Goal: Task Accomplishment & Management: Complete application form

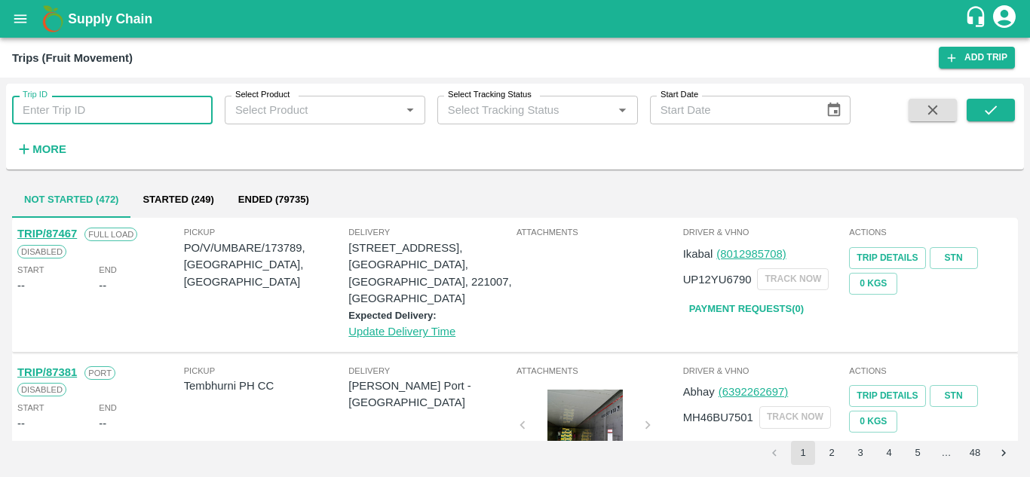
drag, startPoint x: 0, startPoint y: 0, endPoint x: 60, endPoint y: 106, distance: 122.2
click at [60, 106] on input "Trip ID" at bounding box center [112, 110] width 201 height 29
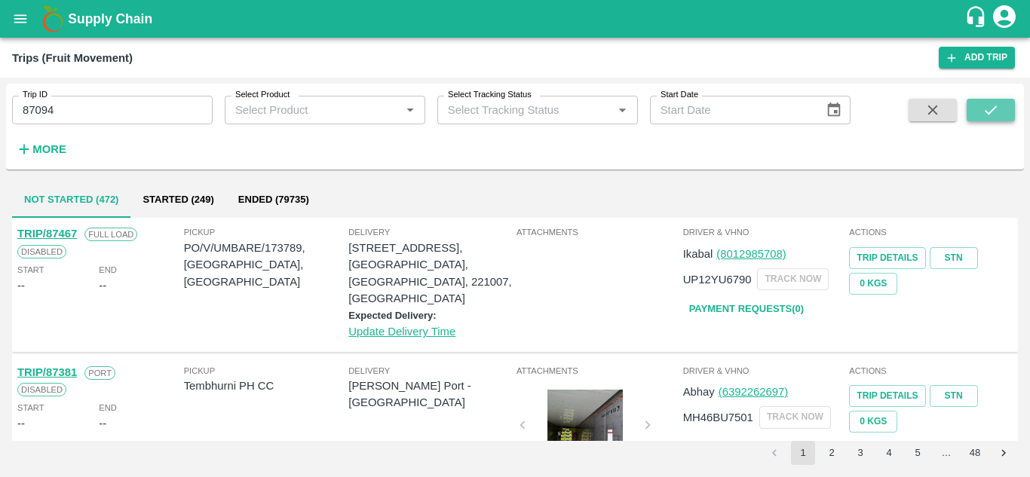
click at [993, 113] on icon "submit" at bounding box center [990, 110] width 17 height 17
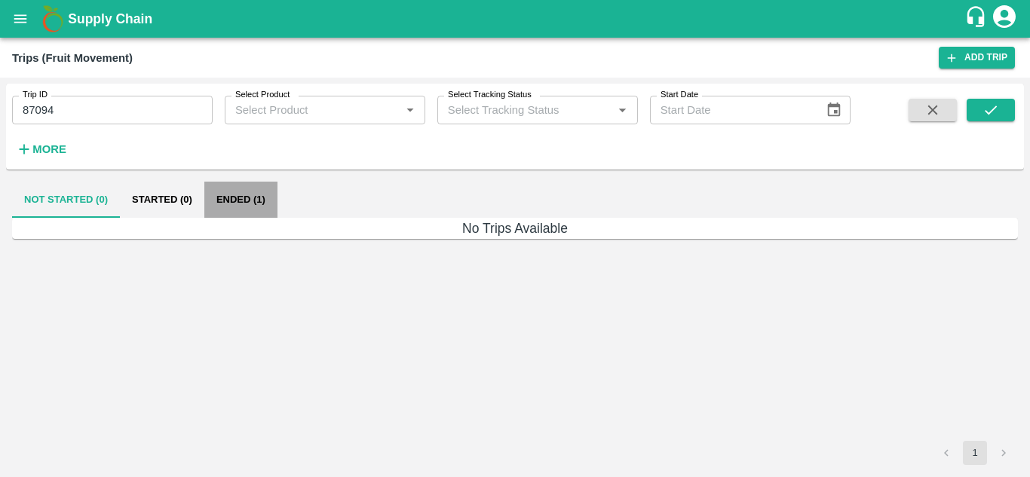
click at [239, 202] on button "Ended (1)" at bounding box center [240, 200] width 73 height 36
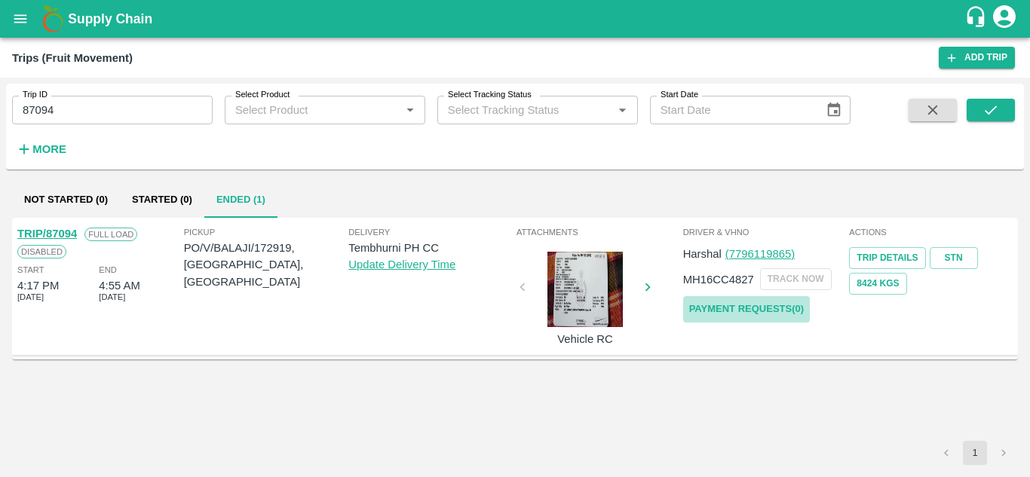
click at [743, 310] on link "Payment Requests( 0 )" at bounding box center [746, 309] width 127 height 26
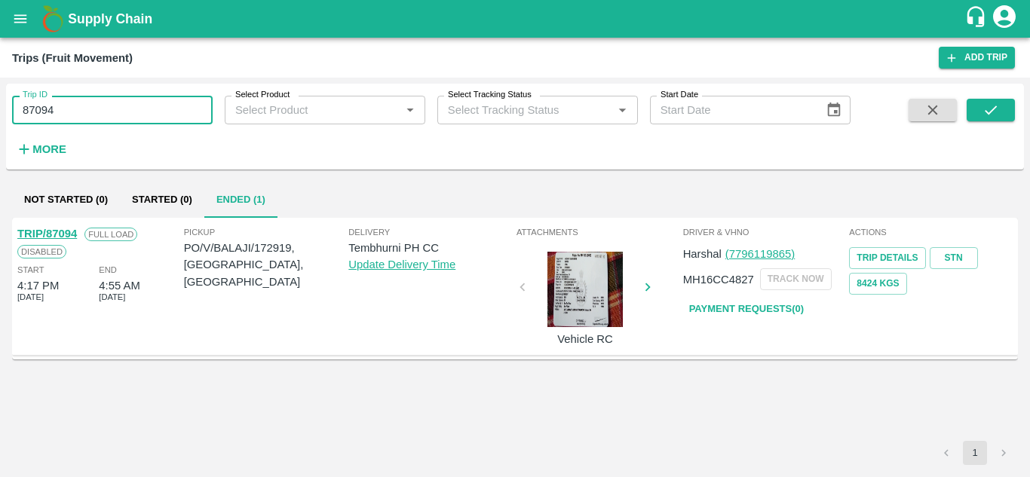
click at [91, 100] on input "87094" at bounding box center [112, 110] width 201 height 29
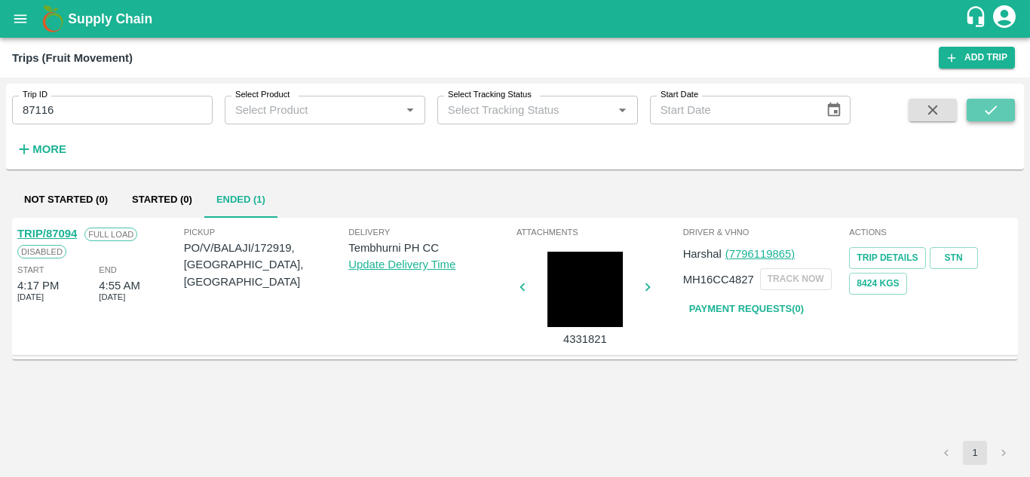
click at [985, 109] on icon "submit" at bounding box center [990, 110] width 17 height 17
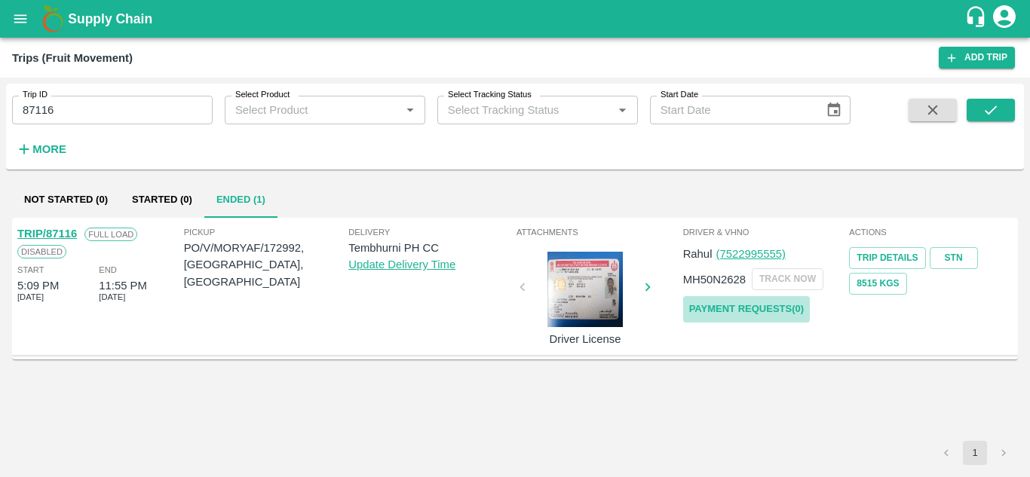
click at [742, 308] on link "Payment Requests( 0 )" at bounding box center [746, 309] width 127 height 26
click at [74, 115] on input "87116" at bounding box center [112, 110] width 201 height 29
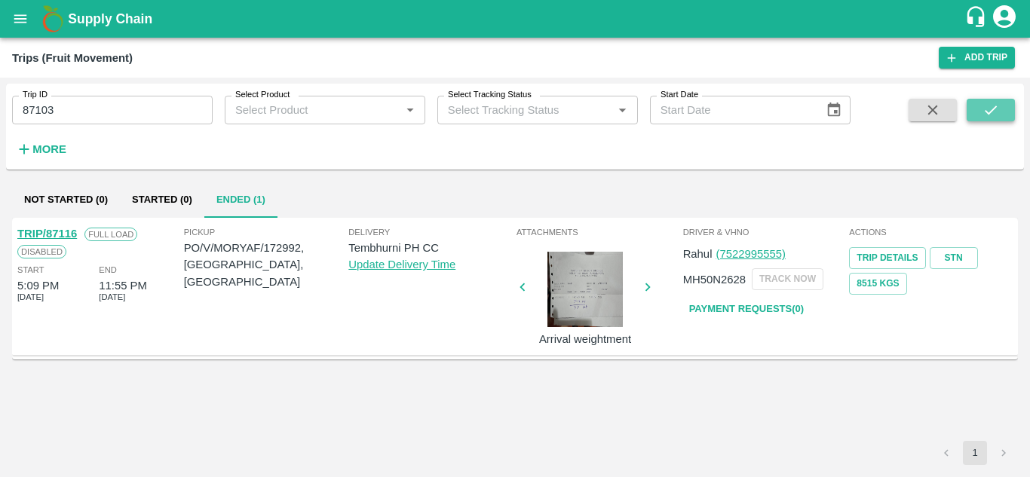
click at [994, 105] on icon "submit" at bounding box center [990, 110] width 17 height 17
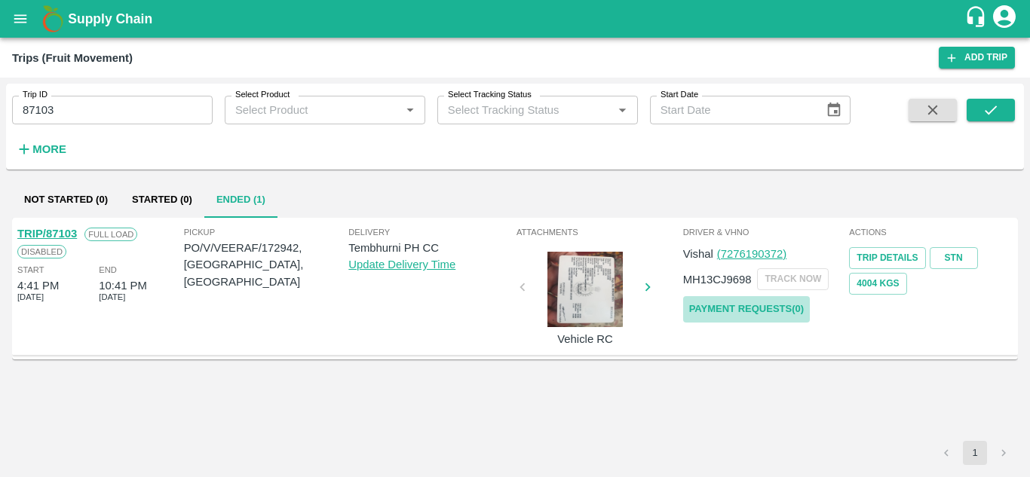
click at [740, 302] on link "Payment Requests( 0 )" at bounding box center [746, 309] width 127 height 26
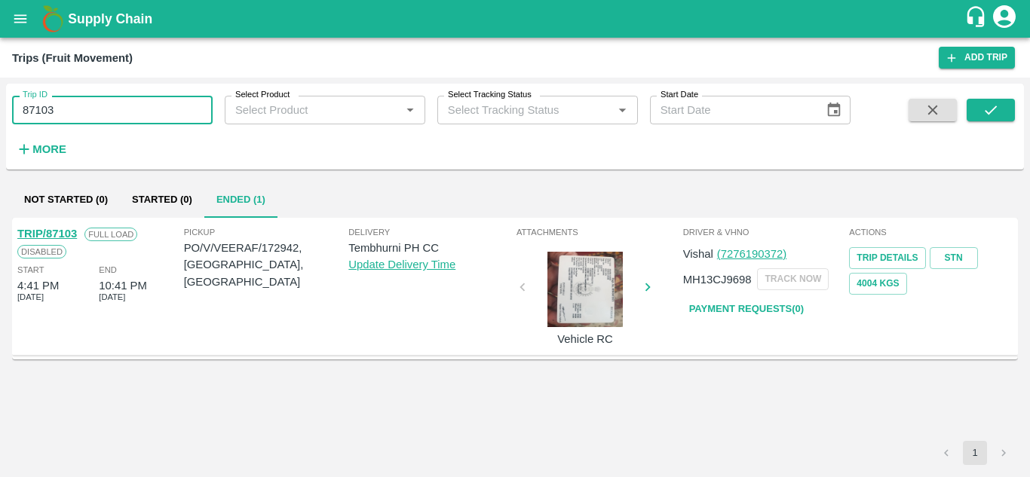
click at [83, 109] on input "87103" at bounding box center [112, 110] width 201 height 29
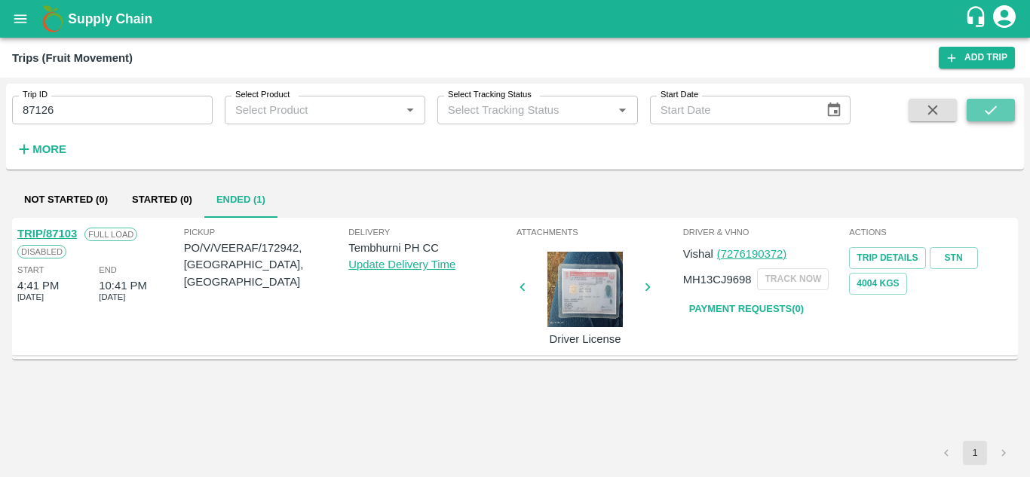
click at [996, 113] on icon "submit" at bounding box center [990, 110] width 17 height 17
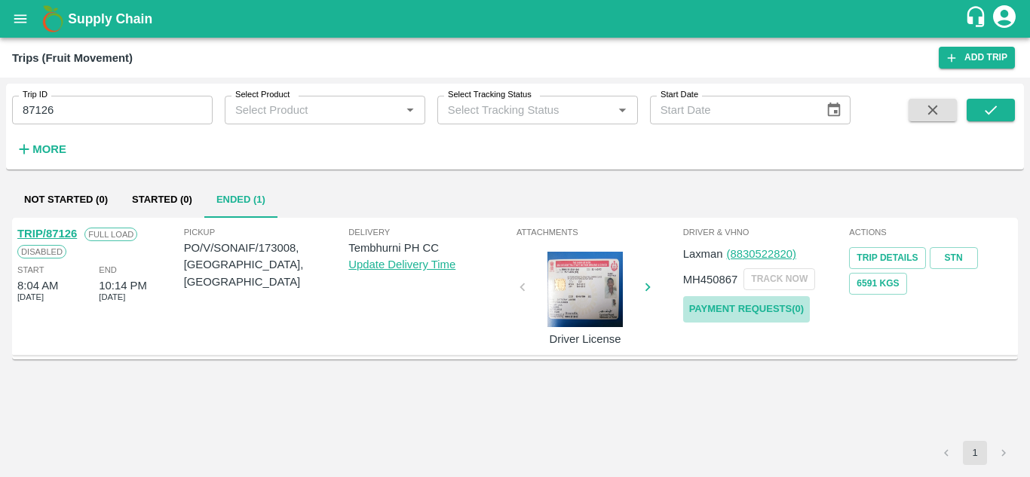
click at [775, 307] on link "Payment Requests( 0 )" at bounding box center [746, 309] width 127 height 26
click at [79, 119] on input "87126" at bounding box center [112, 110] width 201 height 29
click at [988, 115] on icon "submit" at bounding box center [990, 110] width 17 height 17
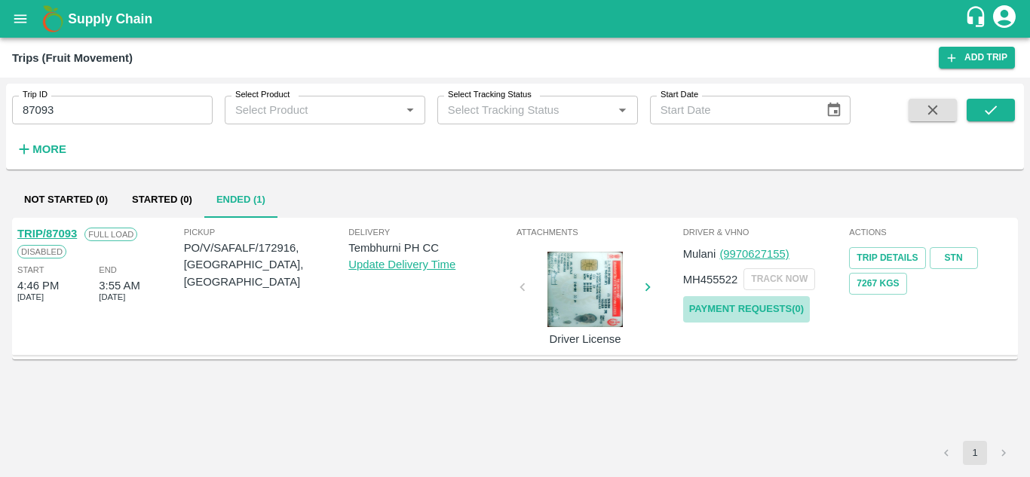
click at [736, 317] on link "Payment Requests( 0 )" at bounding box center [746, 309] width 127 height 26
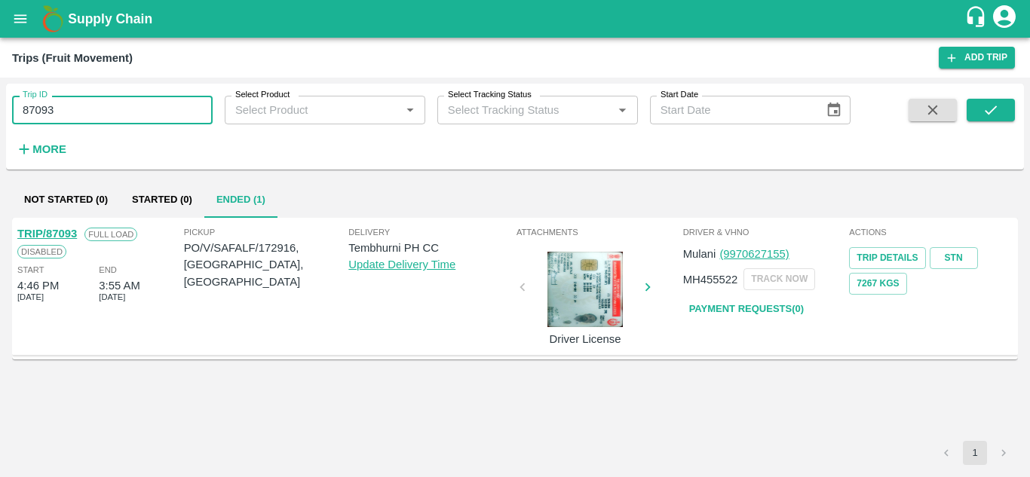
click at [88, 109] on input "87093" at bounding box center [112, 110] width 201 height 29
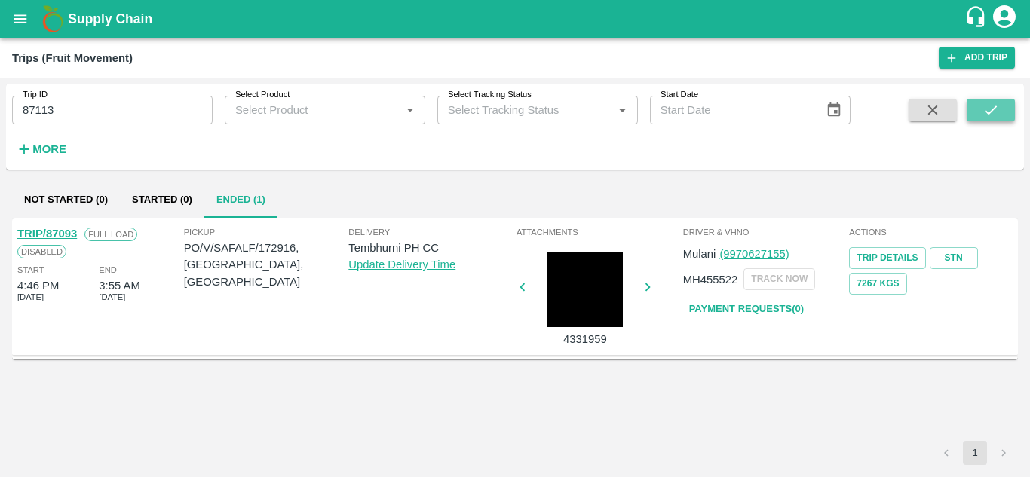
click at [991, 110] on icon "submit" at bounding box center [990, 110] width 17 height 17
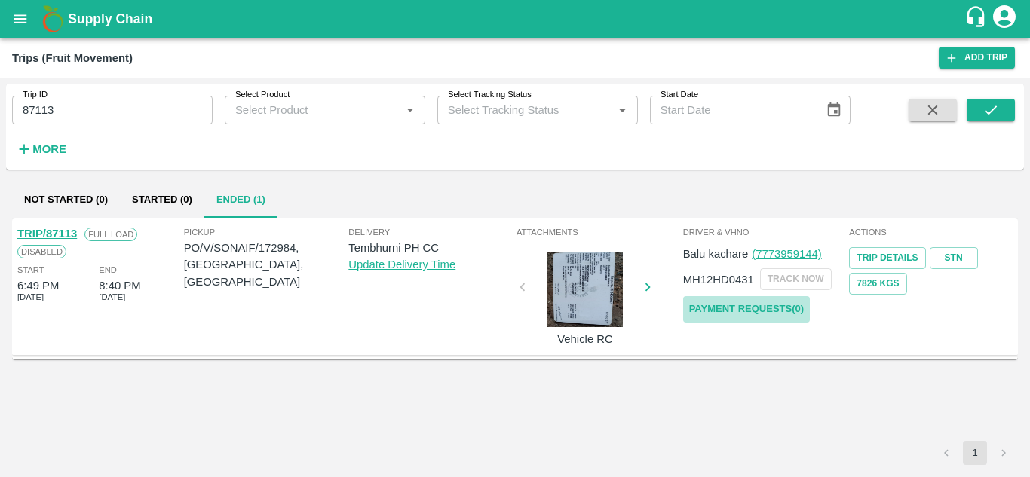
click at [770, 317] on link "Payment Requests( 0 )" at bounding box center [746, 309] width 127 height 26
click at [100, 93] on div "Trip ID 87113 Trip ID" at bounding box center [106, 104] width 213 height 41
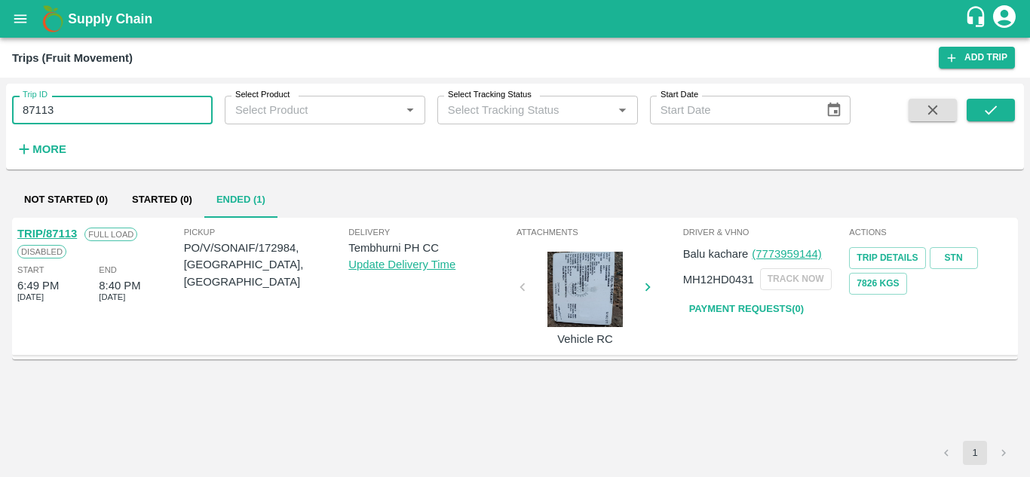
click at [78, 115] on input "87113" at bounding box center [112, 110] width 201 height 29
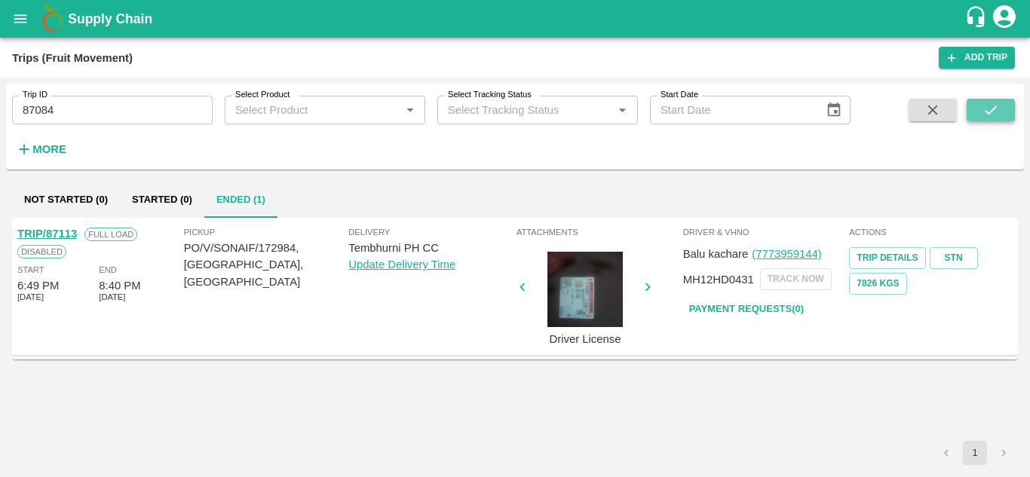
click at [998, 109] on icon "submit" at bounding box center [990, 110] width 17 height 17
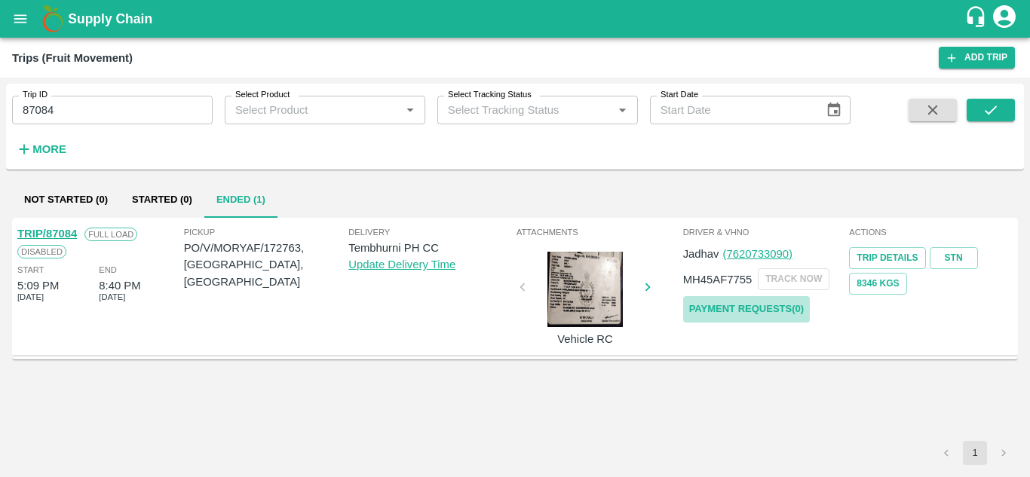
click at [747, 305] on link "Payment Requests( 0 )" at bounding box center [746, 309] width 127 height 26
click at [61, 108] on input "87084" at bounding box center [112, 110] width 201 height 29
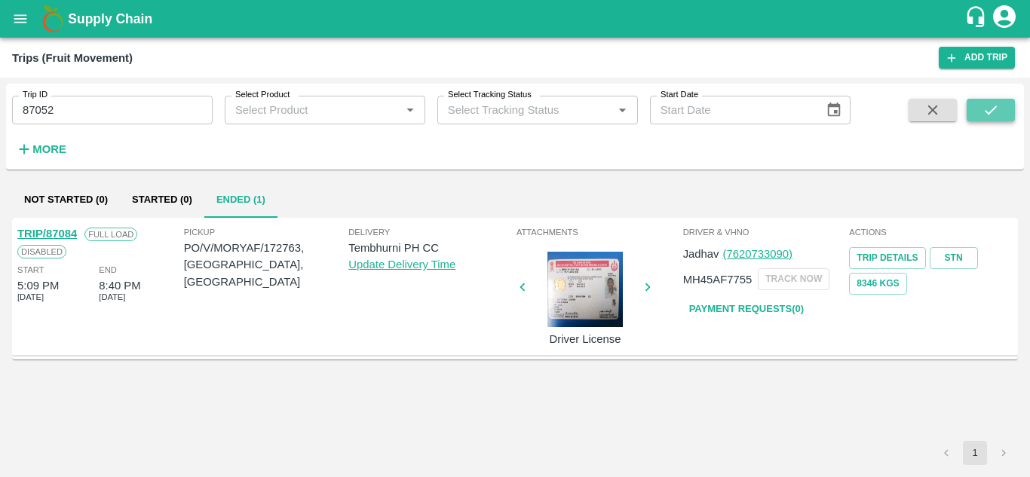
click at [981, 103] on button "submit" at bounding box center [991, 110] width 48 height 23
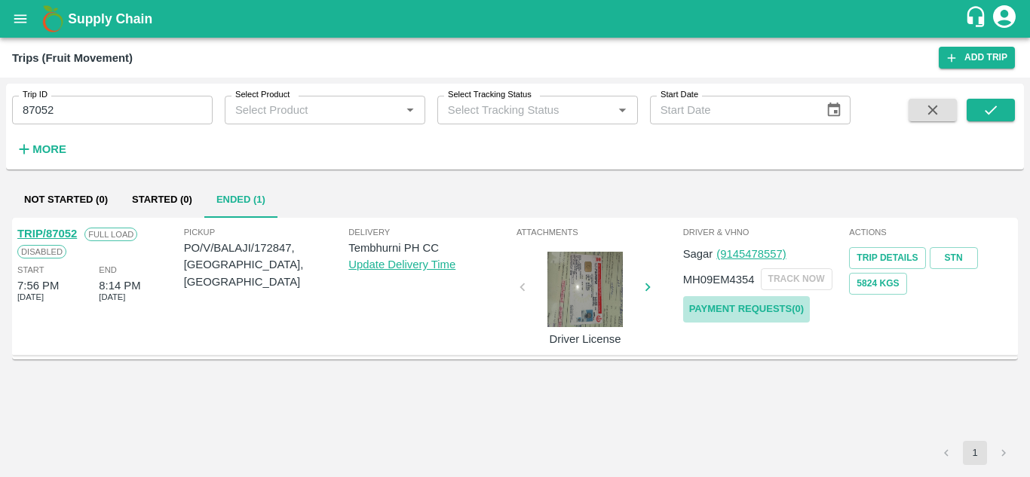
click at [749, 312] on link "Payment Requests( 0 )" at bounding box center [746, 309] width 127 height 26
click at [76, 117] on input "87052" at bounding box center [112, 110] width 201 height 29
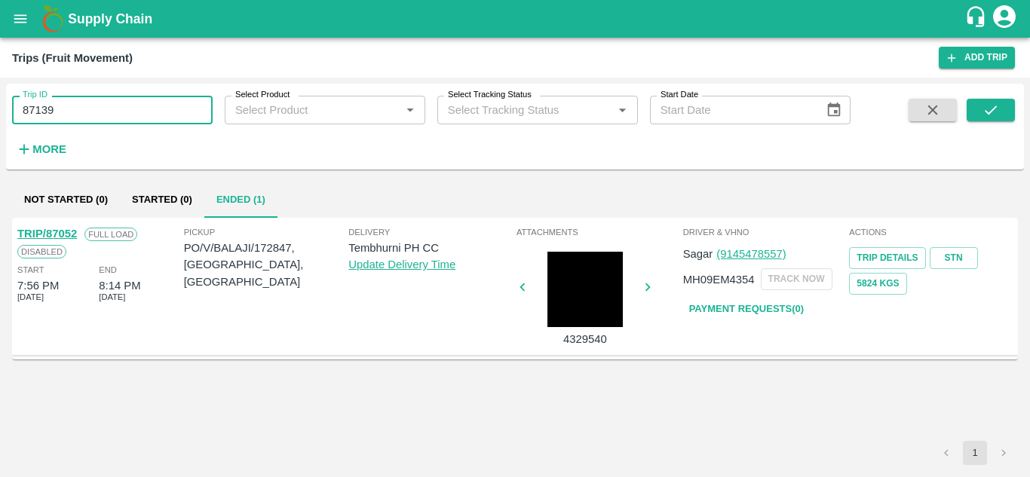
type input "87139"
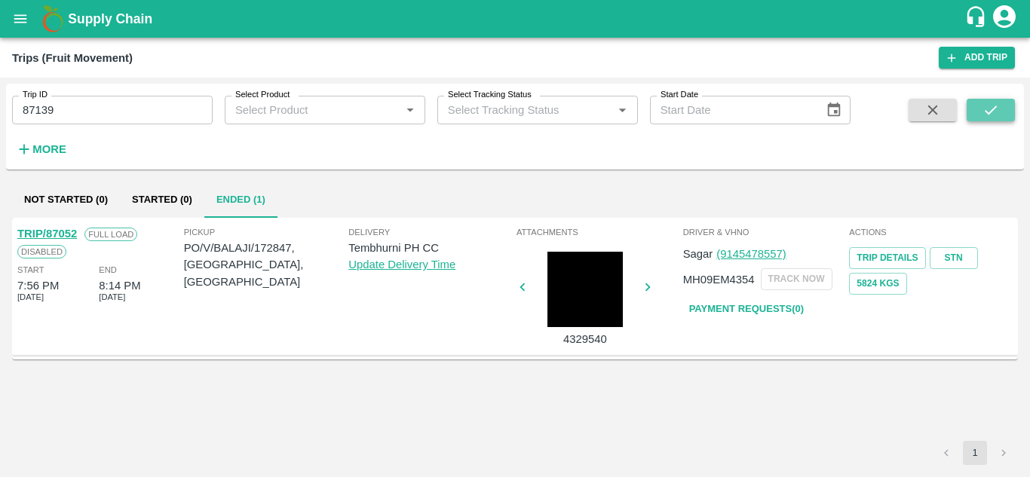
click at [991, 118] on icon "submit" at bounding box center [990, 110] width 17 height 17
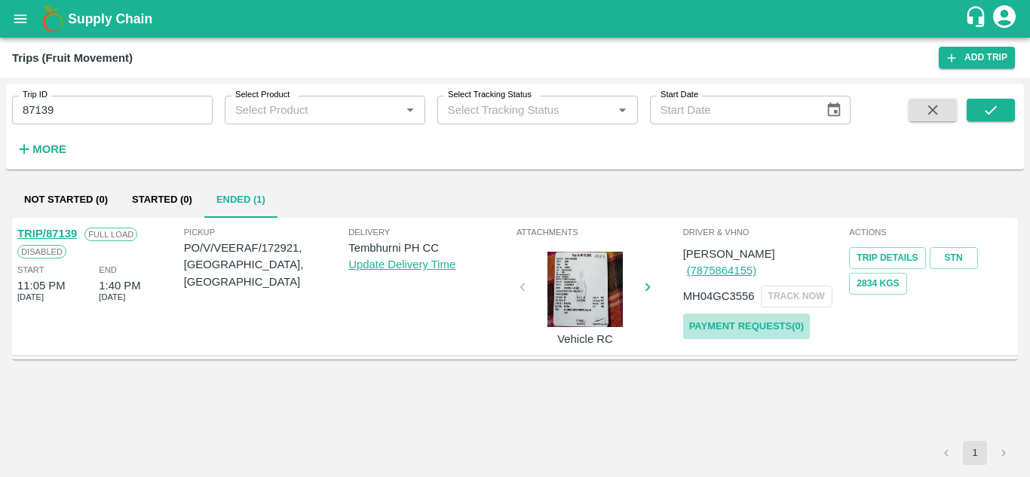
click at [724, 314] on link "Payment Requests( 0 )" at bounding box center [746, 327] width 127 height 26
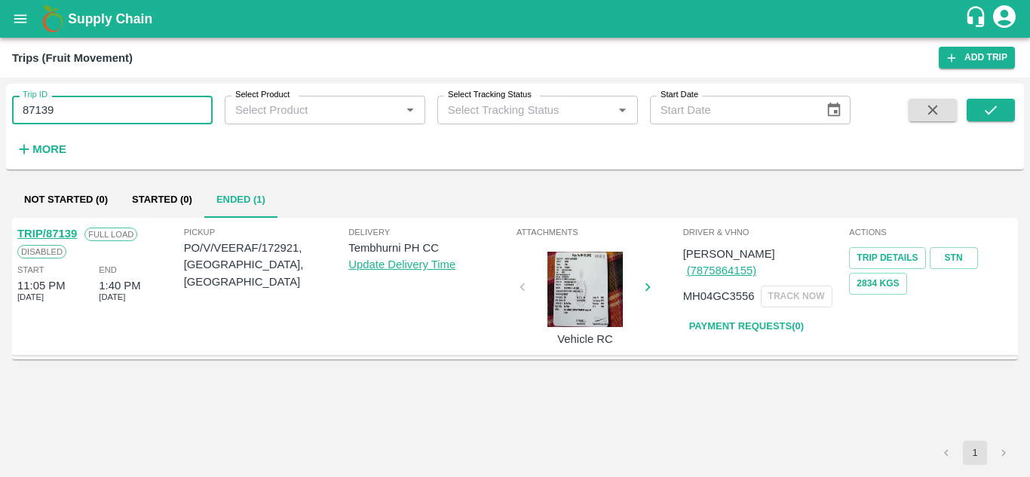
click at [72, 110] on input "87139" at bounding box center [112, 110] width 201 height 29
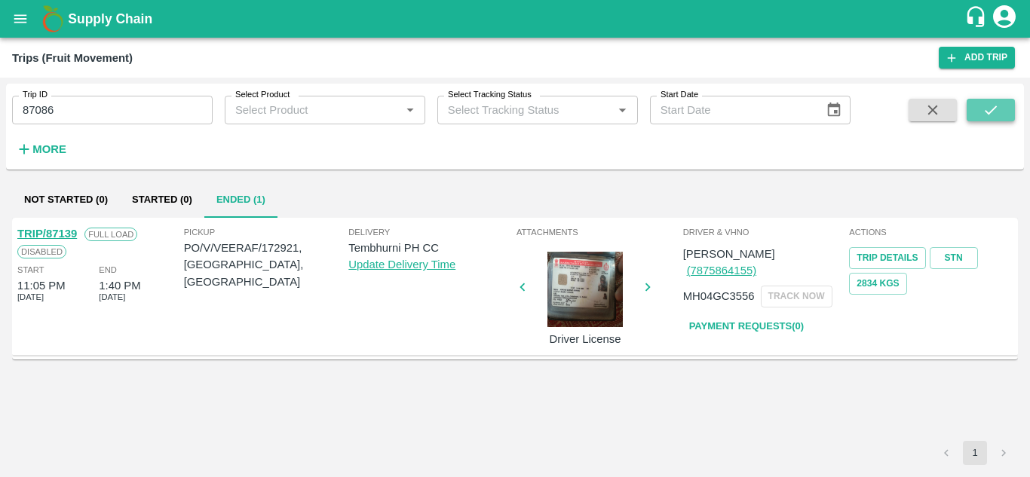
click at [1013, 110] on button "submit" at bounding box center [991, 110] width 48 height 23
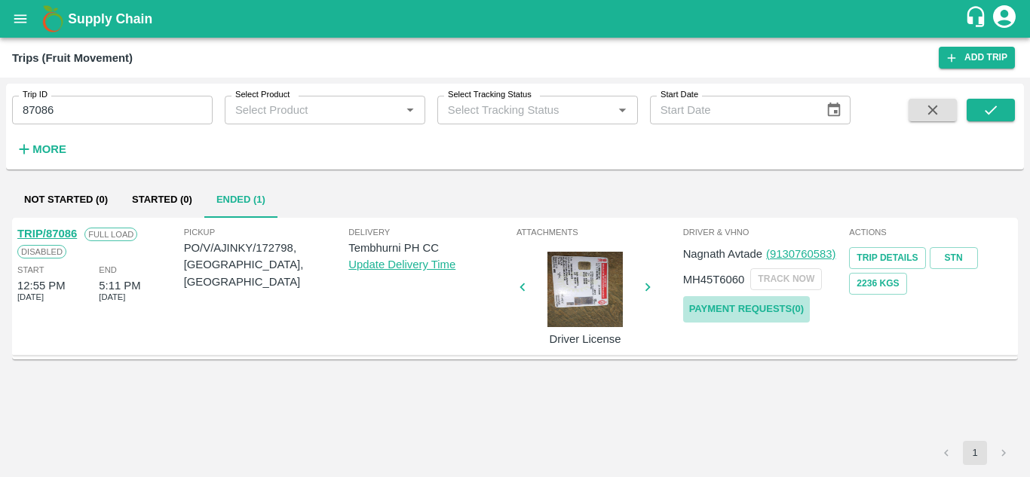
click at [740, 305] on link "Payment Requests( 0 )" at bounding box center [746, 309] width 127 height 26
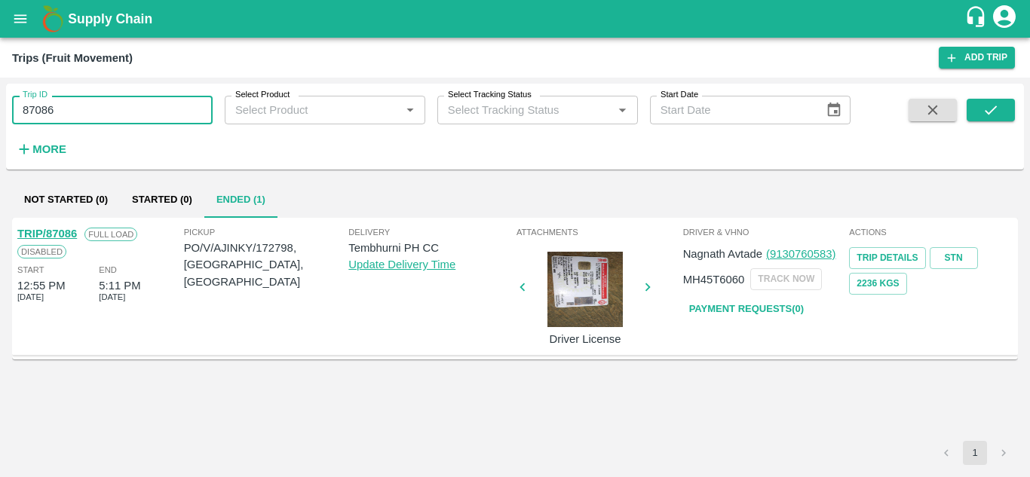
click at [81, 101] on input "87086" at bounding box center [112, 110] width 201 height 29
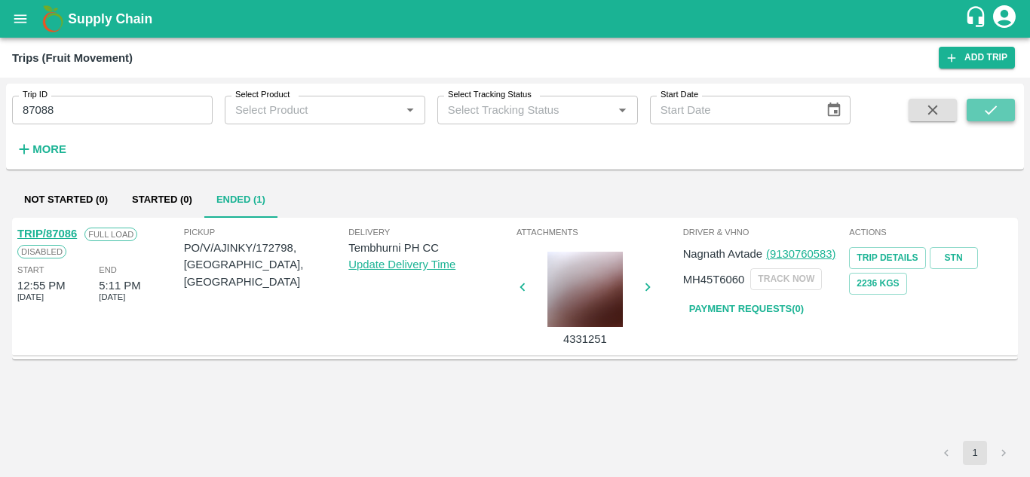
click at [995, 113] on icon "submit" at bounding box center [990, 110] width 17 height 17
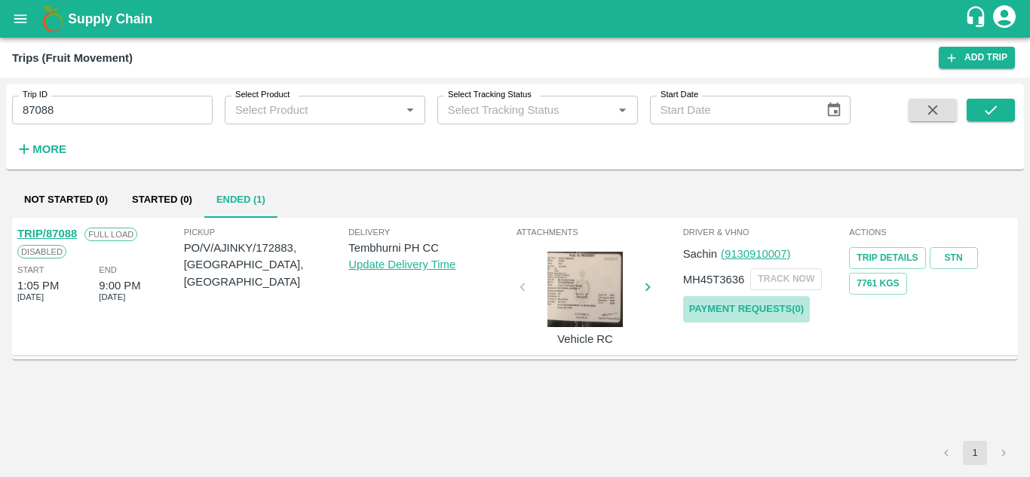
click at [741, 305] on link "Payment Requests( 0 )" at bounding box center [746, 309] width 127 height 26
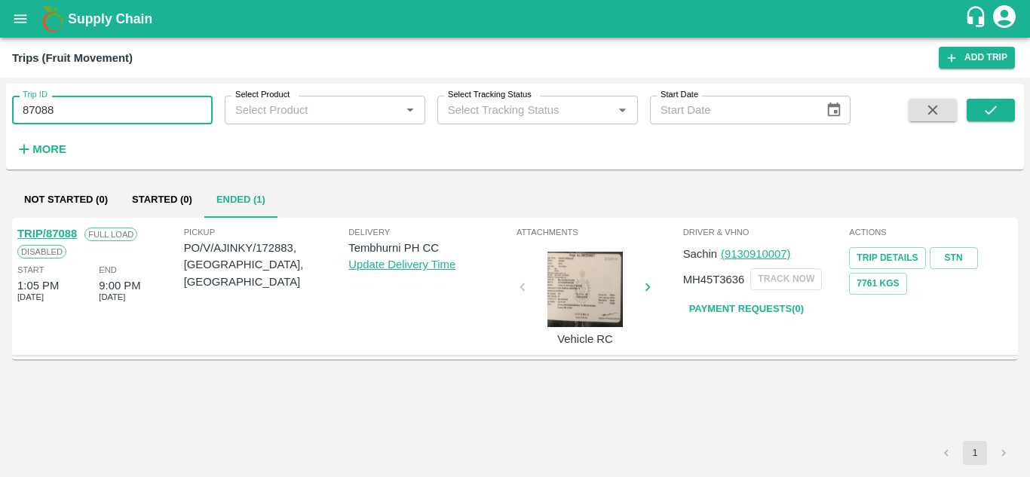
click at [92, 120] on input "87088" at bounding box center [112, 110] width 201 height 29
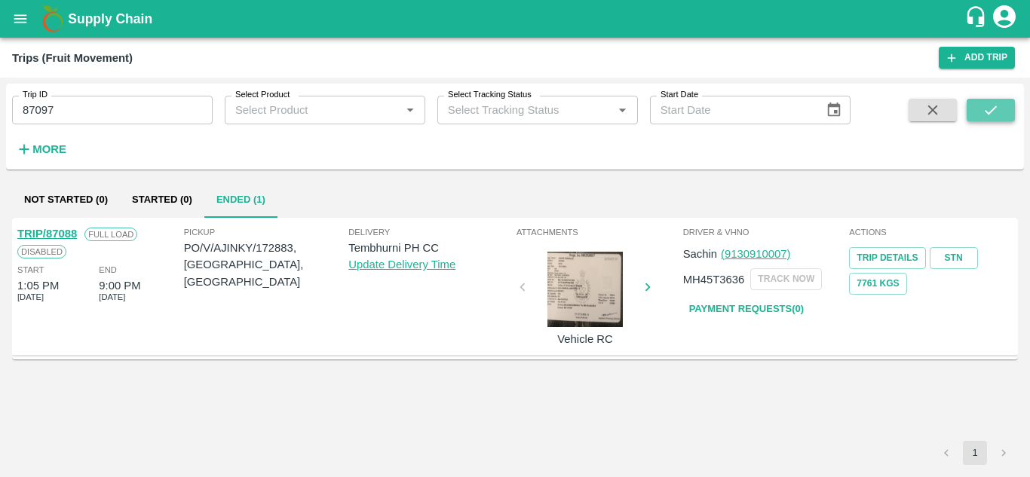
click at [1002, 103] on button "submit" at bounding box center [991, 110] width 48 height 23
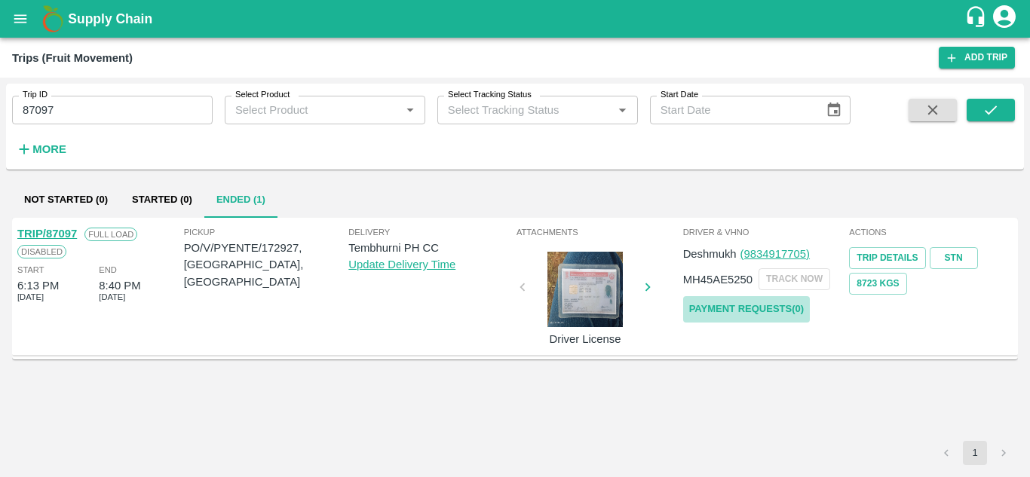
click at [762, 306] on link "Payment Requests( 0 )" at bounding box center [746, 309] width 127 height 26
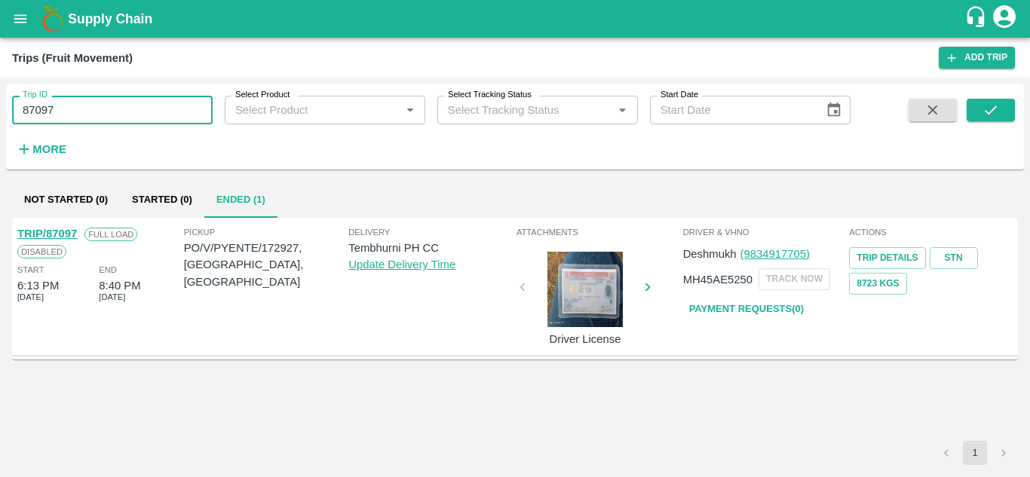
click at [80, 118] on input "87097" at bounding box center [112, 110] width 201 height 29
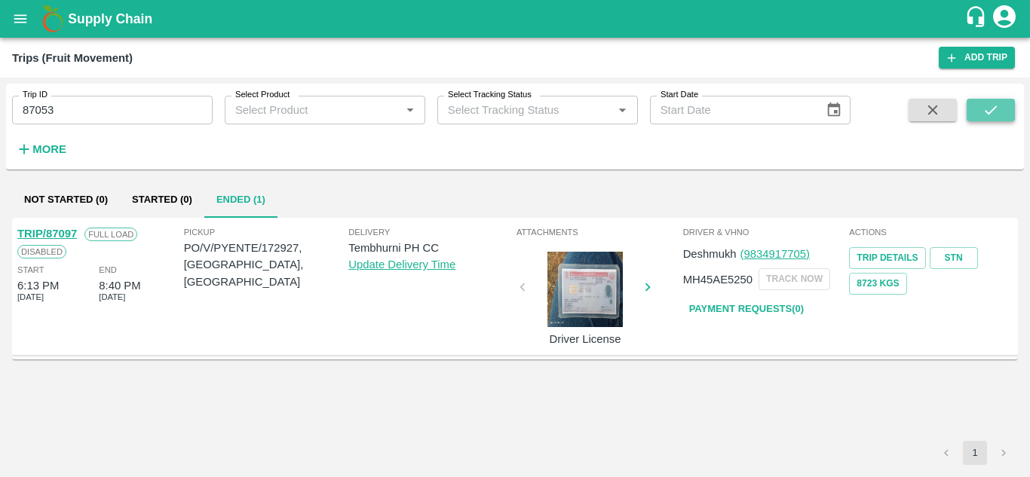
click at [1000, 113] on button "submit" at bounding box center [991, 110] width 48 height 23
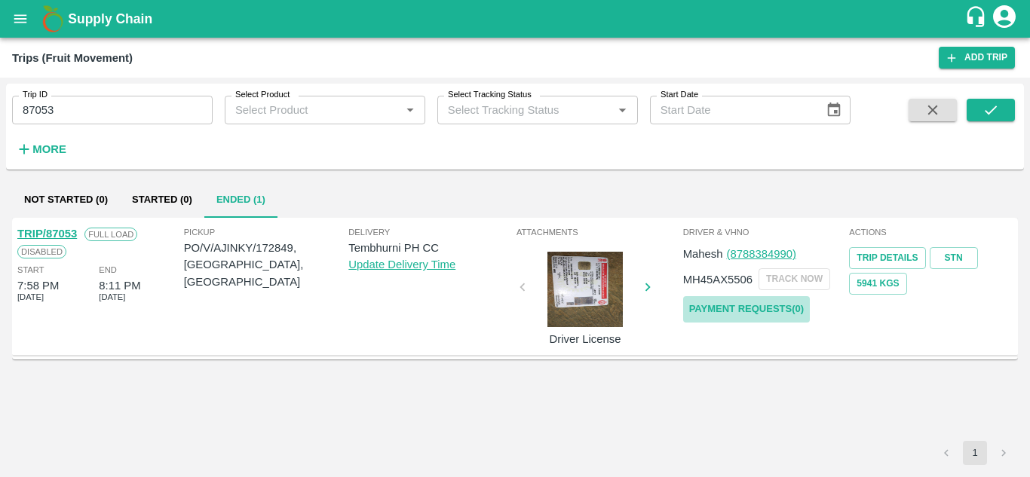
click at [781, 313] on link "Payment Requests( 0 )" at bounding box center [746, 309] width 127 height 26
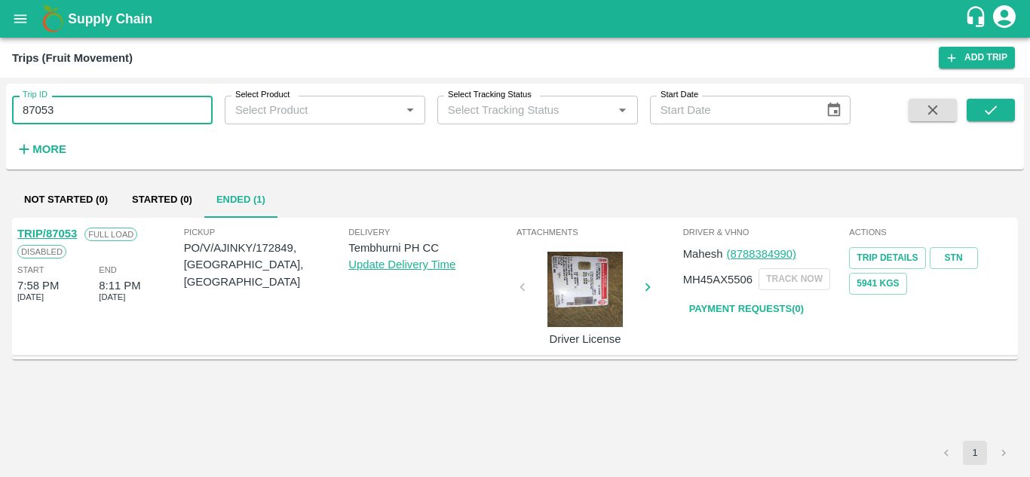
click at [80, 106] on input "87053" at bounding box center [112, 110] width 201 height 29
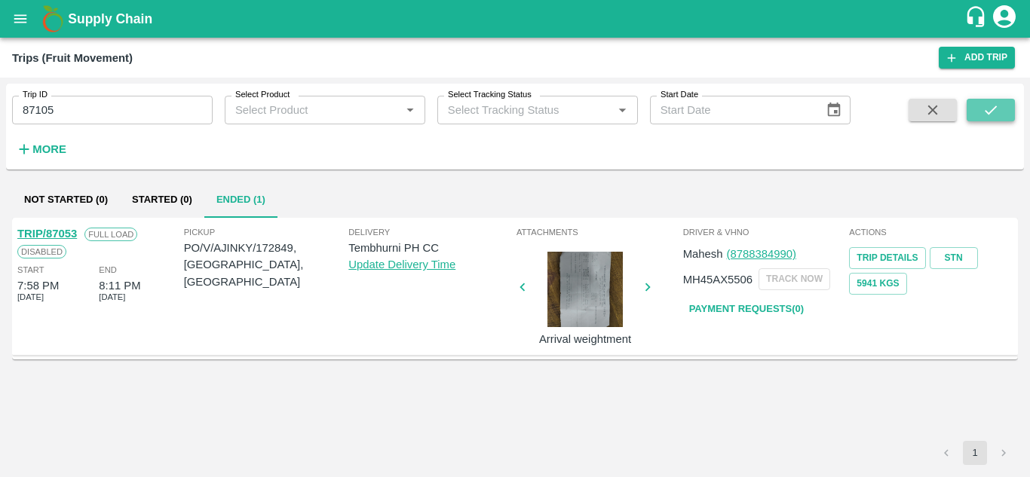
click at [996, 105] on icon "submit" at bounding box center [990, 110] width 17 height 17
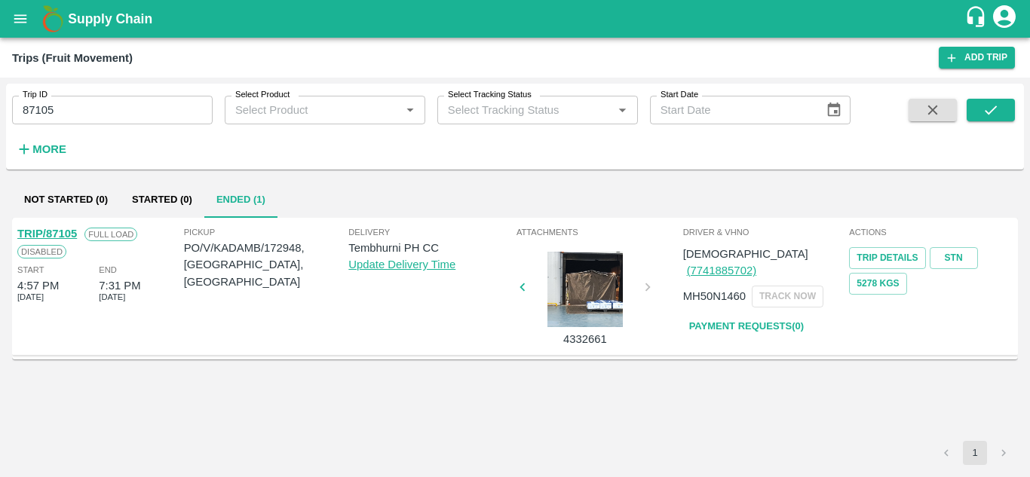
click at [748, 314] on link "Payment Requests( 0 )" at bounding box center [746, 327] width 127 height 26
drag, startPoint x: 69, startPoint y: 95, endPoint x: 68, endPoint y: 104, distance: 9.1
click at [68, 104] on div "Trip ID 87105 Trip ID" at bounding box center [106, 104] width 213 height 41
click at [68, 104] on input "87105" at bounding box center [112, 110] width 201 height 29
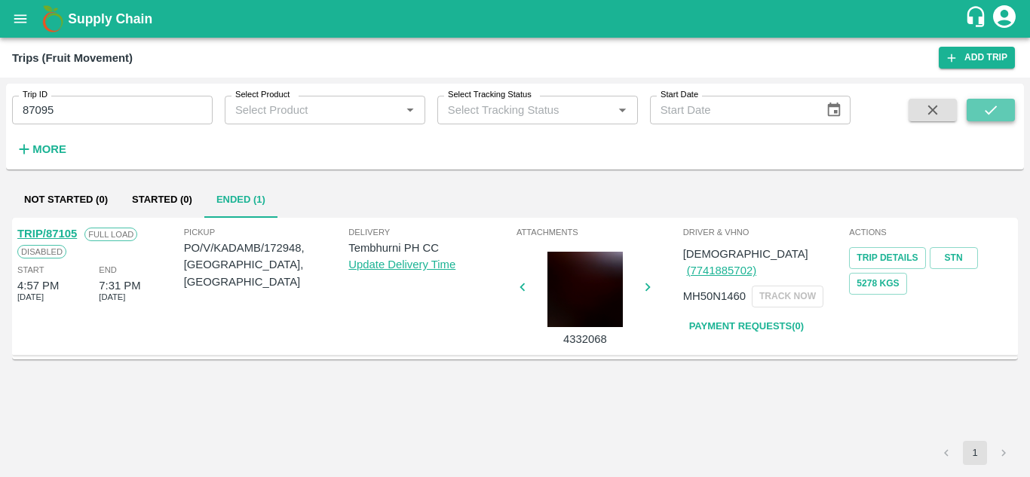
click at [1008, 104] on button "submit" at bounding box center [991, 110] width 48 height 23
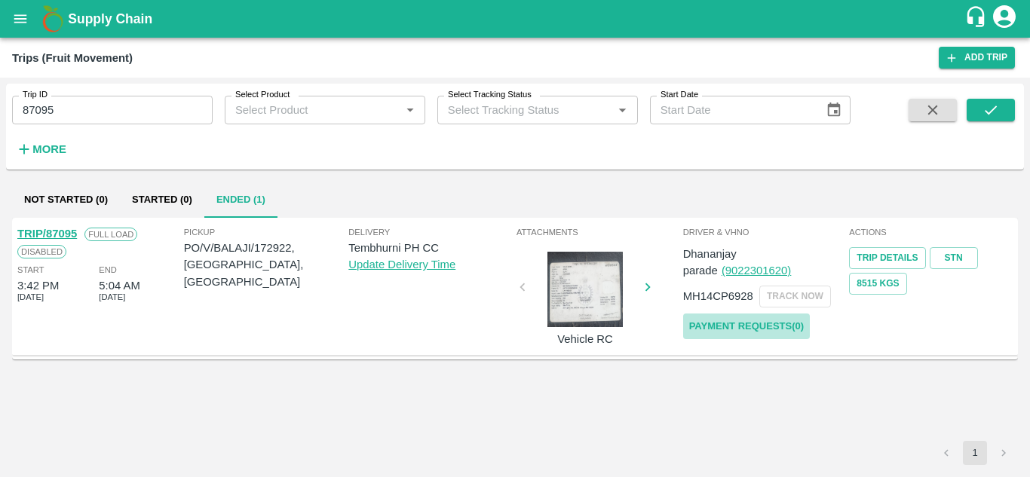
click at [737, 323] on link "Payment Requests( 0 )" at bounding box center [746, 327] width 127 height 26
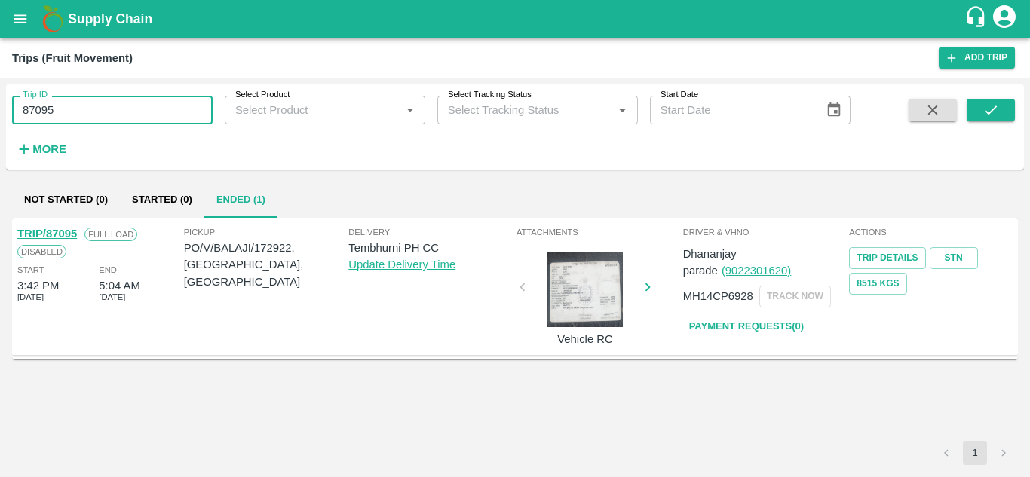
click at [69, 97] on input "87095" at bounding box center [112, 110] width 201 height 29
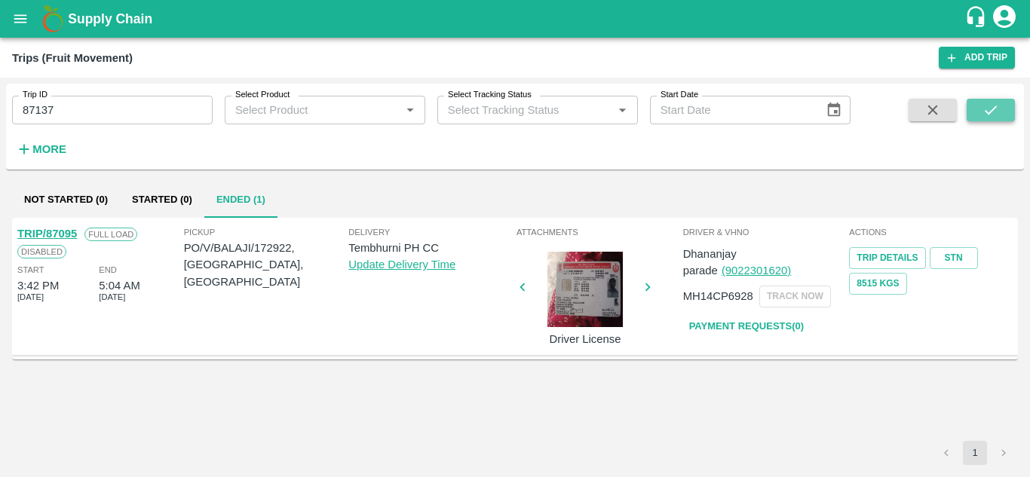
click at [994, 106] on icon "submit" at bounding box center [990, 110] width 17 height 17
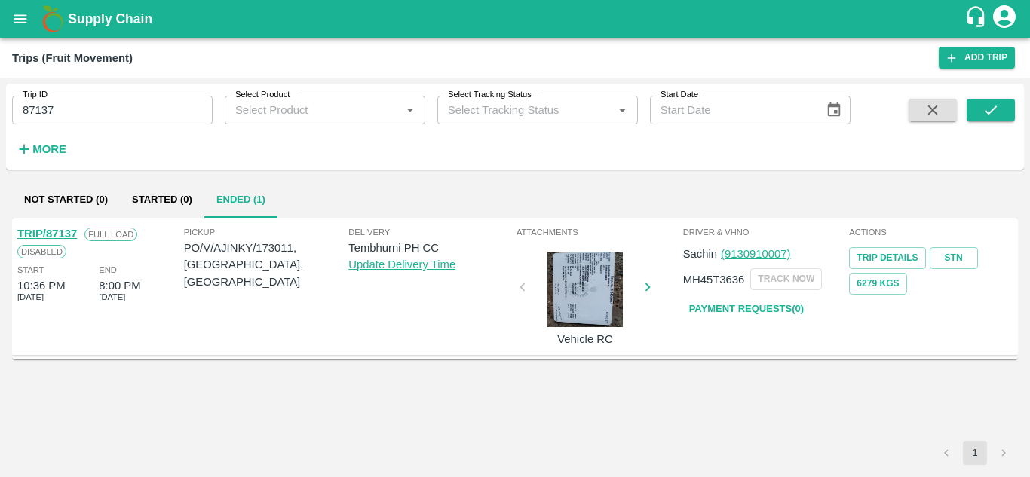
drag, startPoint x: 739, startPoint y: 294, endPoint x: 747, endPoint y: 308, distance: 16.6
click at [747, 308] on div "Sachin (9130910007) MH45T3636 TRACK NOW Payment Requests( 0 )" at bounding box center [765, 281] width 164 height 83
click at [747, 308] on link "Payment Requests( 0 )" at bounding box center [746, 309] width 127 height 26
click at [74, 103] on input "87137" at bounding box center [112, 110] width 201 height 29
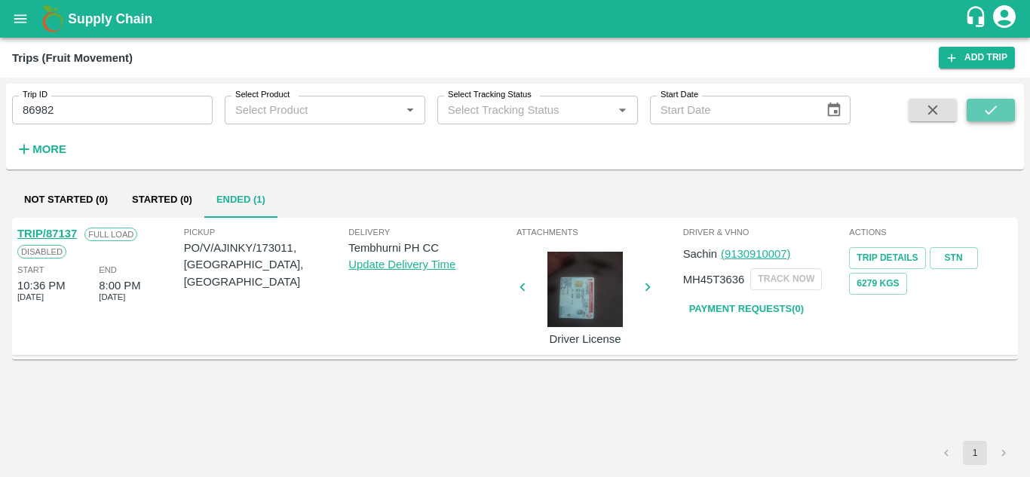
click at [994, 109] on icon "submit" at bounding box center [991, 110] width 12 height 9
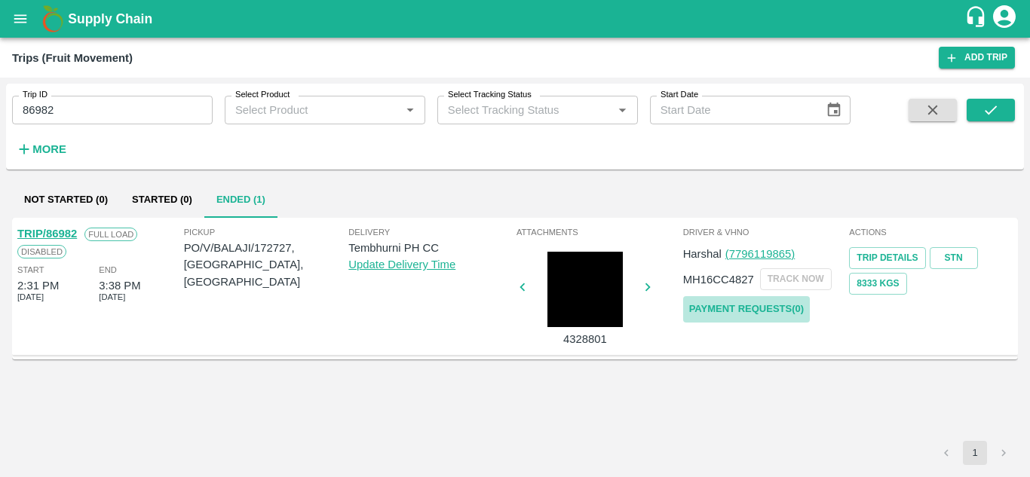
click at [754, 309] on link "Payment Requests( 0 )" at bounding box center [746, 309] width 127 height 26
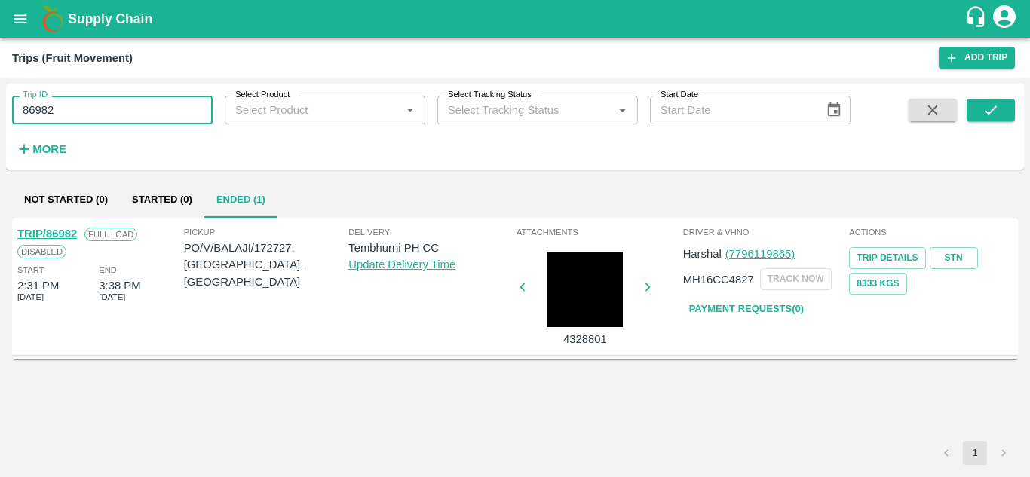
click at [65, 103] on input "86982" at bounding box center [112, 110] width 201 height 29
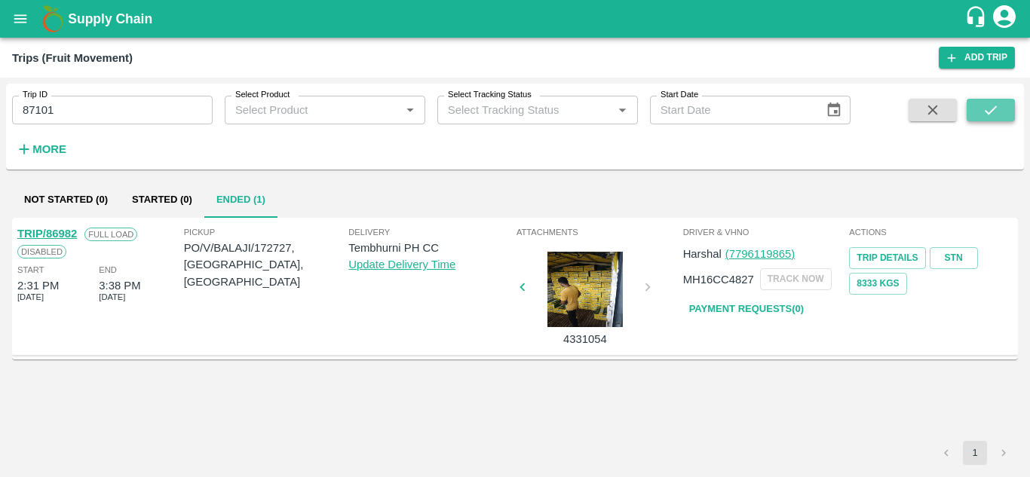
click at [983, 109] on icon "submit" at bounding box center [990, 110] width 17 height 17
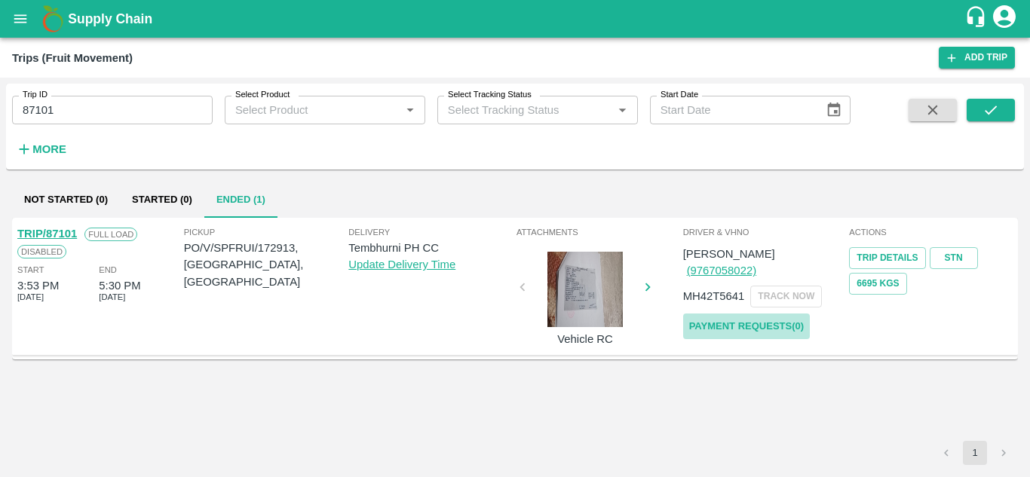
click at [736, 314] on link "Payment Requests( 0 )" at bounding box center [746, 327] width 127 height 26
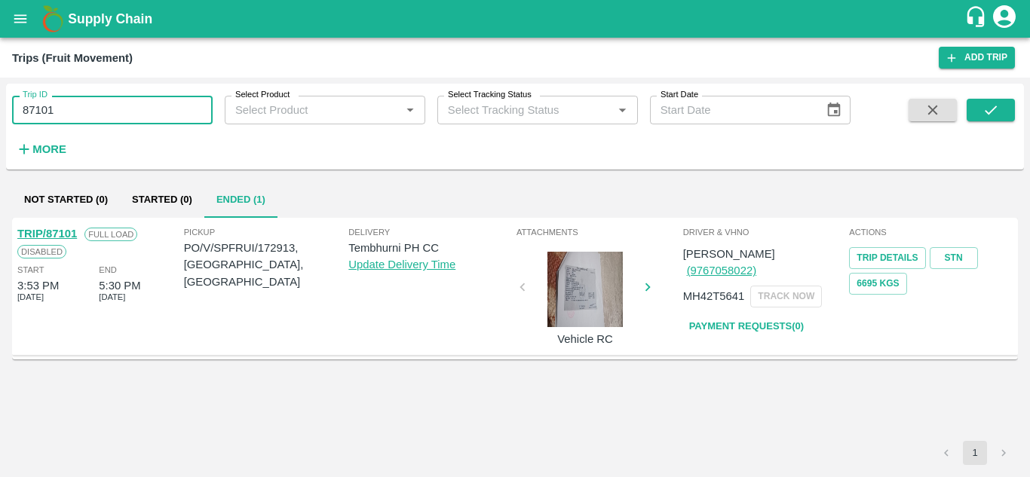
click at [79, 111] on input "87101" at bounding box center [112, 110] width 201 height 29
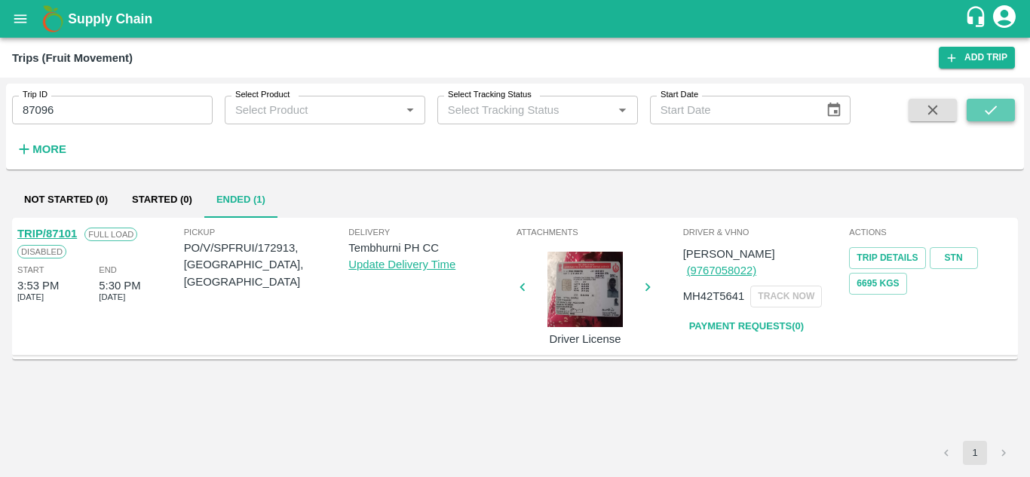
click at [1003, 111] on button "submit" at bounding box center [991, 110] width 48 height 23
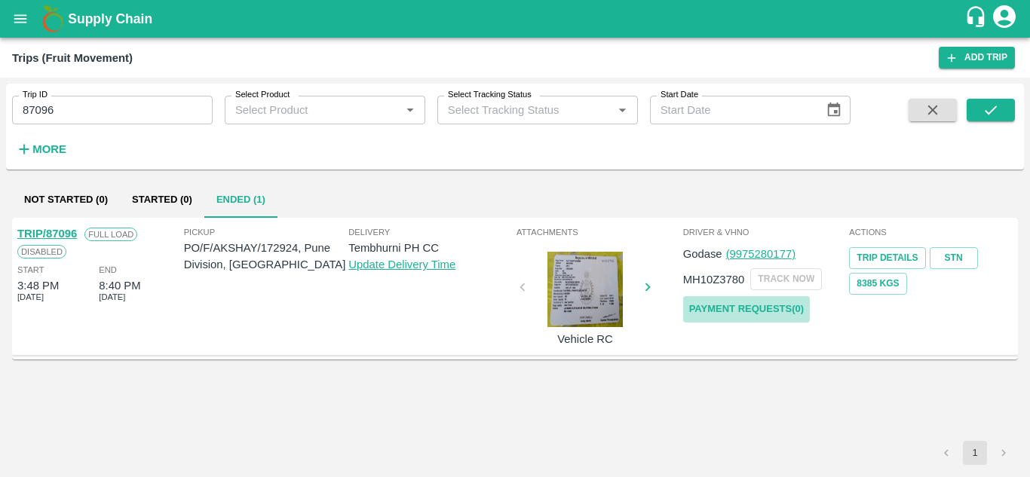
click at [776, 304] on link "Payment Requests( 0 )" at bounding box center [746, 309] width 127 height 26
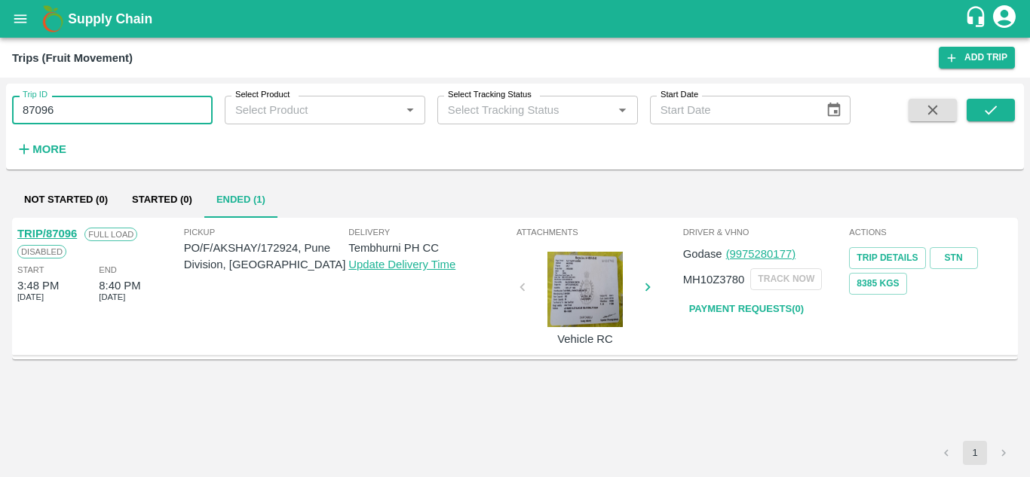
click at [88, 101] on input "87096" at bounding box center [112, 110] width 201 height 29
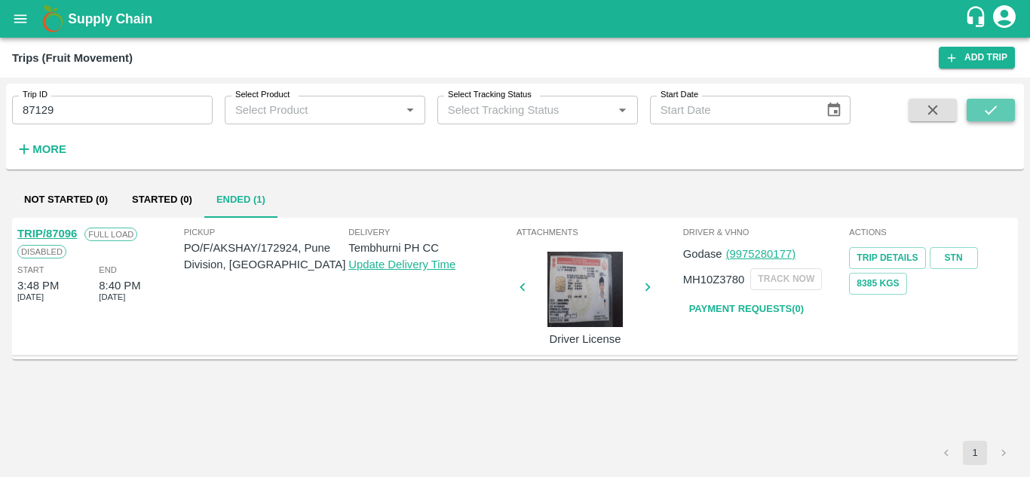
click at [989, 100] on button "submit" at bounding box center [991, 110] width 48 height 23
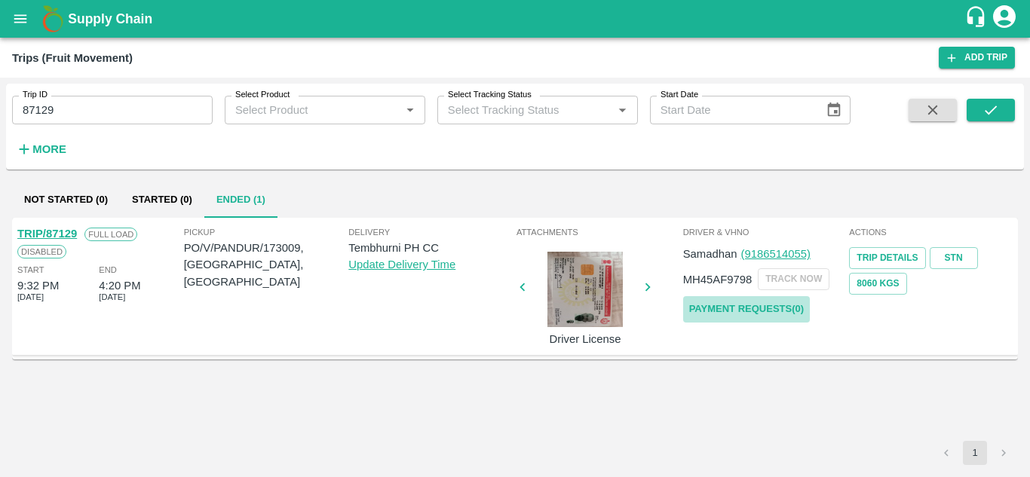
click at [750, 311] on link "Payment Requests( 0 )" at bounding box center [746, 309] width 127 height 26
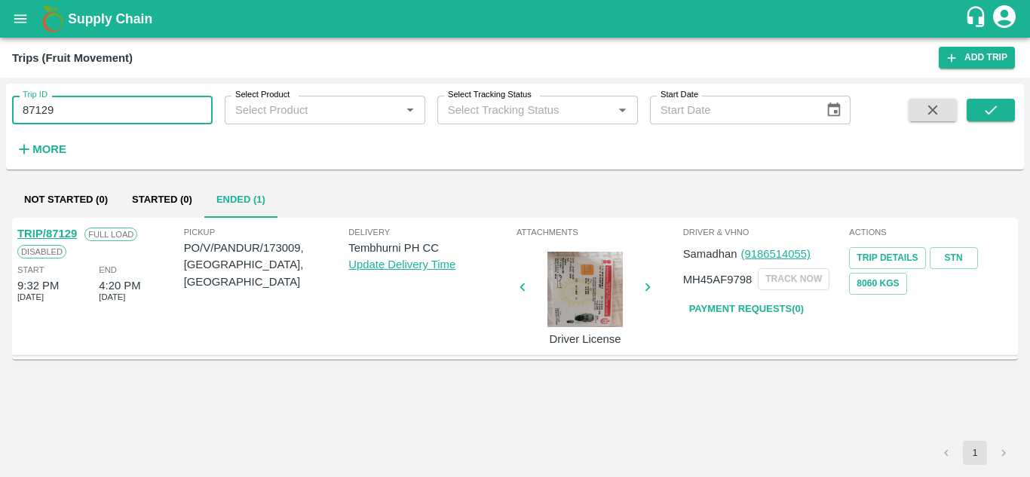
click at [90, 113] on input "87129" at bounding box center [112, 110] width 201 height 29
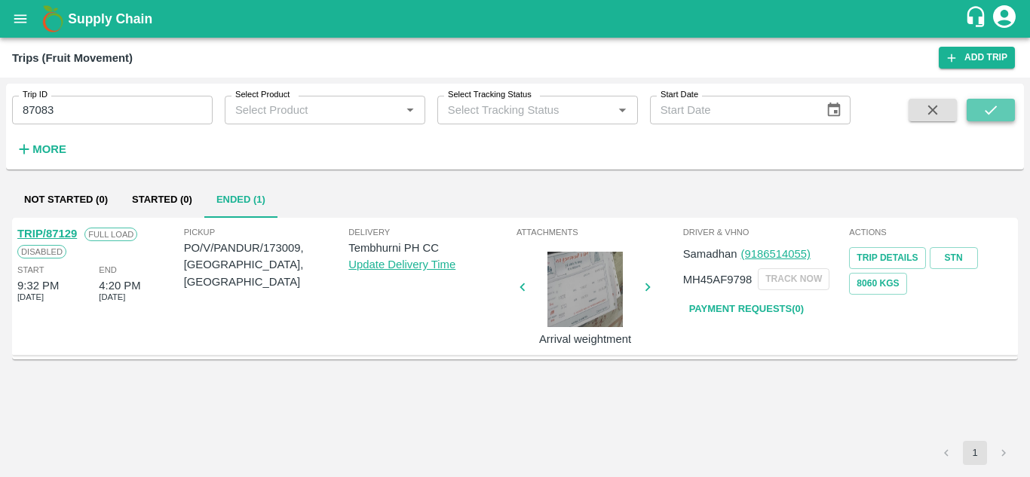
click at [995, 107] on icon "submit" at bounding box center [990, 110] width 17 height 17
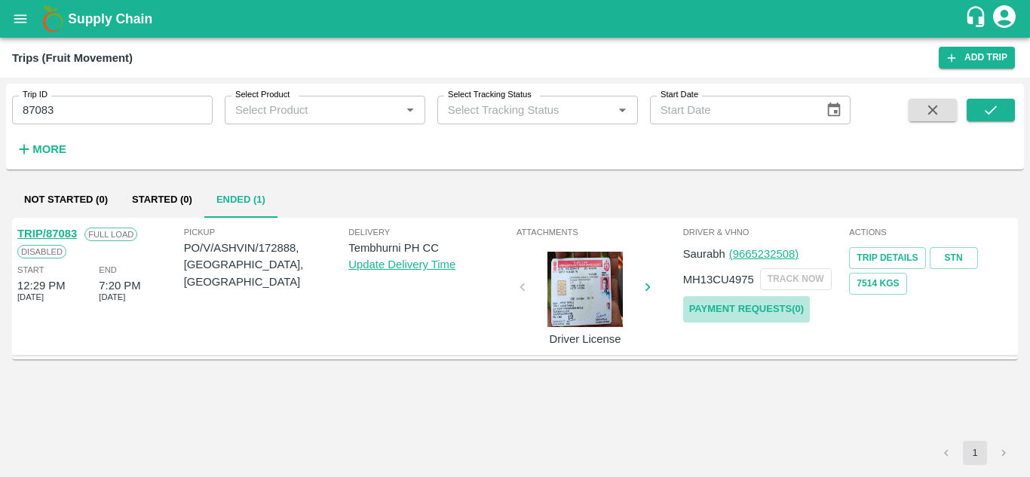
click at [780, 301] on link "Payment Requests( 0 )" at bounding box center [746, 309] width 127 height 26
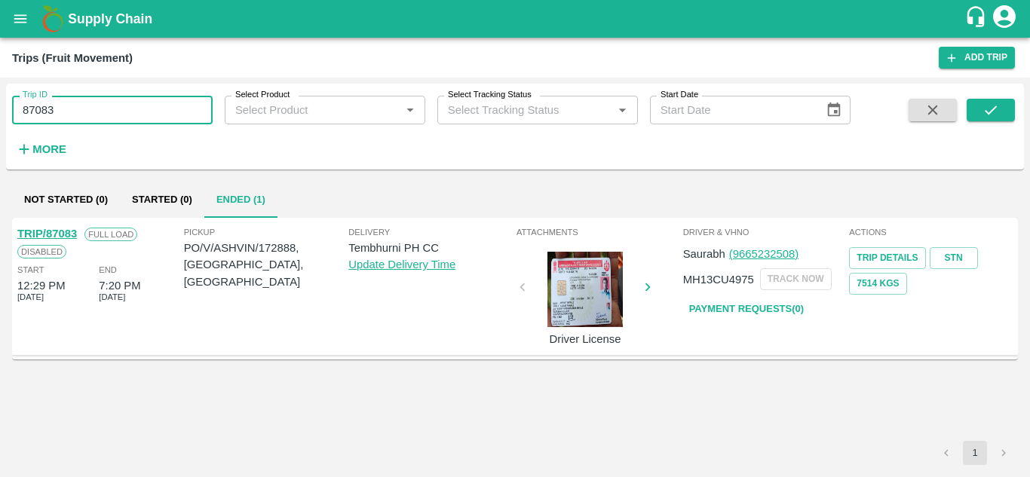
click at [72, 106] on input "87083" at bounding box center [112, 110] width 201 height 29
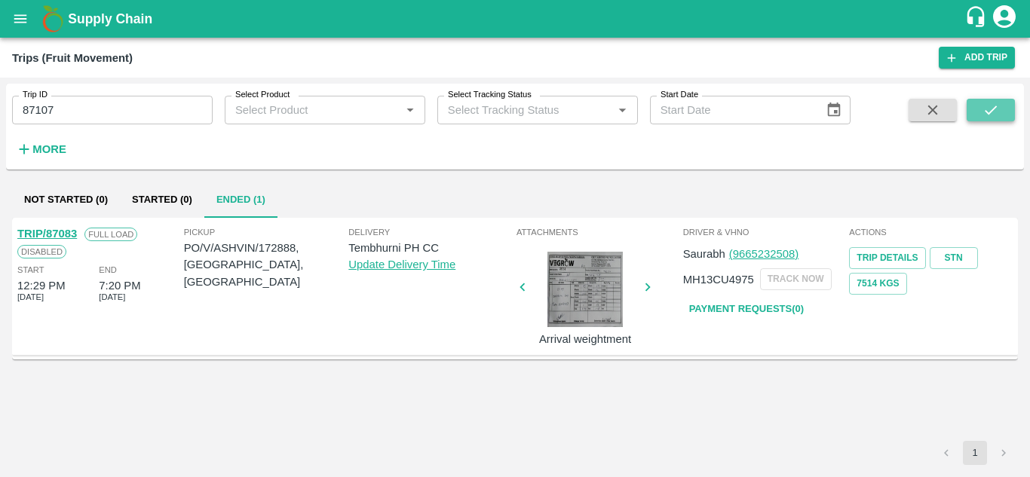
click at [991, 104] on icon "submit" at bounding box center [990, 110] width 17 height 17
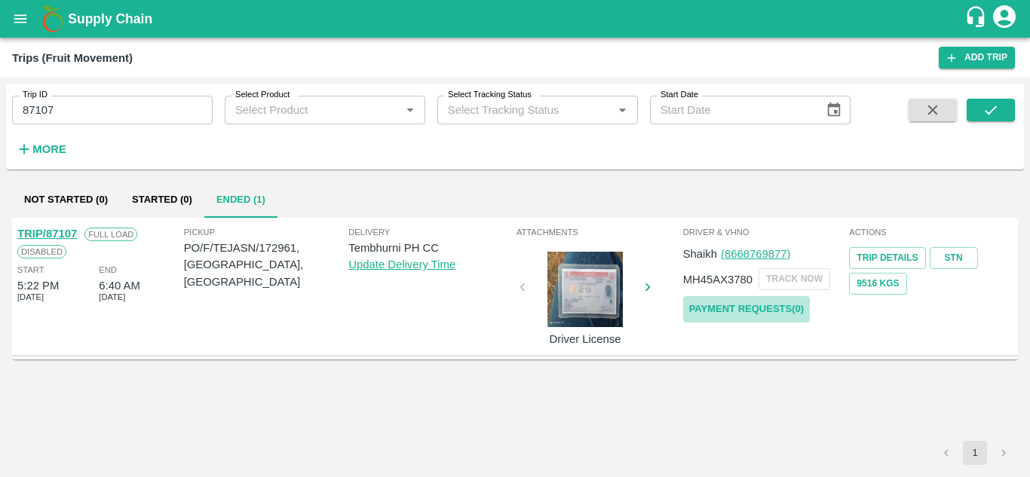
click at [750, 307] on link "Payment Requests( 0 )" at bounding box center [746, 309] width 127 height 26
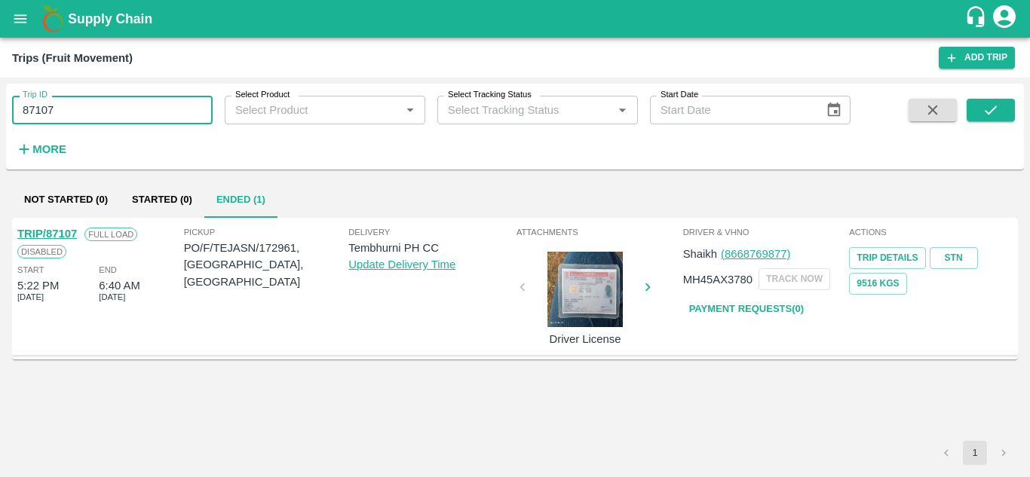
click at [76, 108] on input "87107" at bounding box center [112, 110] width 201 height 29
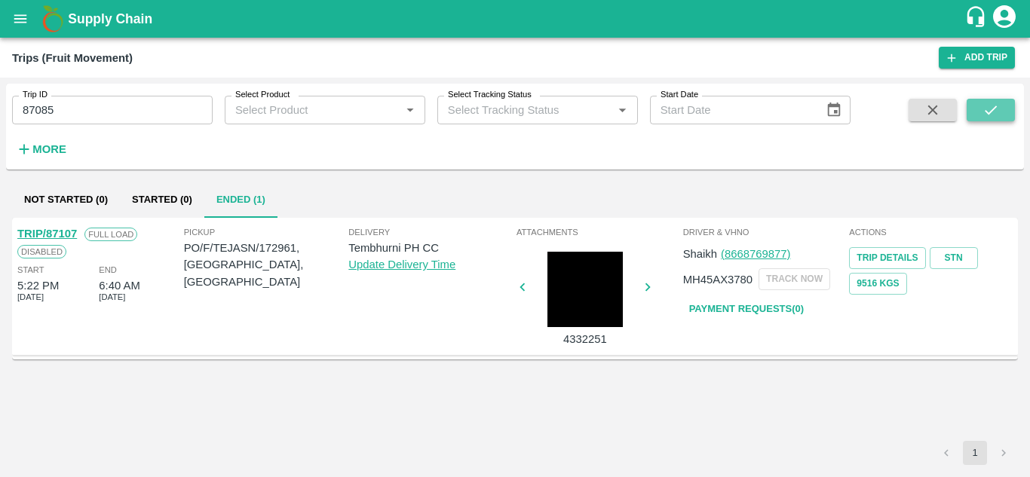
click at [989, 108] on icon "submit" at bounding box center [990, 110] width 17 height 17
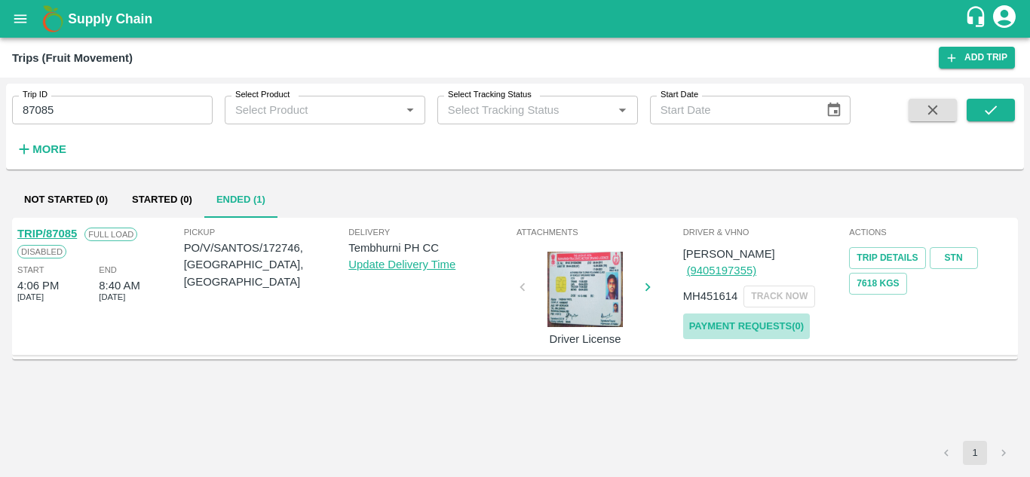
click at [790, 314] on link "Payment Requests( 0 )" at bounding box center [746, 327] width 127 height 26
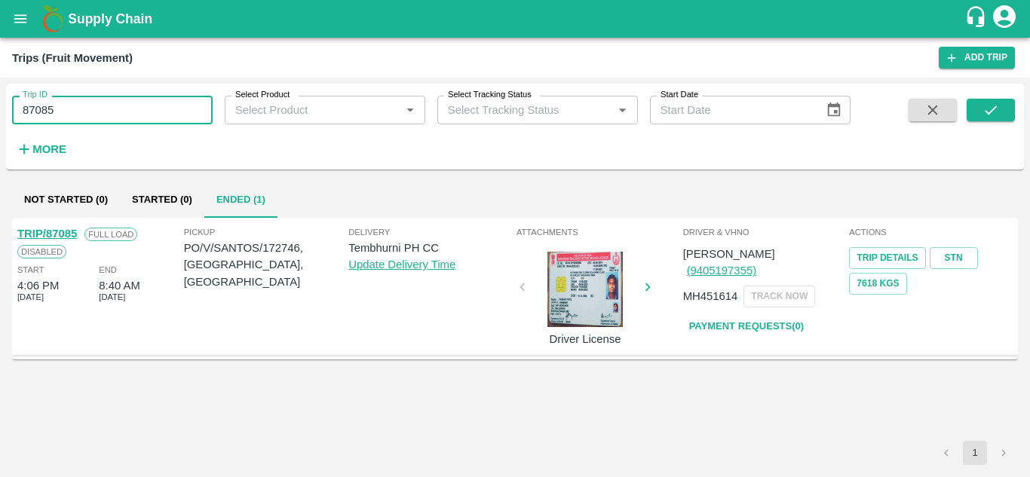
click at [70, 103] on input "87085" at bounding box center [112, 110] width 201 height 29
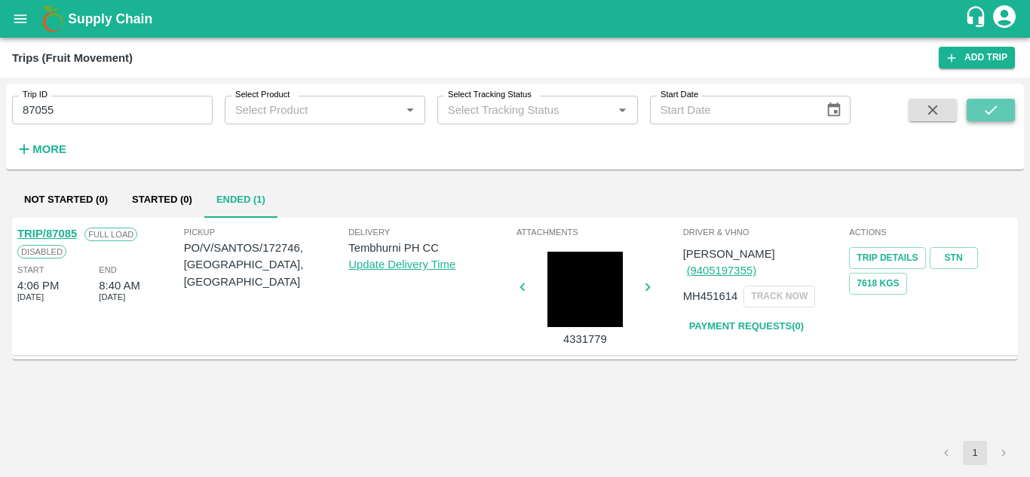
click at [980, 111] on button "submit" at bounding box center [991, 110] width 48 height 23
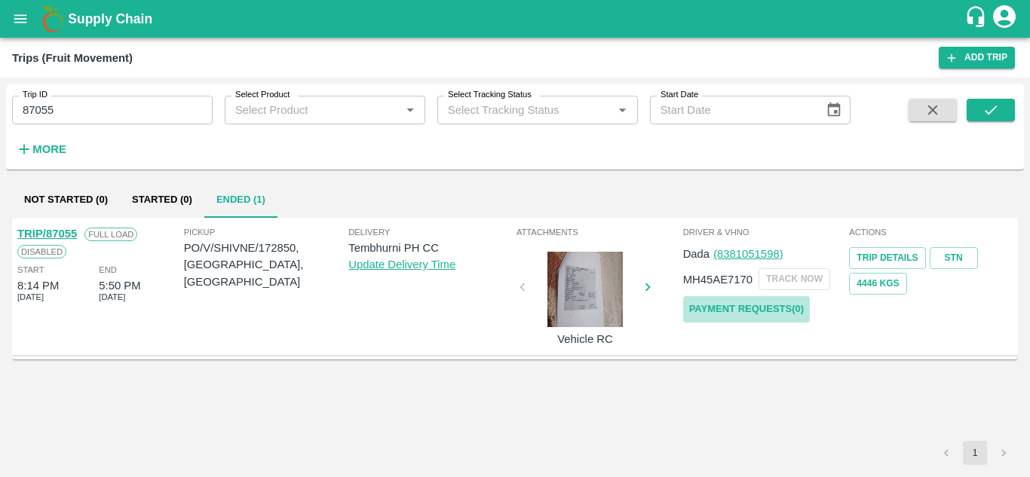
click at [760, 305] on link "Payment Requests( 0 )" at bounding box center [746, 309] width 127 height 26
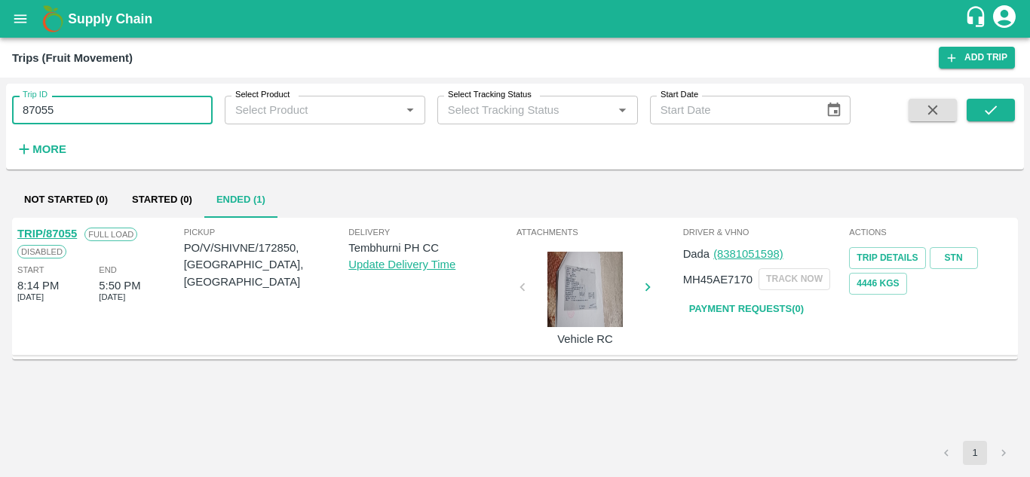
click at [88, 104] on input "87055" at bounding box center [112, 110] width 201 height 29
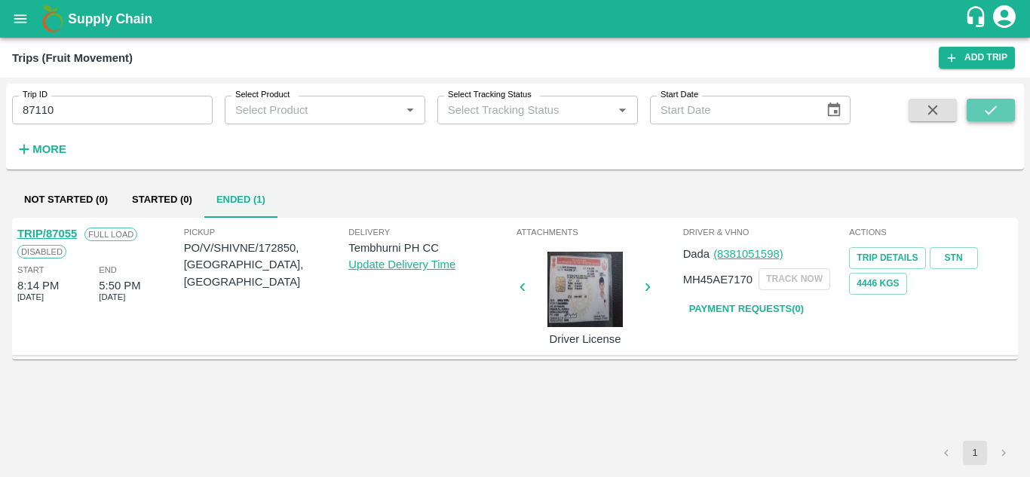
click at [986, 106] on icon "submit" at bounding box center [990, 110] width 17 height 17
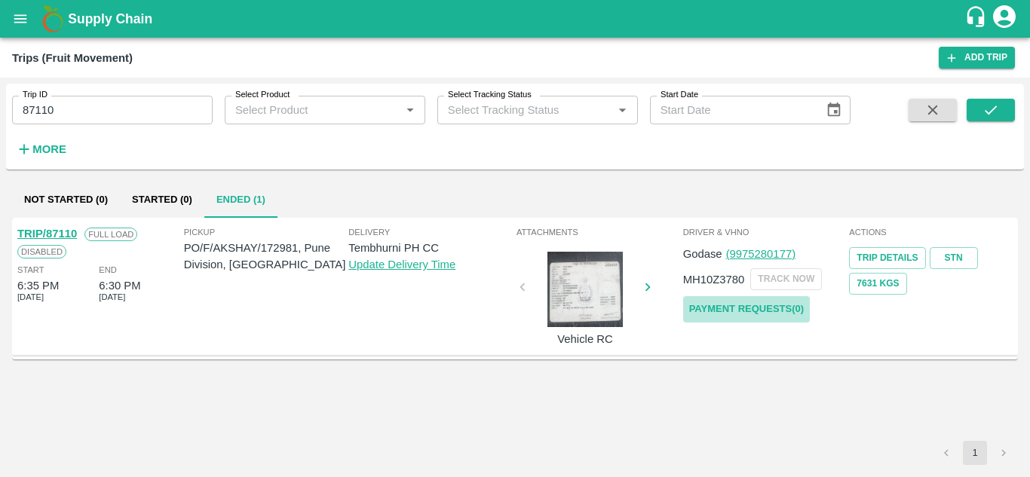
click at [763, 305] on link "Payment Requests( 0 )" at bounding box center [746, 309] width 127 height 26
click at [66, 110] on input "87110" at bounding box center [112, 110] width 201 height 29
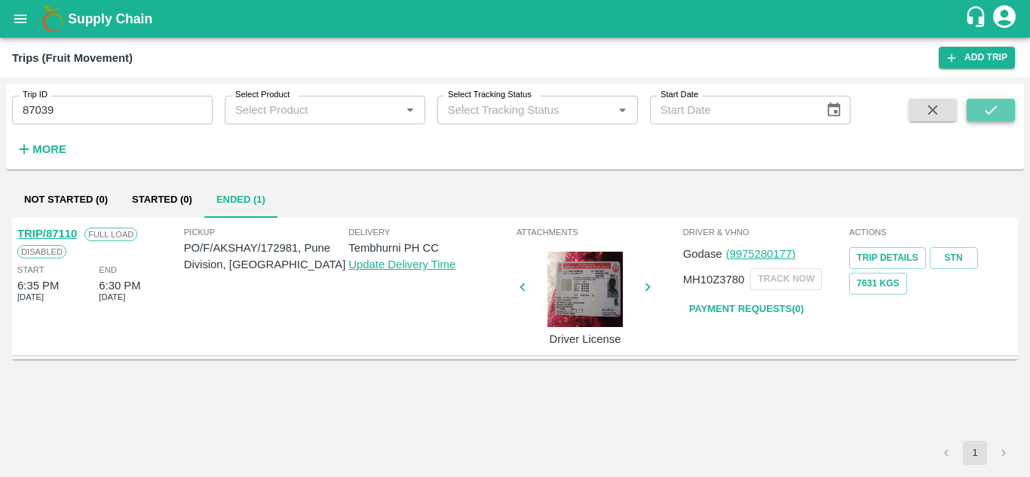
click at [996, 120] on button "submit" at bounding box center [991, 110] width 48 height 23
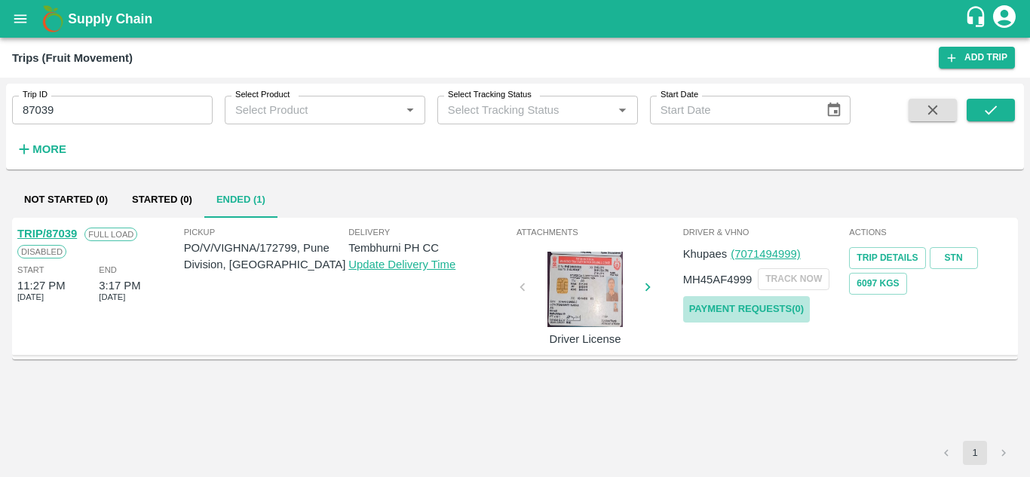
click at [757, 308] on link "Payment Requests( 0 )" at bounding box center [746, 309] width 127 height 26
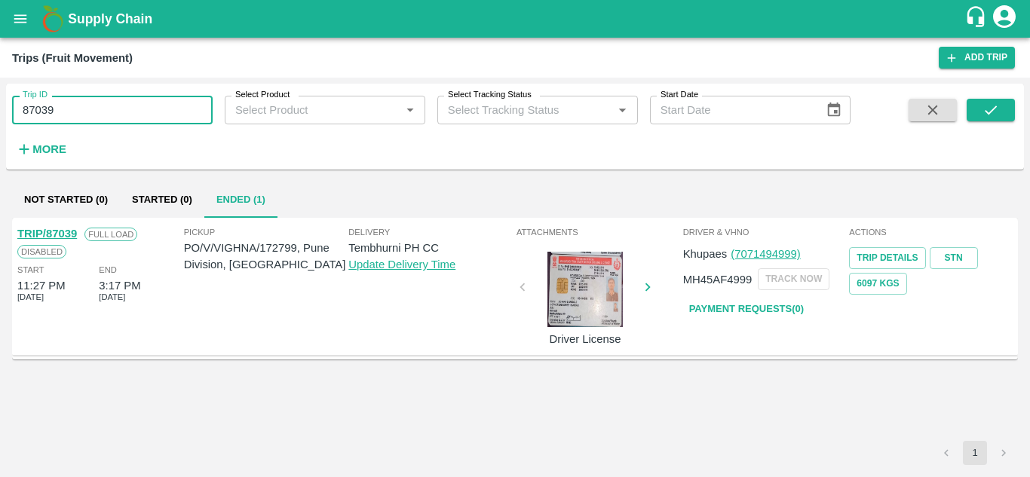
click at [92, 110] on input "87039" at bounding box center [112, 110] width 201 height 29
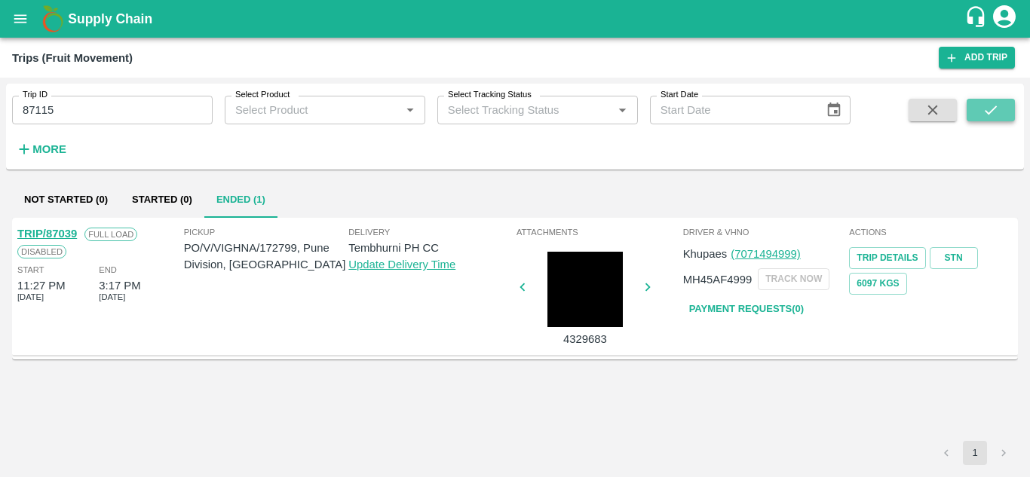
click at [1006, 108] on button "submit" at bounding box center [991, 110] width 48 height 23
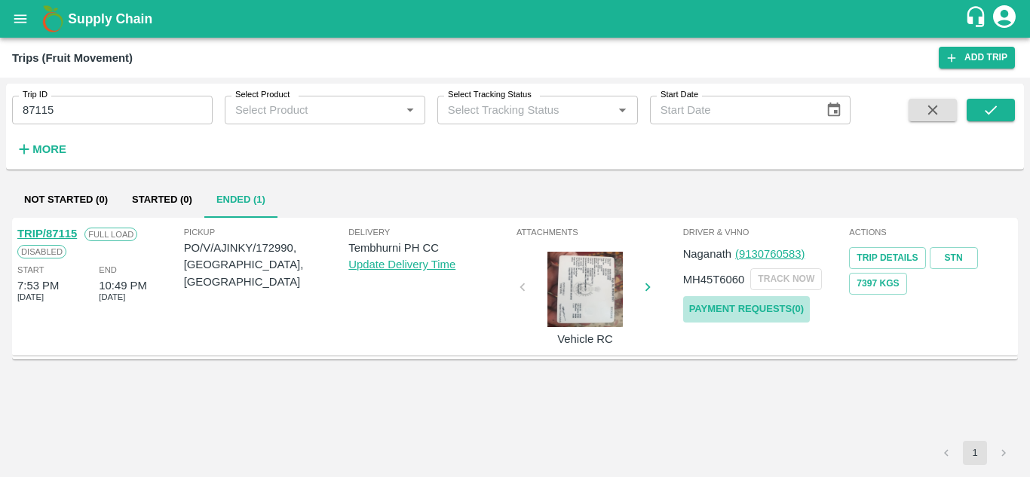
click at [768, 302] on link "Payment Requests( 0 )" at bounding box center [746, 309] width 127 height 26
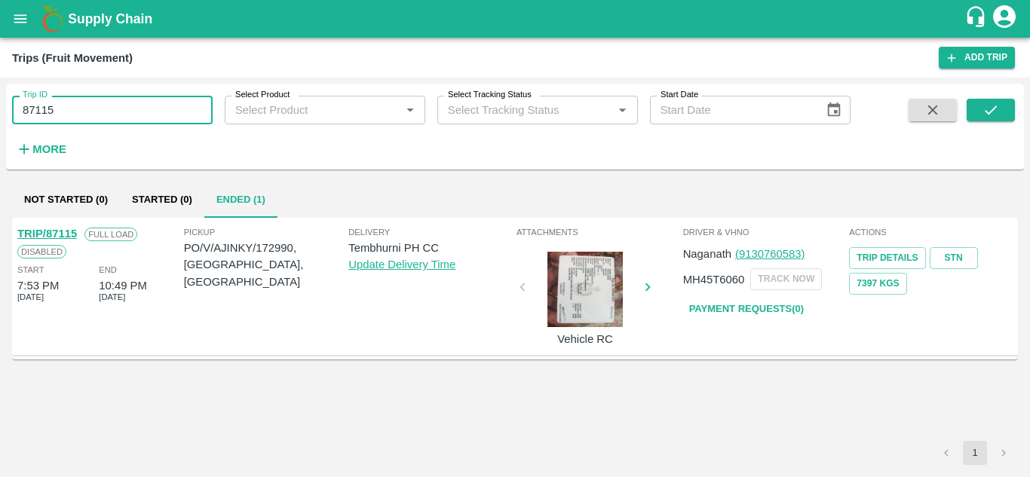
click at [75, 109] on input "87115" at bounding box center [112, 110] width 201 height 29
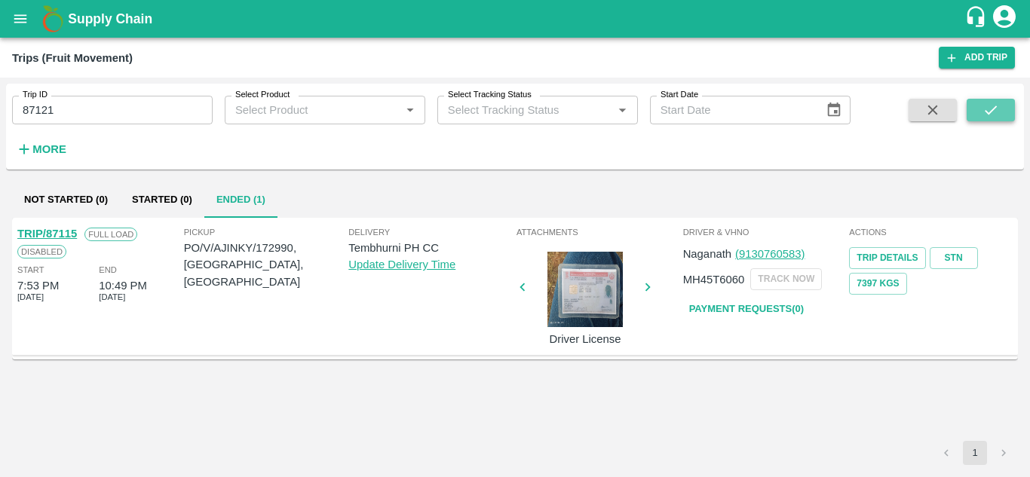
click at [995, 111] on icon "submit" at bounding box center [990, 110] width 17 height 17
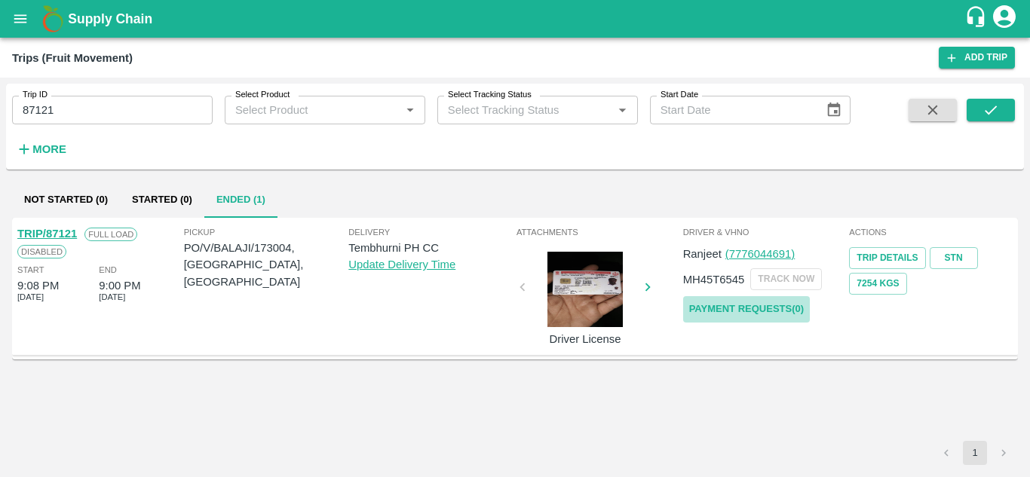
click at [737, 312] on link "Payment Requests( 0 )" at bounding box center [746, 309] width 127 height 26
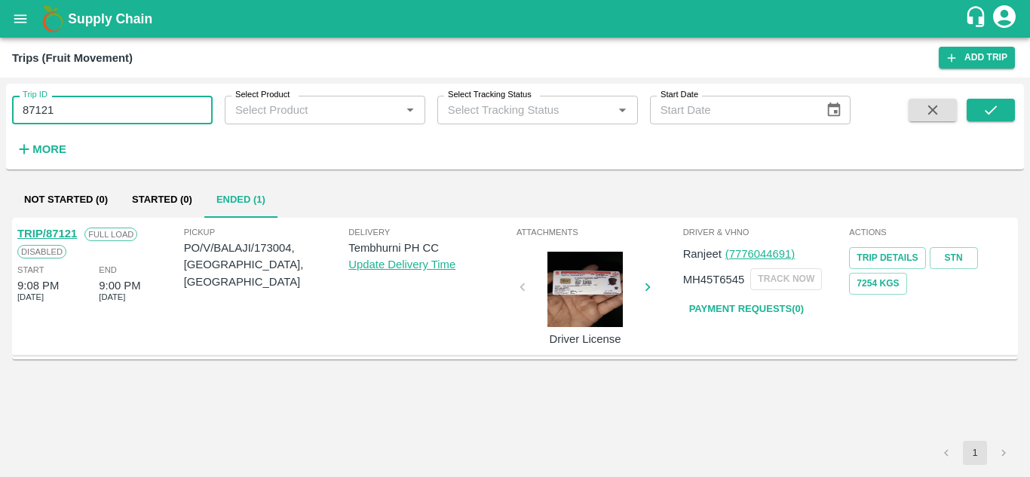
click at [86, 104] on input "87121" at bounding box center [112, 110] width 201 height 29
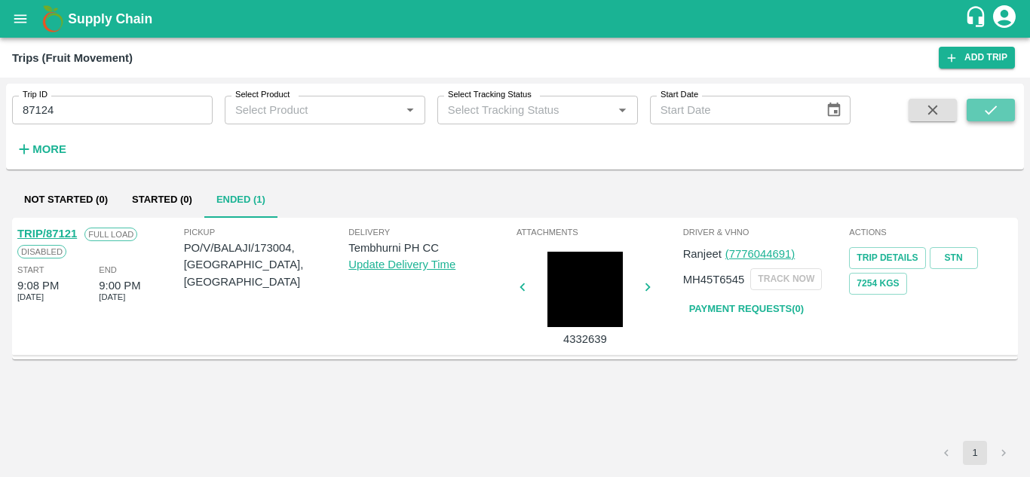
click at [1000, 103] on button "submit" at bounding box center [991, 110] width 48 height 23
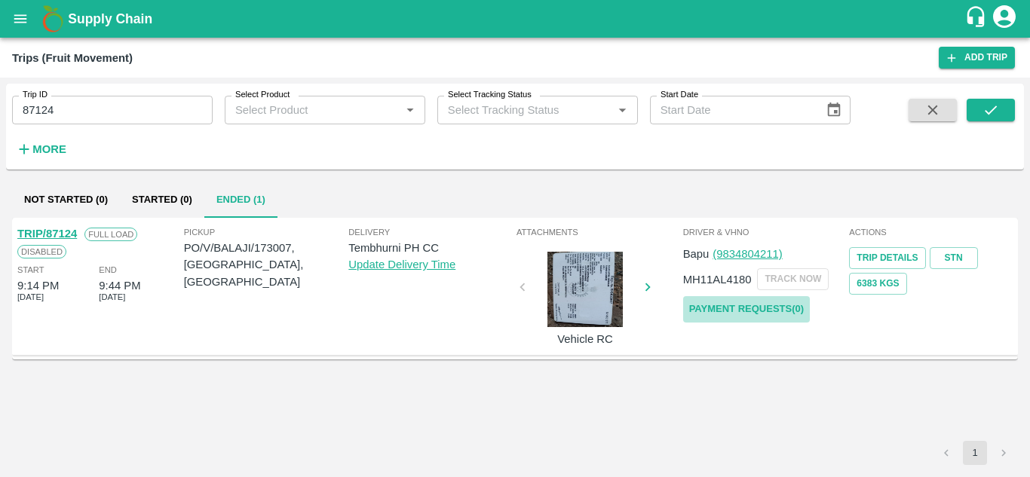
click at [738, 308] on link "Payment Requests( 0 )" at bounding box center [746, 309] width 127 height 26
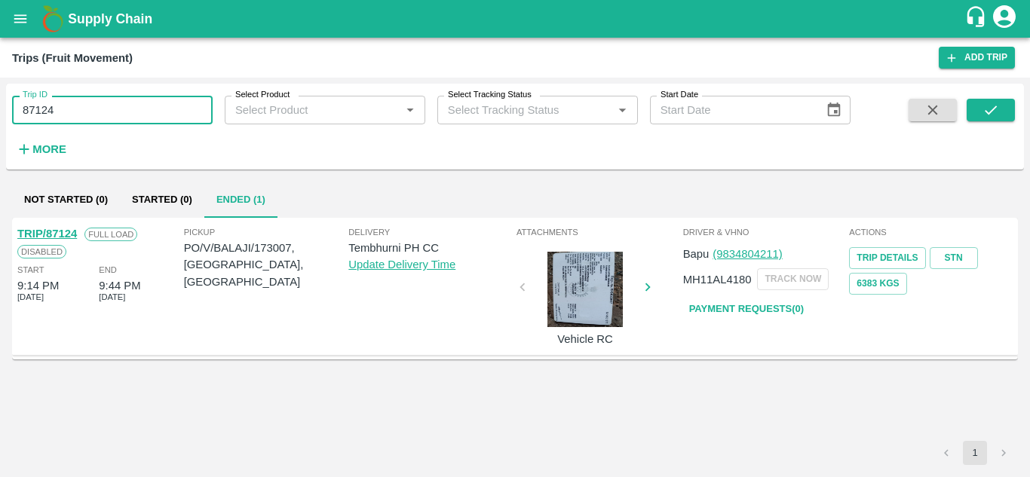
click at [90, 114] on input "87124" at bounding box center [112, 110] width 201 height 29
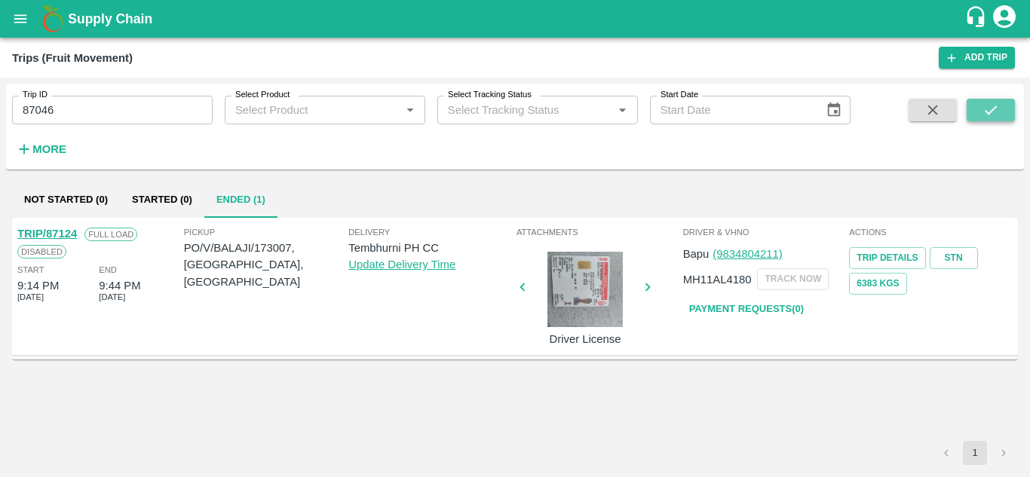
click at [995, 106] on icon "submit" at bounding box center [990, 110] width 17 height 17
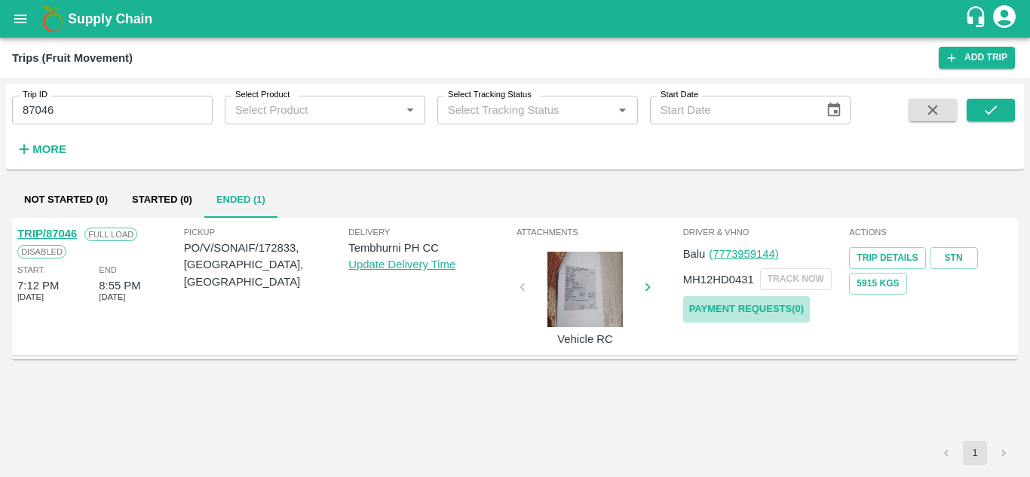
click at [747, 316] on link "Payment Requests( 0 )" at bounding box center [746, 309] width 127 height 26
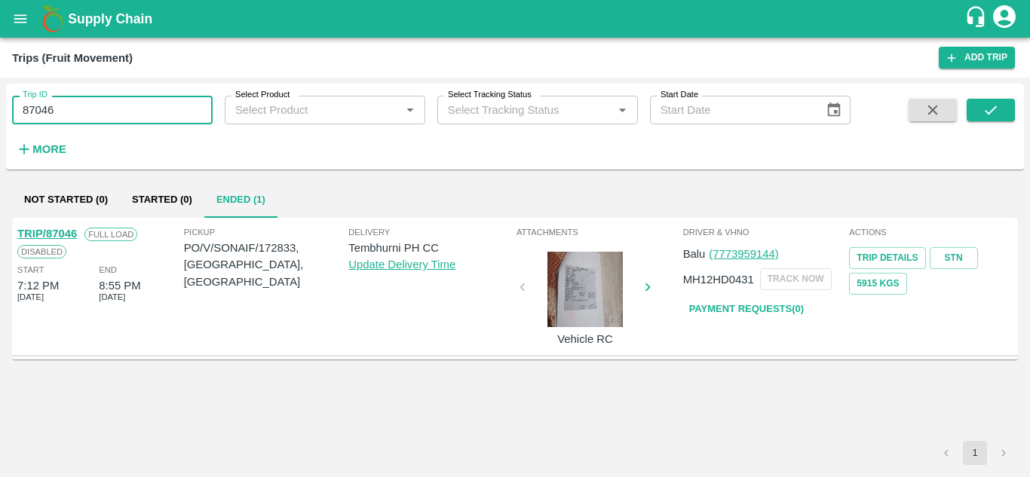
click at [59, 120] on input "87046" at bounding box center [112, 110] width 201 height 29
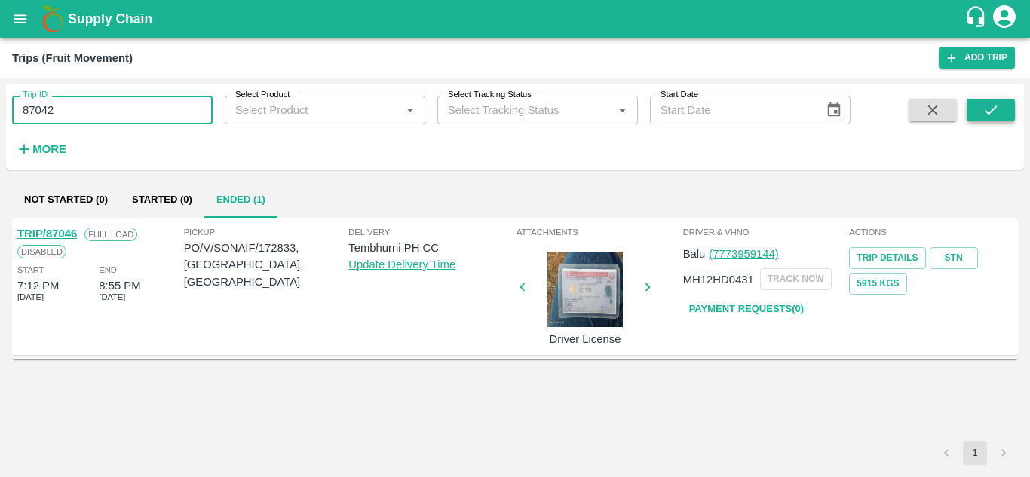
type input "87042"
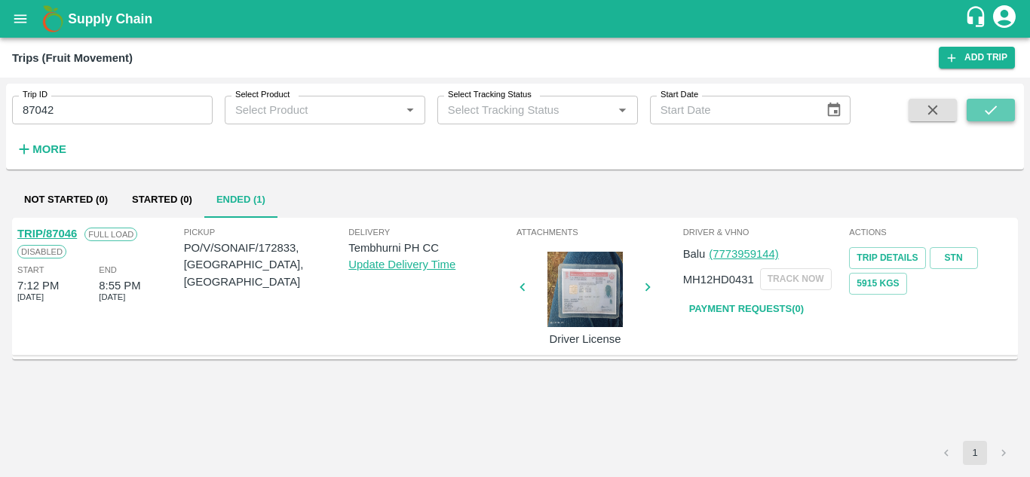
click at [989, 117] on icon "submit" at bounding box center [990, 110] width 17 height 17
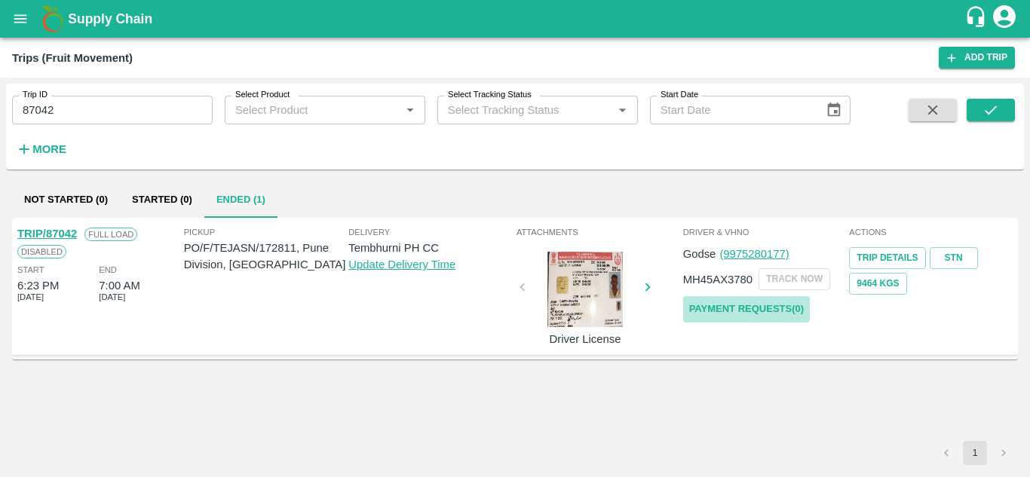
click at [717, 310] on link "Payment Requests( 0 )" at bounding box center [746, 309] width 127 height 26
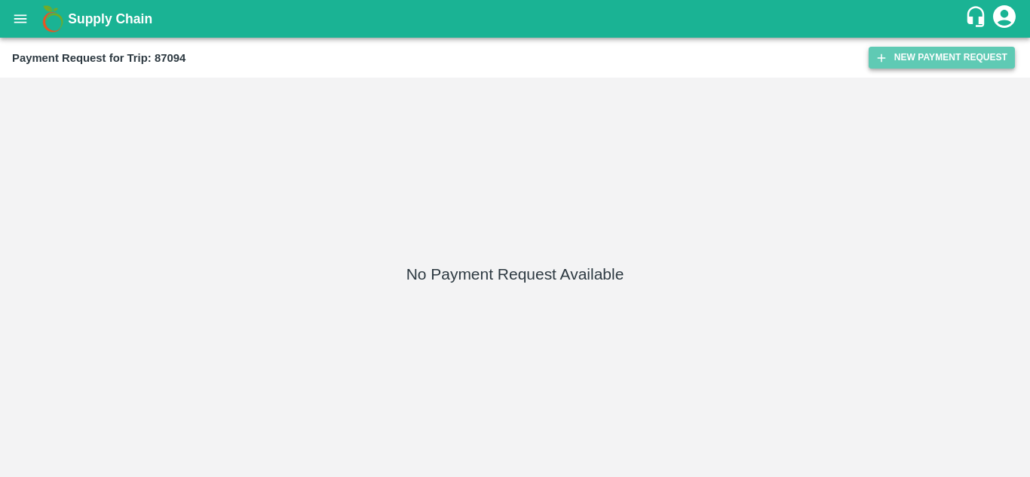
click at [940, 58] on button "New Payment Request" at bounding box center [942, 58] width 146 height 22
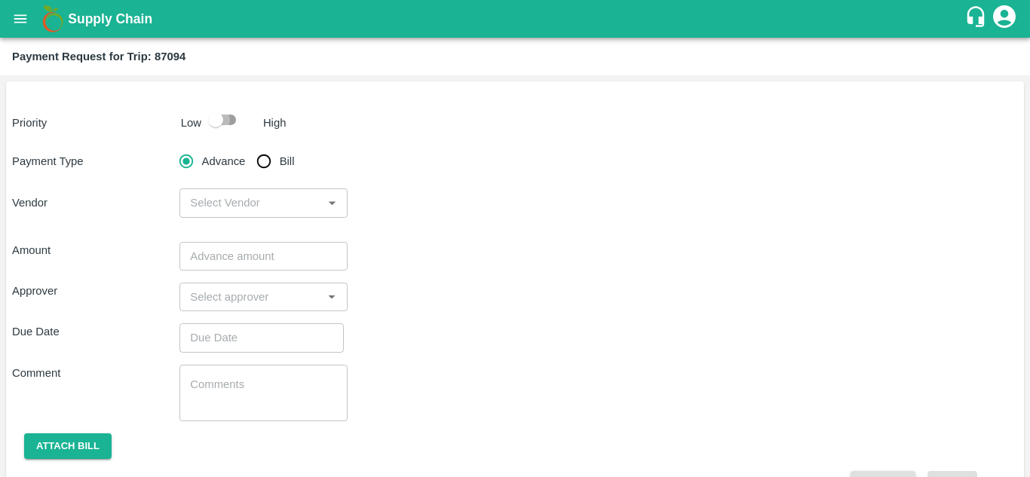
click at [232, 117] on input "checkbox" at bounding box center [216, 120] width 86 height 29
checkbox input "true"
click at [265, 168] on input "Bill" at bounding box center [264, 161] width 30 height 30
radio input "true"
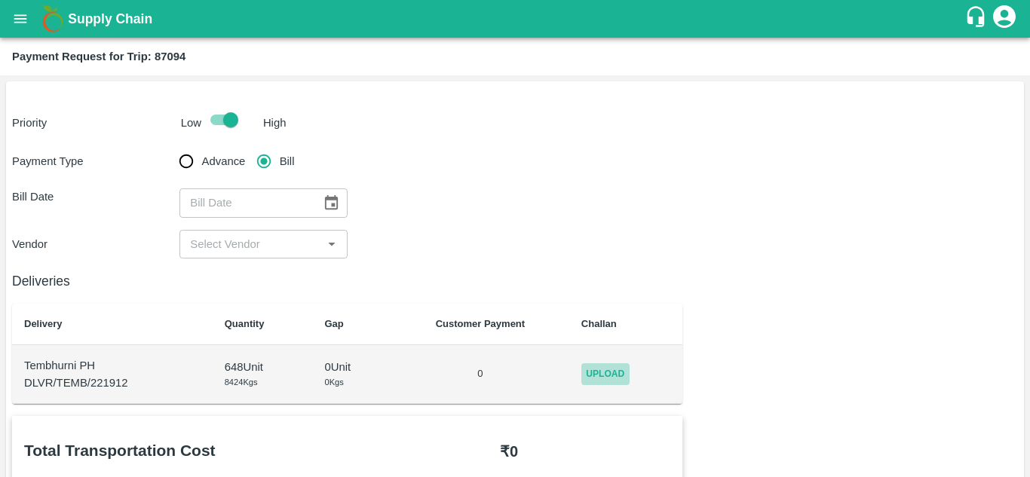
click at [614, 367] on span "Upload" at bounding box center [605, 374] width 48 height 22
click at [0, 0] on input "Upload" at bounding box center [0, 0] width 0 height 0
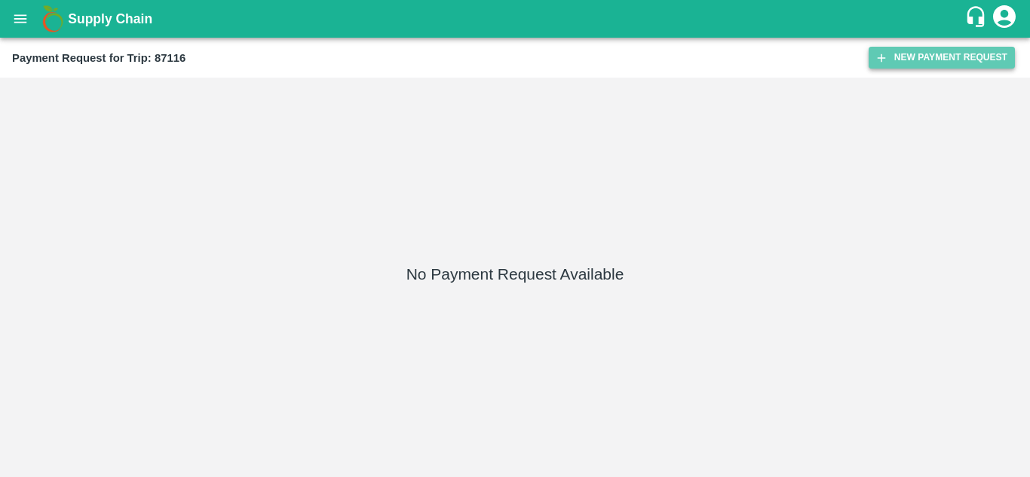
click at [930, 59] on button "New Payment Request" at bounding box center [942, 58] width 146 height 22
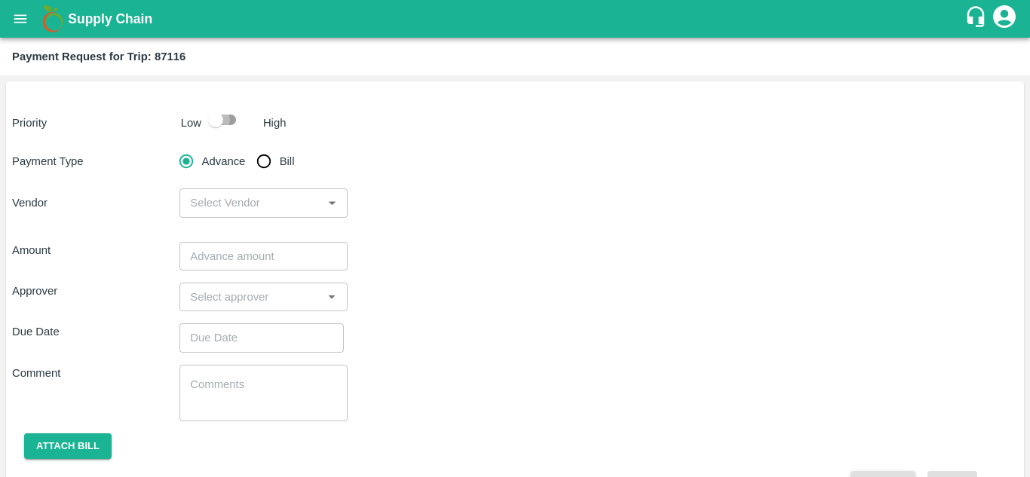
click at [235, 122] on input "checkbox" at bounding box center [216, 120] width 86 height 29
checkbox input "true"
click at [267, 161] on input "Bill" at bounding box center [264, 161] width 30 height 30
radio input "true"
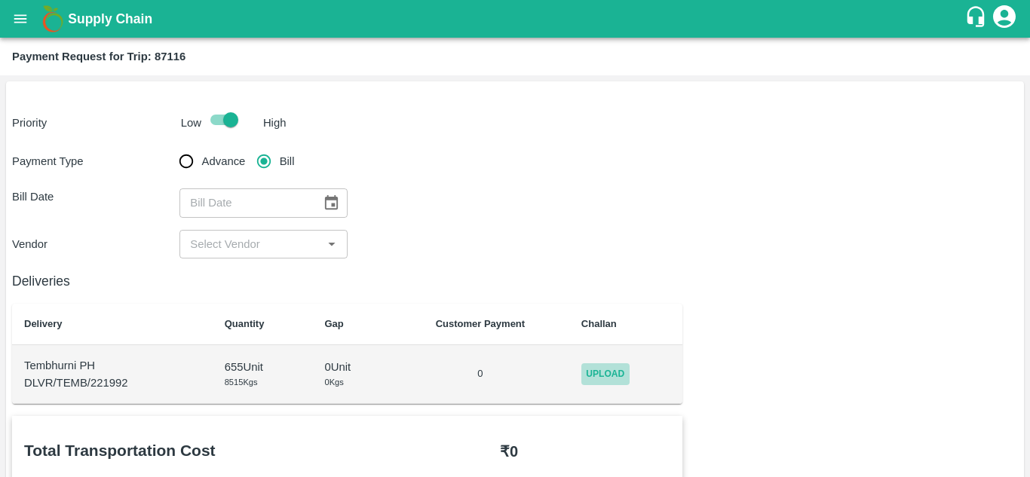
click at [609, 372] on span "Upload" at bounding box center [605, 374] width 48 height 22
click at [0, 0] on input "Upload" at bounding box center [0, 0] width 0 height 0
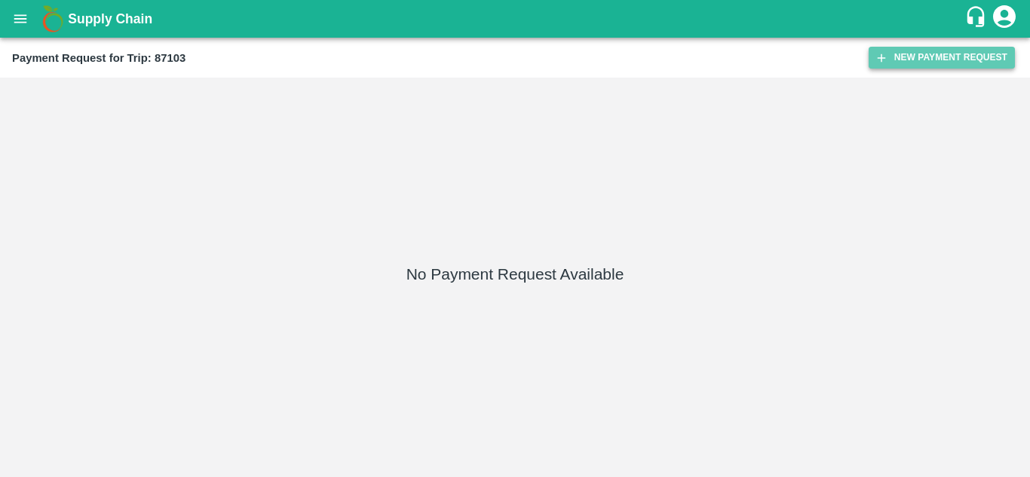
click at [915, 53] on button "New Payment Request" at bounding box center [942, 58] width 146 height 22
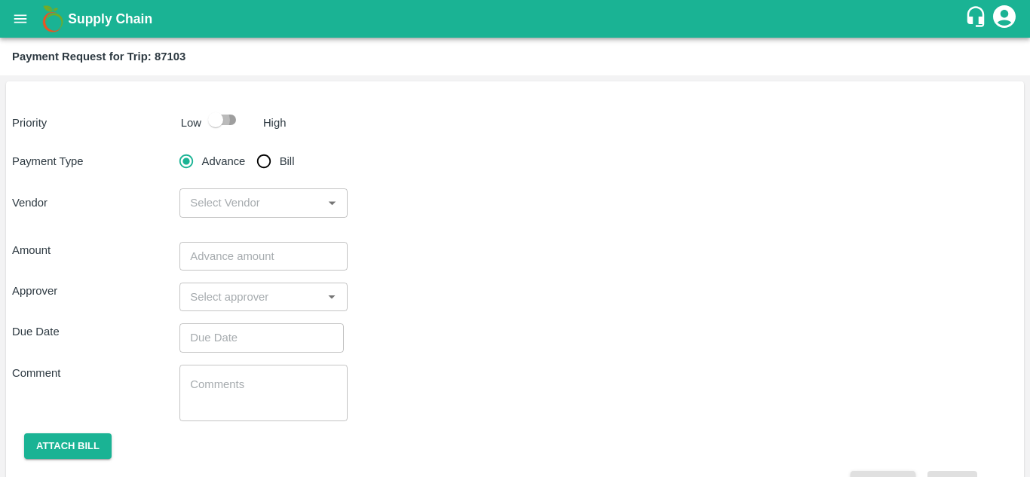
click at [229, 115] on input "checkbox" at bounding box center [216, 120] width 86 height 29
checkbox input "true"
click at [268, 155] on input "Bill" at bounding box center [264, 161] width 30 height 30
radio input "true"
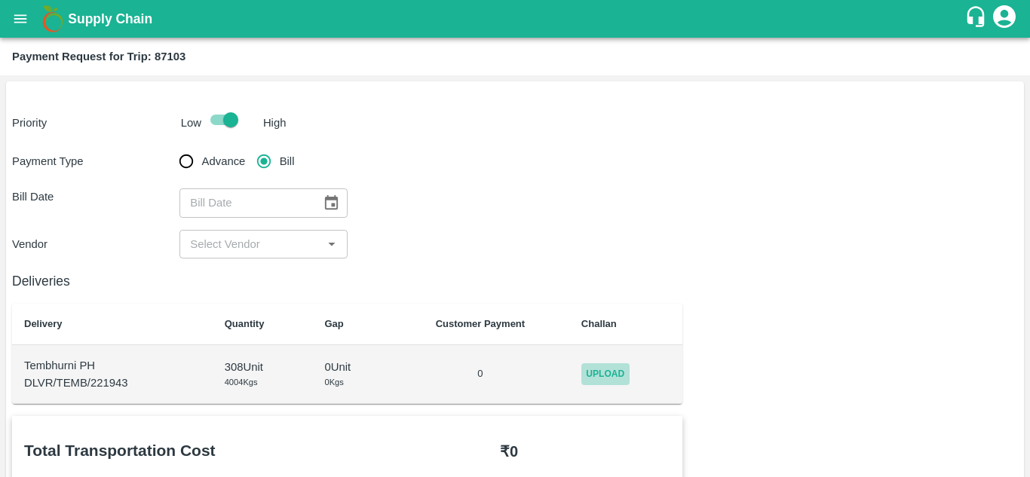
click at [608, 367] on span "Upload" at bounding box center [605, 374] width 48 height 22
click at [0, 0] on input "Upload" at bounding box center [0, 0] width 0 height 0
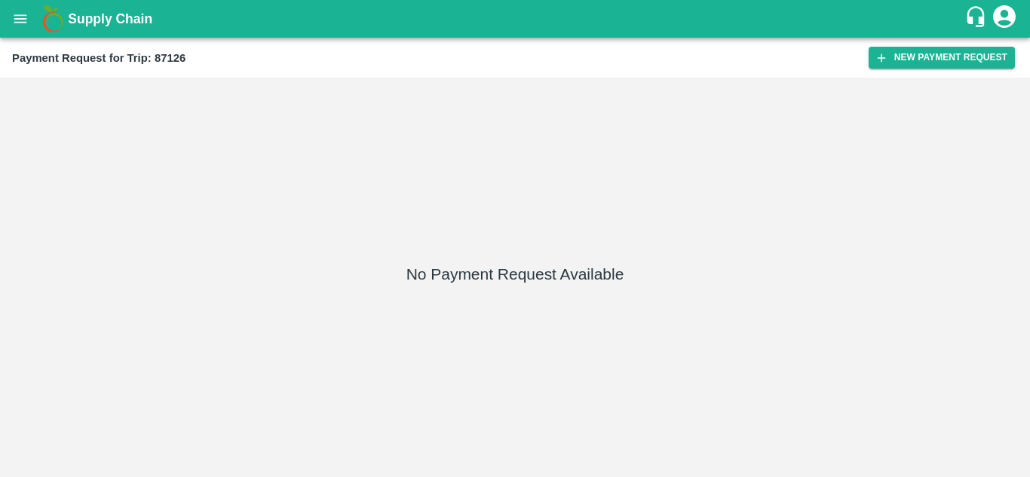
click at [936, 44] on div "Payment Request for Trip: 87126 New Payment Request" at bounding box center [515, 58] width 1030 height 40
click at [933, 57] on button "New Payment Request" at bounding box center [942, 58] width 146 height 22
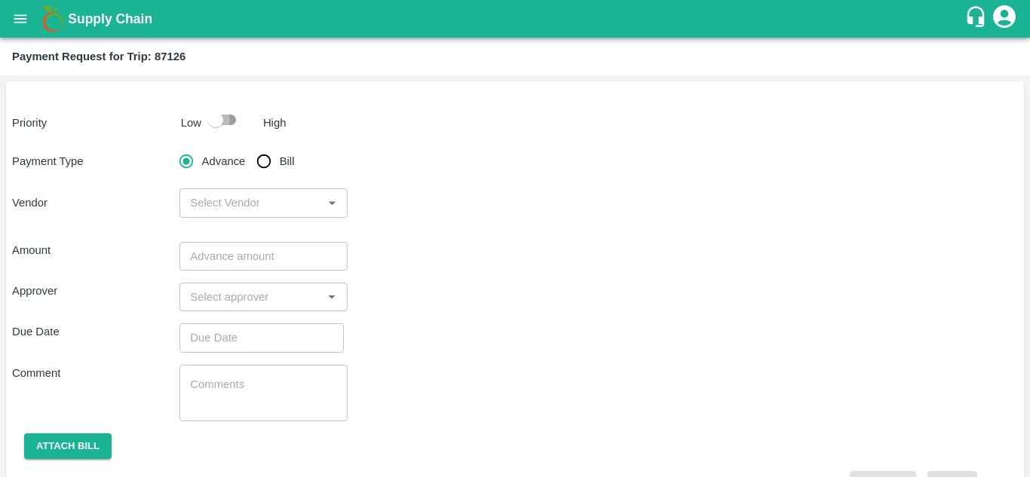
click at [228, 123] on input "checkbox" at bounding box center [216, 120] width 86 height 29
checkbox input "true"
click at [264, 163] on input "Bill" at bounding box center [264, 161] width 30 height 30
radio input "true"
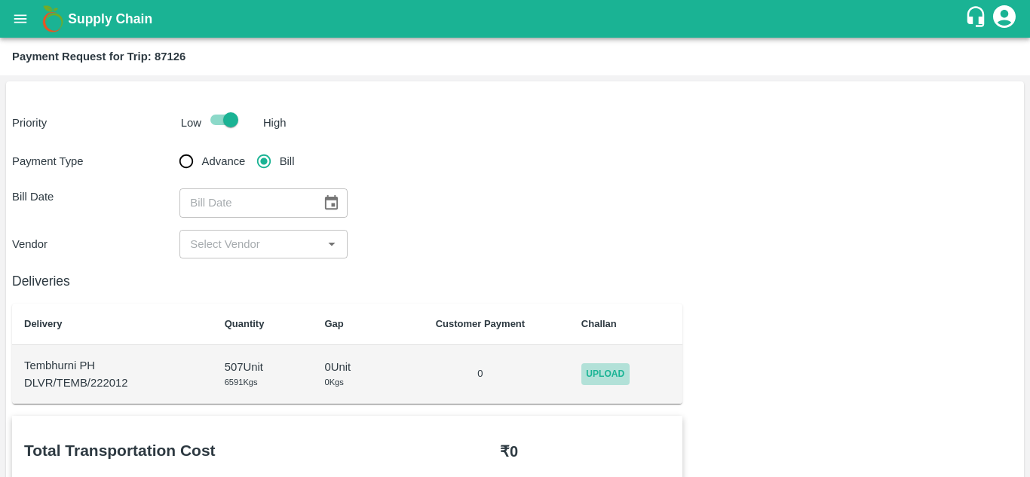
click at [613, 363] on span "Upload" at bounding box center [605, 374] width 48 height 22
click at [0, 0] on input "Upload" at bounding box center [0, 0] width 0 height 0
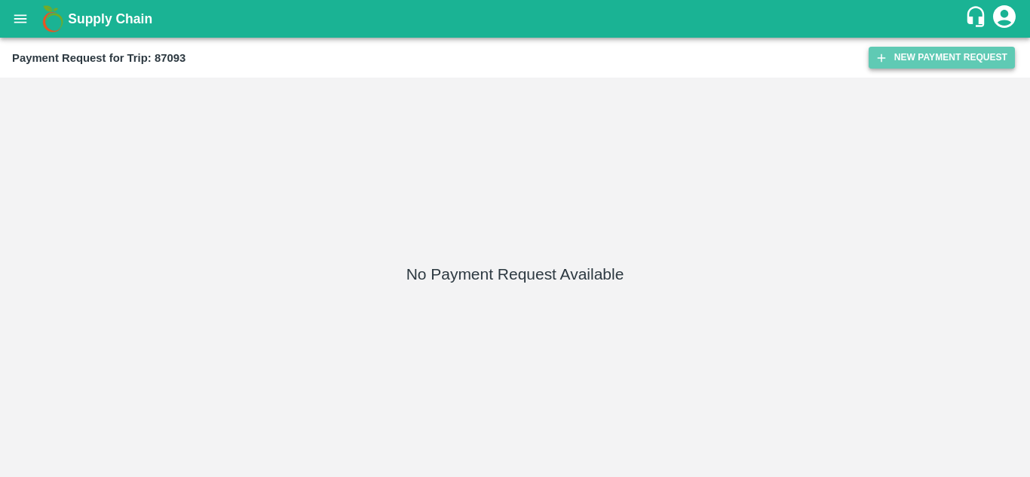
click at [941, 53] on button "New Payment Request" at bounding box center [942, 58] width 146 height 22
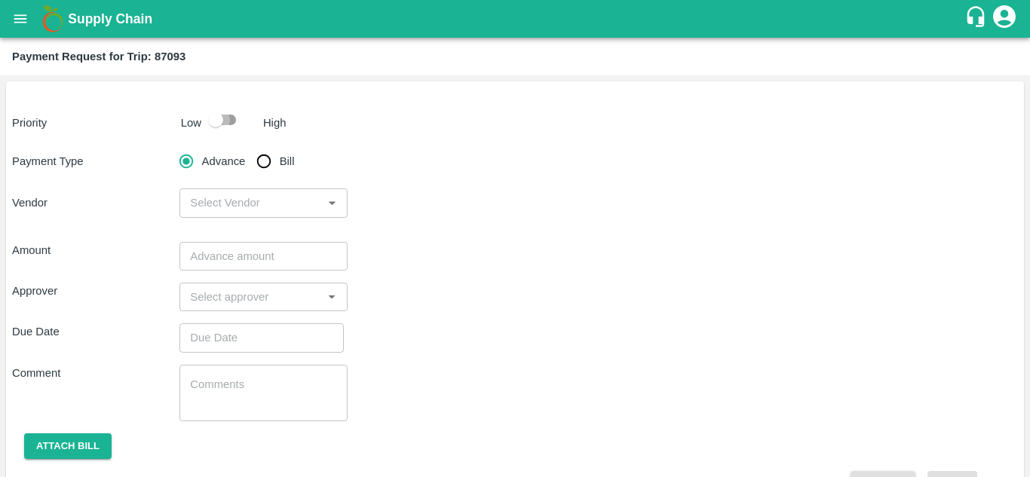
click at [239, 120] on input "checkbox" at bounding box center [216, 120] width 86 height 29
checkbox input "true"
click at [263, 154] on input "Bill" at bounding box center [264, 161] width 30 height 30
radio input "true"
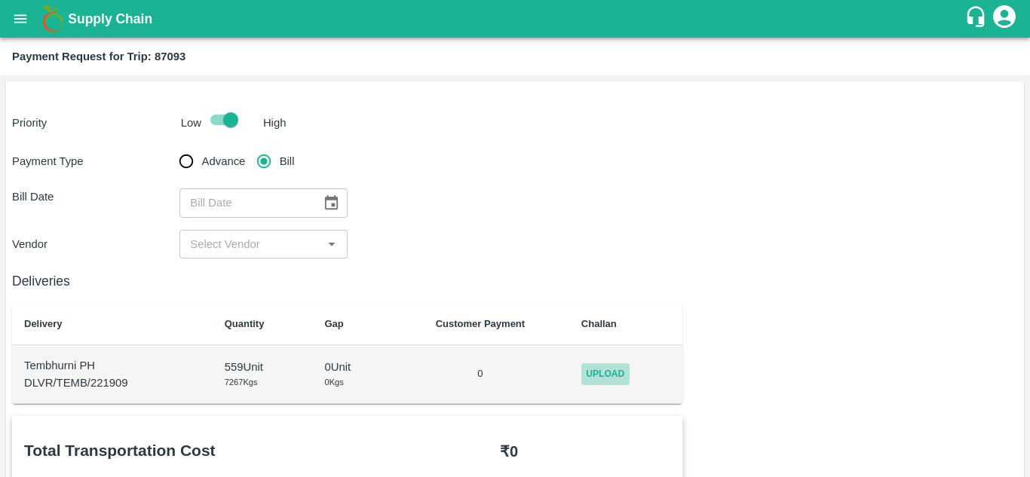
click at [613, 374] on span "Upload" at bounding box center [605, 374] width 48 height 22
click at [0, 0] on input "Upload" at bounding box center [0, 0] width 0 height 0
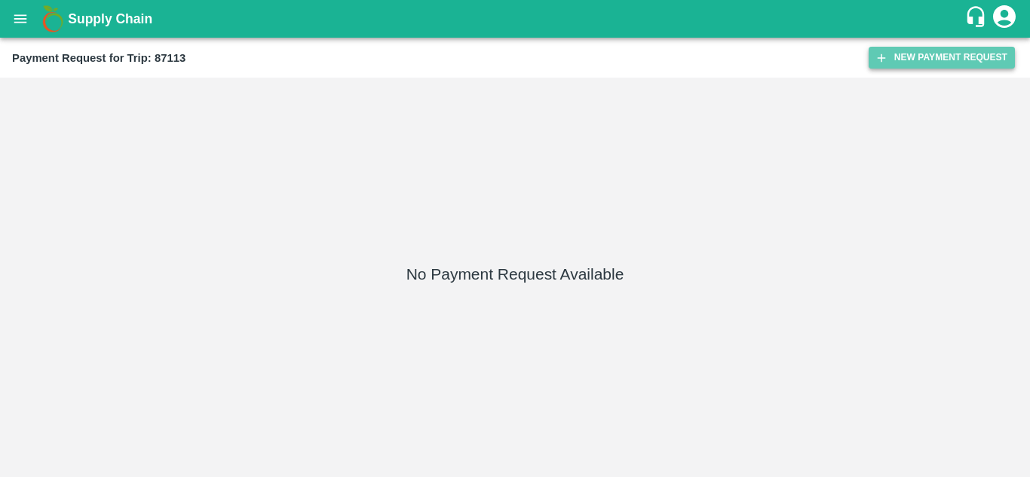
click at [941, 60] on button "New Payment Request" at bounding box center [942, 58] width 146 height 22
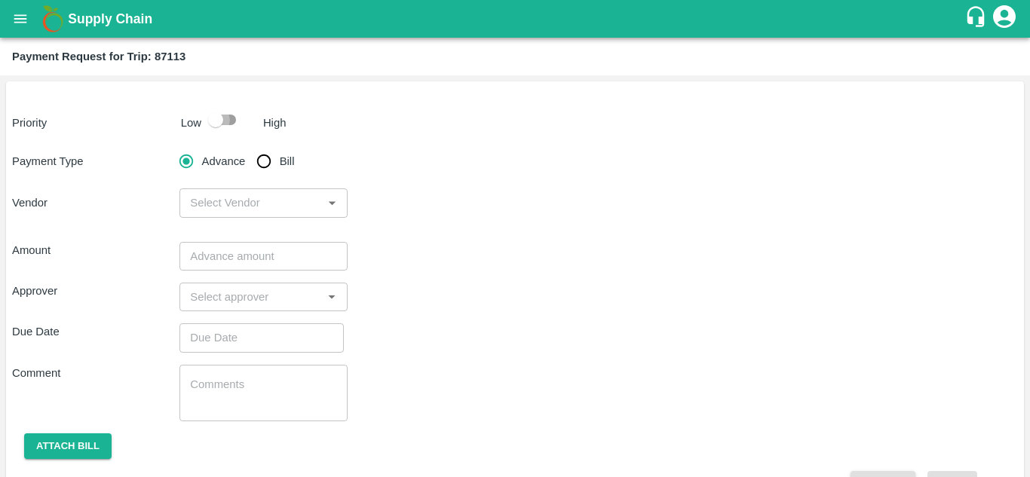
click at [227, 118] on input "checkbox" at bounding box center [216, 120] width 86 height 29
checkbox input "true"
click at [259, 162] on input "Bill" at bounding box center [264, 161] width 30 height 30
radio input "true"
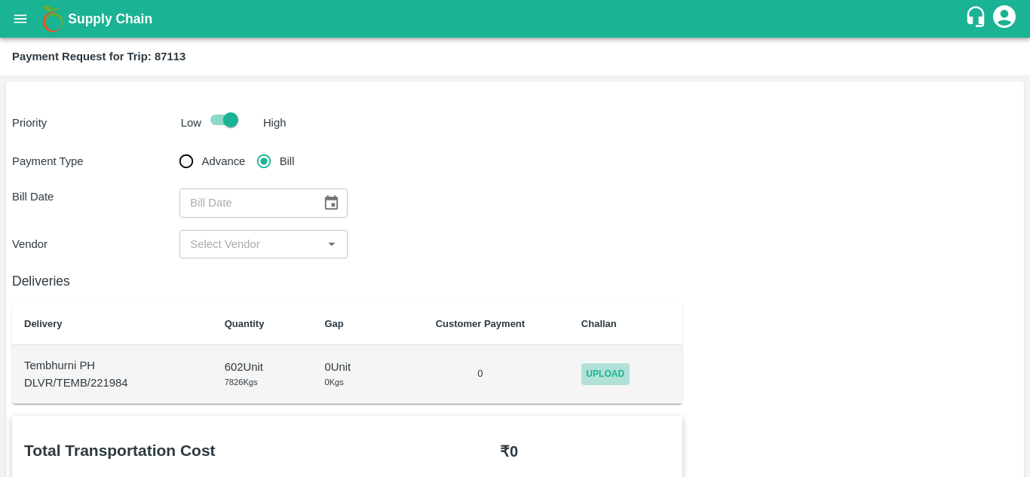
click at [621, 369] on span "Upload" at bounding box center [605, 374] width 48 height 22
click at [0, 0] on input "Upload" at bounding box center [0, 0] width 0 height 0
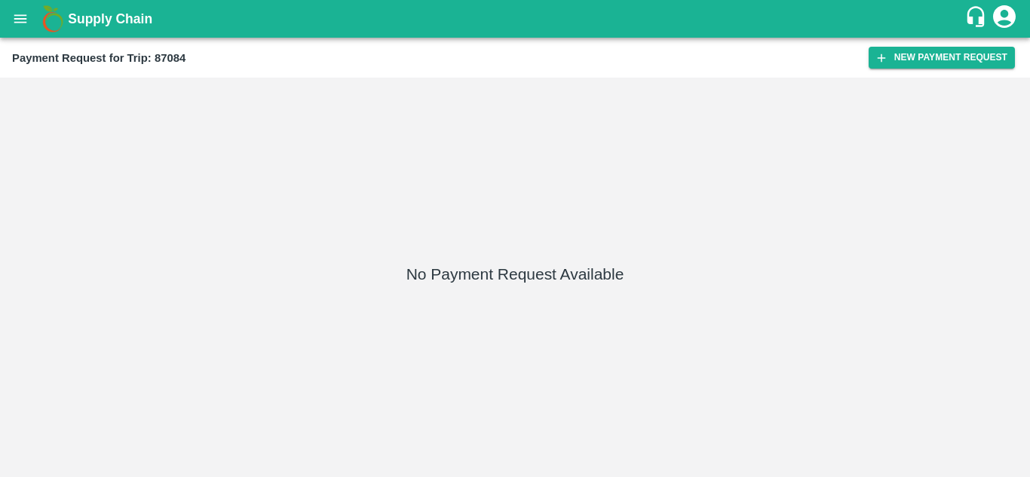
click at [938, 44] on div "Payment Request for Trip: 87084 New Payment Request" at bounding box center [515, 58] width 1030 height 40
click at [918, 57] on button "New Payment Request" at bounding box center [942, 58] width 146 height 22
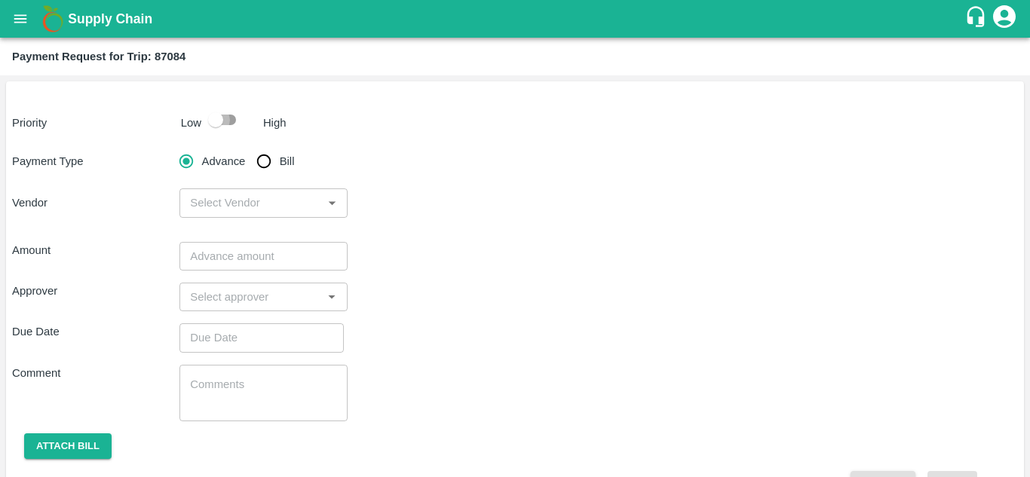
click at [226, 116] on input "checkbox" at bounding box center [216, 120] width 86 height 29
checkbox input "true"
click at [265, 160] on input "Bill" at bounding box center [264, 161] width 30 height 30
radio input "true"
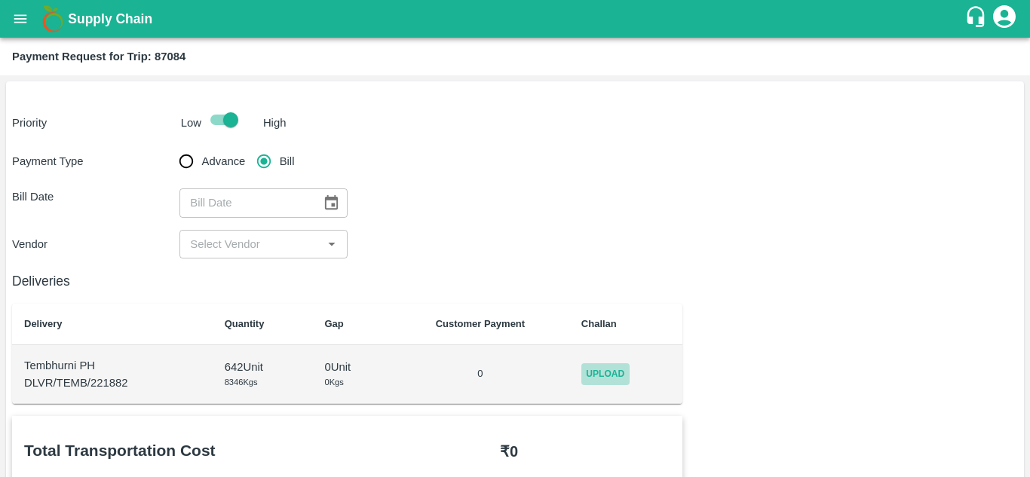
click at [599, 372] on span "Upload" at bounding box center [605, 374] width 48 height 22
click at [0, 0] on input "Upload" at bounding box center [0, 0] width 0 height 0
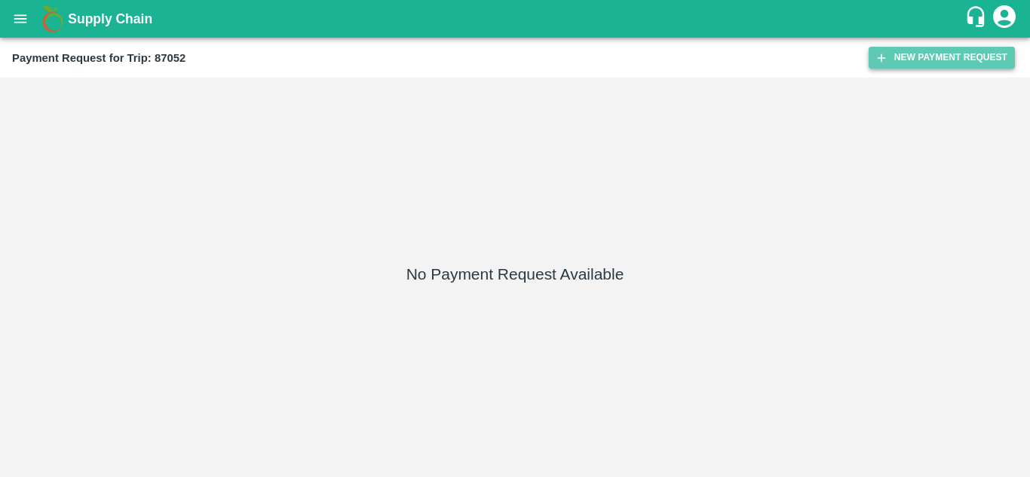
click at [942, 52] on button "New Payment Request" at bounding box center [942, 58] width 146 height 22
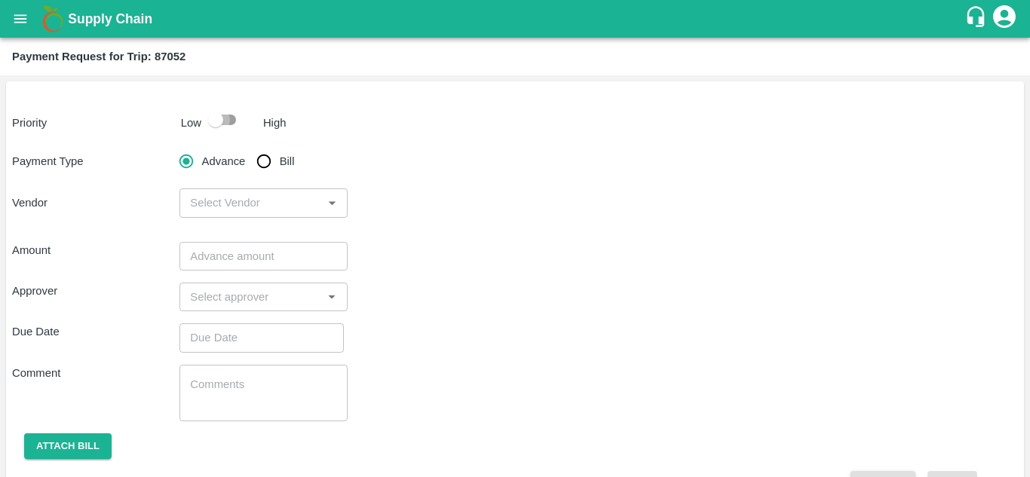
click at [222, 118] on input "checkbox" at bounding box center [216, 120] width 86 height 29
checkbox input "true"
click at [261, 162] on input "Bill" at bounding box center [264, 161] width 30 height 30
radio input "true"
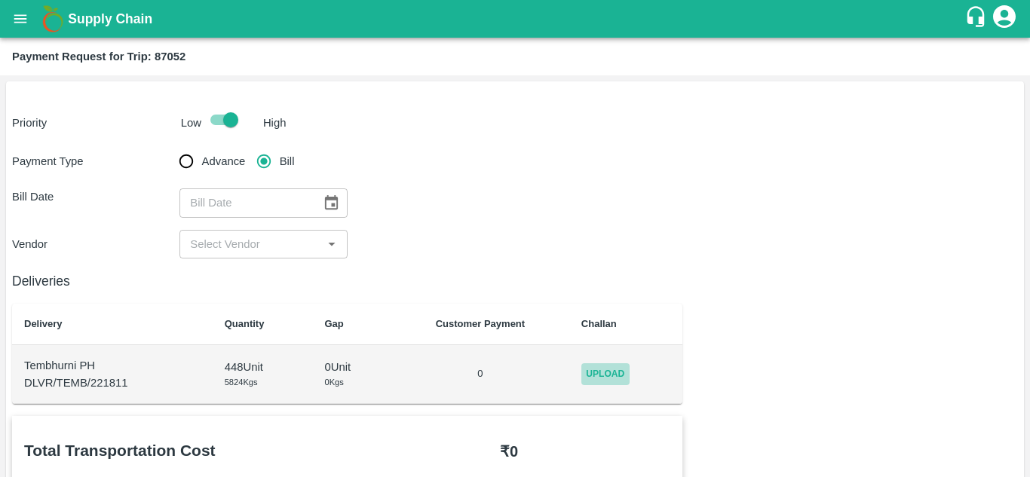
click at [615, 364] on span "Upload" at bounding box center [605, 374] width 48 height 22
click at [0, 0] on input "Upload" at bounding box center [0, 0] width 0 height 0
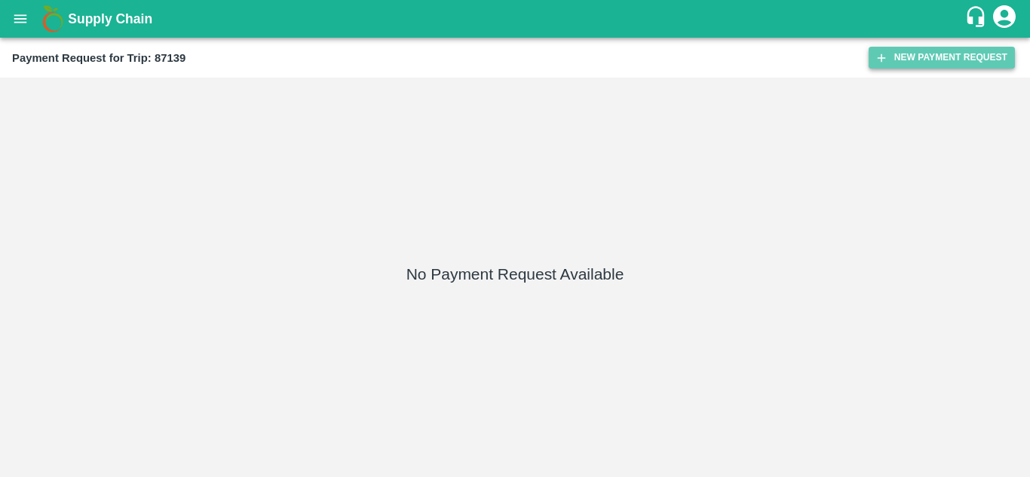
click at [927, 49] on button "New Payment Request" at bounding box center [942, 58] width 146 height 22
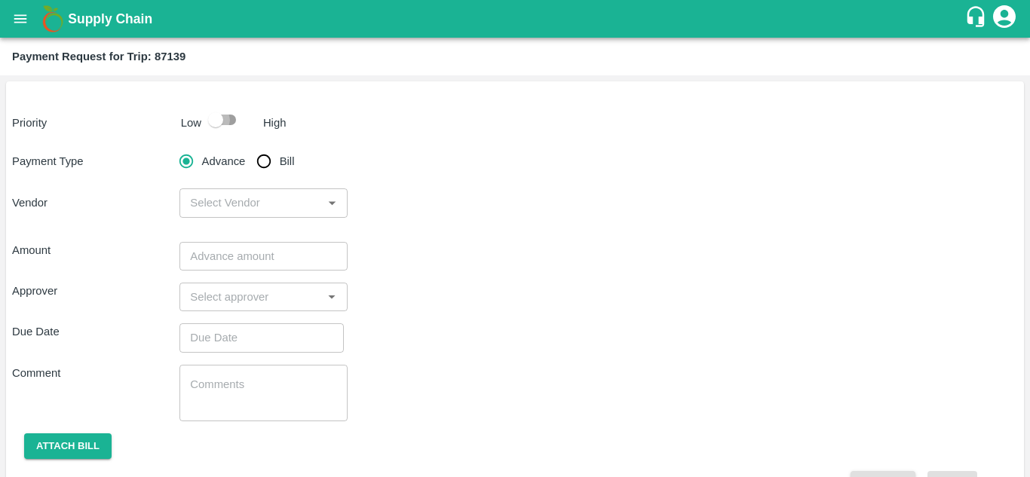
click at [228, 115] on input "checkbox" at bounding box center [216, 120] width 86 height 29
checkbox input "true"
click at [265, 161] on input "Bill" at bounding box center [264, 161] width 30 height 30
radio input "true"
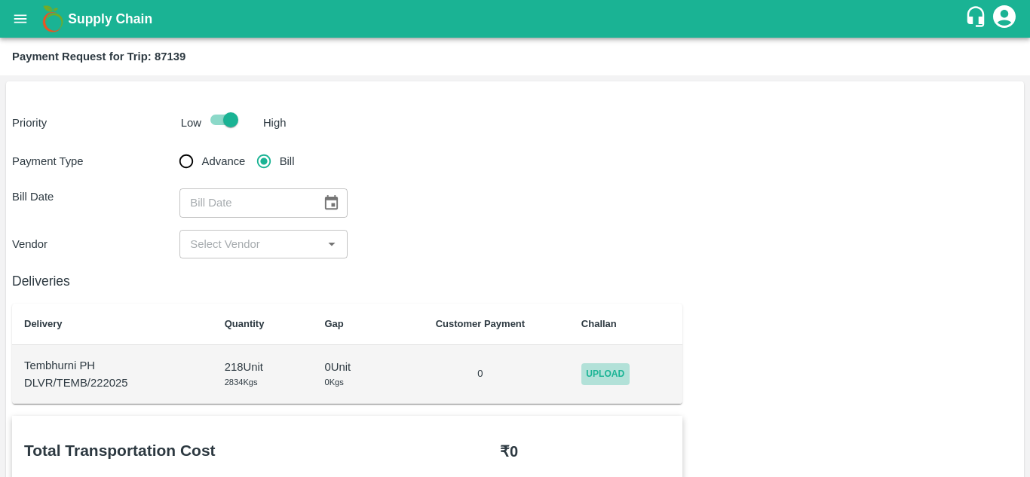
click at [605, 372] on span "Upload" at bounding box center [605, 374] width 48 height 22
click at [0, 0] on input "Upload" at bounding box center [0, 0] width 0 height 0
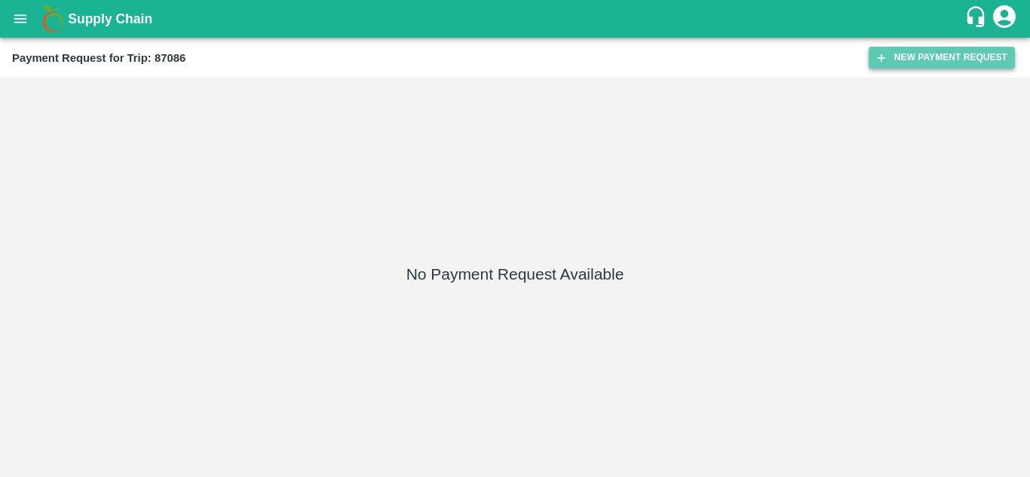
click at [928, 51] on button "New Payment Request" at bounding box center [942, 58] width 146 height 22
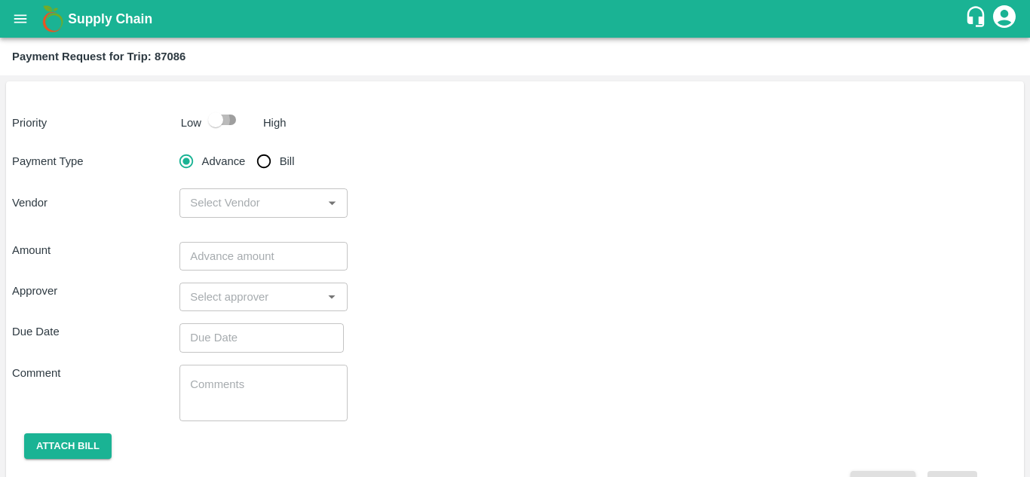
click at [224, 112] on input "checkbox" at bounding box center [216, 120] width 86 height 29
checkbox input "true"
click at [262, 163] on input "Bill" at bounding box center [264, 161] width 30 height 30
radio input "true"
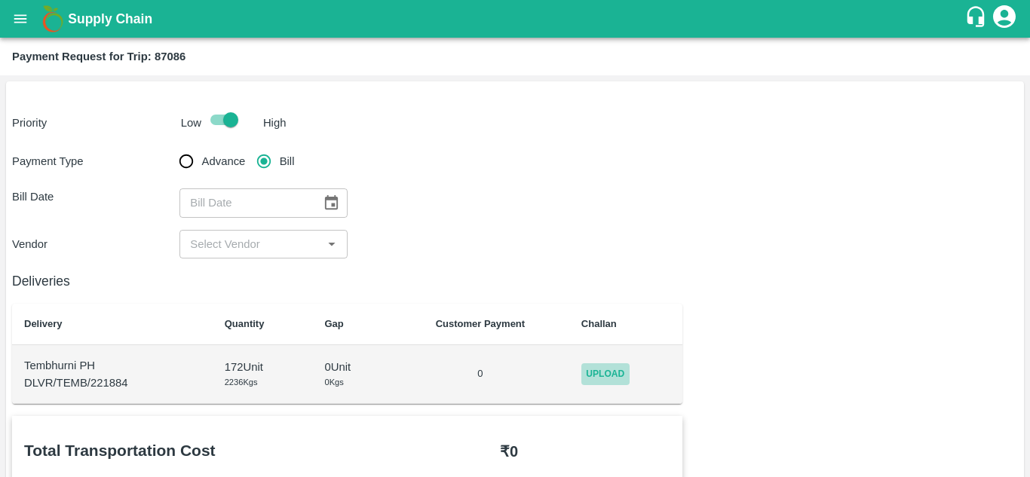
click at [612, 373] on span "Upload" at bounding box center [605, 374] width 48 height 22
click at [0, 0] on input "Upload" at bounding box center [0, 0] width 0 height 0
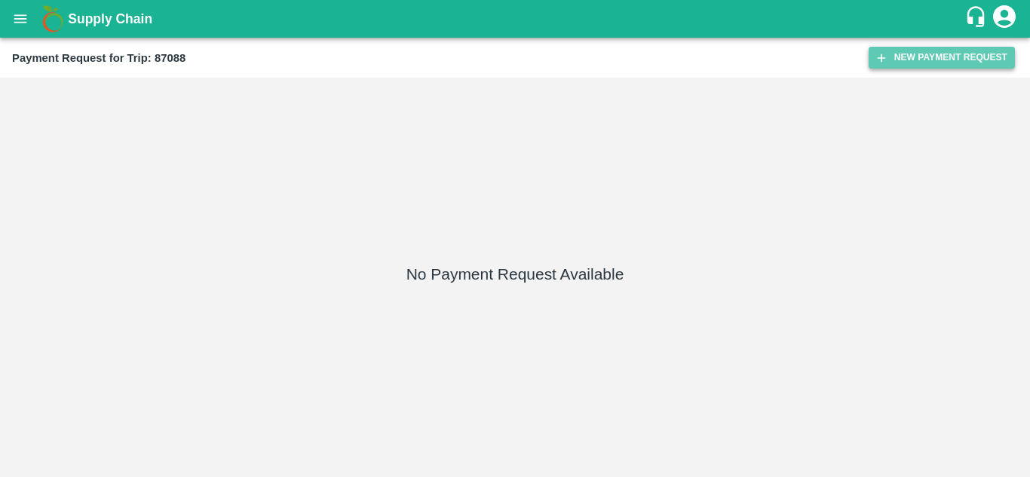
click at [908, 64] on button "New Payment Request" at bounding box center [942, 58] width 146 height 22
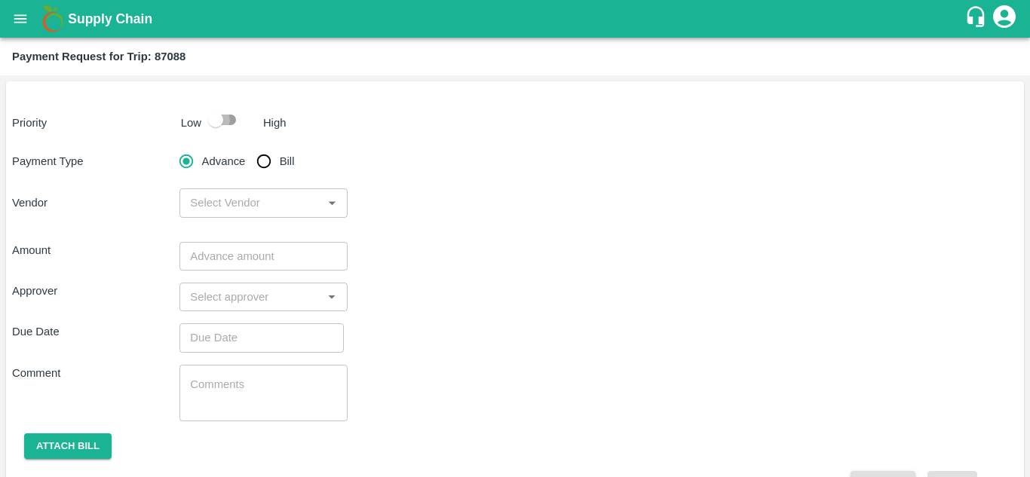
click at [227, 118] on input "checkbox" at bounding box center [216, 120] width 86 height 29
checkbox input "true"
click at [266, 164] on input "Bill" at bounding box center [264, 161] width 30 height 30
radio input "true"
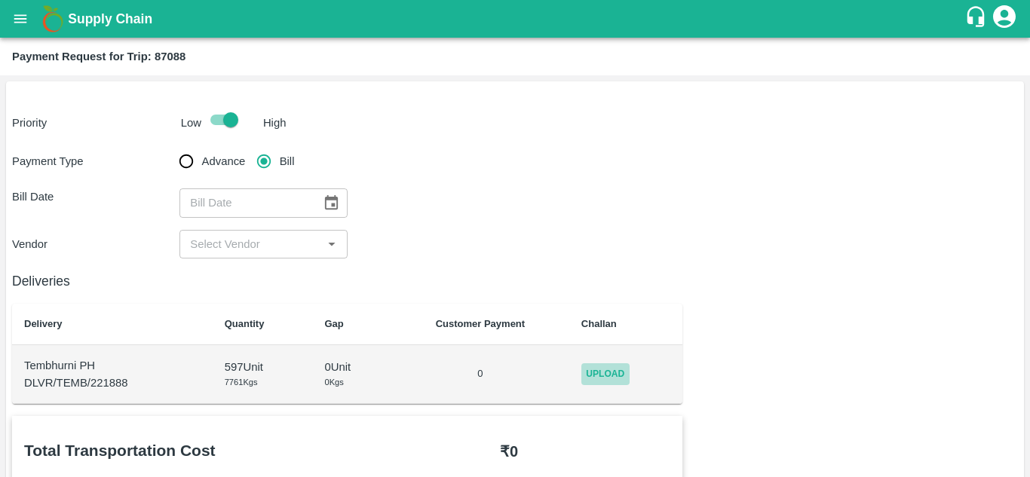
click at [618, 382] on span "Upload" at bounding box center [605, 374] width 48 height 22
click at [0, 0] on input "Upload" at bounding box center [0, 0] width 0 height 0
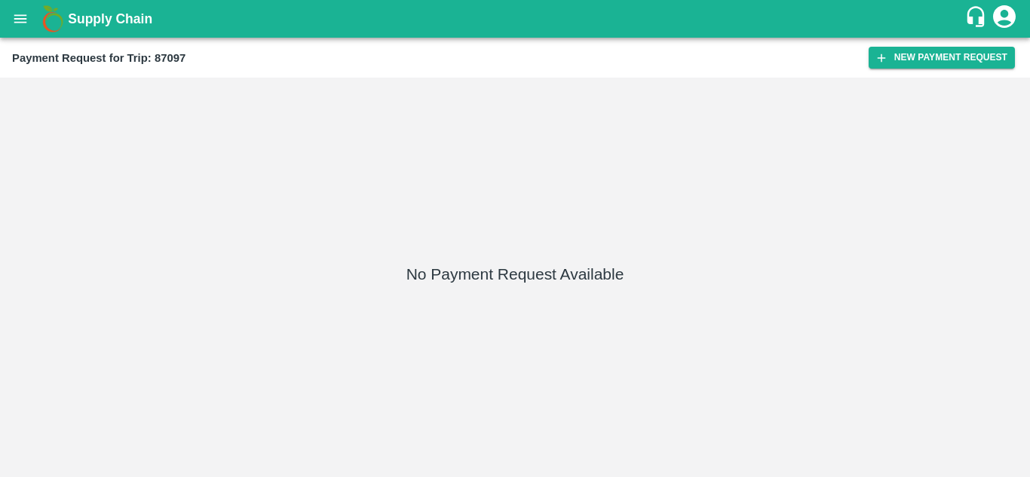
click at [927, 46] on div "Payment Request for Trip: 87097 New Payment Request" at bounding box center [515, 58] width 1030 height 40
click at [930, 53] on button "New Payment Request" at bounding box center [942, 58] width 146 height 22
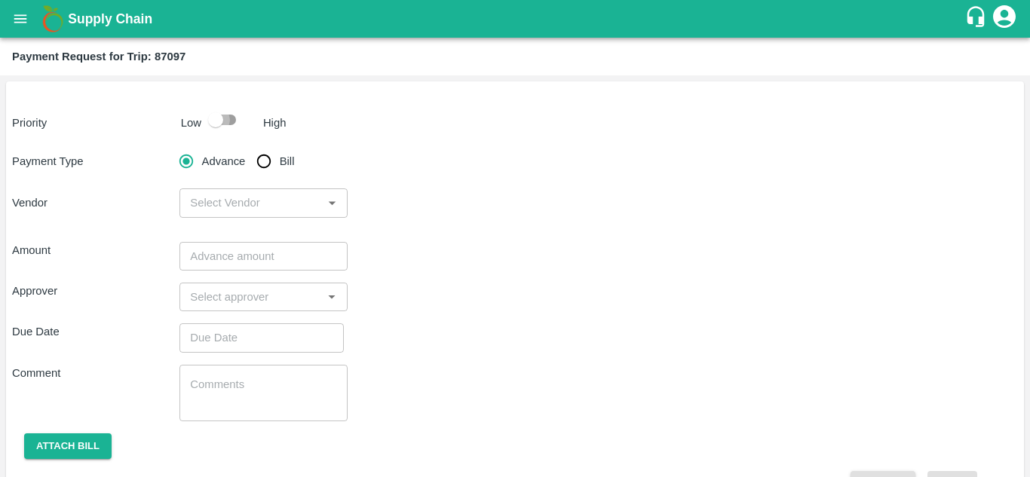
click at [228, 115] on input "checkbox" at bounding box center [216, 120] width 86 height 29
checkbox input "true"
click at [262, 158] on input "Bill" at bounding box center [264, 161] width 30 height 30
radio input "true"
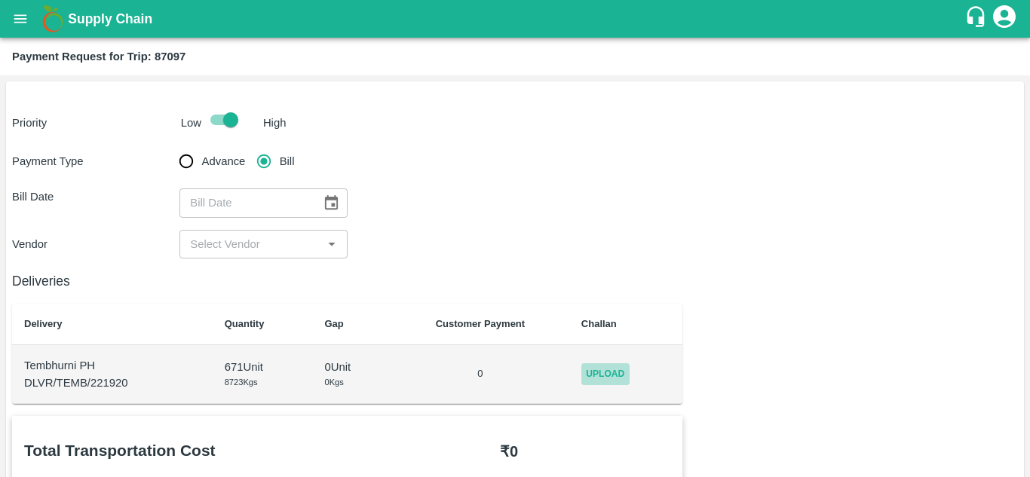
click at [610, 382] on span "Upload" at bounding box center [605, 374] width 48 height 22
click at [0, 0] on input "Upload" at bounding box center [0, 0] width 0 height 0
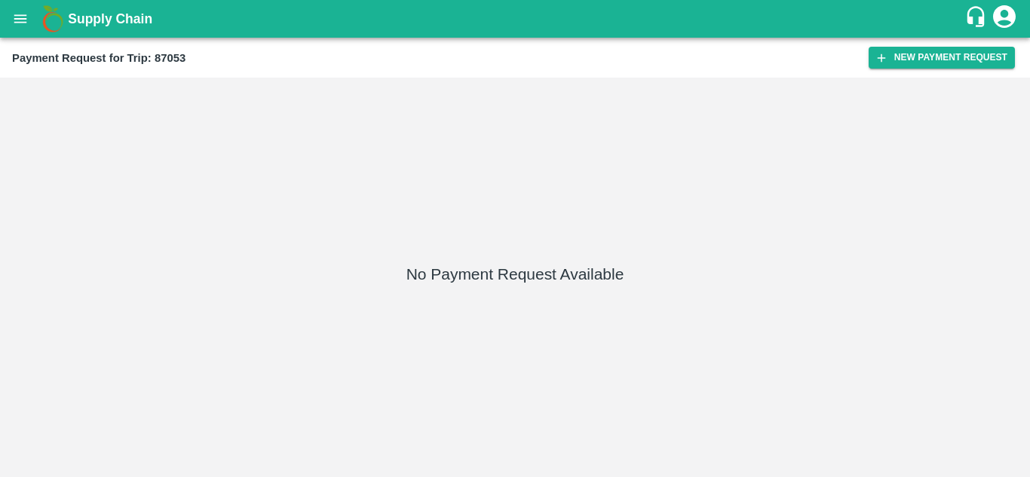
click at [894, 69] on div "Payment Request for Trip: 87053 New Payment Request" at bounding box center [515, 58] width 1030 height 40
click at [938, 58] on button "New Payment Request" at bounding box center [942, 58] width 146 height 22
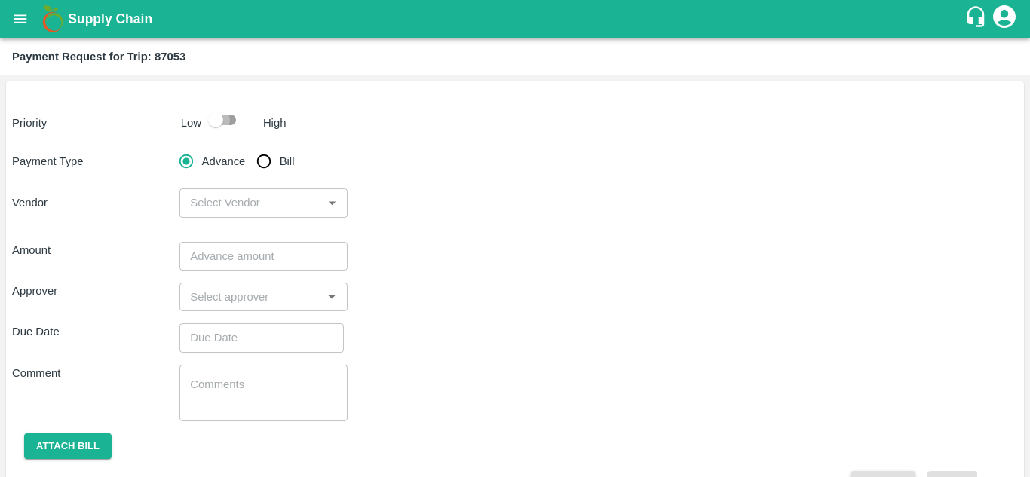
click at [219, 121] on input "checkbox" at bounding box center [216, 120] width 86 height 29
checkbox input "true"
click at [256, 165] on input "Bill" at bounding box center [264, 161] width 30 height 30
radio input "true"
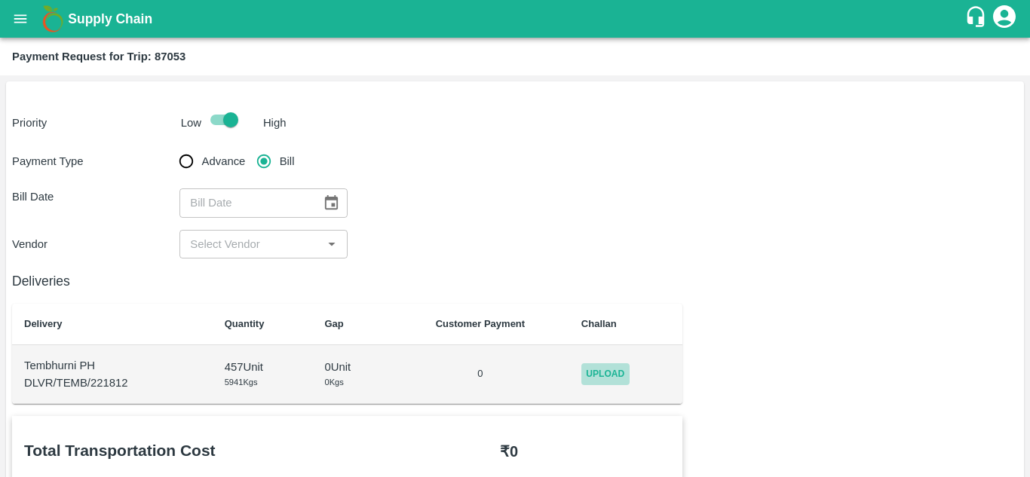
click at [608, 379] on span "Upload" at bounding box center [605, 374] width 48 height 22
click at [0, 0] on input "Upload" at bounding box center [0, 0] width 0 height 0
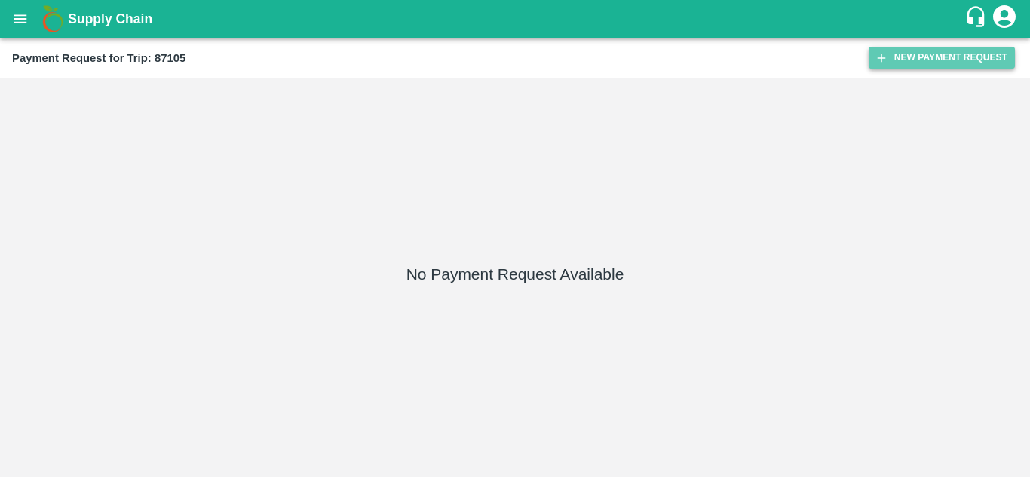
click at [957, 48] on button "New Payment Request" at bounding box center [942, 58] width 146 height 22
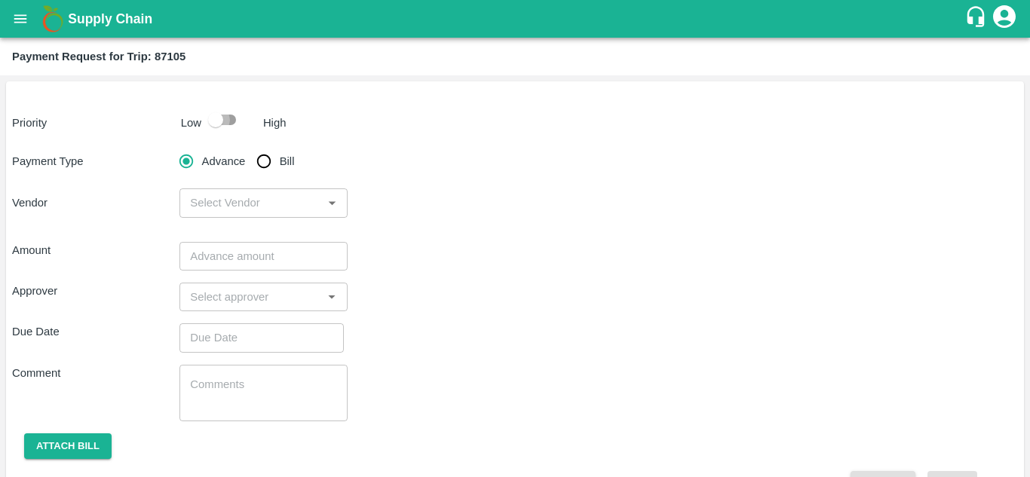
click at [222, 122] on input "checkbox" at bounding box center [216, 120] width 86 height 29
checkbox input "true"
click at [269, 155] on input "Bill" at bounding box center [264, 161] width 30 height 30
radio input "true"
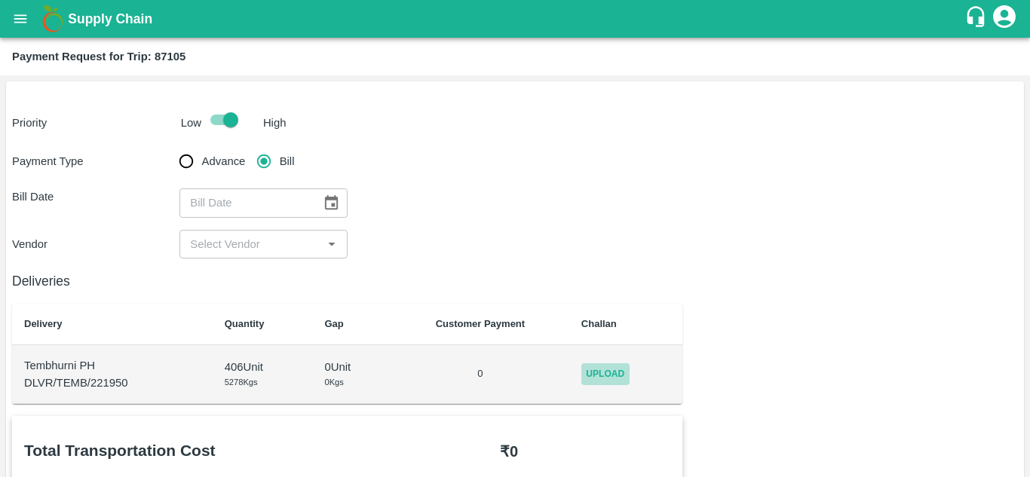
click at [617, 373] on span "Upload" at bounding box center [605, 374] width 48 height 22
click at [0, 0] on input "Upload" at bounding box center [0, 0] width 0 height 0
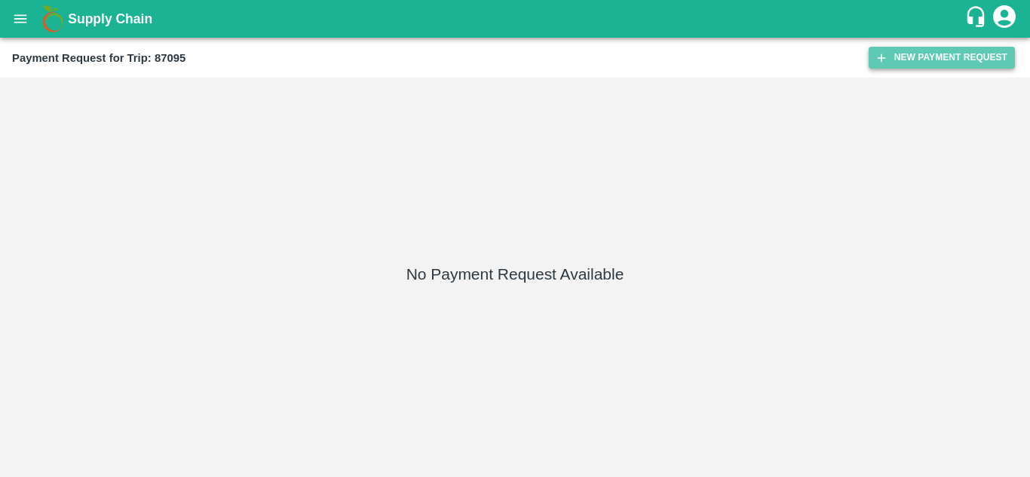
click at [921, 60] on button "New Payment Request" at bounding box center [942, 58] width 146 height 22
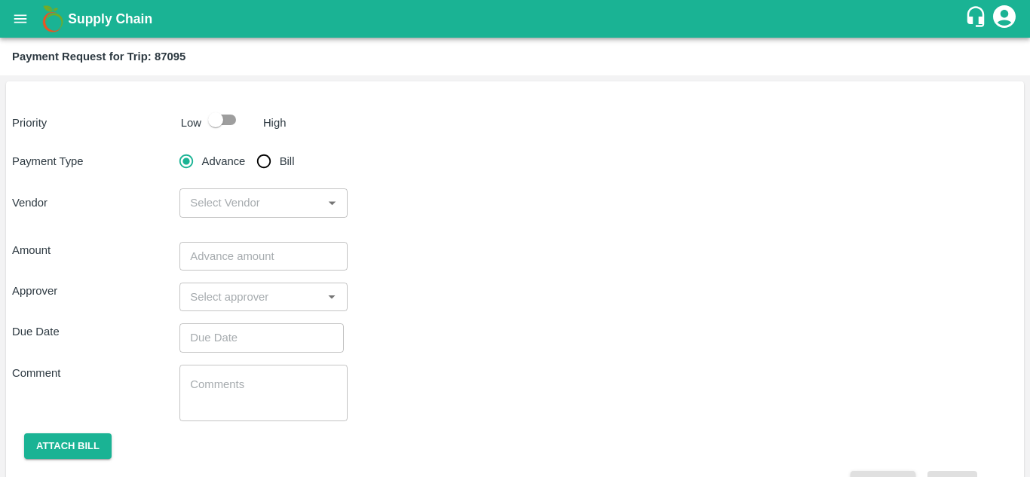
click at [222, 124] on input "checkbox" at bounding box center [216, 120] width 86 height 29
checkbox input "true"
click at [258, 161] on input "Bill" at bounding box center [264, 161] width 30 height 30
radio input "true"
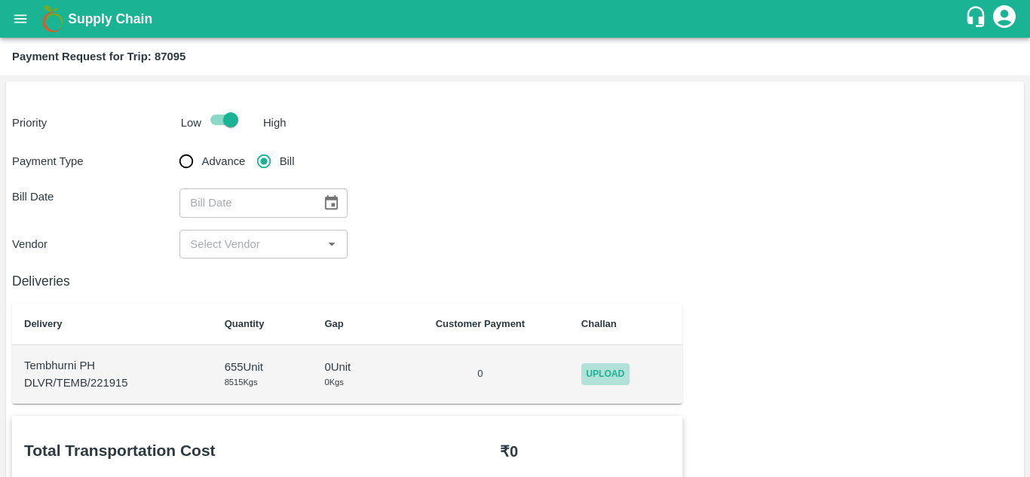
click at [612, 376] on span "Upload" at bounding box center [605, 374] width 48 height 22
click at [0, 0] on input "Upload" at bounding box center [0, 0] width 0 height 0
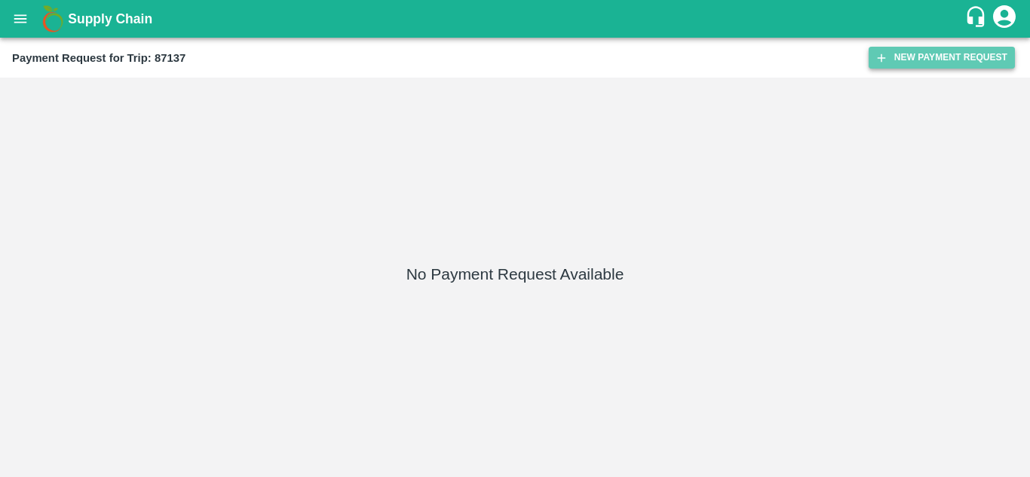
click at [912, 60] on button "New Payment Request" at bounding box center [942, 58] width 146 height 22
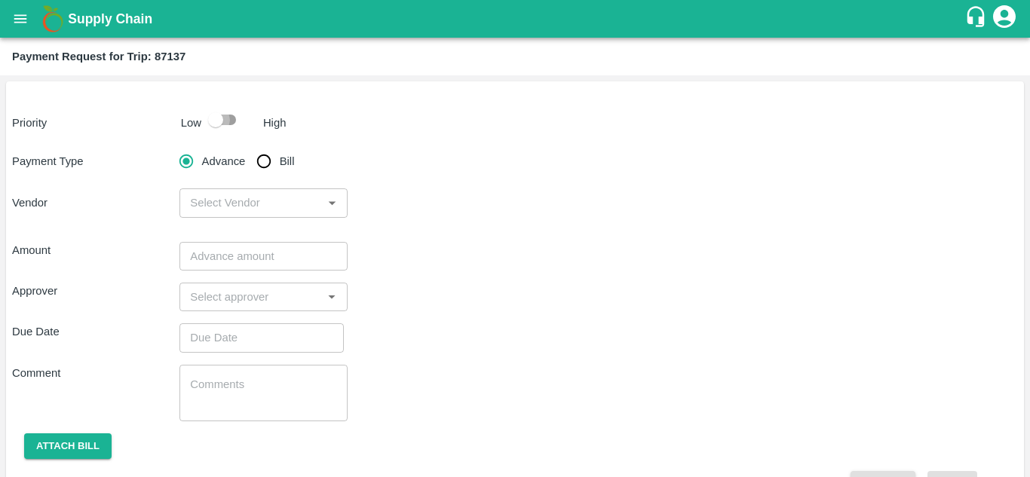
click at [228, 112] on input "checkbox" at bounding box center [216, 120] width 86 height 29
checkbox input "true"
click at [261, 157] on input "Bill" at bounding box center [264, 161] width 30 height 30
radio input "true"
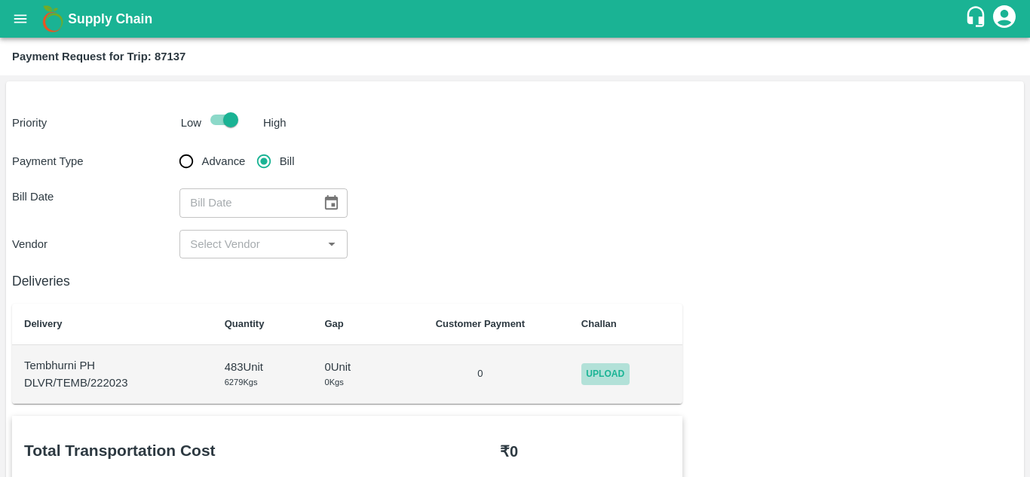
click at [609, 368] on span "Upload" at bounding box center [605, 374] width 48 height 22
click at [0, 0] on input "Upload" at bounding box center [0, 0] width 0 height 0
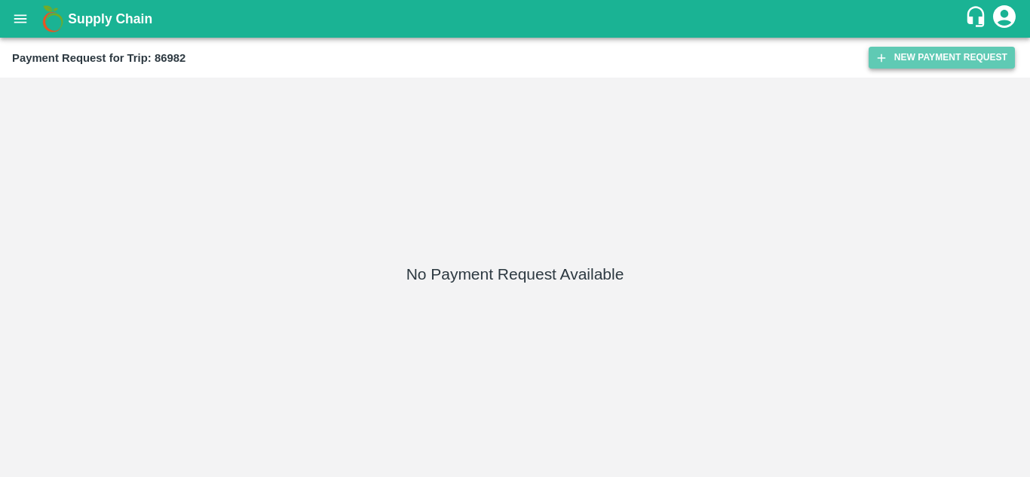
click at [947, 47] on button "New Payment Request" at bounding box center [942, 58] width 146 height 22
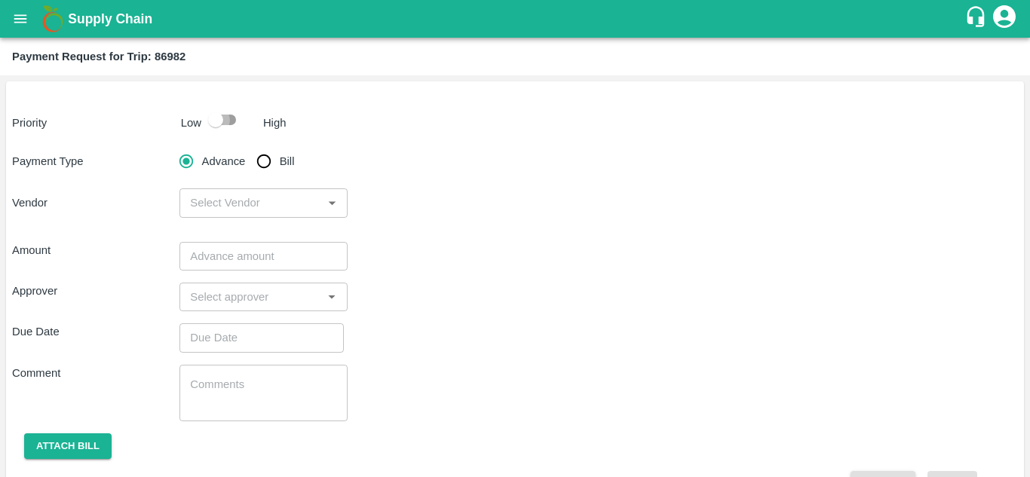
click at [225, 119] on input "checkbox" at bounding box center [216, 120] width 86 height 29
checkbox input "true"
click at [264, 158] on input "Bill" at bounding box center [264, 161] width 30 height 30
radio input "true"
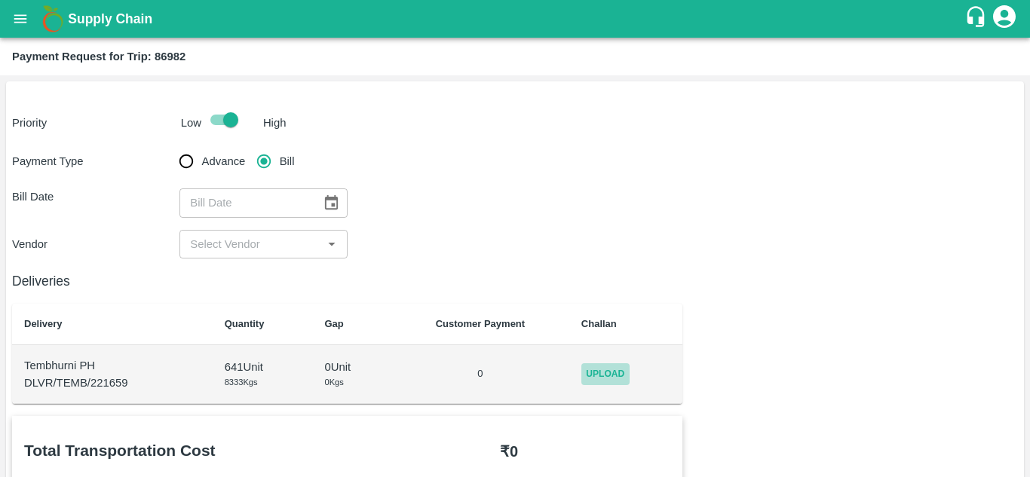
click at [621, 379] on span "Upload" at bounding box center [605, 374] width 48 height 22
click at [0, 0] on input "Upload" at bounding box center [0, 0] width 0 height 0
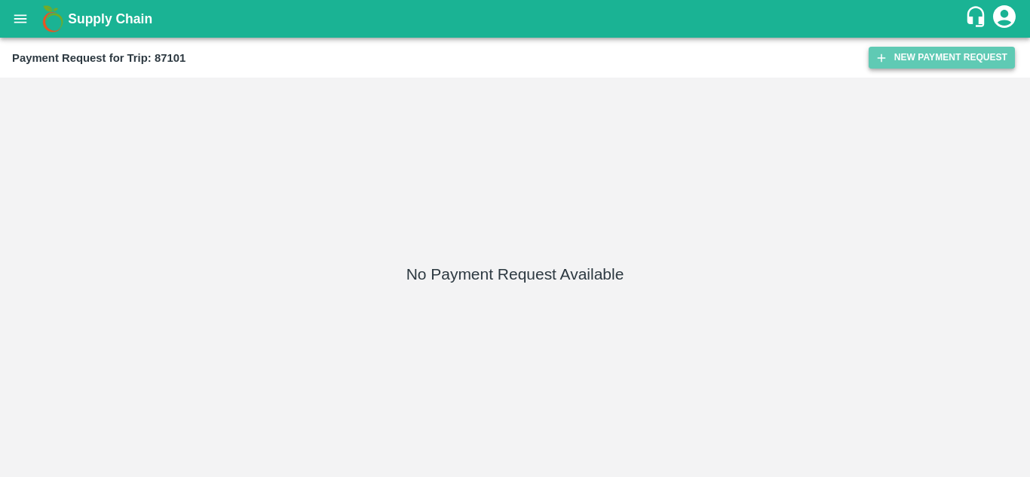
click at [963, 57] on button "New Payment Request" at bounding box center [942, 58] width 146 height 22
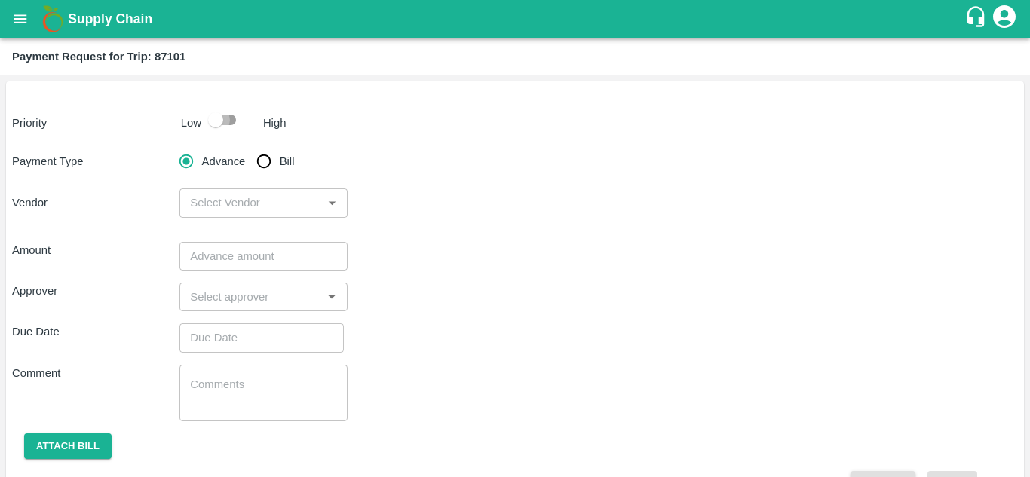
click at [230, 121] on input "checkbox" at bounding box center [216, 120] width 86 height 29
checkbox input "true"
click at [264, 167] on input "Bill" at bounding box center [264, 161] width 30 height 30
radio input "true"
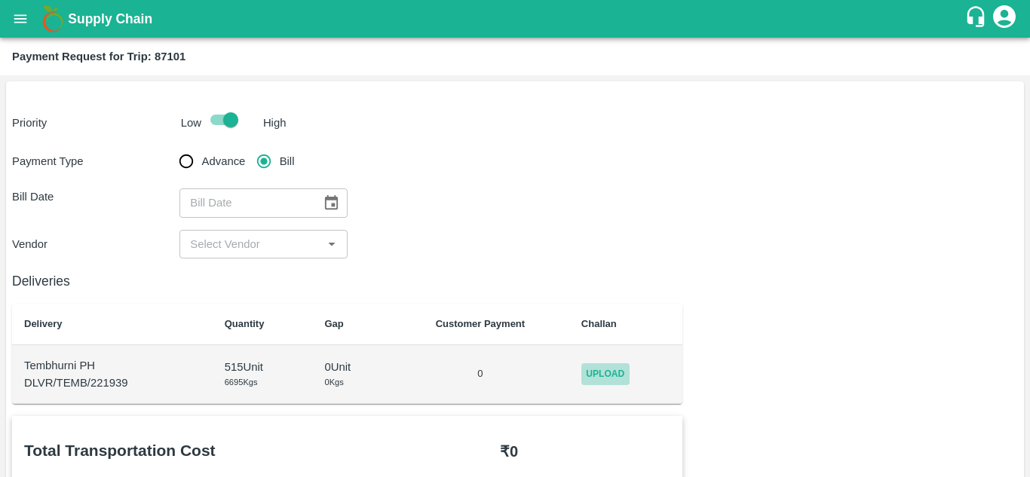
click at [620, 370] on span "Upload" at bounding box center [605, 374] width 48 height 22
click at [0, 0] on input "Upload" at bounding box center [0, 0] width 0 height 0
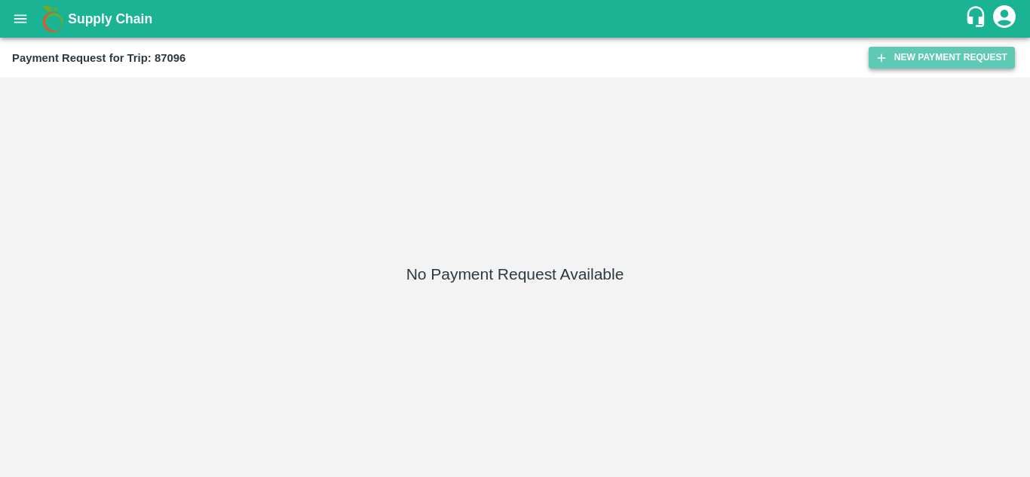
click at [922, 65] on button "New Payment Request" at bounding box center [942, 58] width 146 height 22
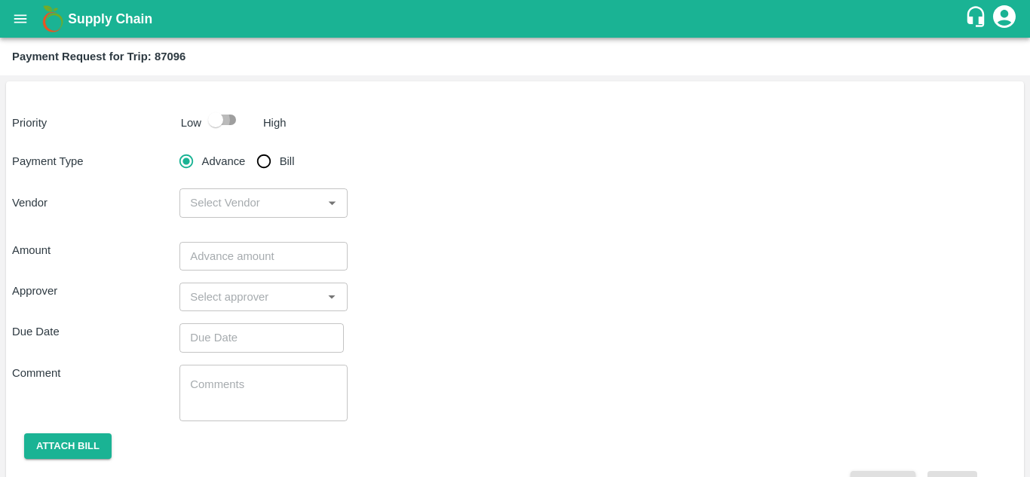
click at [233, 131] on input "checkbox" at bounding box center [216, 120] width 86 height 29
checkbox input "true"
click at [265, 162] on input "Bill" at bounding box center [264, 161] width 30 height 30
radio input "true"
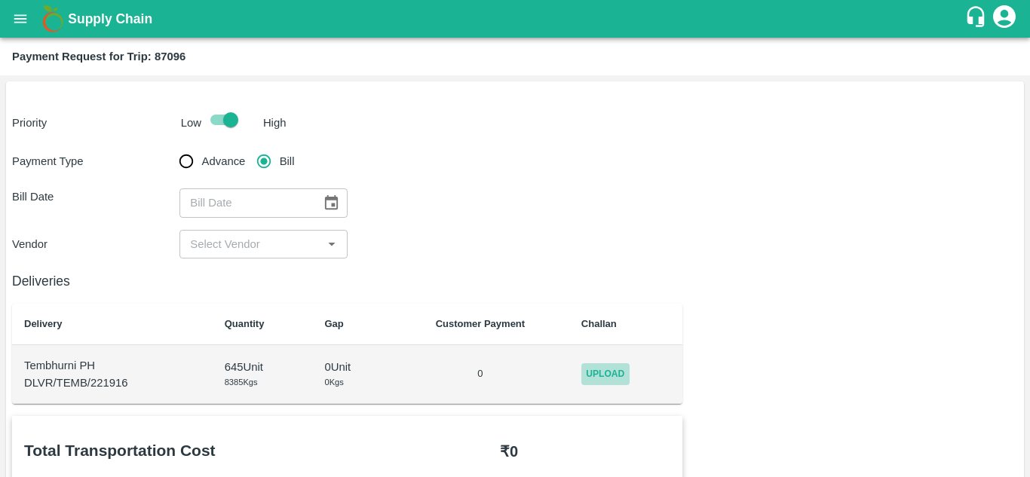
click at [615, 368] on span "Upload" at bounding box center [605, 374] width 48 height 22
click at [0, 0] on input "Upload" at bounding box center [0, 0] width 0 height 0
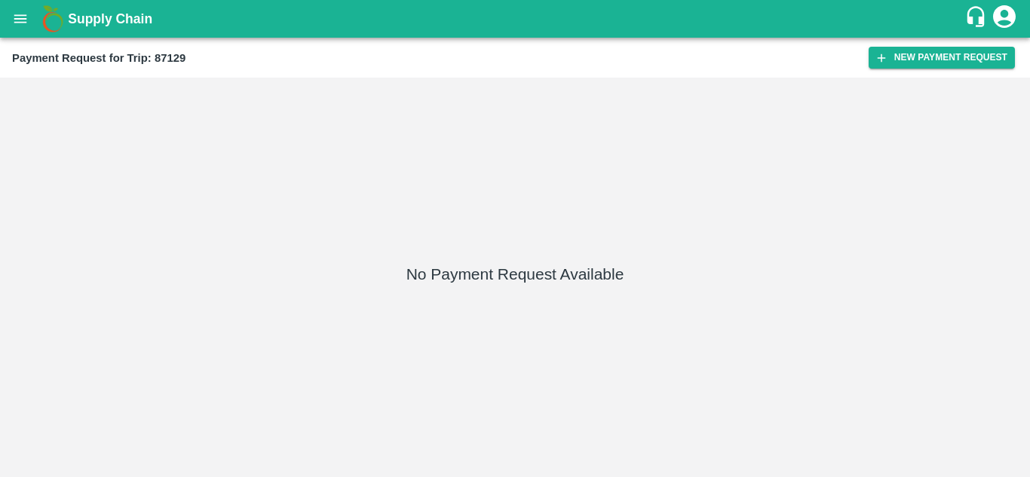
click at [922, 70] on div "Payment Request for Trip: 87129 New Payment Request" at bounding box center [515, 58] width 1030 height 40
click at [911, 53] on button "New Payment Request" at bounding box center [942, 58] width 146 height 22
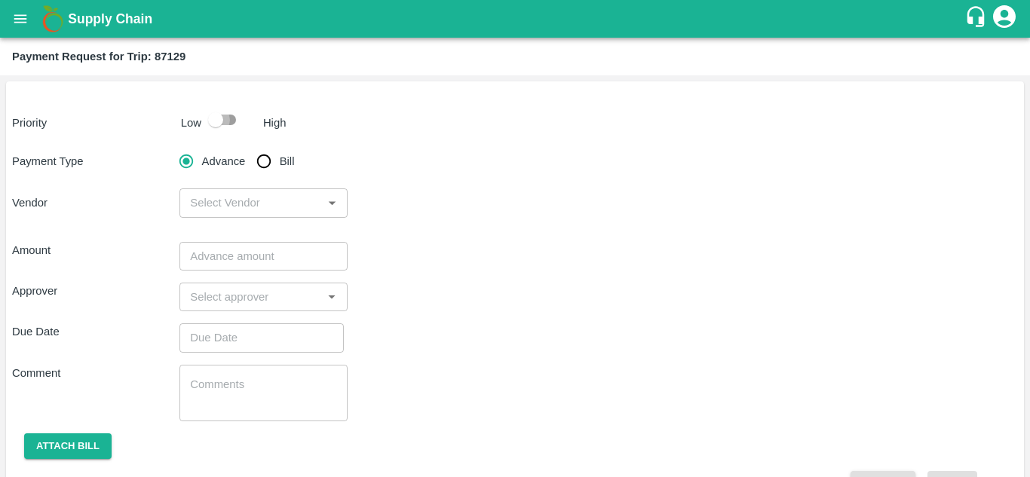
click at [232, 121] on input "checkbox" at bounding box center [216, 120] width 86 height 29
checkbox input "true"
click at [264, 162] on input "Bill" at bounding box center [264, 161] width 30 height 30
radio input "true"
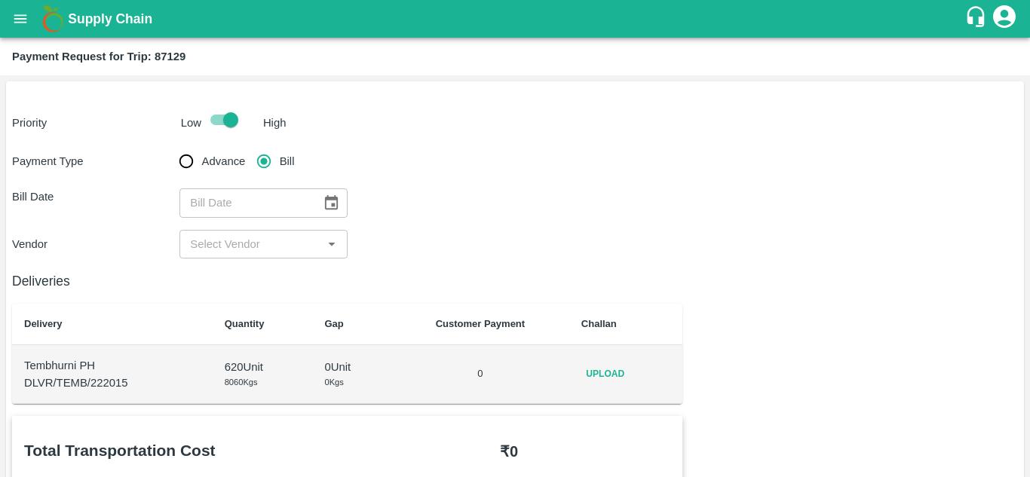
click at [621, 368] on span "Upload" at bounding box center [605, 374] width 48 height 22
click at [0, 0] on input "Upload" at bounding box center [0, 0] width 0 height 0
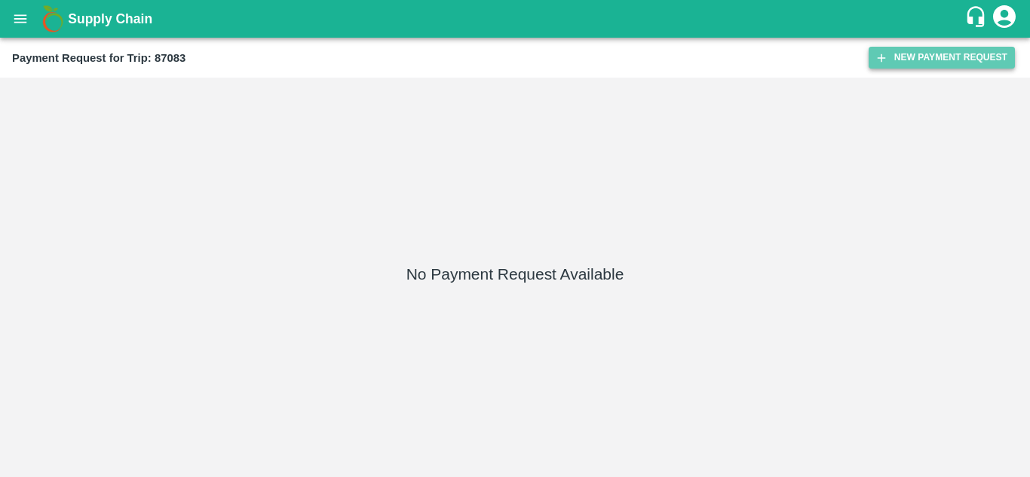
click at [940, 54] on button "New Payment Request" at bounding box center [942, 58] width 146 height 22
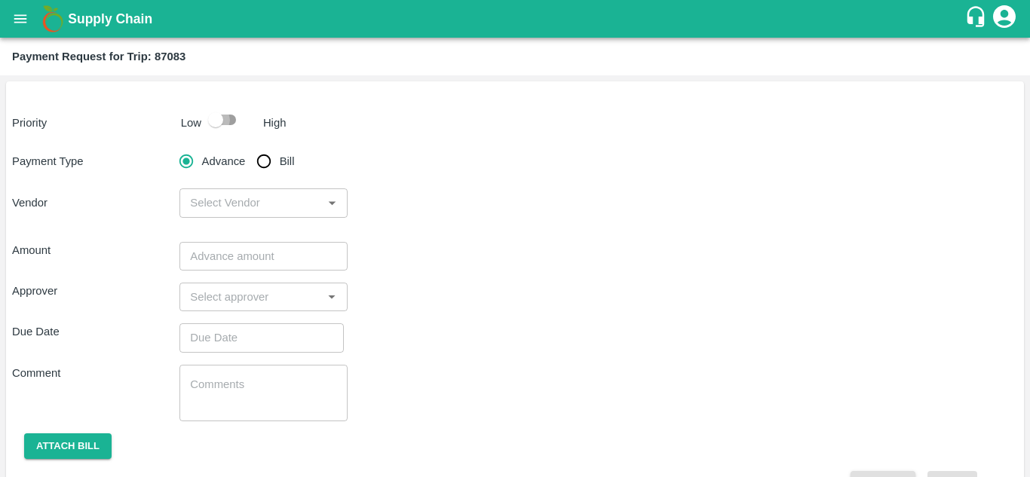
click at [224, 122] on input "checkbox" at bounding box center [216, 120] width 86 height 29
checkbox input "true"
click at [261, 168] on input "Bill" at bounding box center [264, 161] width 30 height 30
radio input "true"
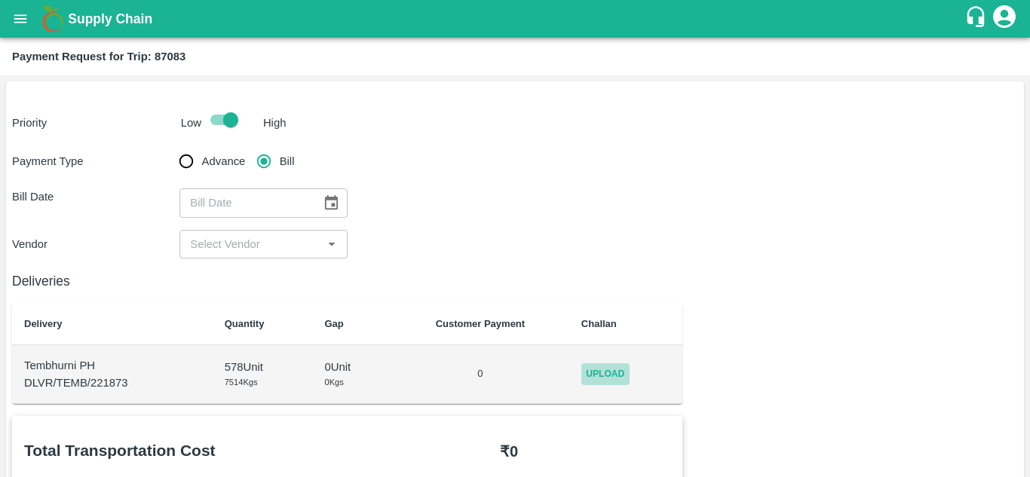
click at [615, 372] on span "Upload" at bounding box center [605, 374] width 48 height 22
click at [0, 0] on input "Upload" at bounding box center [0, 0] width 0 height 0
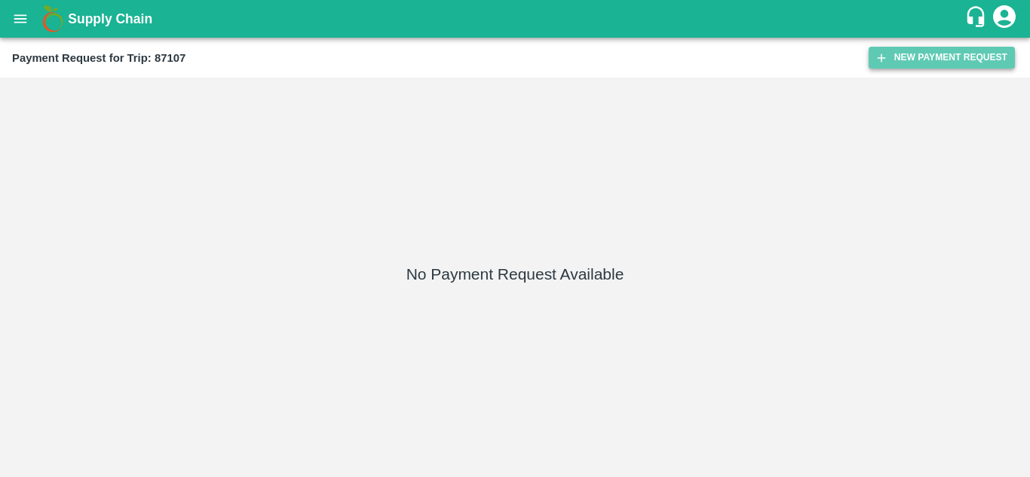
click at [934, 53] on button "New Payment Request" at bounding box center [942, 58] width 146 height 22
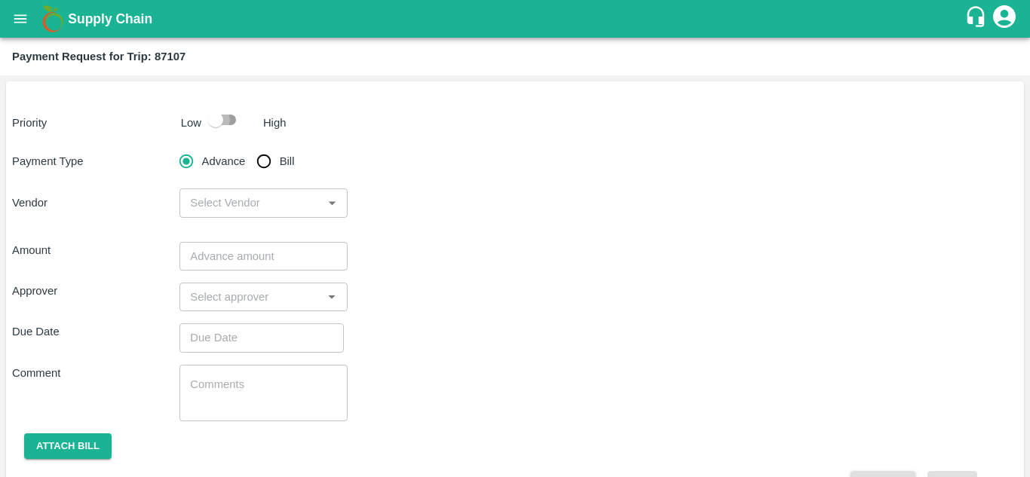
click at [231, 114] on input "checkbox" at bounding box center [216, 120] width 86 height 29
checkbox input "true"
click at [261, 163] on input "Bill" at bounding box center [264, 161] width 30 height 30
radio input "true"
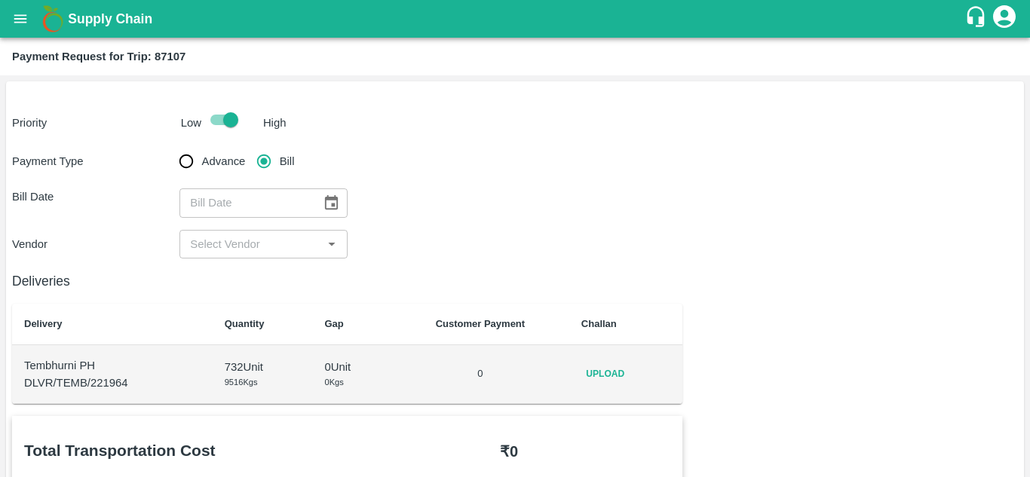
click at [636, 382] on div "Upload" at bounding box center [626, 374] width 90 height 22
click at [608, 372] on span "Upload" at bounding box center [605, 374] width 48 height 22
click at [0, 0] on input "Upload" at bounding box center [0, 0] width 0 height 0
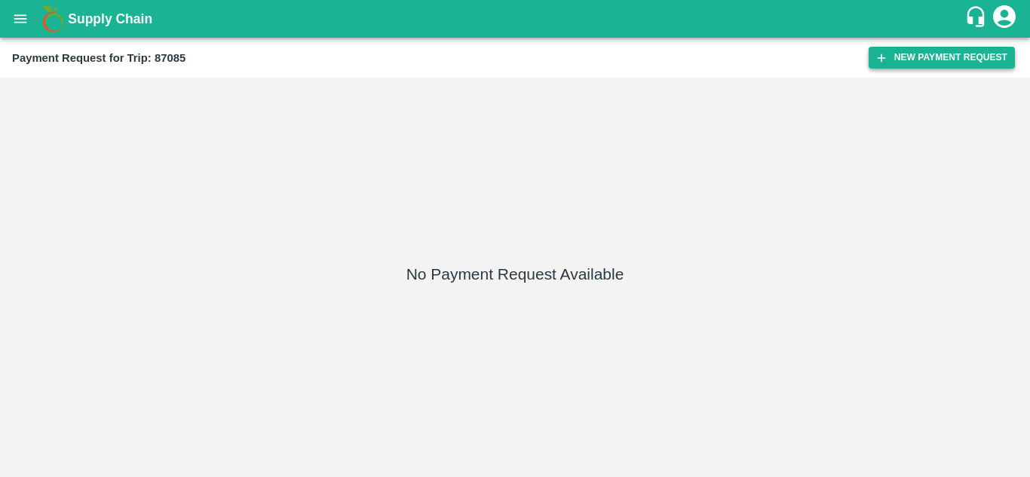
drag, startPoint x: 949, startPoint y: 44, endPoint x: 945, endPoint y: 54, distance: 10.8
click at [945, 54] on div "Payment Request for Trip: 87085 New Payment Request" at bounding box center [515, 58] width 1030 height 40
click at [945, 54] on button "New Payment Request" at bounding box center [942, 58] width 146 height 22
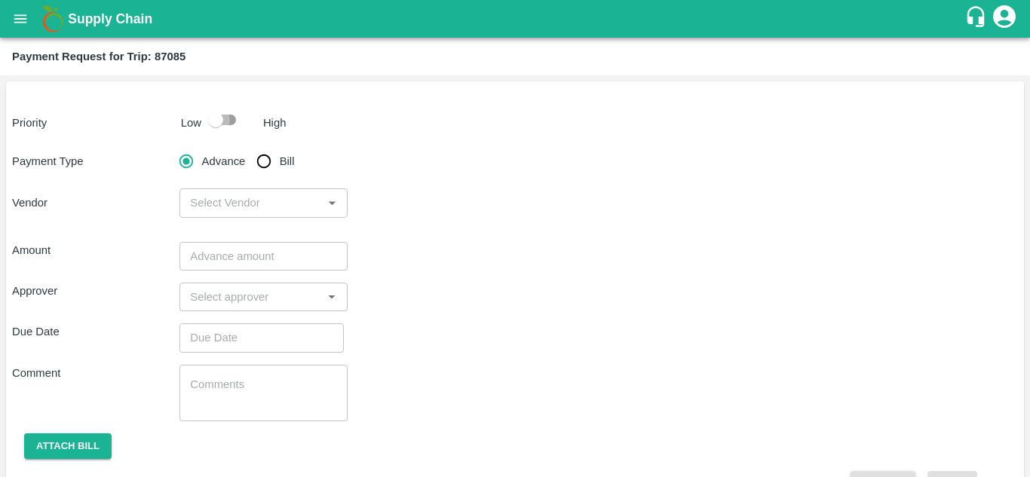
click at [226, 118] on input "checkbox" at bounding box center [216, 120] width 86 height 29
checkbox input "true"
click at [265, 161] on input "Bill" at bounding box center [264, 161] width 30 height 30
radio input "true"
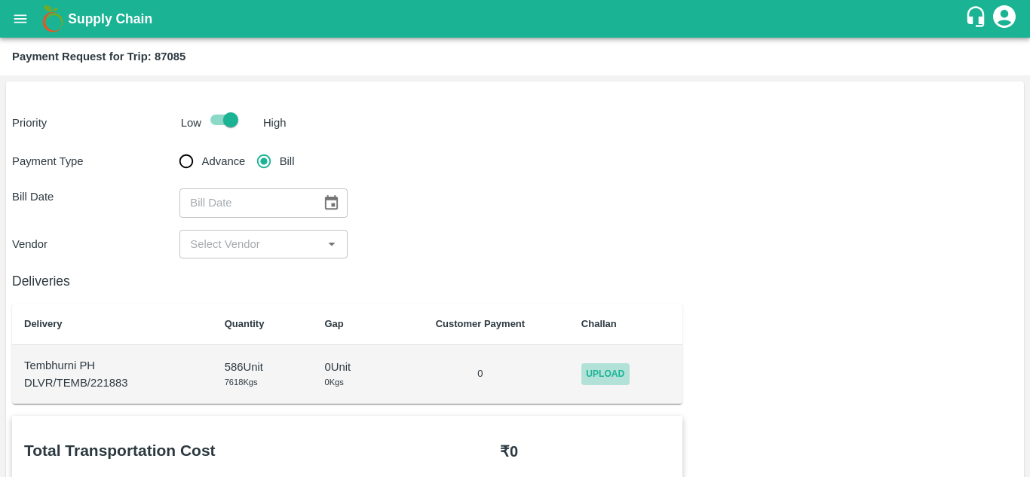
click at [611, 373] on span "Upload" at bounding box center [605, 374] width 48 height 22
click at [0, 0] on input "Upload" at bounding box center [0, 0] width 0 height 0
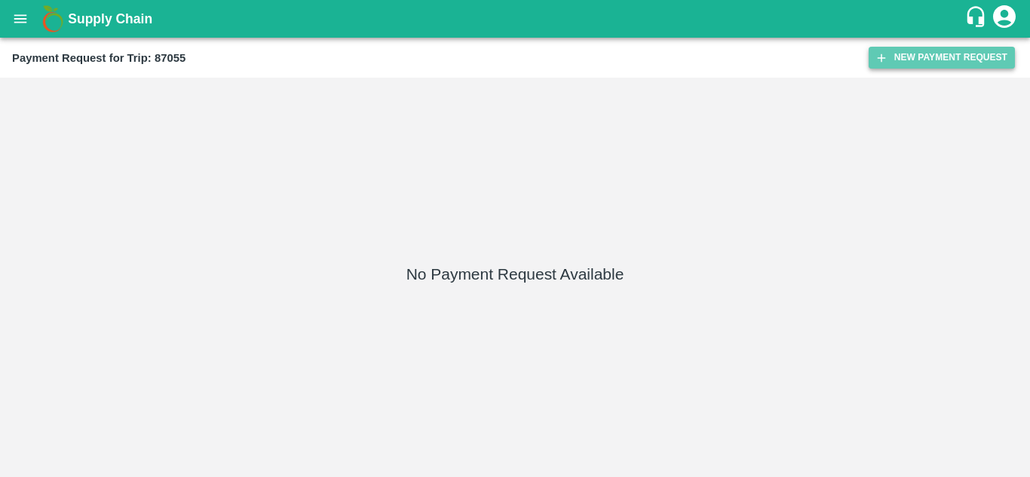
click at [938, 49] on button "New Payment Request" at bounding box center [942, 58] width 146 height 22
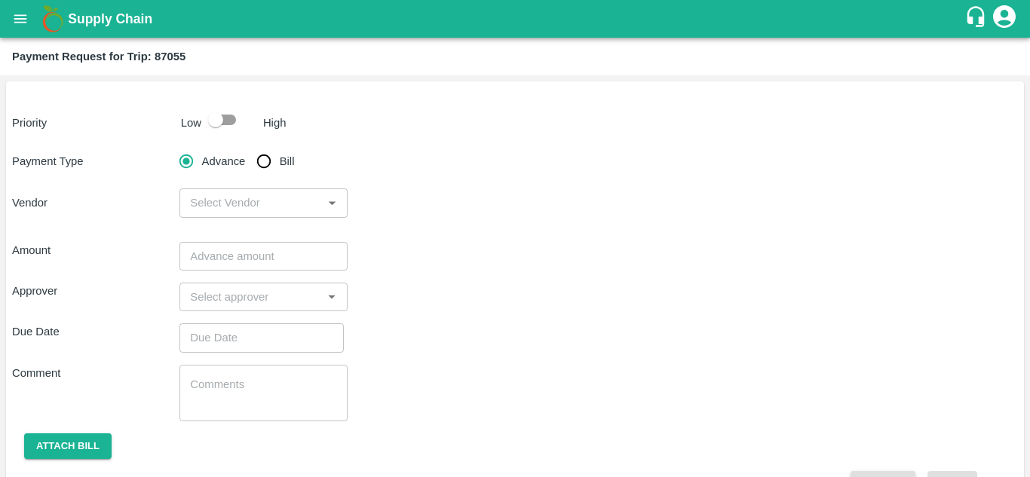
click at [226, 118] on input "checkbox" at bounding box center [216, 120] width 86 height 29
checkbox input "true"
click at [262, 158] on input "Bill" at bounding box center [264, 161] width 30 height 30
radio input "true"
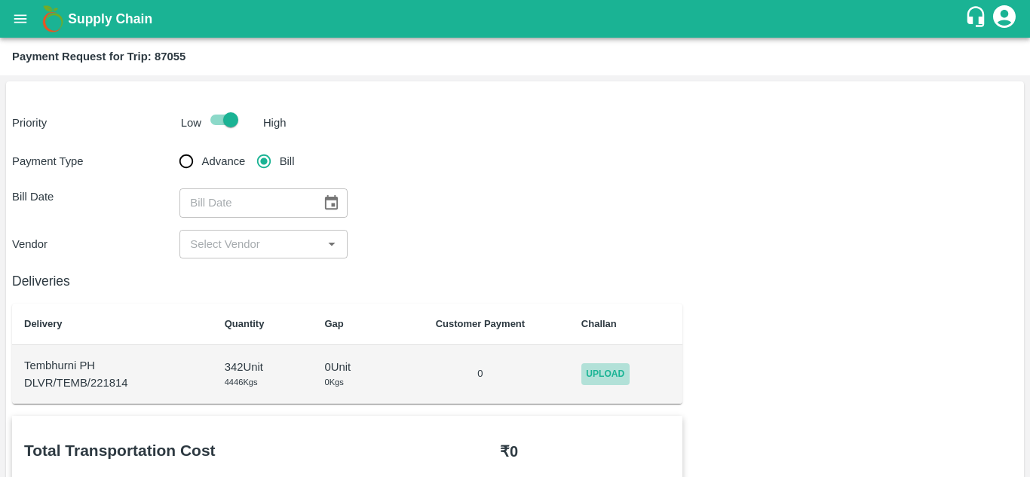
click at [604, 372] on span "Upload" at bounding box center [605, 374] width 48 height 22
click at [0, 0] on input "Upload" at bounding box center [0, 0] width 0 height 0
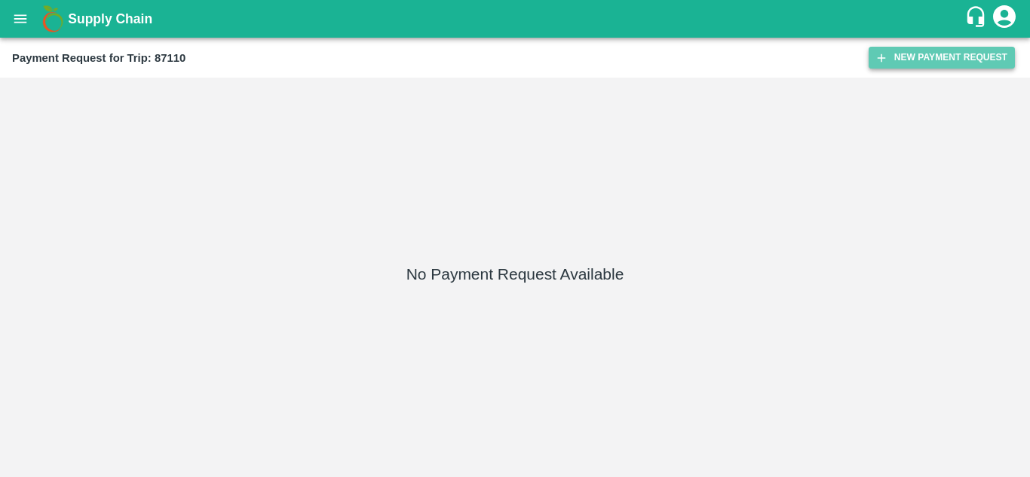
click at [916, 51] on button "New Payment Request" at bounding box center [942, 58] width 146 height 22
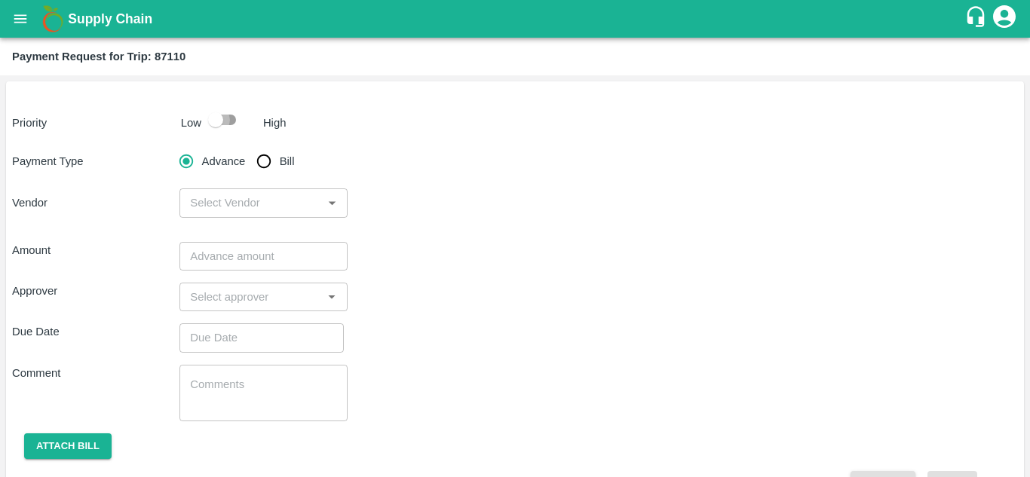
click at [228, 115] on input "checkbox" at bounding box center [216, 120] width 86 height 29
checkbox input "true"
click at [261, 161] on input "Bill" at bounding box center [264, 161] width 30 height 30
radio input "true"
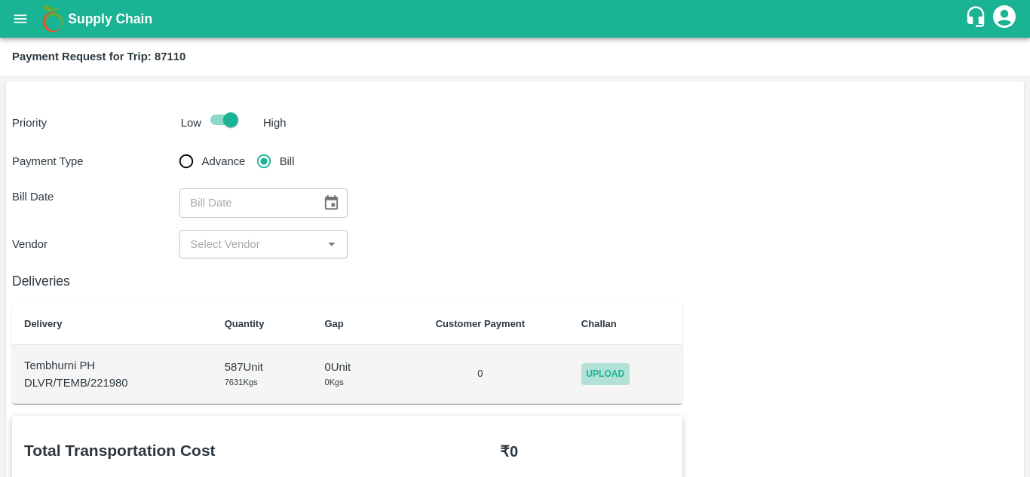
click at [620, 381] on span "Upload" at bounding box center [605, 374] width 48 height 22
click at [0, 0] on input "Upload" at bounding box center [0, 0] width 0 height 0
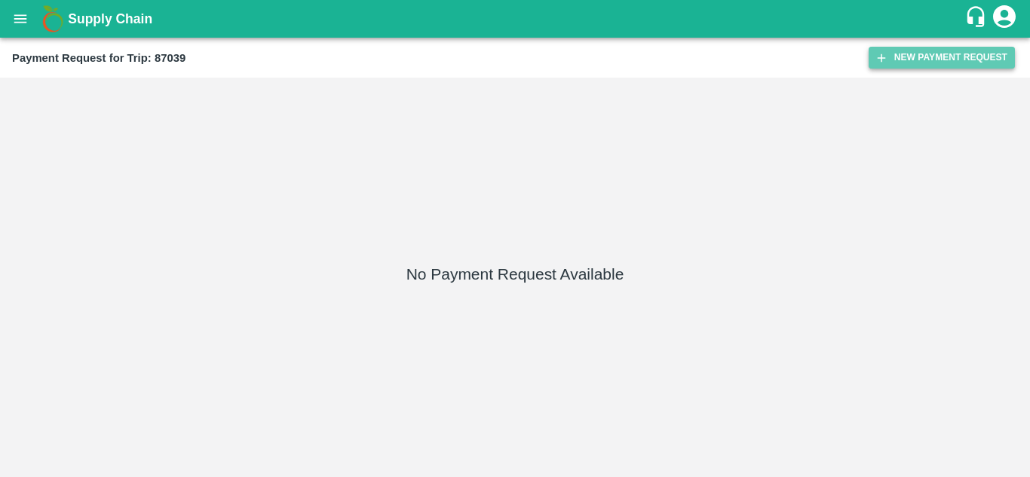
click at [924, 50] on button "New Payment Request" at bounding box center [942, 58] width 146 height 22
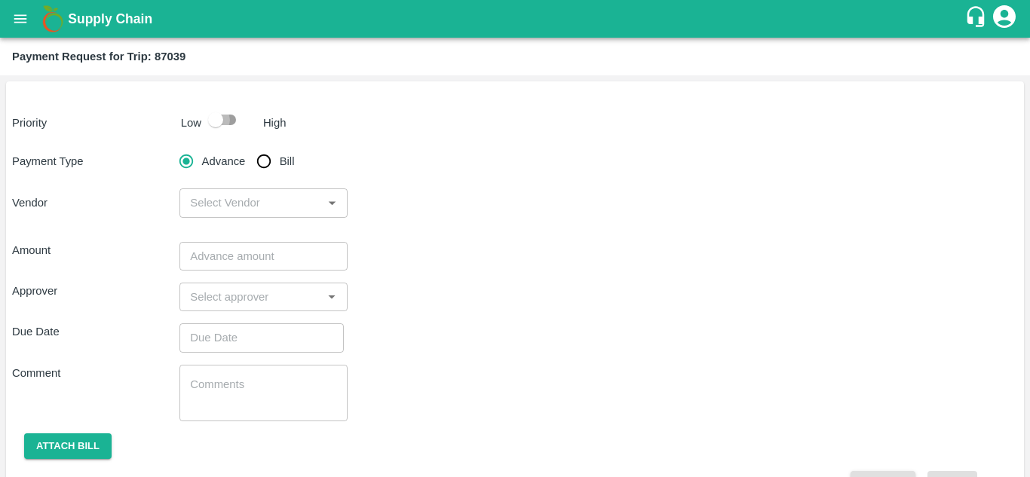
click at [230, 122] on input "checkbox" at bounding box center [216, 120] width 86 height 29
checkbox input "true"
click at [262, 166] on input "Bill" at bounding box center [264, 161] width 30 height 30
radio input "true"
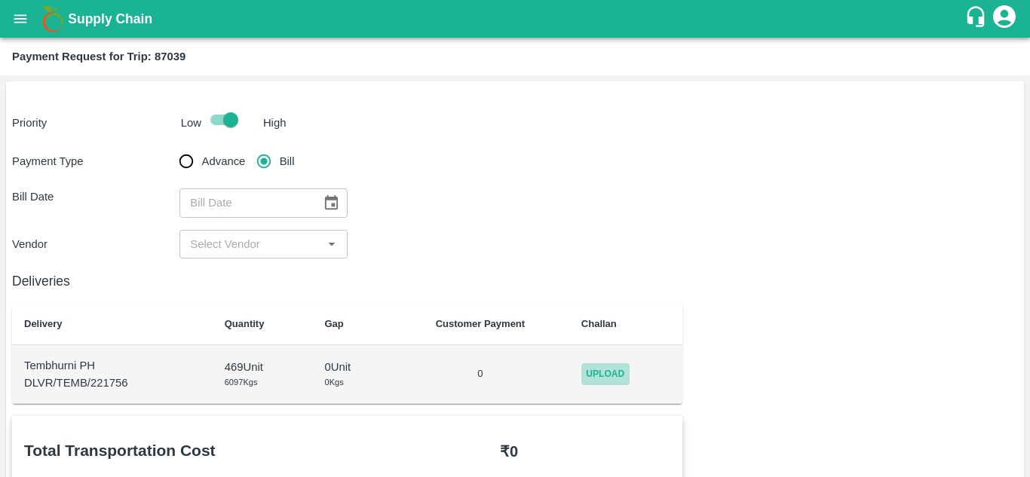
click at [601, 379] on span "Upload" at bounding box center [605, 374] width 48 height 22
click at [0, 0] on input "Upload" at bounding box center [0, 0] width 0 height 0
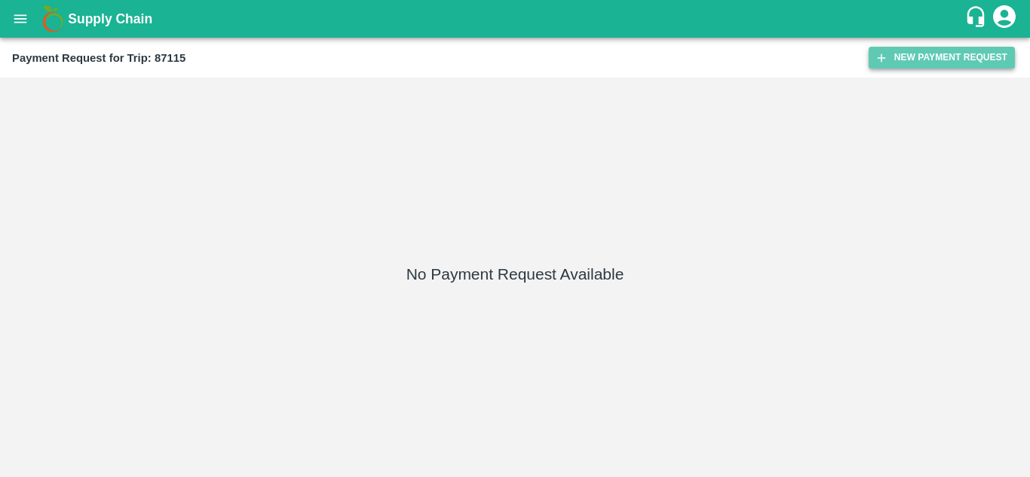
click at [958, 57] on button "New Payment Request" at bounding box center [942, 58] width 146 height 22
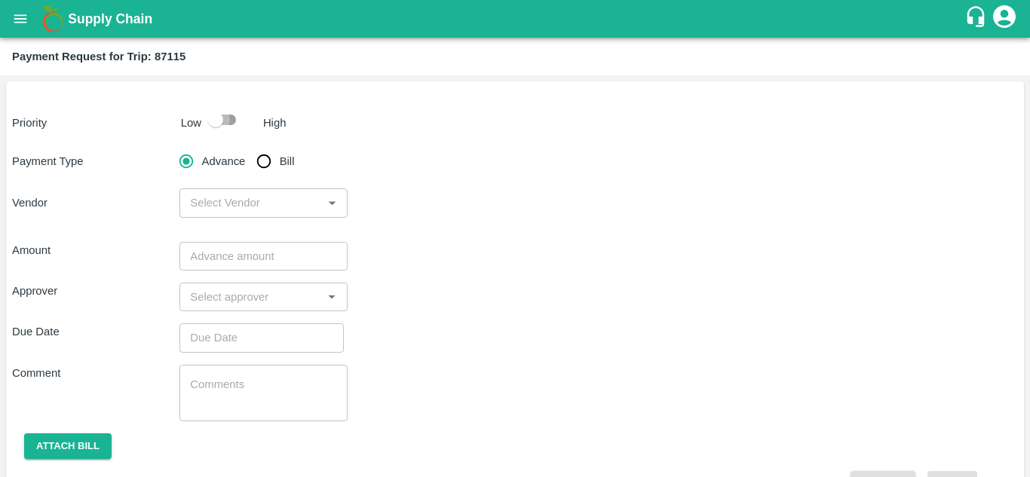
click at [227, 117] on input "checkbox" at bounding box center [216, 120] width 86 height 29
checkbox input "true"
click at [268, 162] on input "Bill" at bounding box center [264, 161] width 30 height 30
radio input "true"
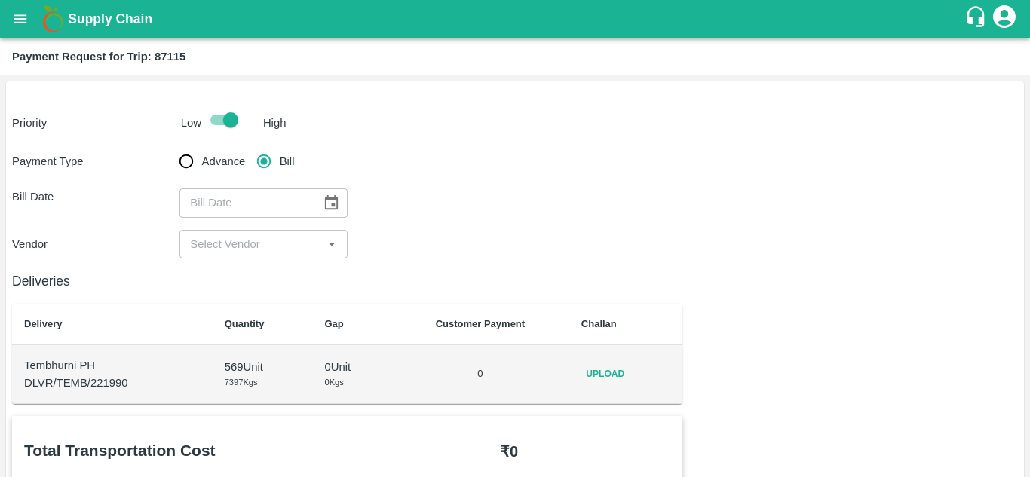
click at [603, 380] on span "Upload" at bounding box center [605, 374] width 48 height 22
click at [0, 0] on input "Upload" at bounding box center [0, 0] width 0 height 0
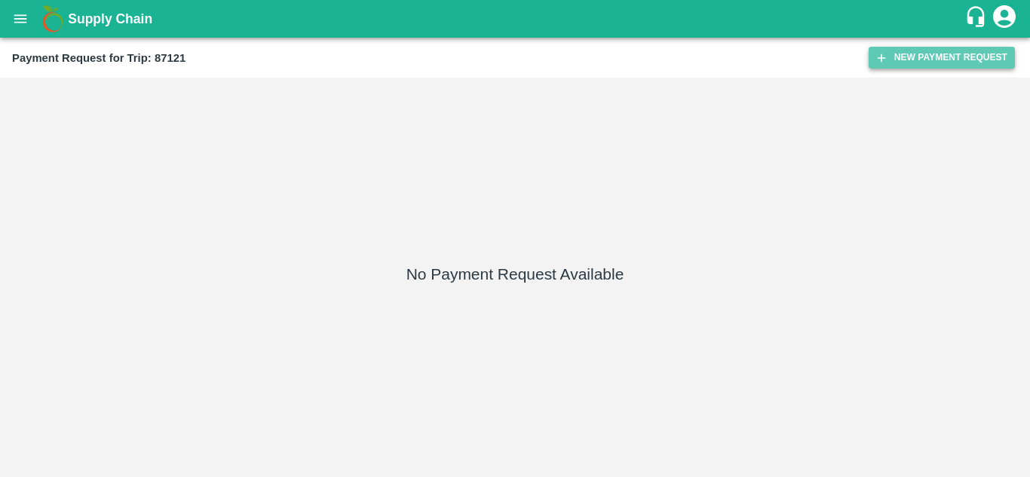
click at [927, 62] on button "New Payment Request" at bounding box center [942, 58] width 146 height 22
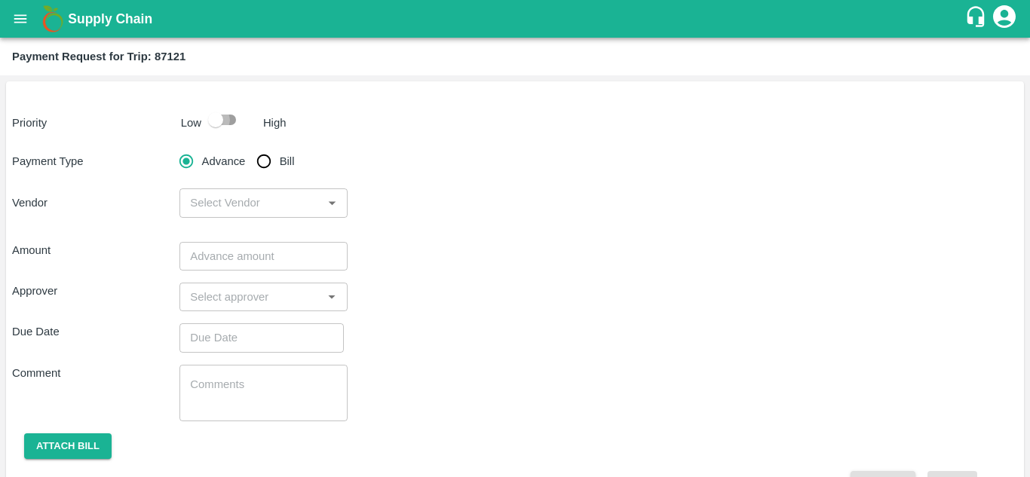
click at [234, 121] on input "checkbox" at bounding box center [216, 120] width 86 height 29
checkbox input "true"
click at [265, 169] on input "Bill" at bounding box center [264, 161] width 30 height 30
radio input "true"
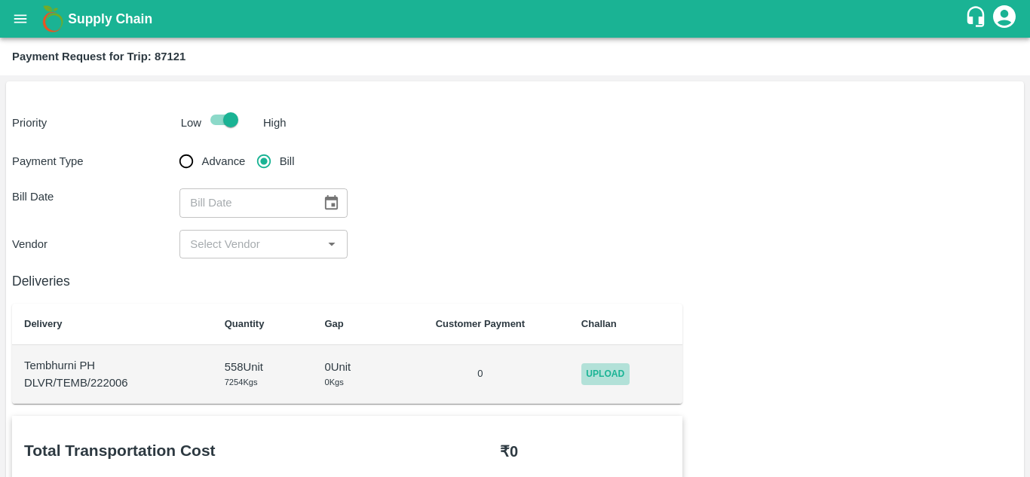
click at [597, 374] on span "Upload" at bounding box center [605, 374] width 48 height 22
click at [0, 0] on input "Upload" at bounding box center [0, 0] width 0 height 0
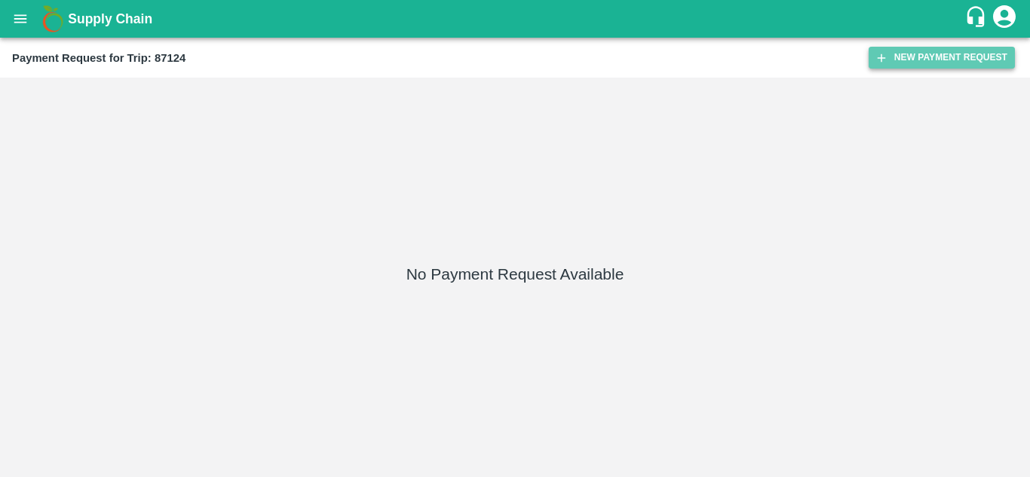
click at [930, 58] on button "New Payment Request" at bounding box center [942, 58] width 146 height 22
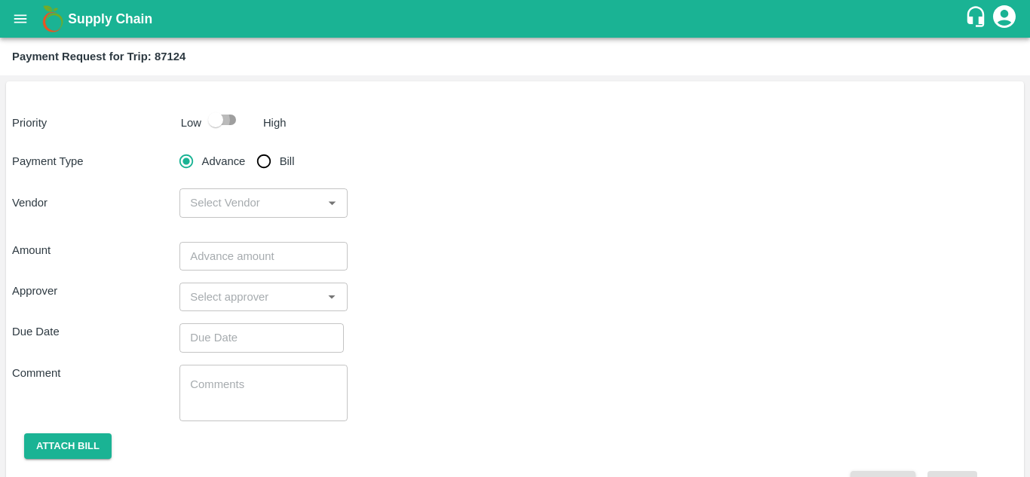
click at [225, 116] on input "checkbox" at bounding box center [216, 120] width 86 height 29
checkbox input "true"
click at [268, 157] on input "Bill" at bounding box center [264, 161] width 30 height 30
radio input "true"
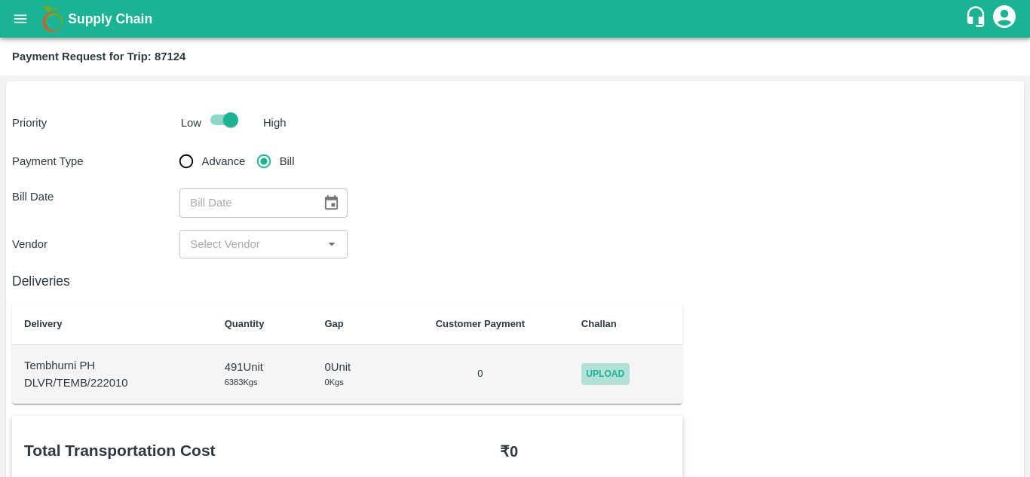
click at [607, 364] on span "Upload" at bounding box center [605, 374] width 48 height 22
click at [0, 0] on input "Upload" at bounding box center [0, 0] width 0 height 0
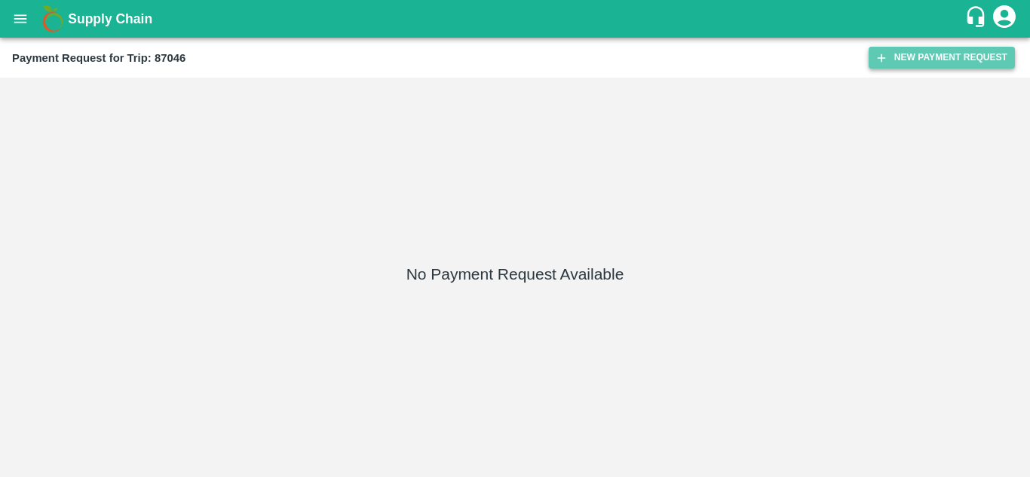
click at [930, 57] on button "New Payment Request" at bounding box center [942, 58] width 146 height 22
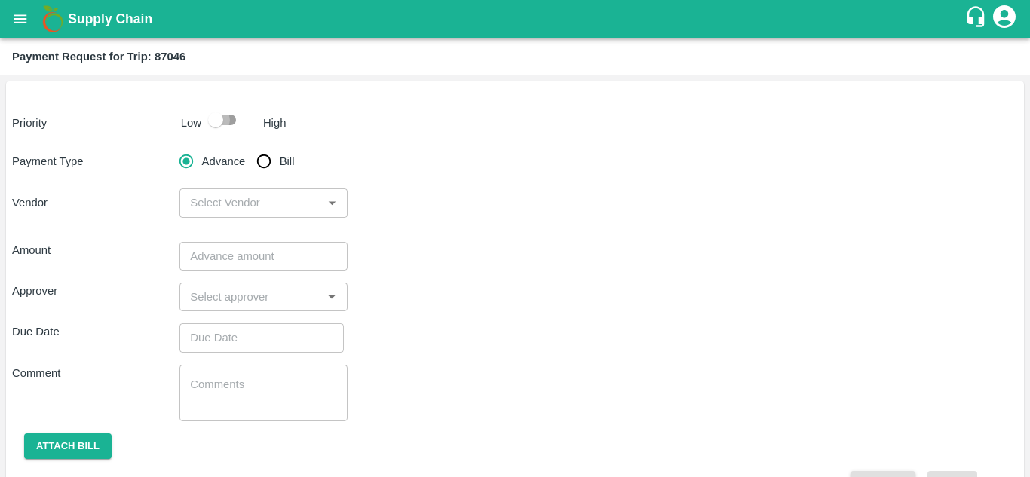
click at [227, 118] on input "checkbox" at bounding box center [216, 120] width 86 height 29
checkbox input "true"
click at [268, 159] on input "Bill" at bounding box center [264, 161] width 30 height 30
radio input "true"
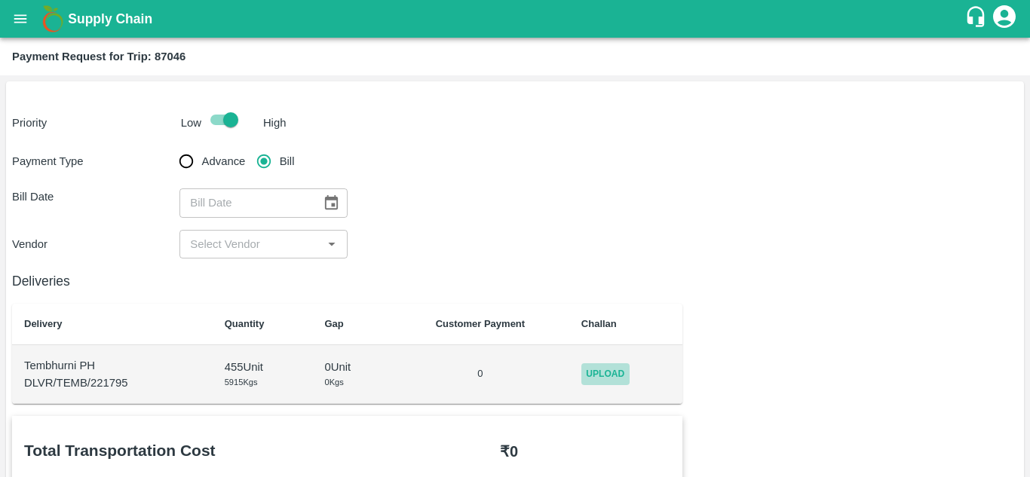
click at [616, 365] on span "Upload" at bounding box center [605, 374] width 48 height 22
click at [0, 0] on input "Upload" at bounding box center [0, 0] width 0 height 0
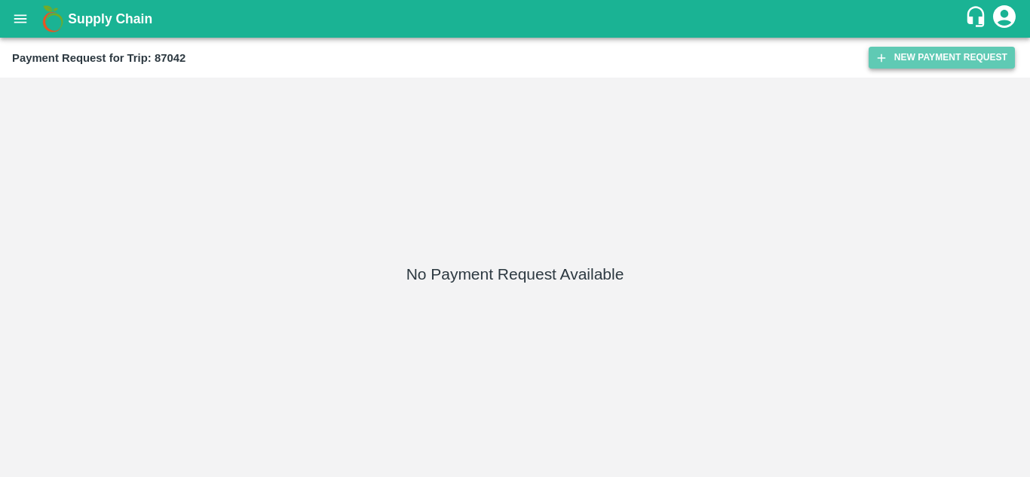
click at [959, 65] on button "New Payment Request" at bounding box center [942, 58] width 146 height 22
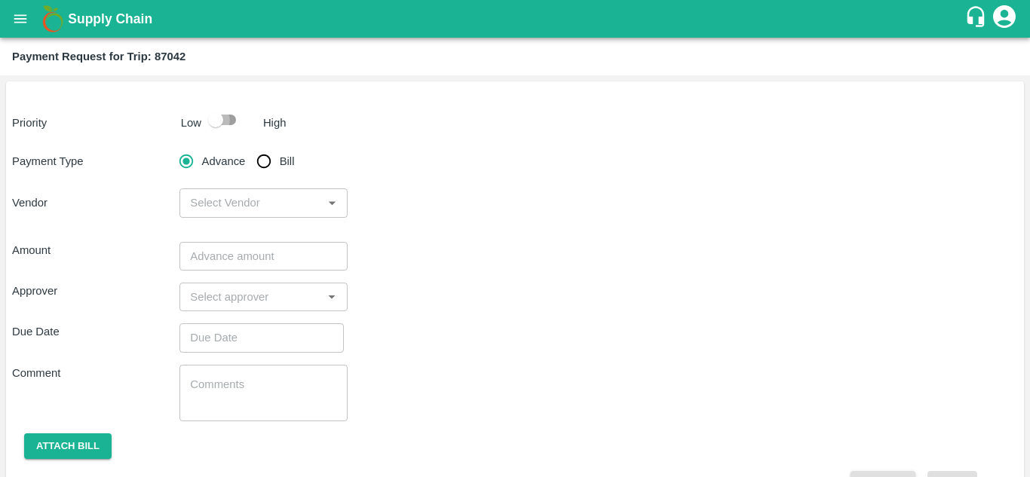
click at [236, 121] on input "checkbox" at bounding box center [216, 120] width 86 height 29
checkbox input "true"
click at [263, 159] on input "Bill" at bounding box center [264, 161] width 30 height 30
radio input "true"
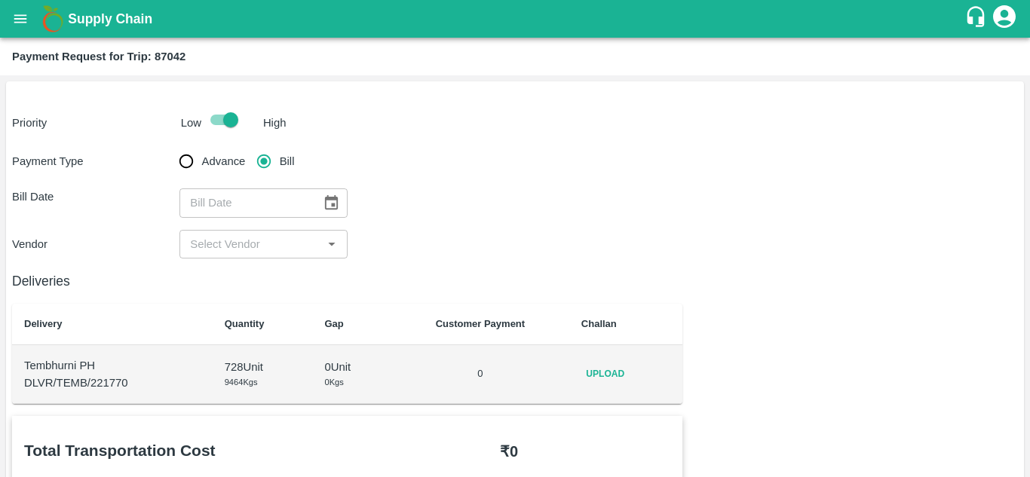
click at [630, 372] on div "Upload" at bounding box center [626, 374] width 90 height 22
click at [612, 372] on span "Upload" at bounding box center [605, 374] width 48 height 22
click at [0, 0] on input "Upload" at bounding box center [0, 0] width 0 height 0
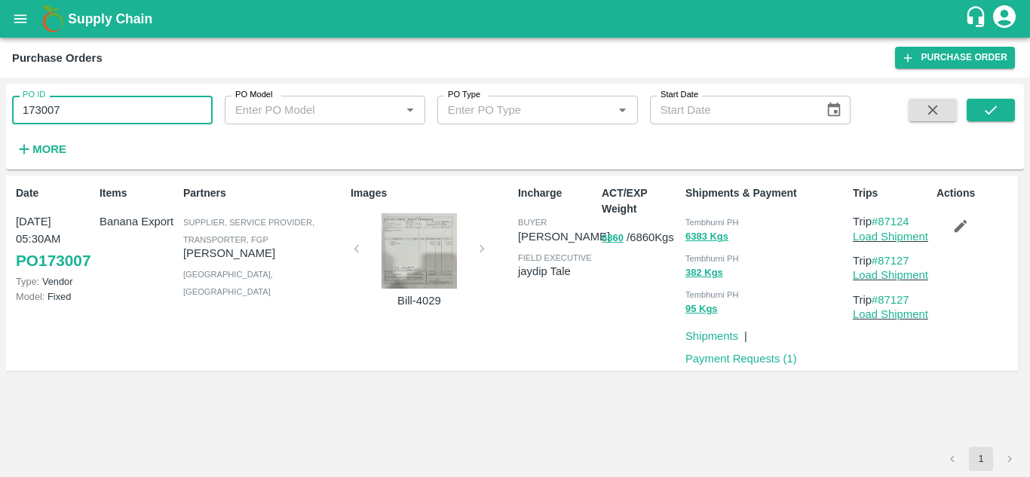
click at [74, 111] on input "173007" at bounding box center [112, 110] width 201 height 29
type input "1"
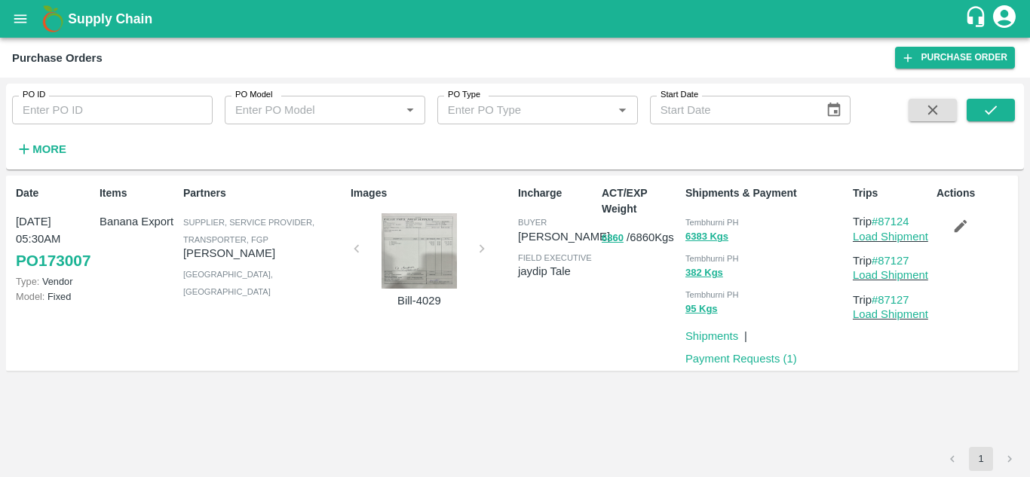
click at [260, 363] on div "Partners Supplier, Service Provider, Transporter, FGP Balaji [PERSON_NAME] [GEO…" at bounding box center [260, 273] width 167 height 188
click at [22, 23] on icon "open drawer" at bounding box center [20, 19] width 17 height 17
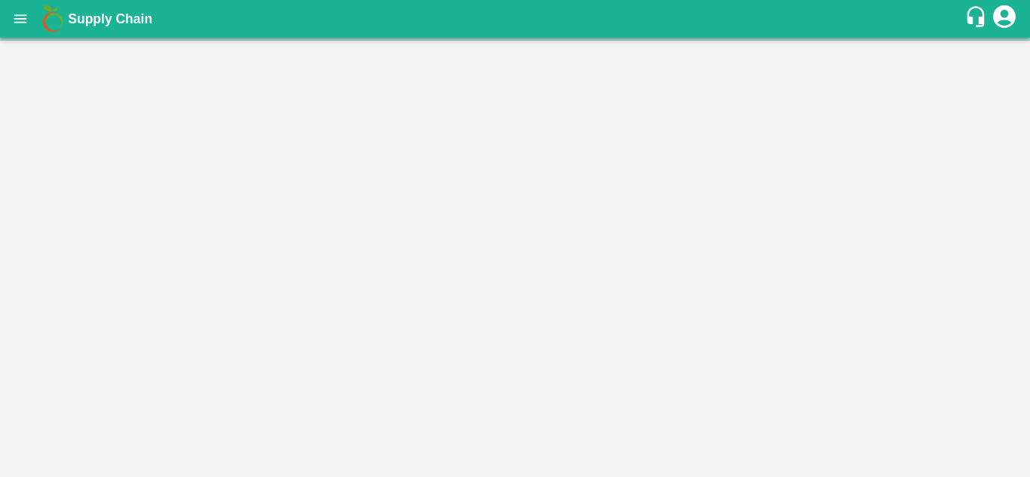
scroll to position [446, 0]
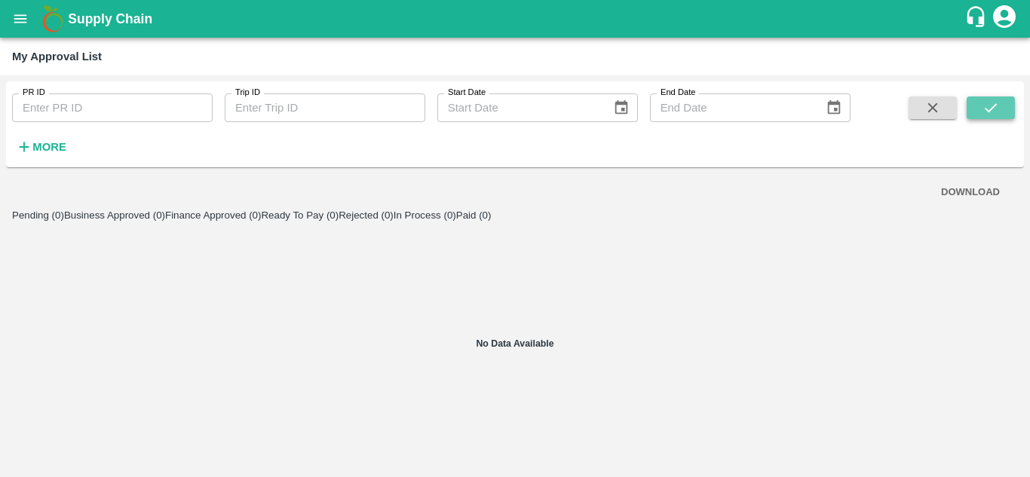
click at [992, 106] on icon "submit" at bounding box center [990, 108] width 17 height 17
click at [47, 149] on strong "More" at bounding box center [49, 147] width 34 height 12
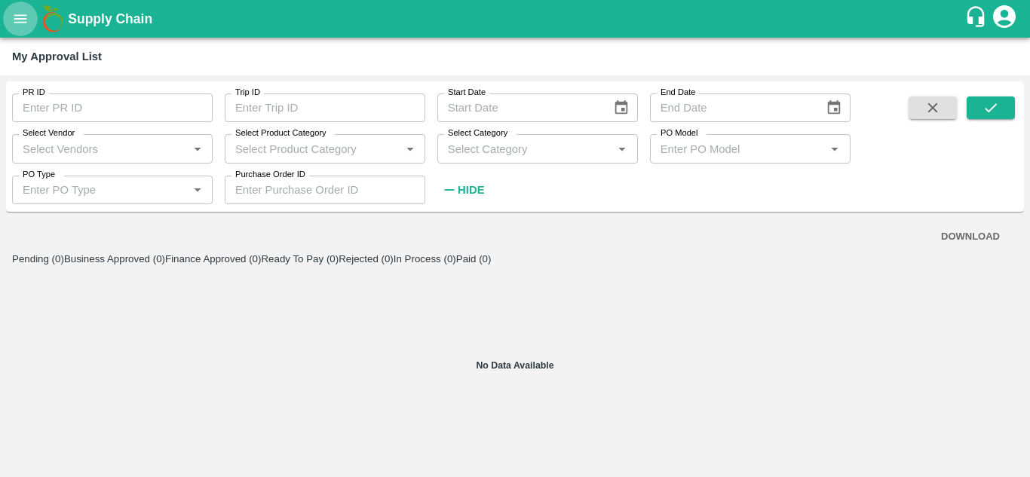
click at [18, 11] on icon "open drawer" at bounding box center [20, 19] width 17 height 17
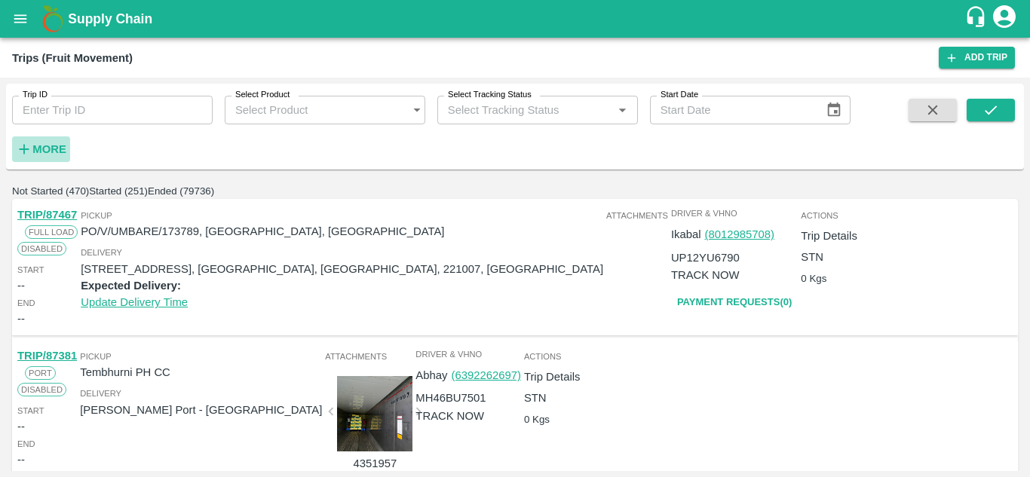
click at [46, 139] on h6 "More" at bounding box center [49, 149] width 34 height 20
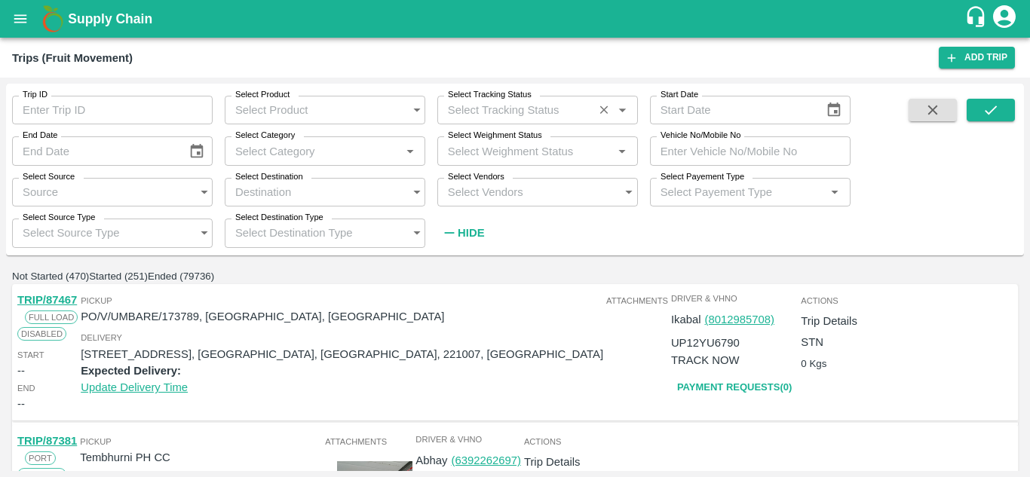
click at [498, 116] on input "Select Tracking Status" at bounding box center [515, 110] width 147 height 20
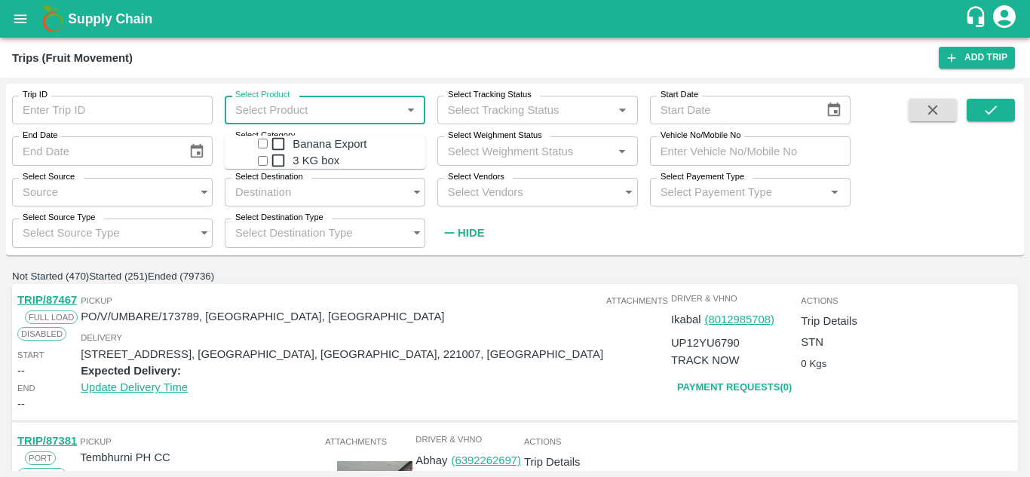
click at [341, 104] on input "Select Product" at bounding box center [310, 110] width 171 height 29
click at [330, 141] on div "Banana Export" at bounding box center [340, 144] width 170 height 17
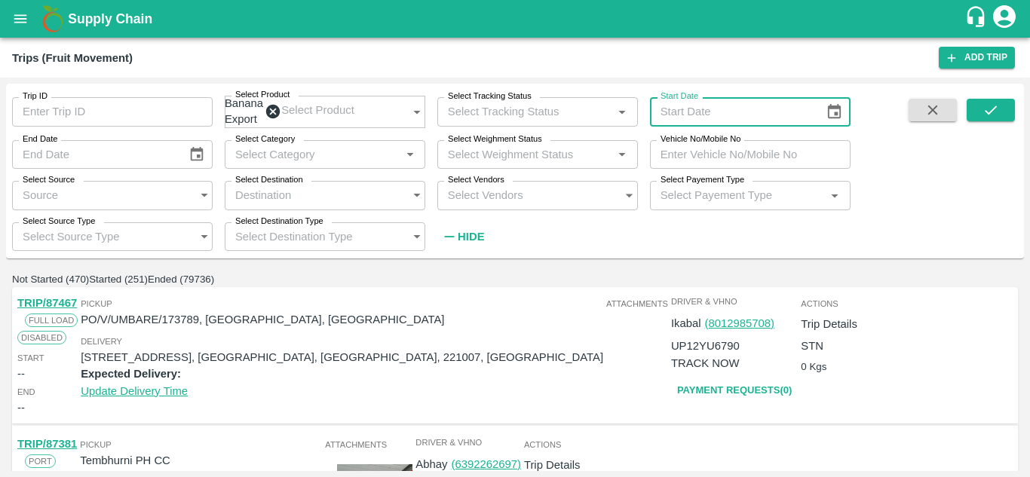
type input "DD/MM/YYYY"
click at [696, 109] on input "DD/MM/YYYY" at bounding box center [732, 111] width 164 height 29
click at [831, 118] on icon "Choose date" at bounding box center [834, 111] width 13 height 14
click at [656, 173] on icon "Previous month" at bounding box center [656, 173] width 0 height 0
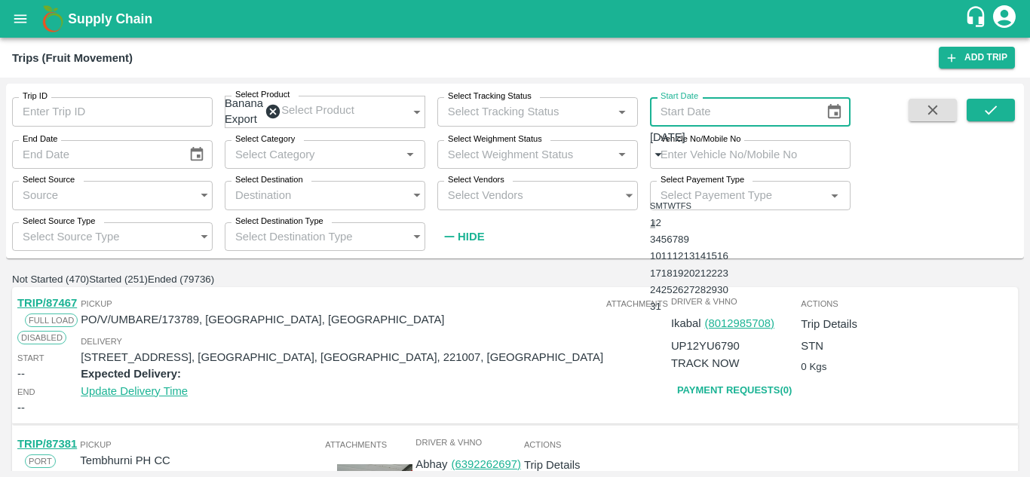
click at [655, 217] on button "1" at bounding box center [652, 222] width 5 height 11
type input "01/08/2025"
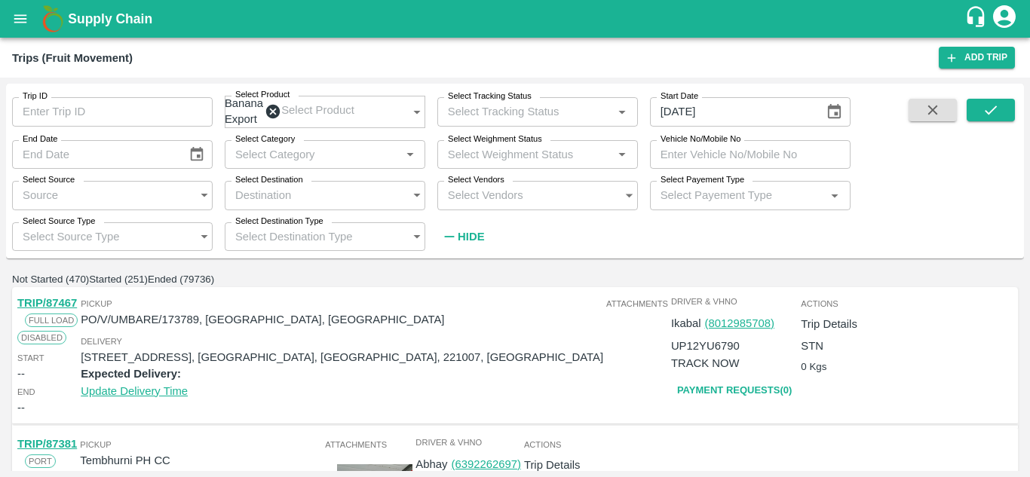
click at [189, 163] on icon "Choose date" at bounding box center [197, 154] width 17 height 17
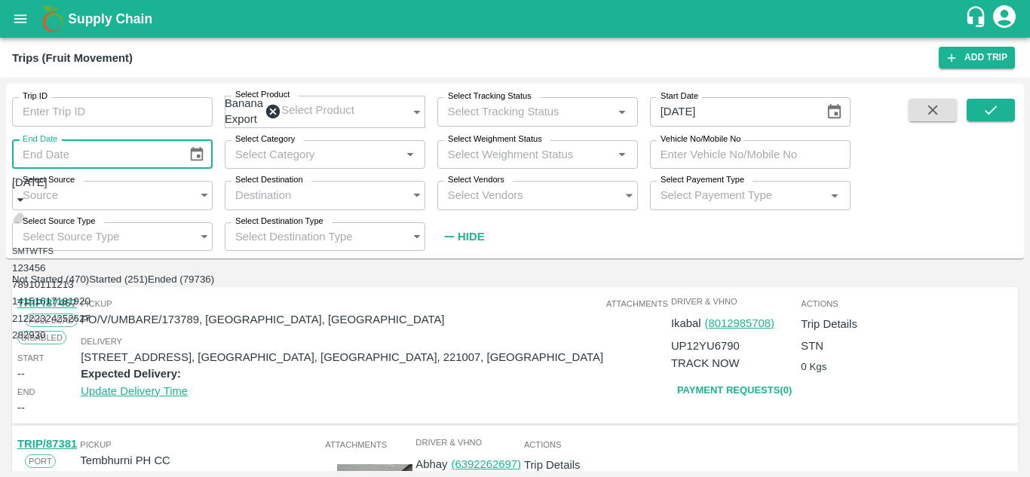
click at [18, 218] on icon "Previous month" at bounding box center [18, 218] width 0 height 0
click at [23, 357] on button "31" at bounding box center [17, 351] width 11 height 11
type input "31/08/2025"
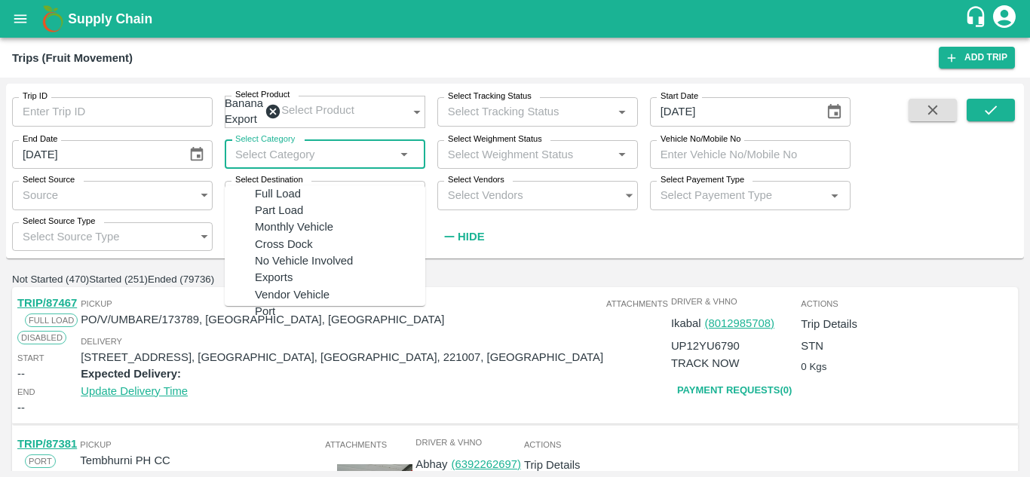
click at [382, 164] on input "Select Category" at bounding box center [312, 155] width 167 height 20
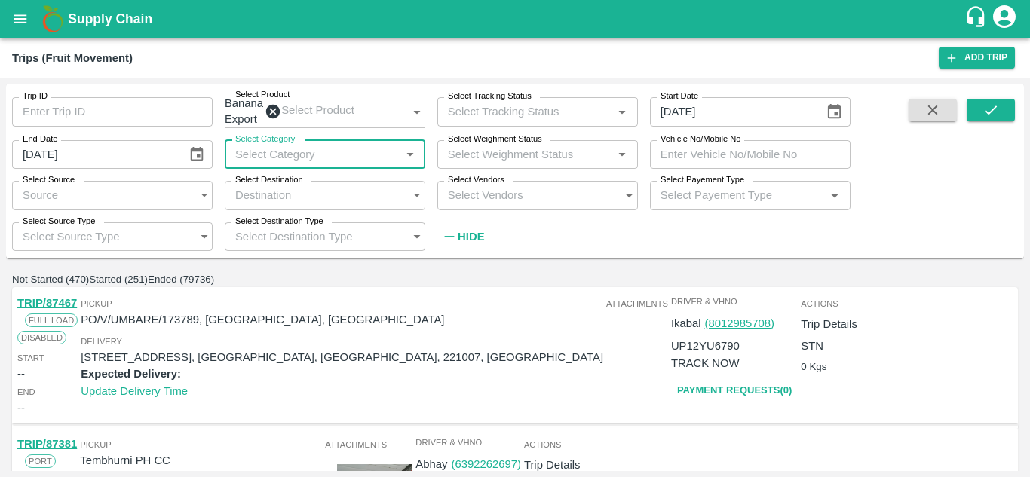
click at [382, 164] on input "Select Category" at bounding box center [312, 155] width 167 height 20
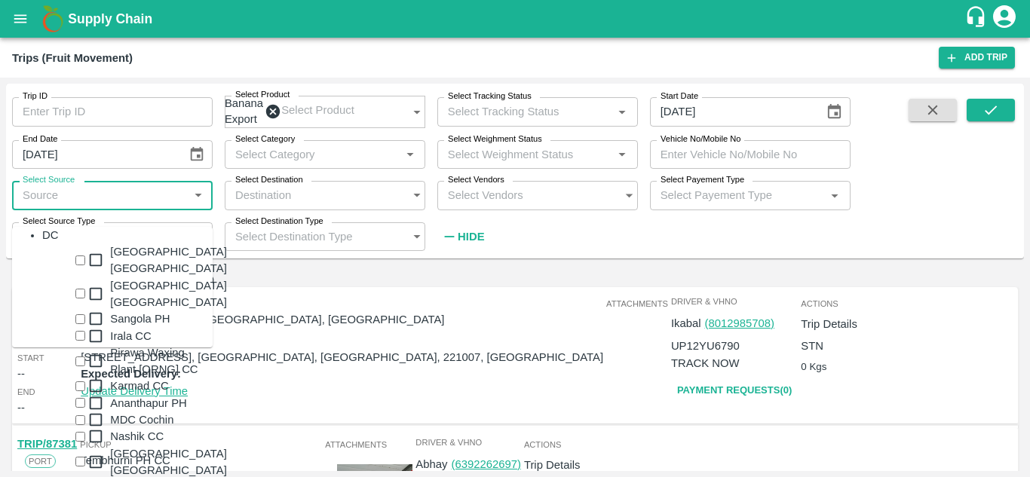
click at [161, 195] on input "Select Source" at bounding box center [97, 195] width 171 height 29
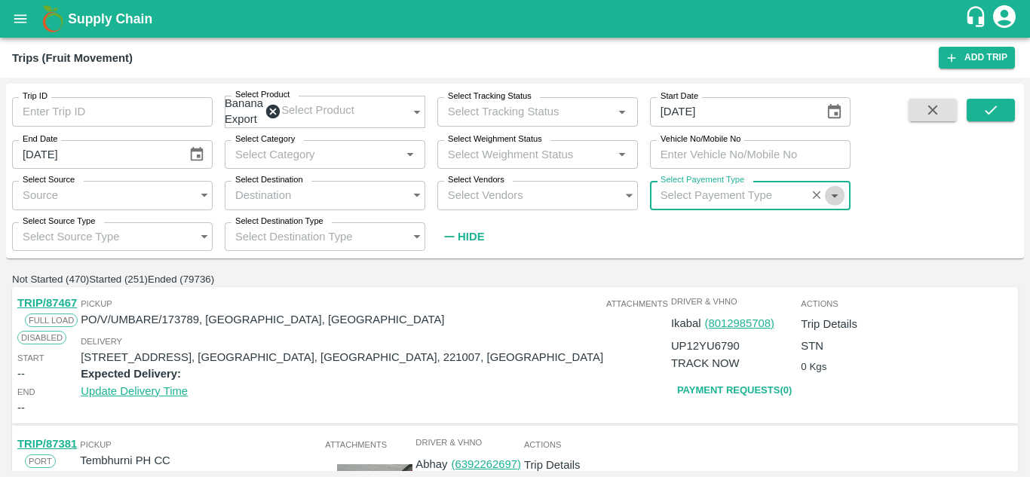
click at [836, 204] on icon "Open" at bounding box center [834, 195] width 17 height 17
click at [686, 277] on div "Bill" at bounding box center [765, 268] width 170 height 17
type input "Bill"
click at [146, 233] on input "Select Source Type" at bounding box center [97, 236] width 171 height 29
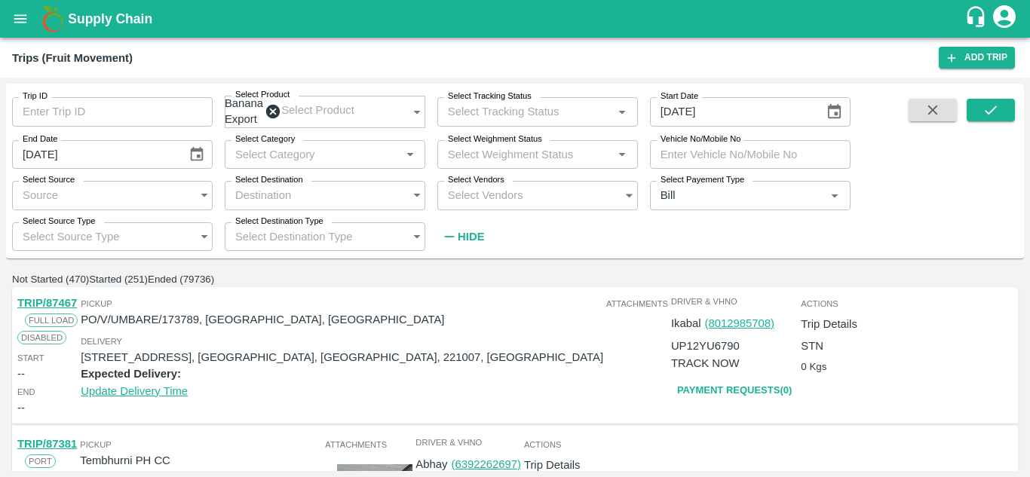
click at [358, 265] on div "Trip ID Trip ID Select Product Banana Export Select Product   * Select Tracking…" at bounding box center [515, 174] width 1018 height 181
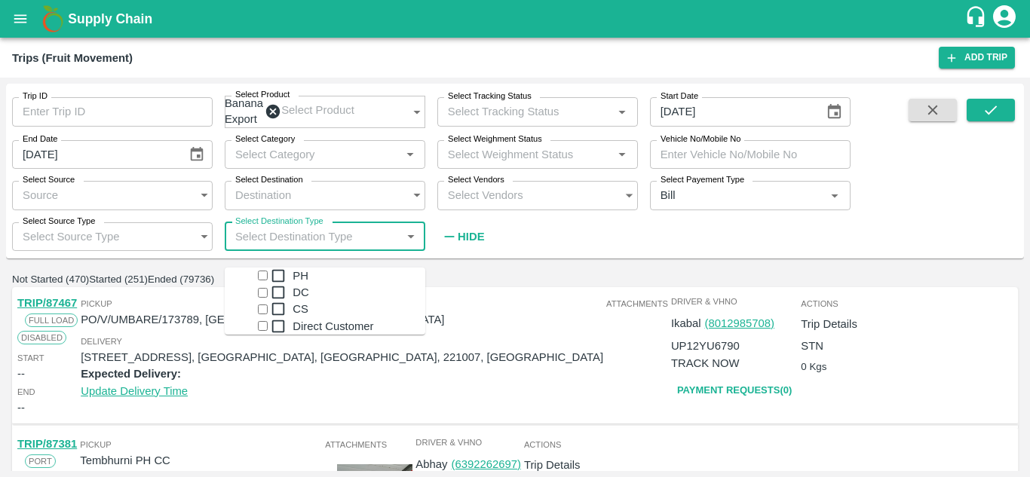
click at [352, 235] on input "Select Destination Type" at bounding box center [310, 236] width 171 height 29
click at [464, 282] on div "Not Started (470) Started (251) Ended (79736)" at bounding box center [515, 279] width 1006 height 17
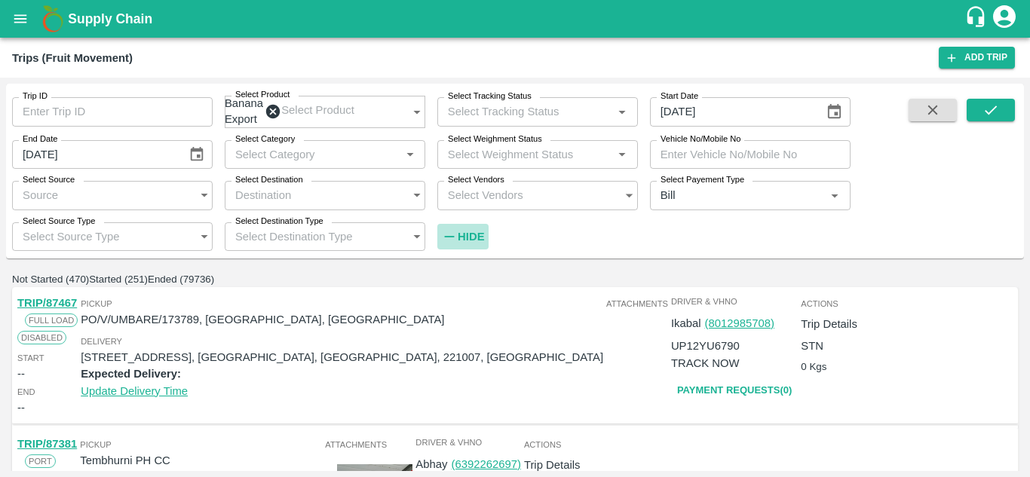
click at [467, 243] on strong "Hide" at bounding box center [471, 237] width 26 height 12
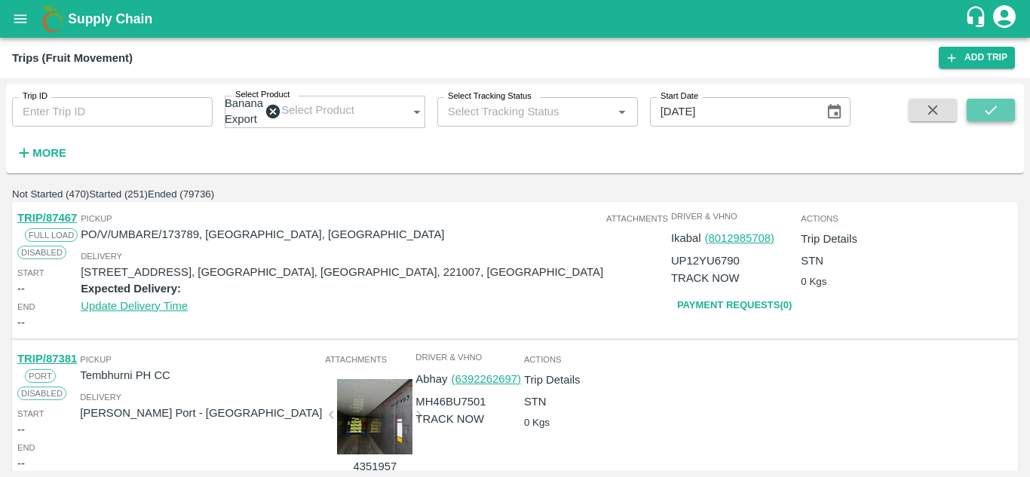
click at [993, 113] on icon "submit" at bounding box center [990, 110] width 17 height 17
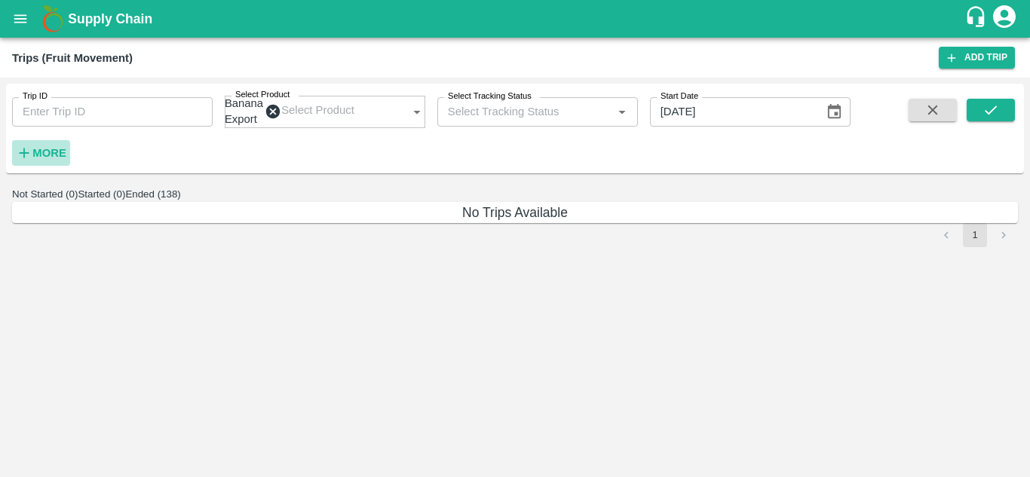
click at [57, 154] on strong "More" at bounding box center [49, 153] width 34 height 12
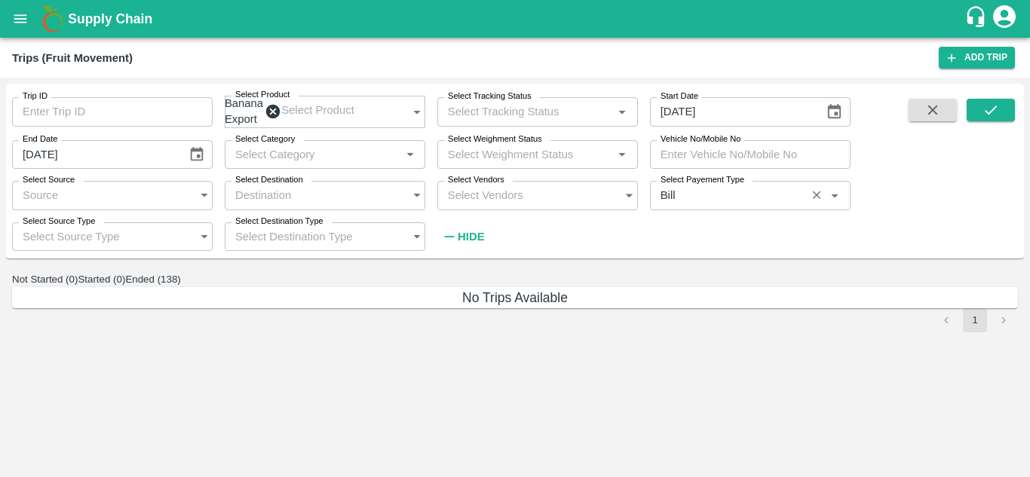
click at [733, 200] on input "Select Payement Type" at bounding box center [727, 195] width 147 height 20
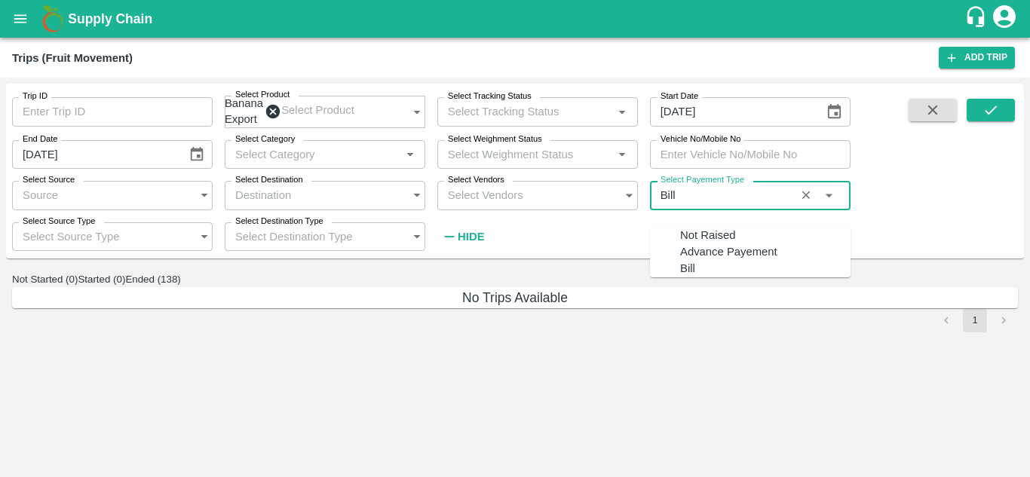
click at [690, 232] on div "Not Raised" at bounding box center [707, 235] width 55 height 17
type input "Not Raised"
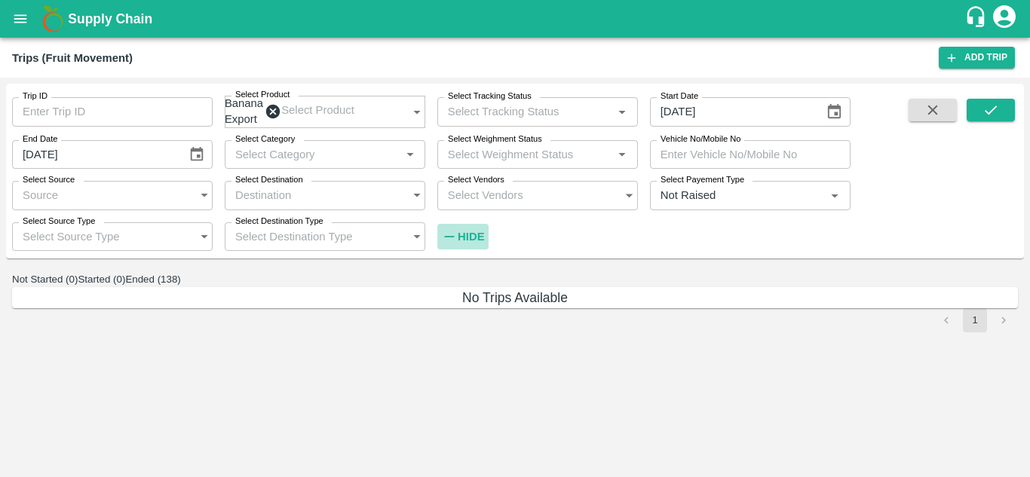
click at [474, 241] on strong "Hide" at bounding box center [471, 237] width 26 height 12
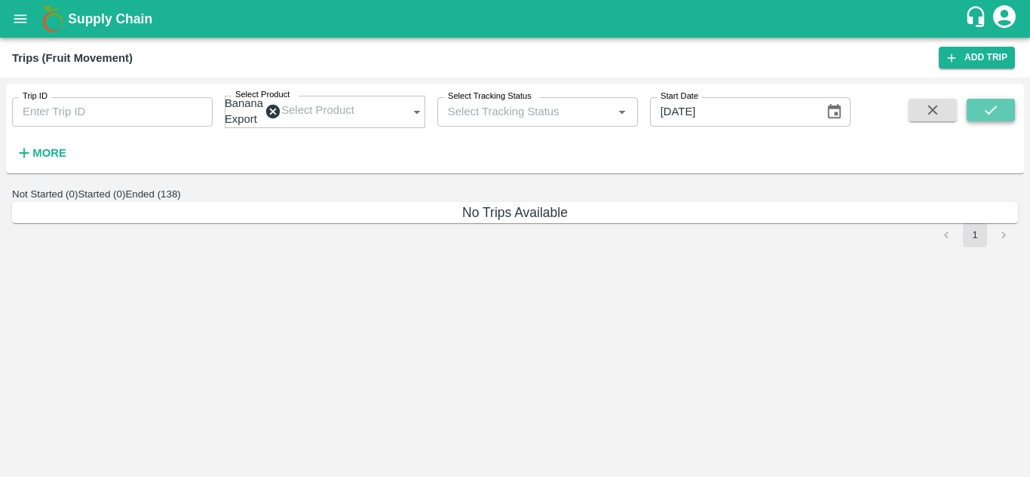
click at [992, 103] on icon "submit" at bounding box center [990, 110] width 17 height 17
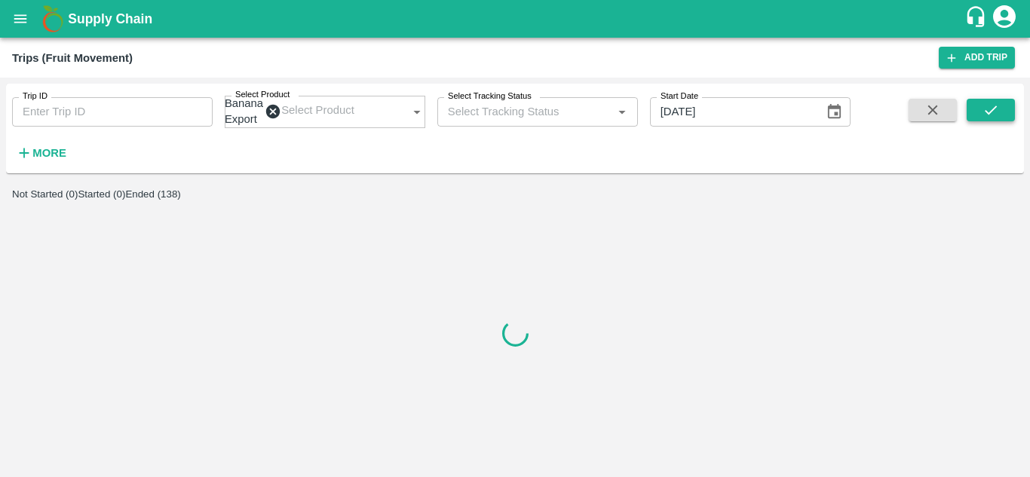
click at [992, 103] on icon "submit" at bounding box center [990, 110] width 17 height 17
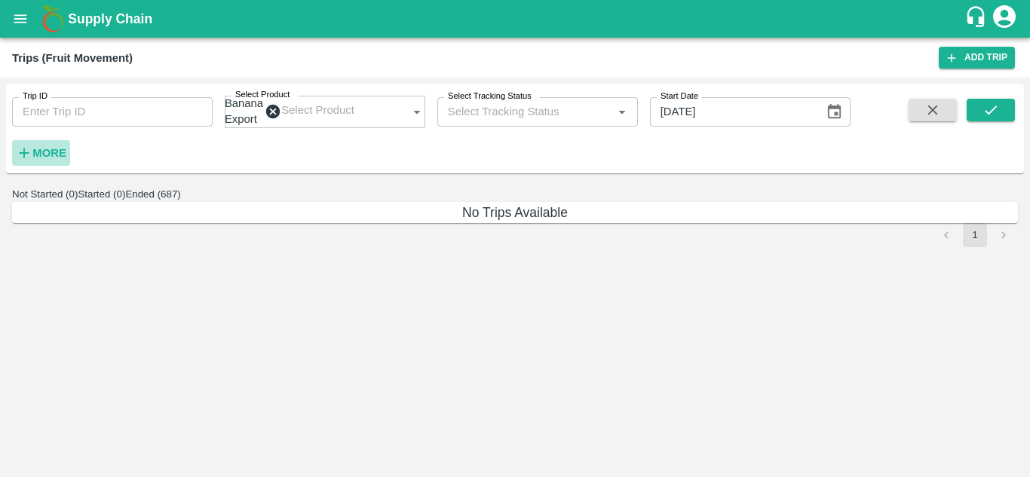
click at [47, 155] on strong "More" at bounding box center [49, 153] width 34 height 12
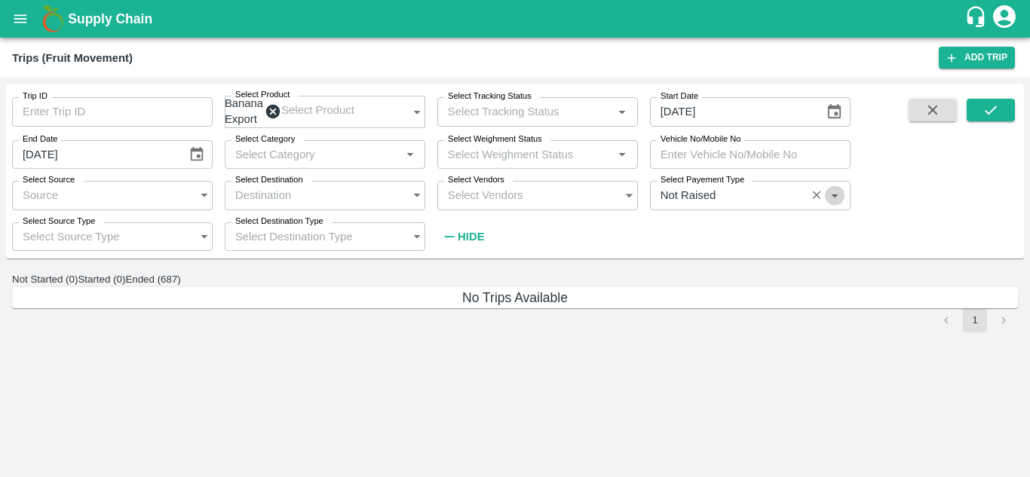
click at [832, 200] on icon "Open" at bounding box center [834, 195] width 17 height 17
click at [762, 308] on div "No Trips Available" at bounding box center [515, 297] width 1006 height 21
click at [633, 308] on div "No Trips Available" at bounding box center [515, 297] width 1006 height 21
click at [927, 112] on icon "button" at bounding box center [932, 110] width 17 height 17
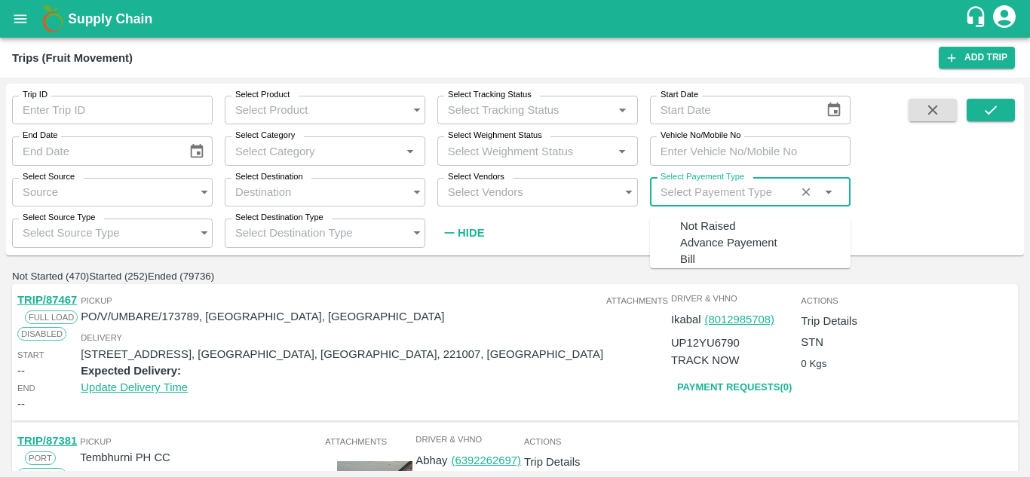
click at [733, 192] on input "Select Payement Type" at bounding box center [727, 192] width 147 height 20
click at [710, 230] on div "Not Raised" at bounding box center [707, 226] width 55 height 17
type input "Not Raised"
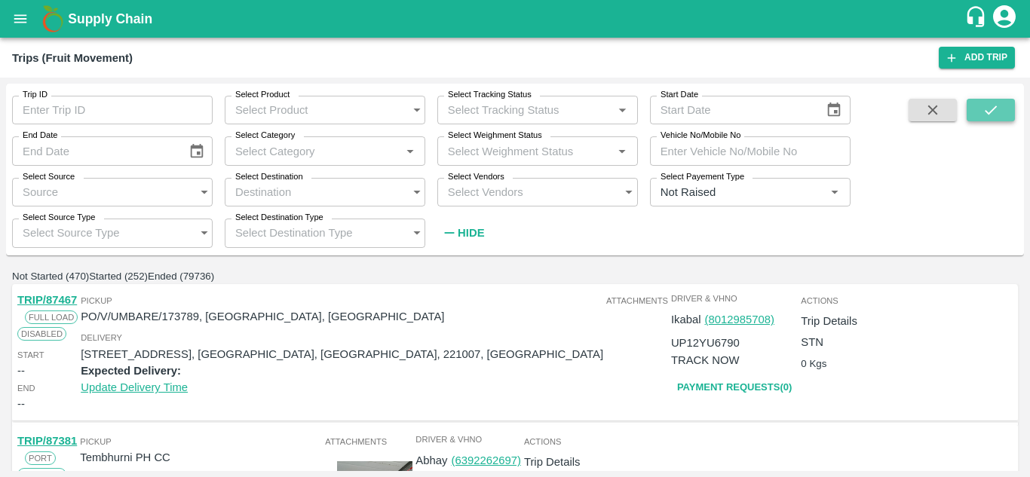
click at [988, 117] on icon "submit" at bounding box center [990, 110] width 17 height 17
click at [20, 14] on icon "open drawer" at bounding box center [20, 19] width 17 height 17
click at [746, 477] on div at bounding box center [515, 477] width 1030 height 0
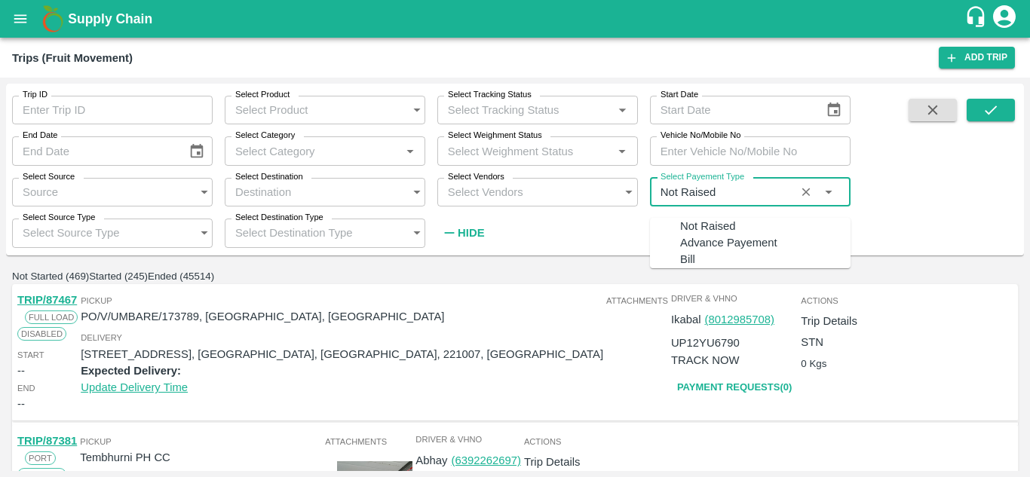
click at [737, 195] on input "Select Payement Type" at bounding box center [727, 192] width 147 height 20
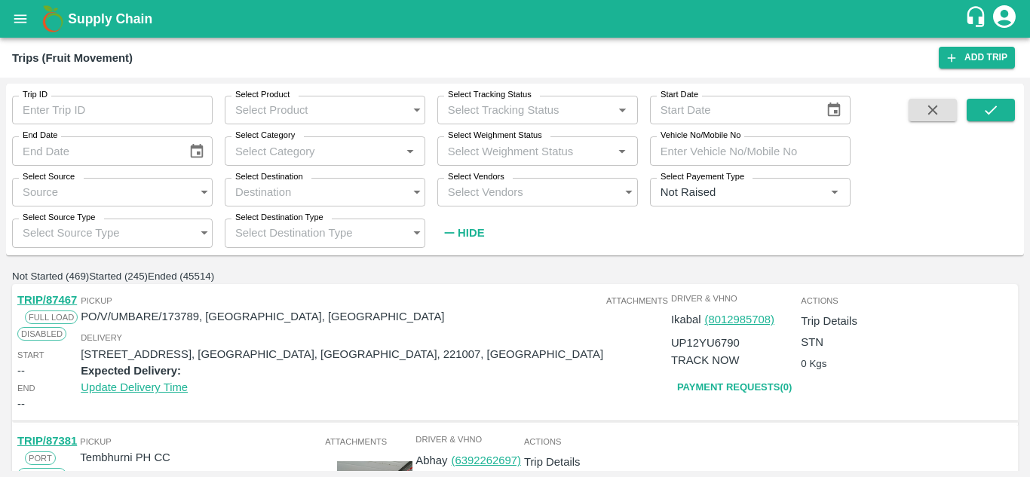
click at [571, 284] on div "Not Started (469) Started (245) Ended (45514)" at bounding box center [515, 276] width 1006 height 17
click at [18, 17] on icon "open drawer" at bounding box center [20, 19] width 17 height 17
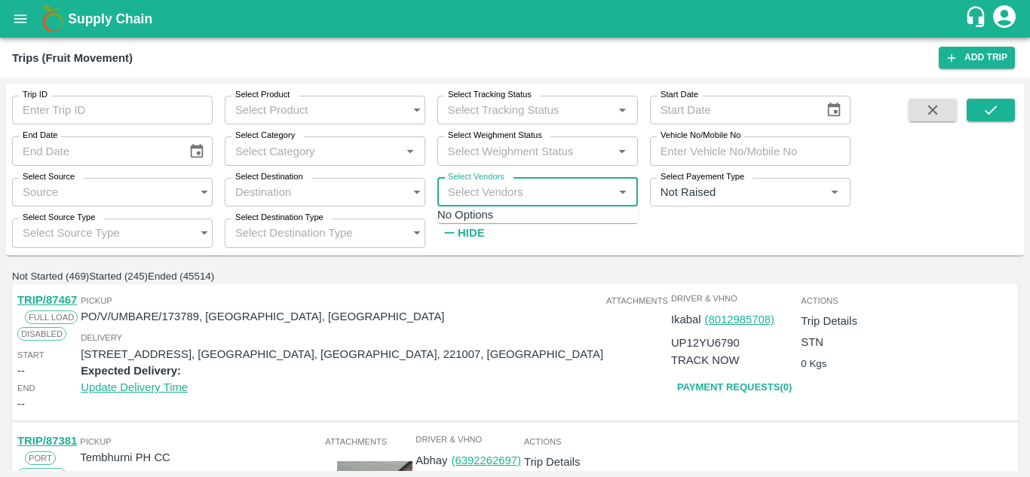
click at [488, 189] on input "Select Vendors" at bounding box center [522, 192] width 171 height 29
type input "pand"
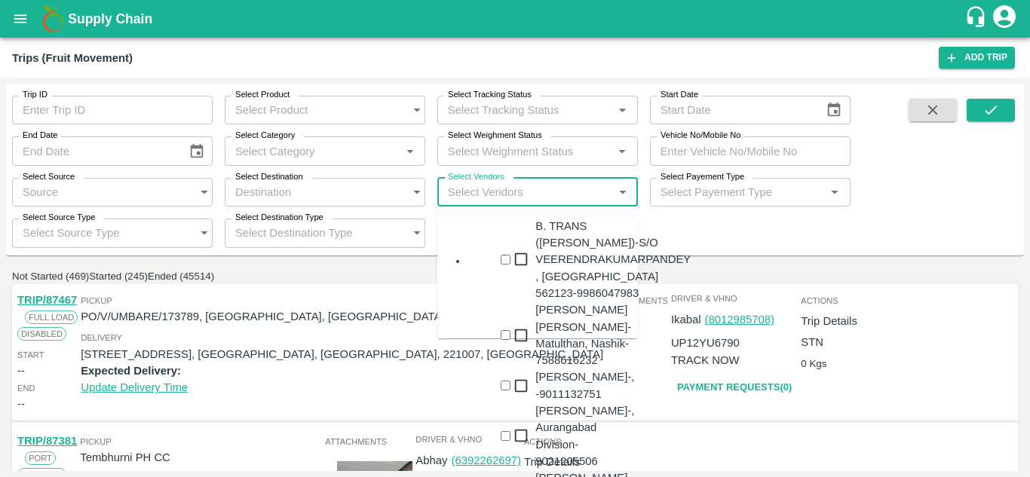
scroll to position [1004, 0]
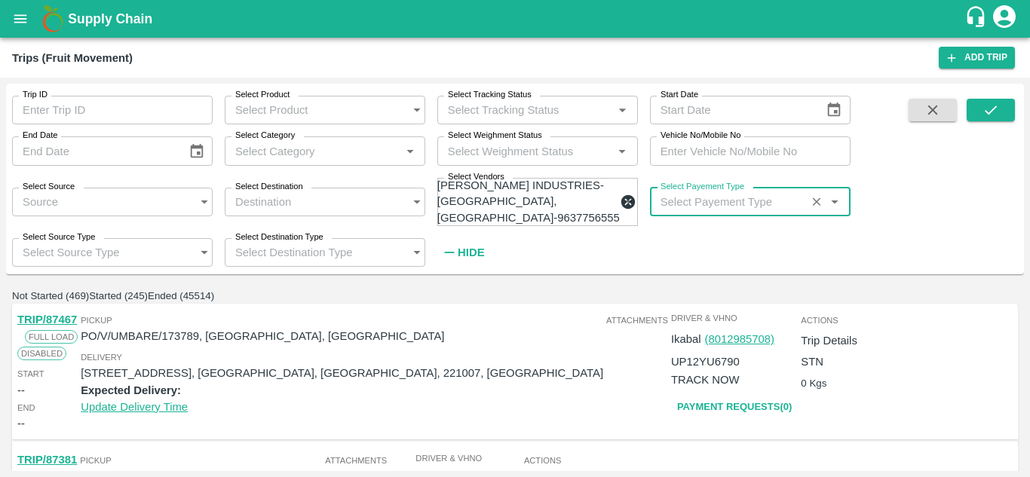
click at [672, 201] on input "Select Payement Type" at bounding box center [727, 202] width 147 height 20
click at [680, 234] on div "Not Raised" at bounding box center [707, 240] width 55 height 17
type input "Not Raised"
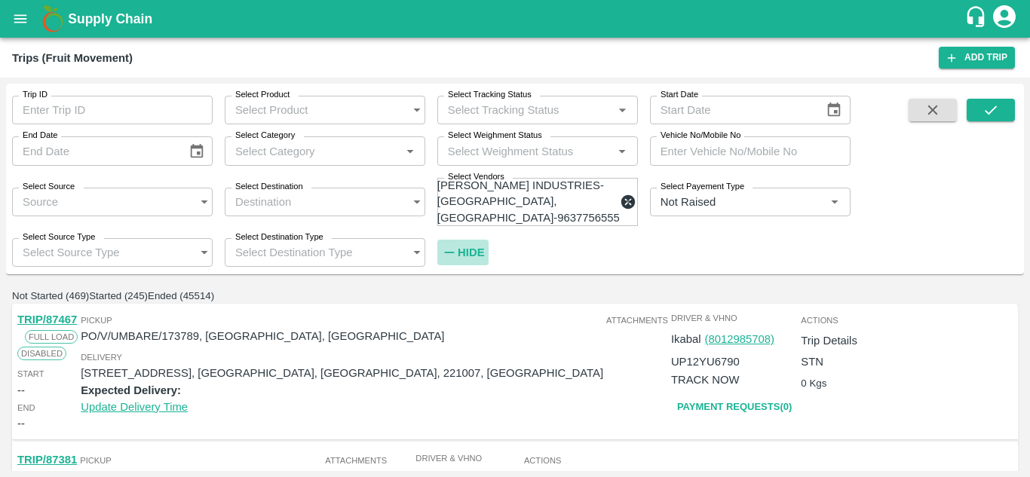
click at [464, 255] on h6 "Hide" at bounding box center [471, 253] width 26 height 20
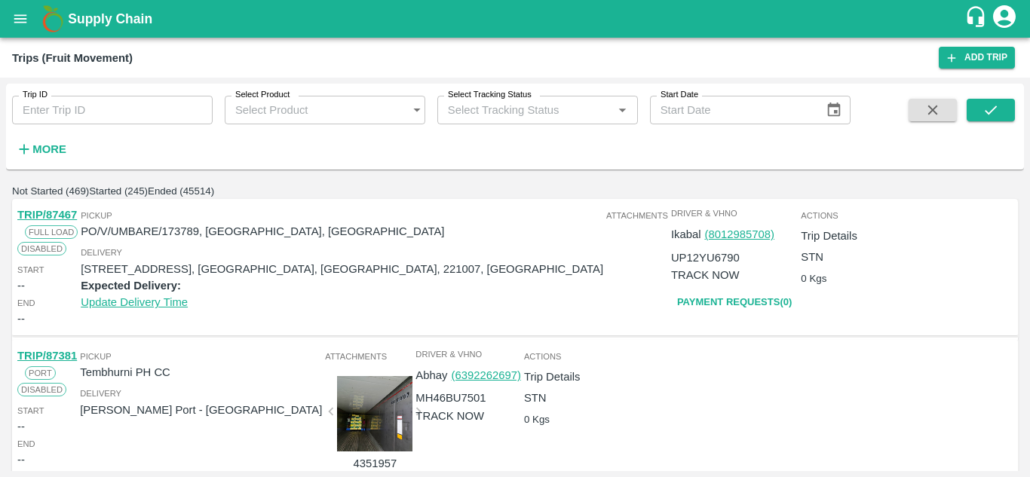
click at [998, 130] on span at bounding box center [991, 130] width 48 height 62
click at [996, 112] on icon "submit" at bounding box center [990, 110] width 17 height 17
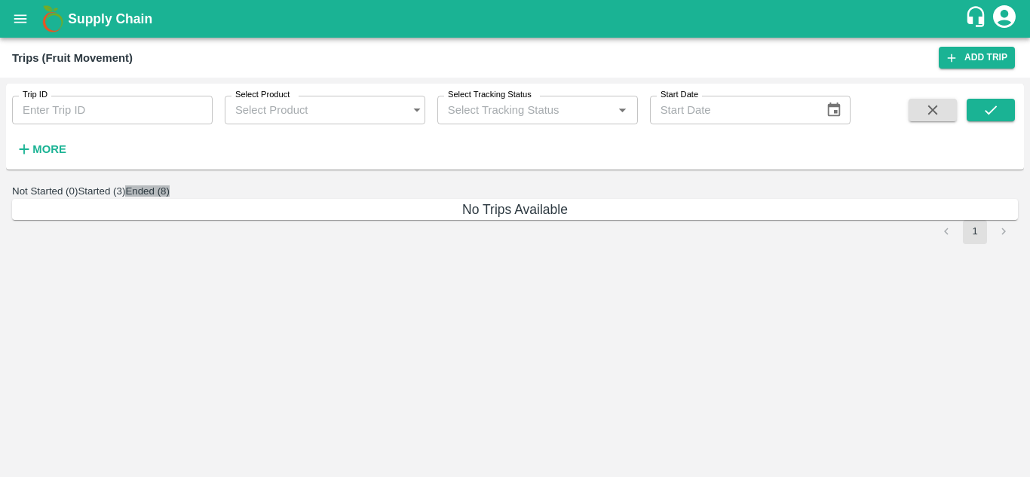
click at [170, 197] on button "Ended (8)" at bounding box center [147, 190] width 44 height 11
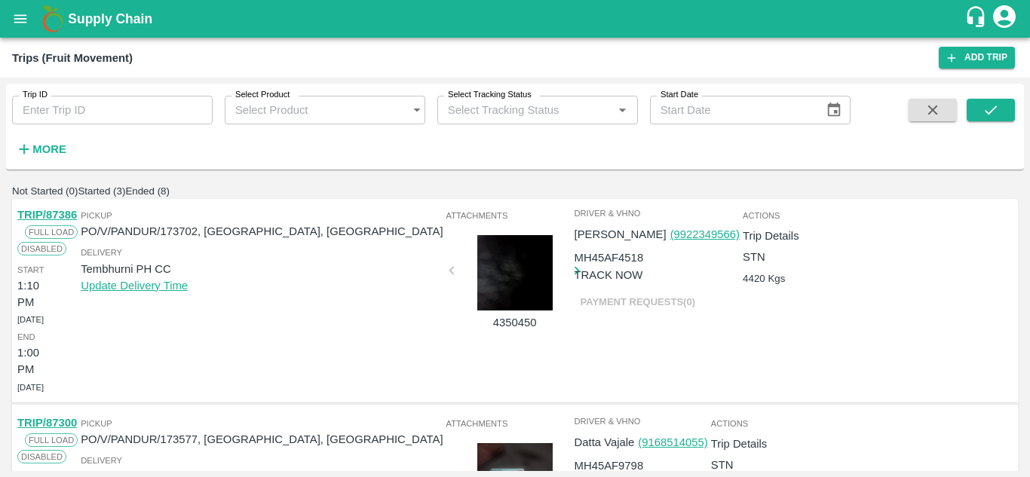
scroll to position [909, 0]
click at [1001, 110] on button "submit" at bounding box center [991, 110] width 48 height 23
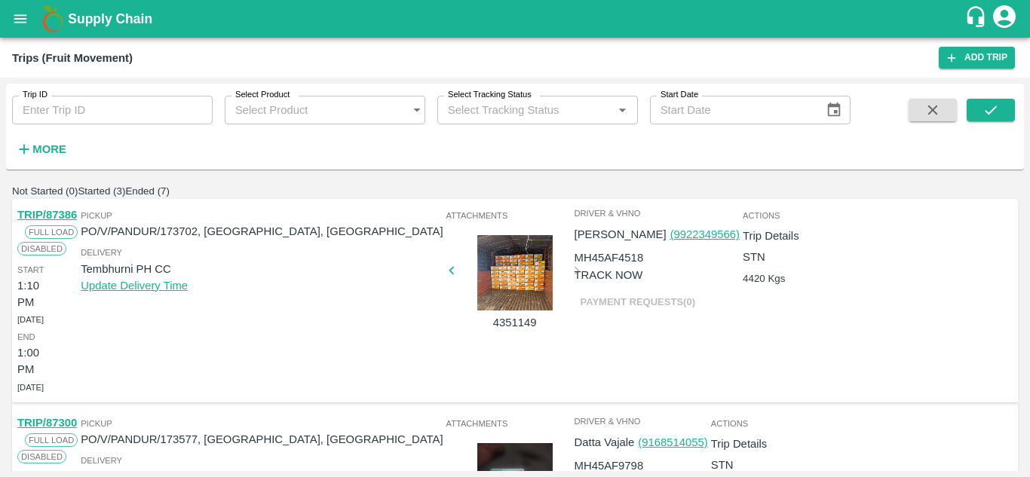
click at [996, 104] on icon "submit" at bounding box center [990, 110] width 17 height 17
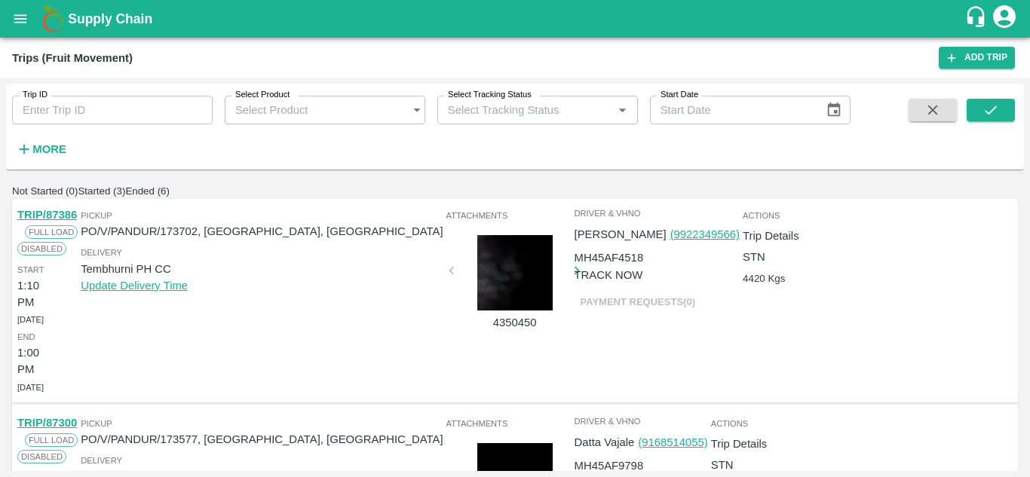
scroll to position [0, 0]
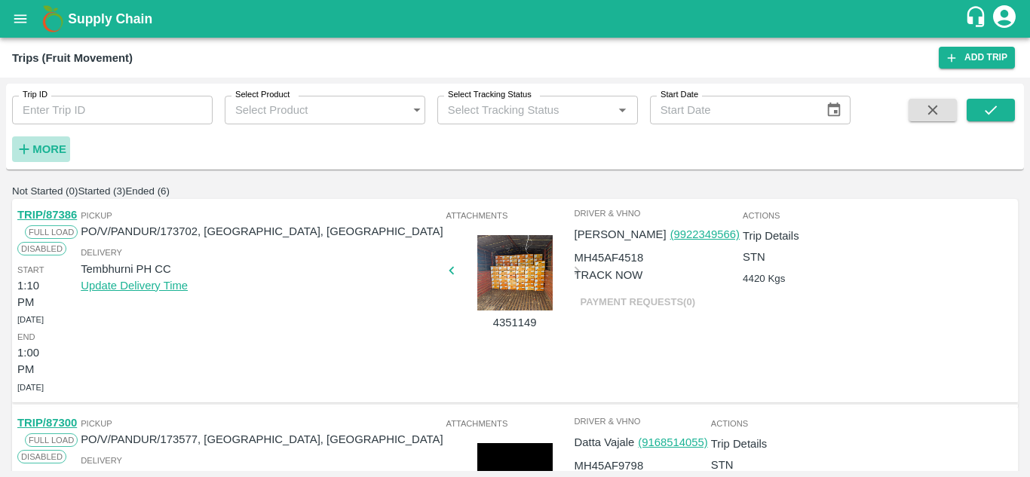
click at [57, 146] on strong "More" at bounding box center [49, 149] width 34 height 12
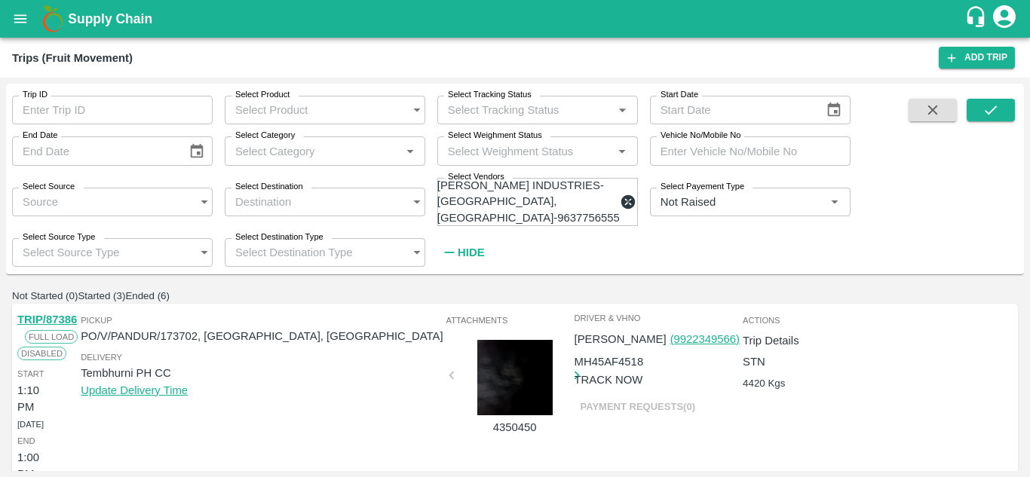
click at [621, 198] on icon at bounding box center [628, 202] width 14 height 14
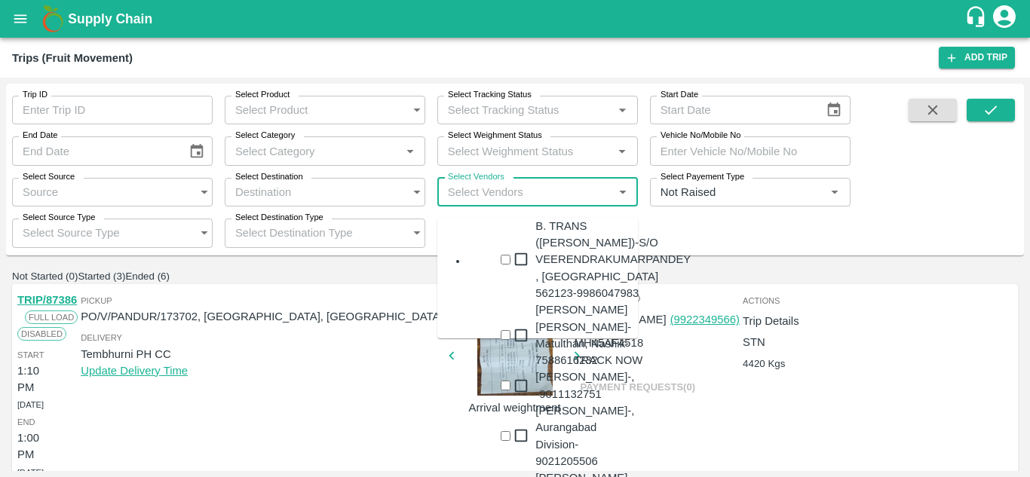
click at [483, 195] on input "Select Vendors" at bounding box center [522, 192] width 171 height 29
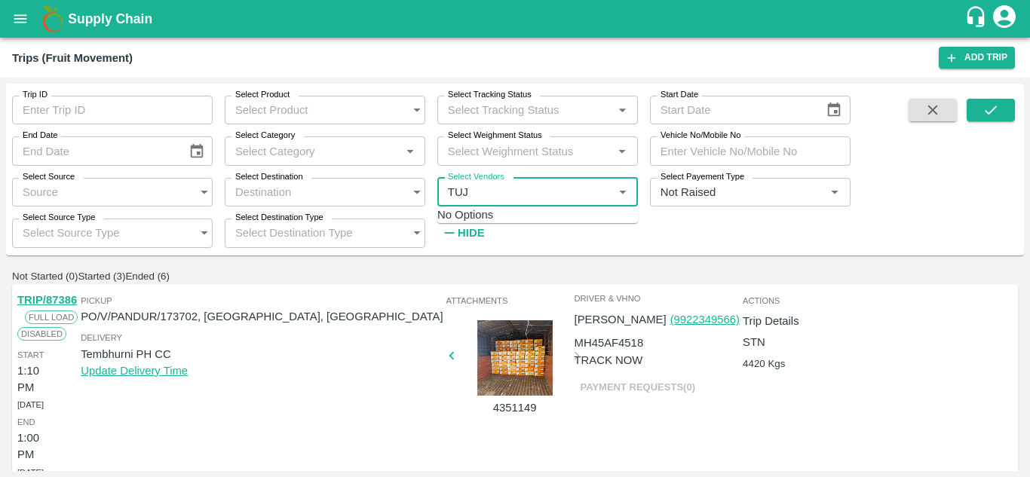
type input "TUJJ"
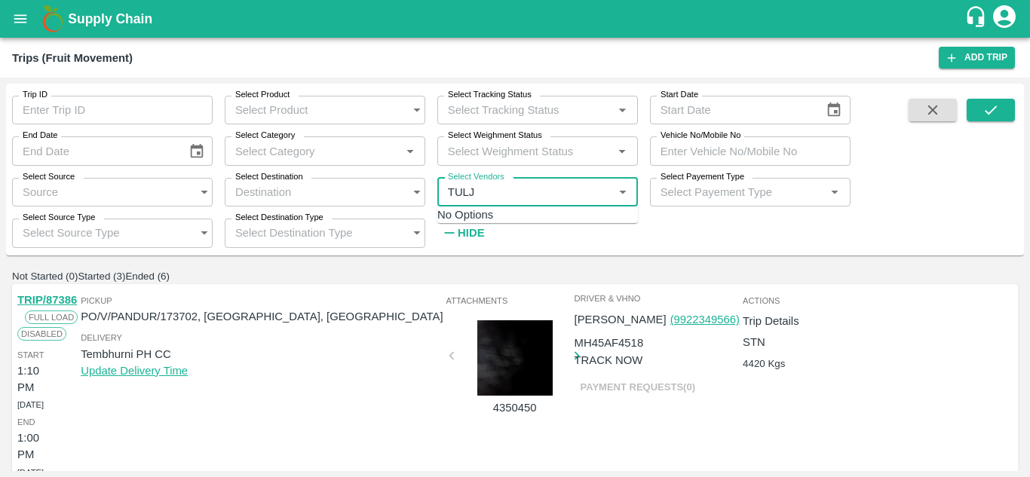
type input "TULJA"
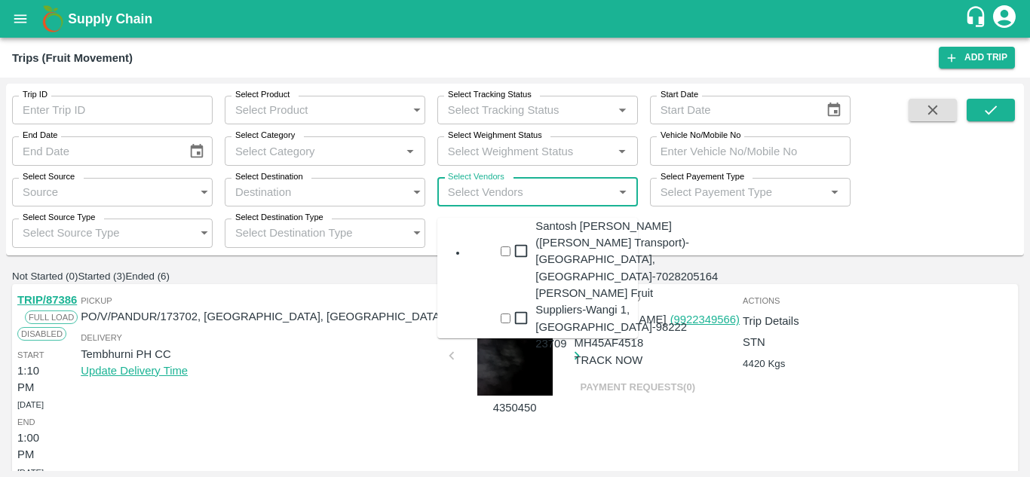
type input "I"
click at [547, 292] on div "Tuljai Fruit Suppliers-Wangi 1, Solapur-98222 23709" at bounding box center [611, 318] width 152 height 67
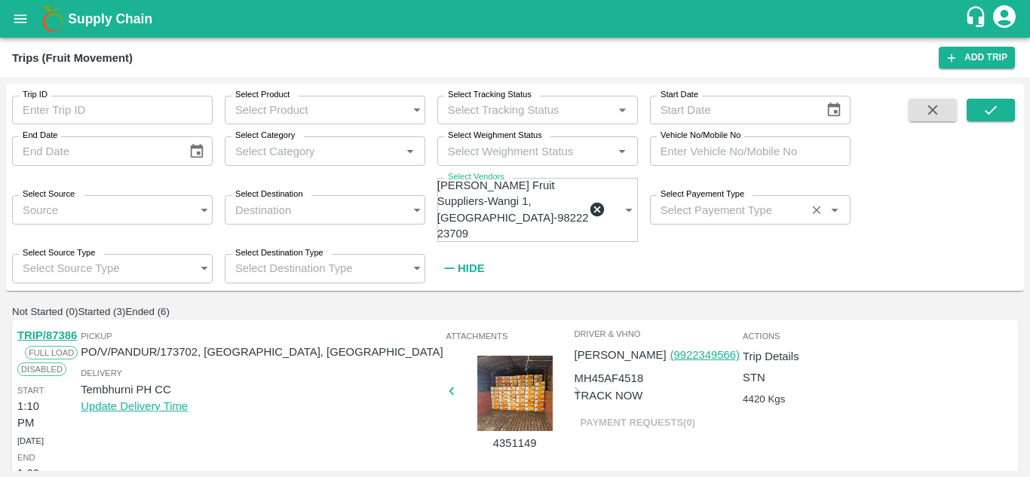
click at [669, 204] on input "Select Payement Type" at bounding box center [727, 210] width 147 height 20
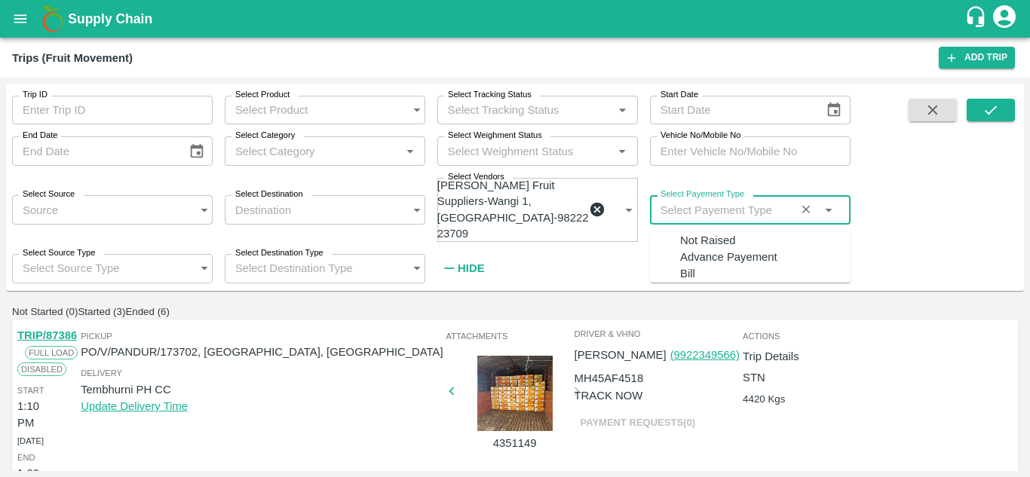
click at [688, 245] on div "Not Raised" at bounding box center [707, 240] width 55 height 17
type input "Not Raised"
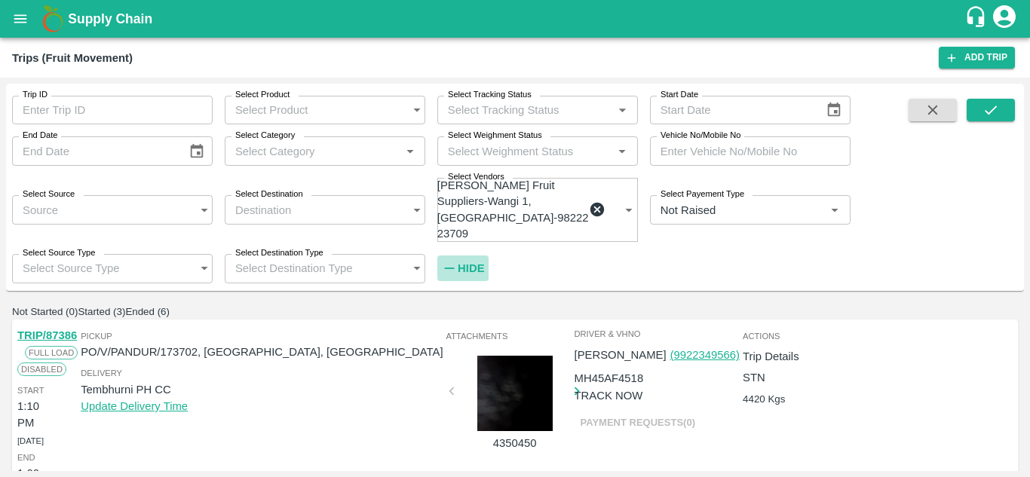
click at [471, 262] on strong "Hide" at bounding box center [471, 268] width 26 height 12
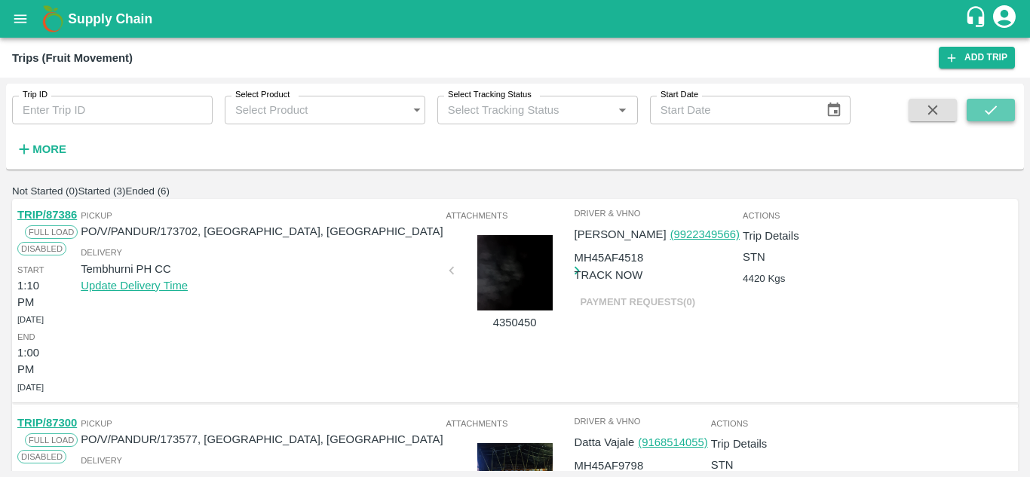
click at [982, 106] on icon "submit" at bounding box center [990, 110] width 17 height 17
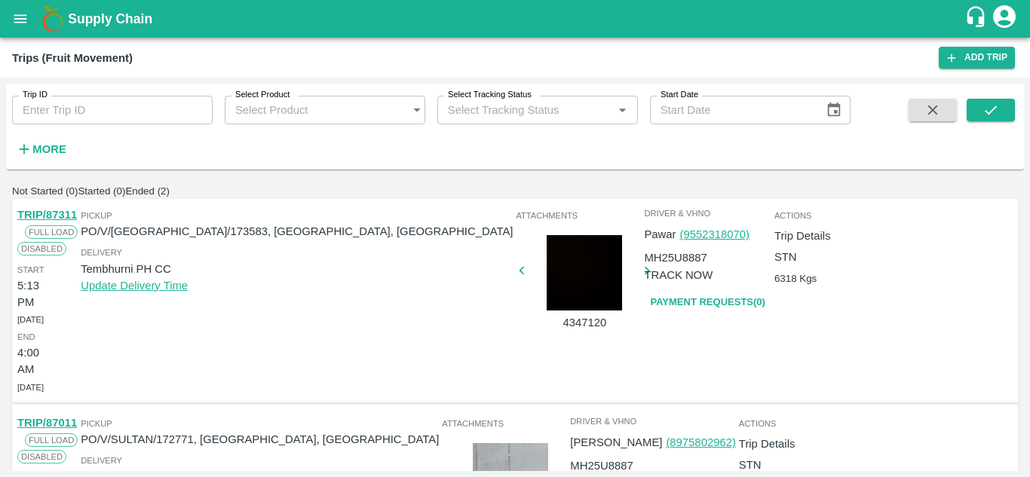
scroll to position [60, 0]
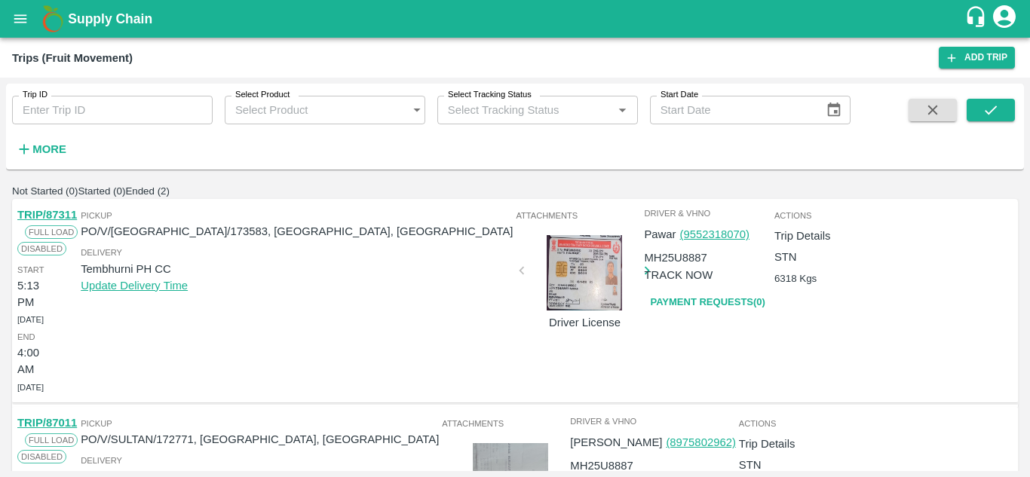
click at [989, 110] on icon "submit" at bounding box center [990, 110] width 17 height 17
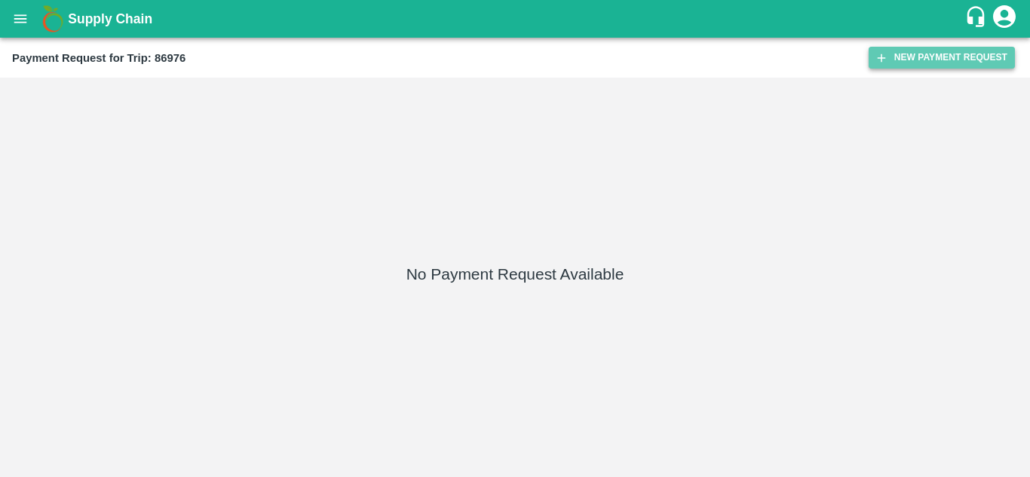
click at [939, 61] on button "New Payment Request" at bounding box center [942, 58] width 146 height 22
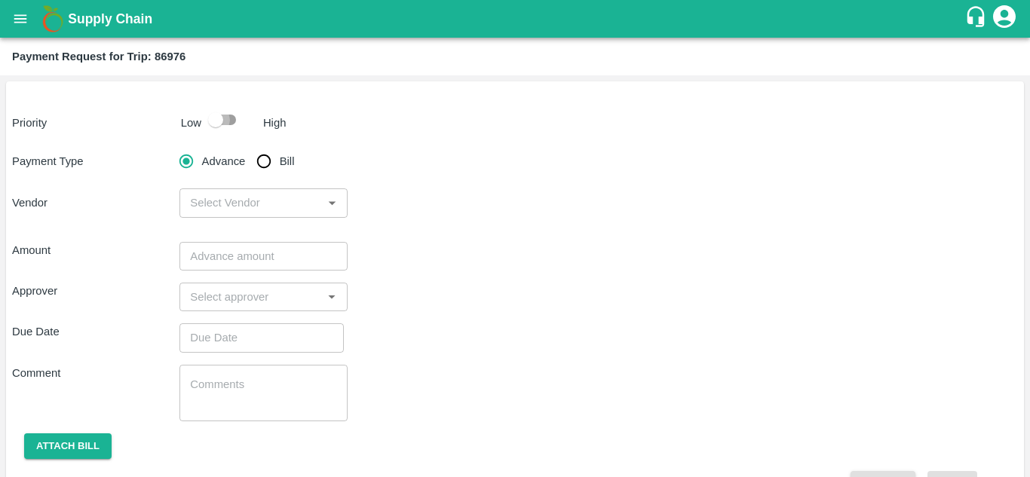
click at [228, 123] on input "checkbox" at bounding box center [216, 120] width 86 height 29
checkbox input "true"
click at [267, 161] on input "Bill" at bounding box center [264, 161] width 30 height 30
radio input "true"
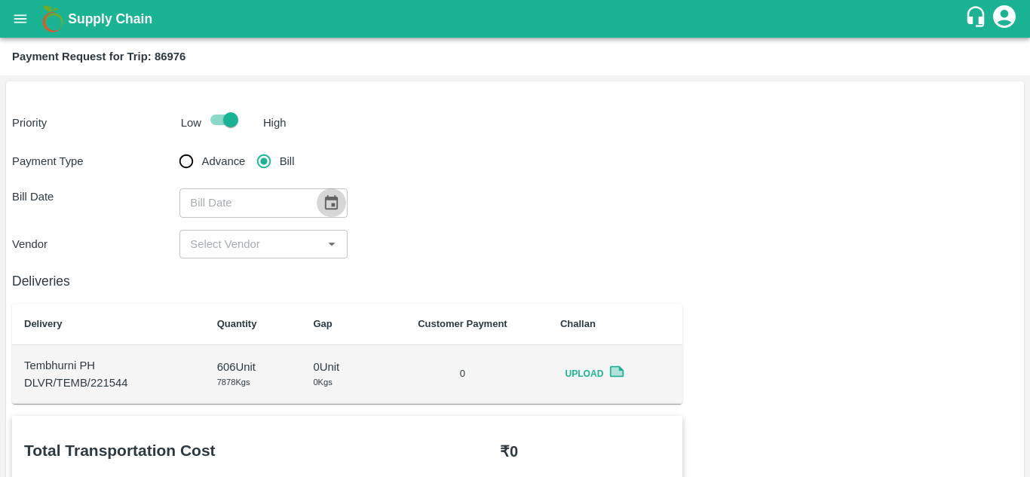
click at [330, 207] on icon "Choose date" at bounding box center [331, 203] width 17 height 17
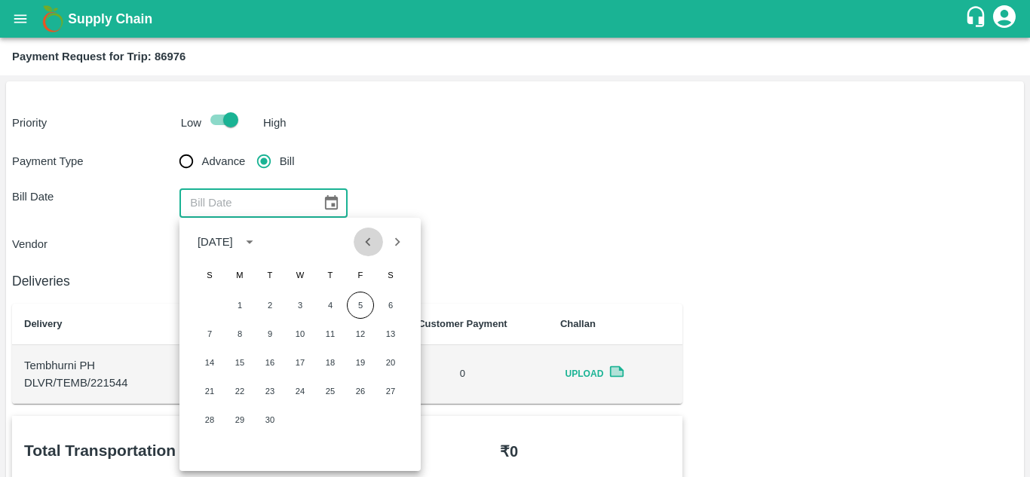
click at [370, 241] on icon "Previous month" at bounding box center [368, 242] width 17 height 17
click at [324, 423] on button "28" at bounding box center [330, 419] width 27 height 27
type input "[DATE]"
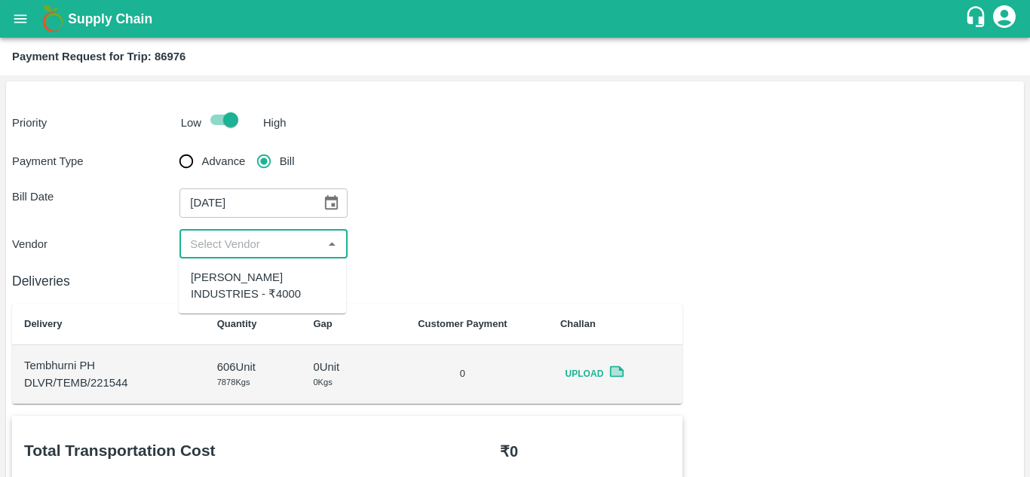
click at [253, 248] on input "input" at bounding box center [250, 245] width 133 height 20
click at [265, 284] on div "[PERSON_NAME] INDUSTRIES - ₹4000" at bounding box center [262, 286] width 143 height 34
type input "[PERSON_NAME] INDUSTRIES - ₹4000"
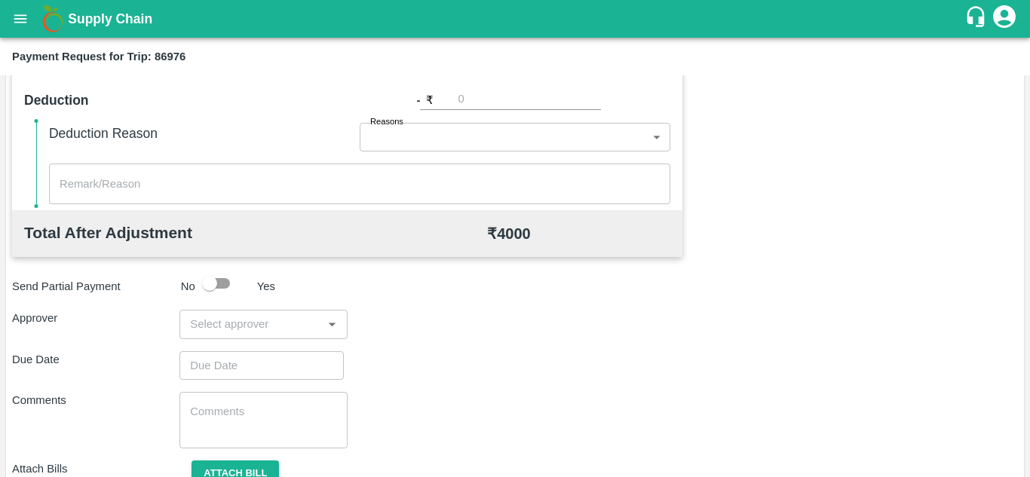
scroll to position [686, 0]
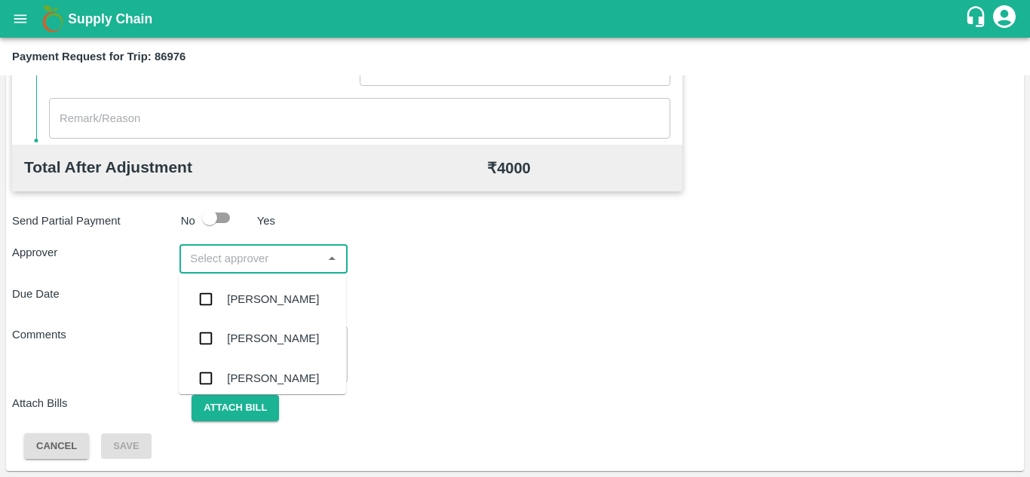
click at [215, 258] on input "input" at bounding box center [250, 259] width 133 height 20
type input "PRASA"
click at [243, 290] on div "[PERSON_NAME]" at bounding box center [262, 299] width 167 height 39
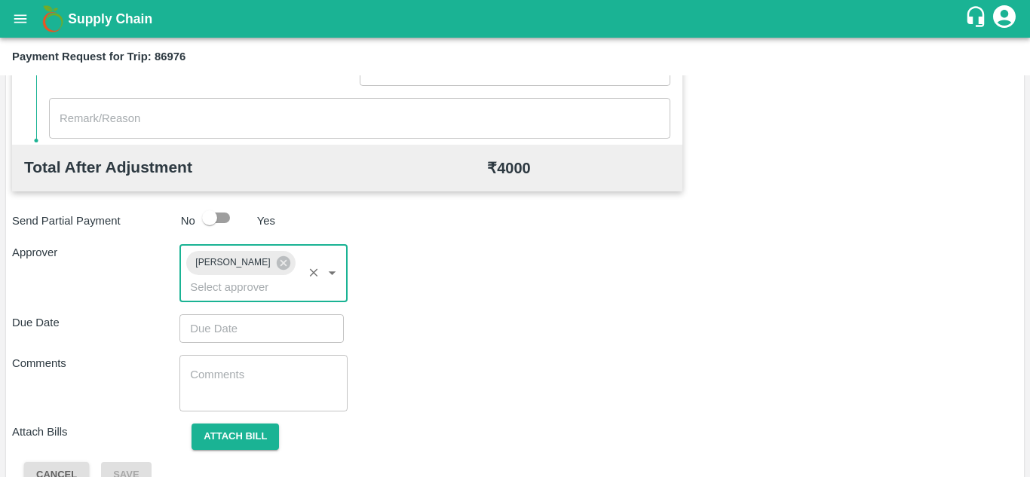
type input "DD/MM/YYYY hh:mm aa"
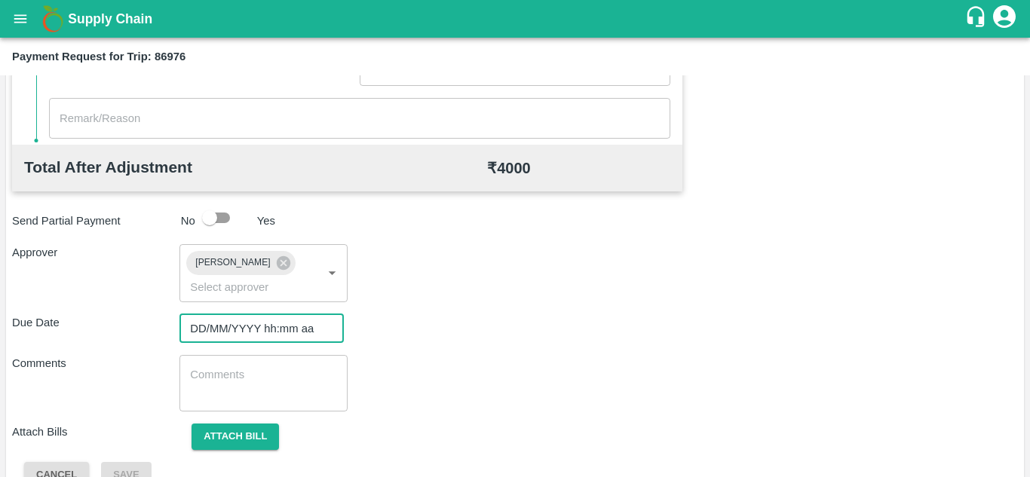
click at [219, 329] on input "DD/MM/YYYY hh:mm aa" at bounding box center [256, 328] width 154 height 29
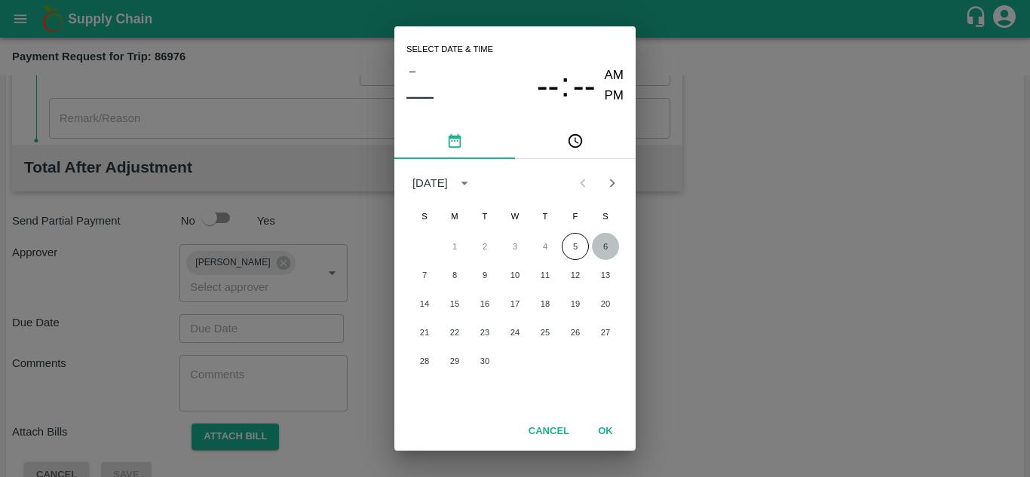
click at [610, 245] on button "6" at bounding box center [605, 246] width 27 height 27
type input "[DATE] 12:00 AM"
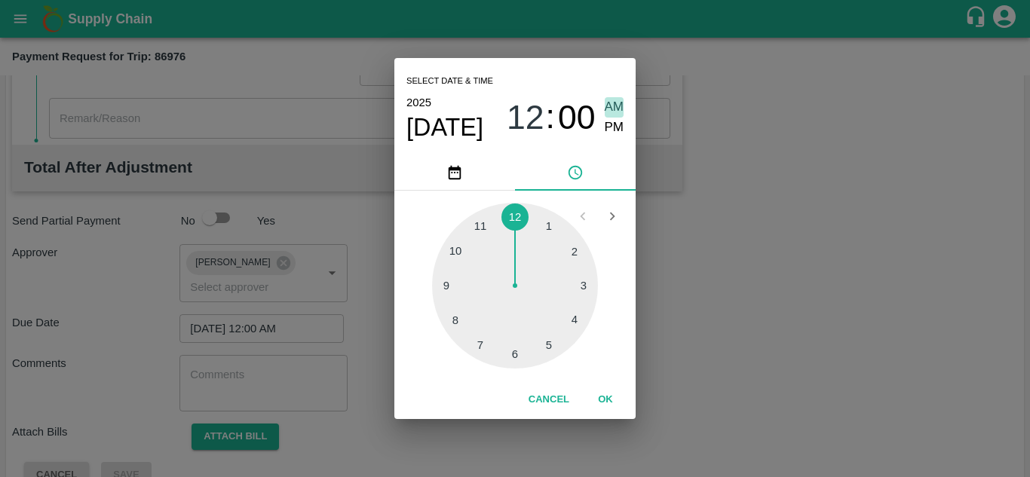
click at [614, 113] on span "AM" at bounding box center [615, 107] width 20 height 20
click at [610, 394] on button "OK" at bounding box center [605, 400] width 48 height 26
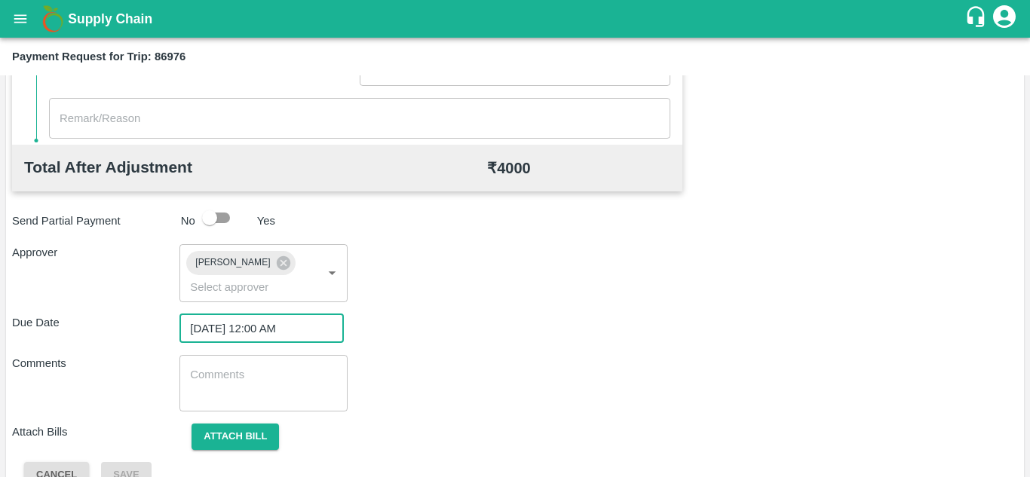
click at [257, 358] on div "x ​" at bounding box center [262, 383] width 167 height 57
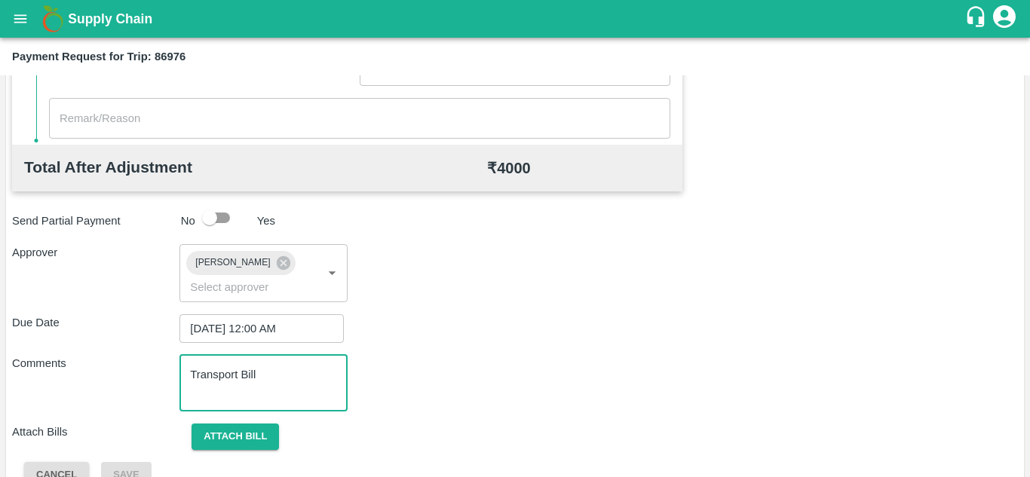
type textarea "Transport Bill"
click at [507, 291] on div "Approver [PERSON_NAME] ​" at bounding box center [515, 272] width 1006 height 57
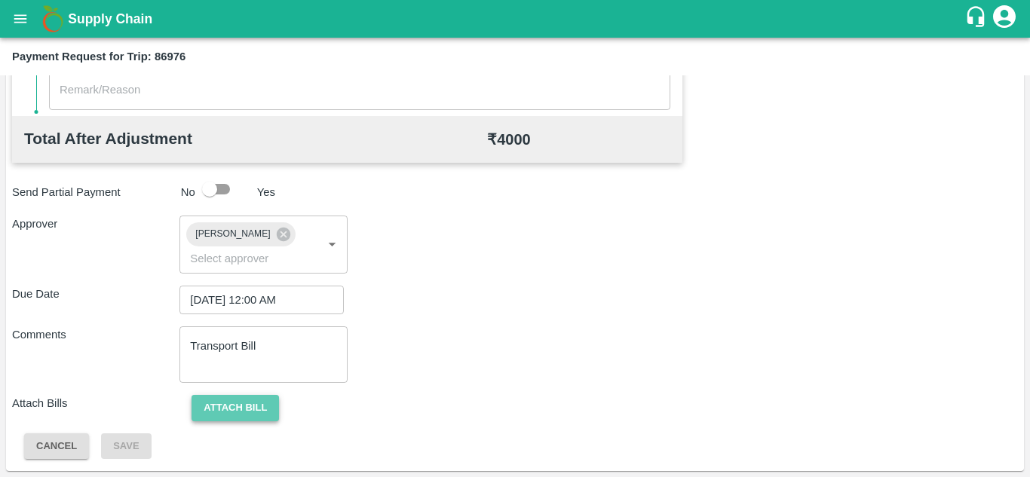
click at [256, 397] on button "Attach bill" at bounding box center [235, 408] width 87 height 26
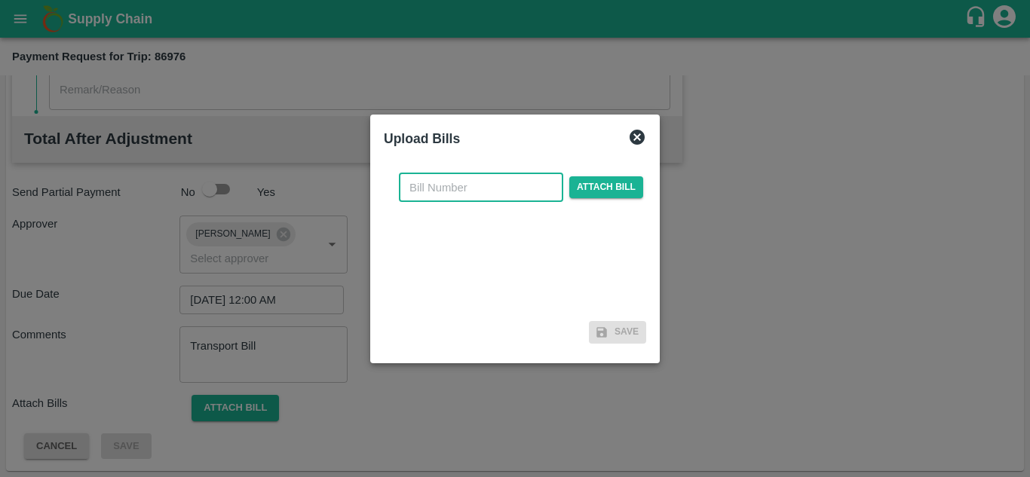
click at [465, 185] on input "text" at bounding box center [481, 187] width 164 height 29
type input "PA/TR/61"
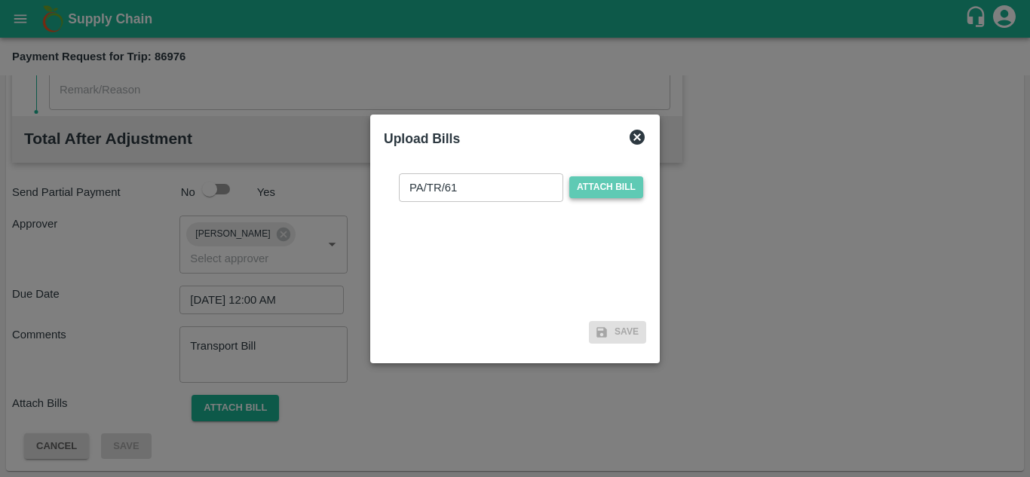
click at [615, 185] on span "Attach bill" at bounding box center [606, 187] width 74 height 22
click at [0, 0] on input "Attach bill" at bounding box center [0, 0] width 0 height 0
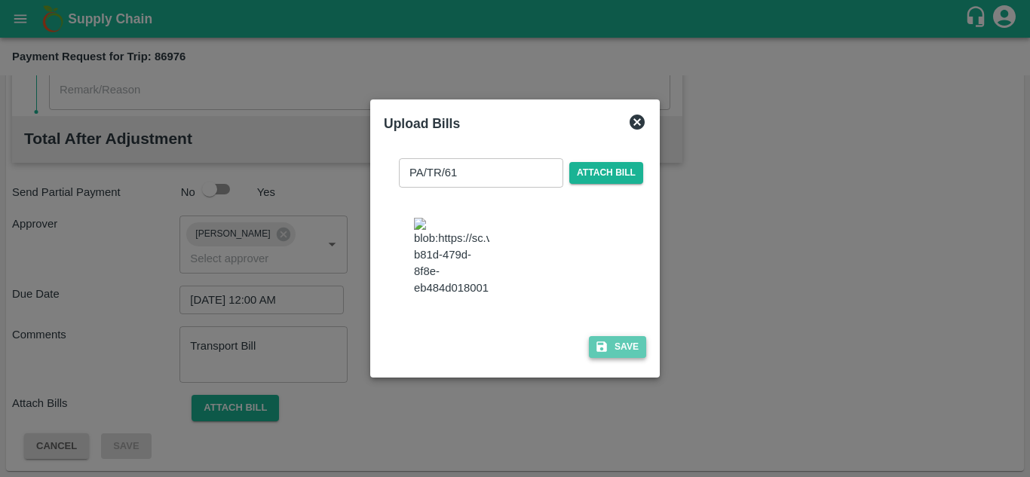
click at [622, 351] on button "Save" at bounding box center [617, 347] width 57 height 22
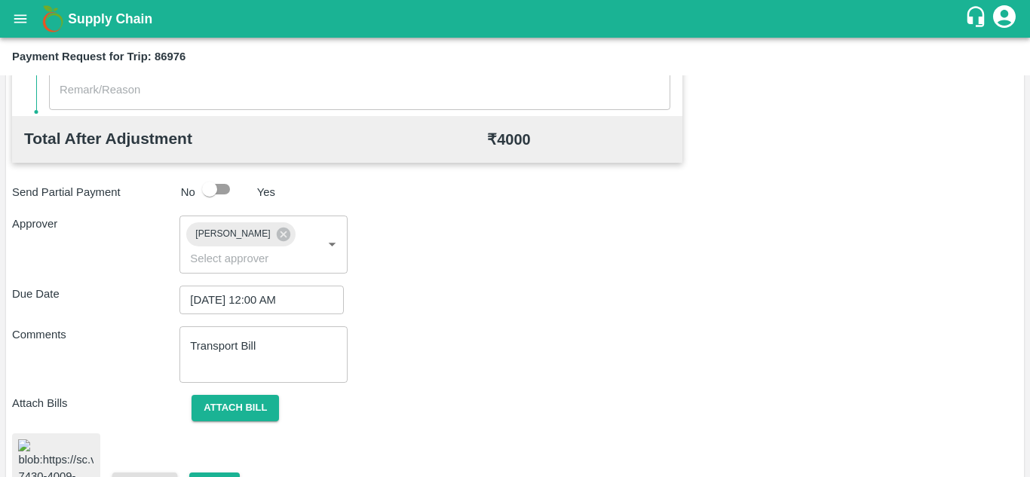
scroll to position [819, 0]
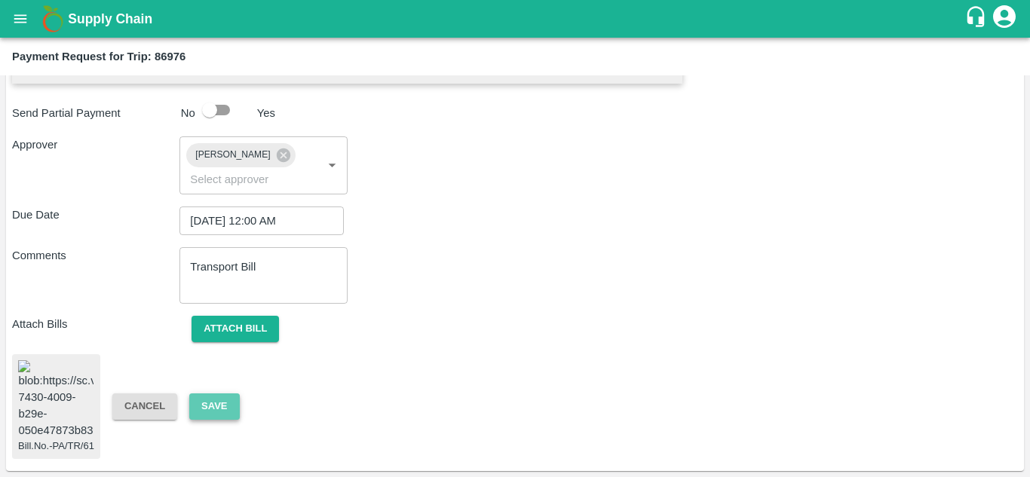
click at [208, 394] on button "Save" at bounding box center [214, 407] width 50 height 26
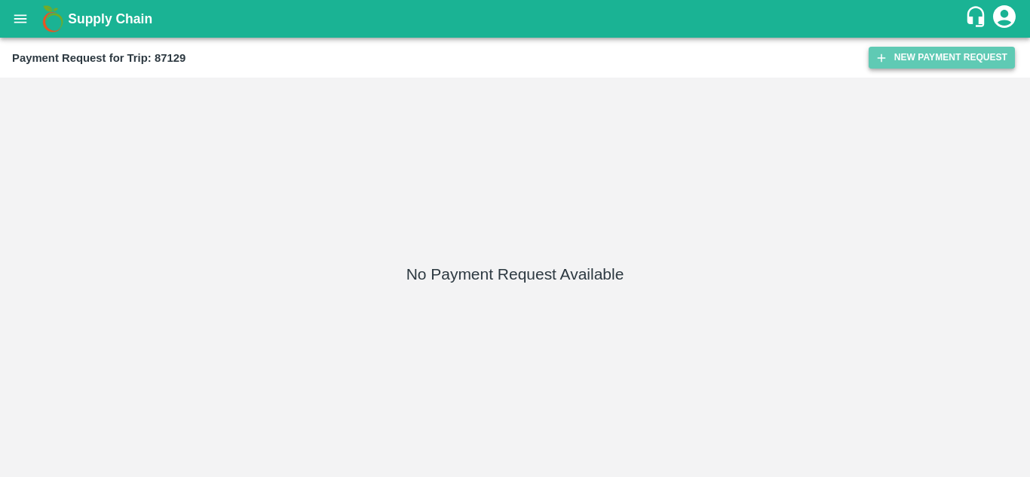
click at [941, 57] on button "New Payment Request" at bounding box center [942, 58] width 146 height 22
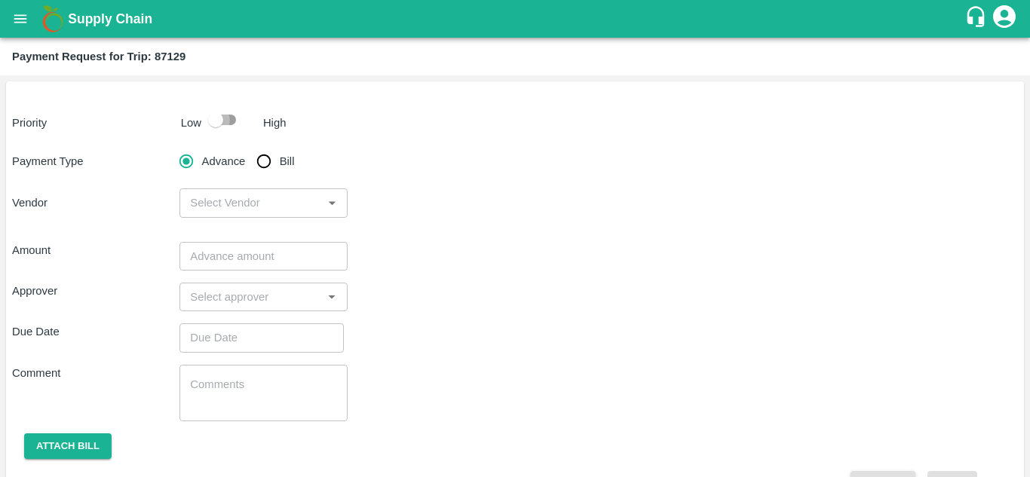
click at [228, 117] on input "checkbox" at bounding box center [216, 120] width 86 height 29
checkbox input "true"
click at [264, 159] on input "Bill" at bounding box center [264, 161] width 30 height 30
radio input "true"
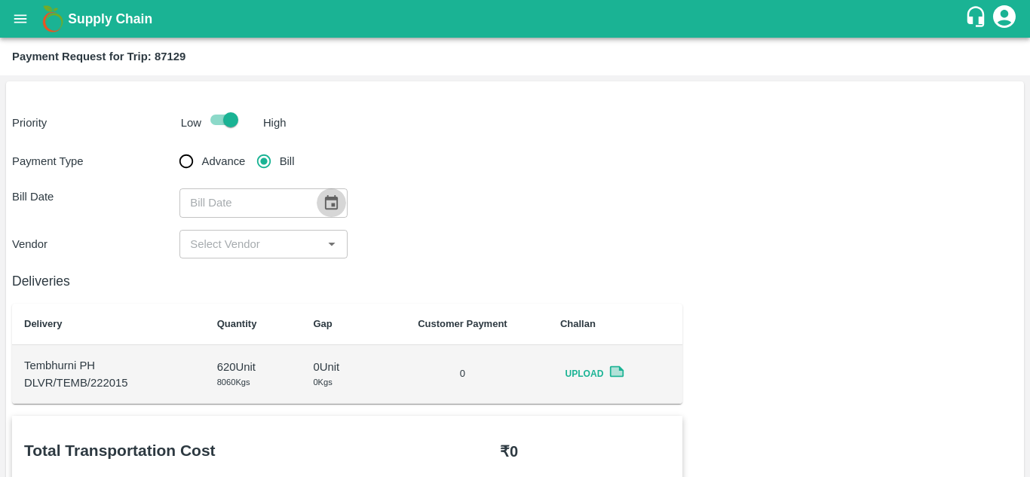
click at [326, 199] on icon "Choose date" at bounding box center [331, 202] width 13 height 14
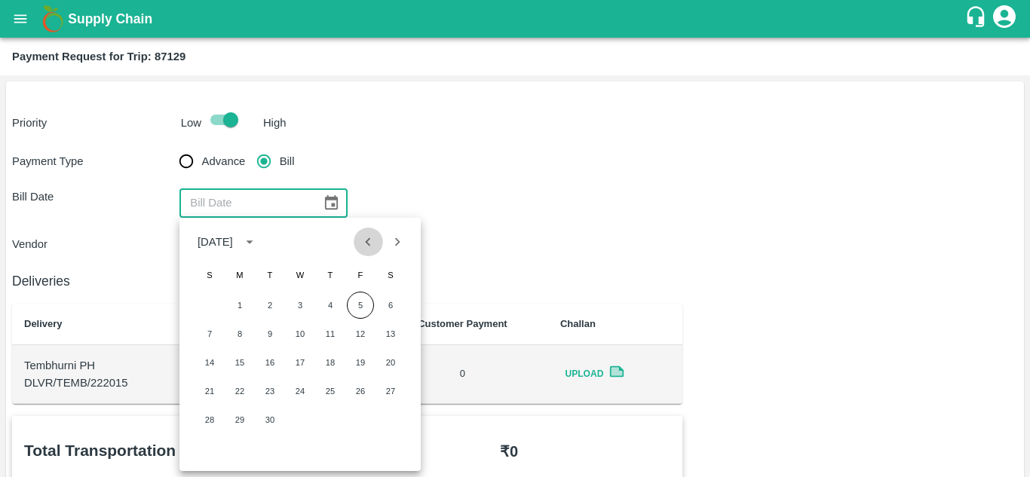
click at [366, 244] on icon "Previous month" at bounding box center [368, 242] width 17 height 17
click at [206, 450] on button "31" at bounding box center [209, 448] width 27 height 27
type input "31/08/2025"
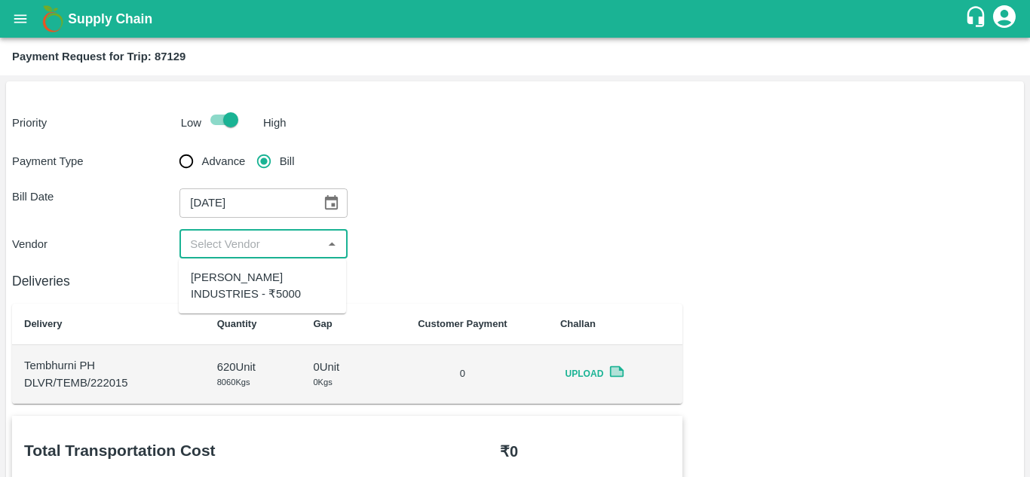
click at [252, 239] on input "input" at bounding box center [250, 245] width 133 height 20
click at [265, 300] on div "PANDURANG AGRO INDUSTRIES - ₹5000" at bounding box center [262, 286] width 143 height 34
type input "PANDURANG AGRO INDUSTRIES - ₹5000"
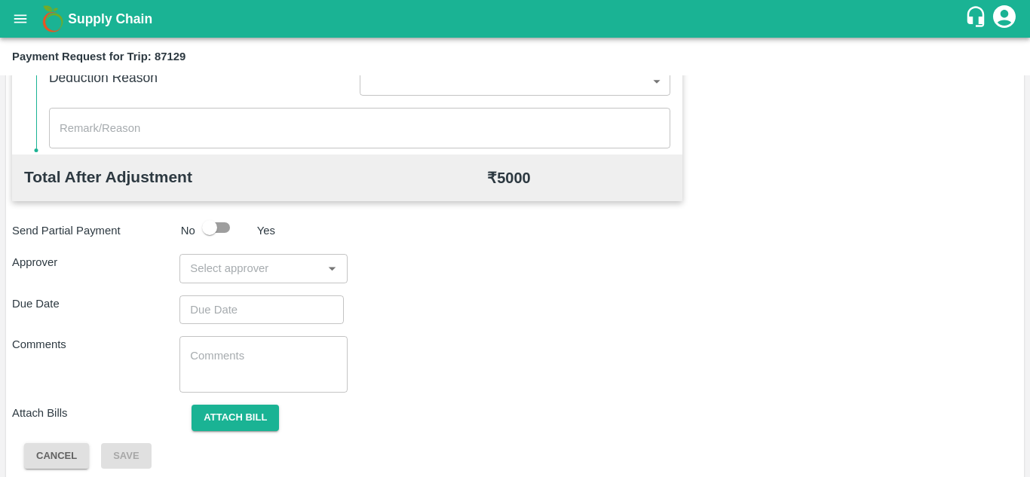
scroll to position [686, 0]
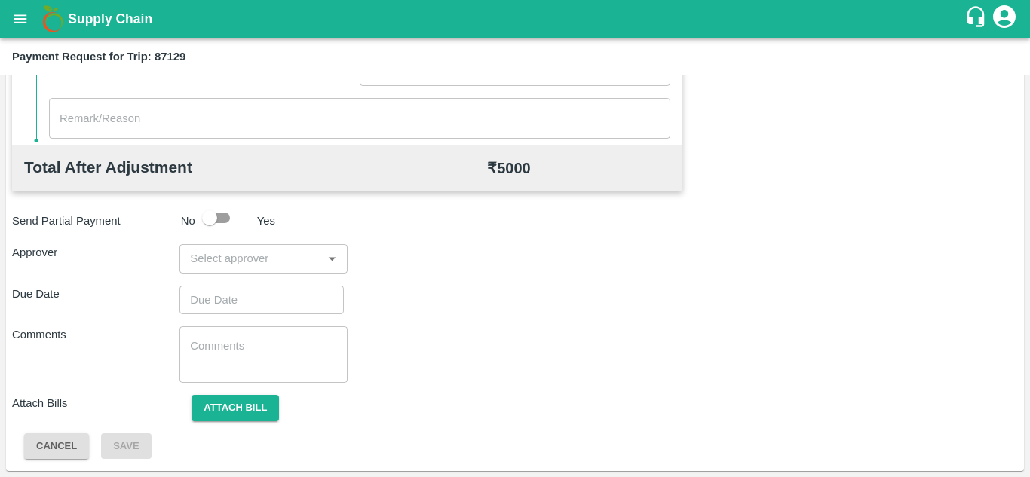
click at [222, 247] on div "​" at bounding box center [262, 258] width 167 height 29
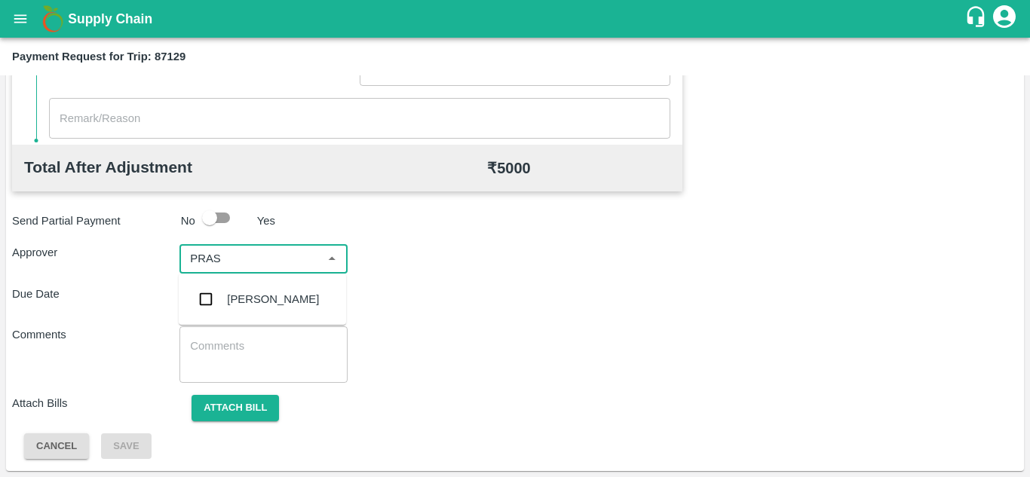
type input "PRASA"
click at [260, 294] on div "[PERSON_NAME]" at bounding box center [273, 299] width 92 height 17
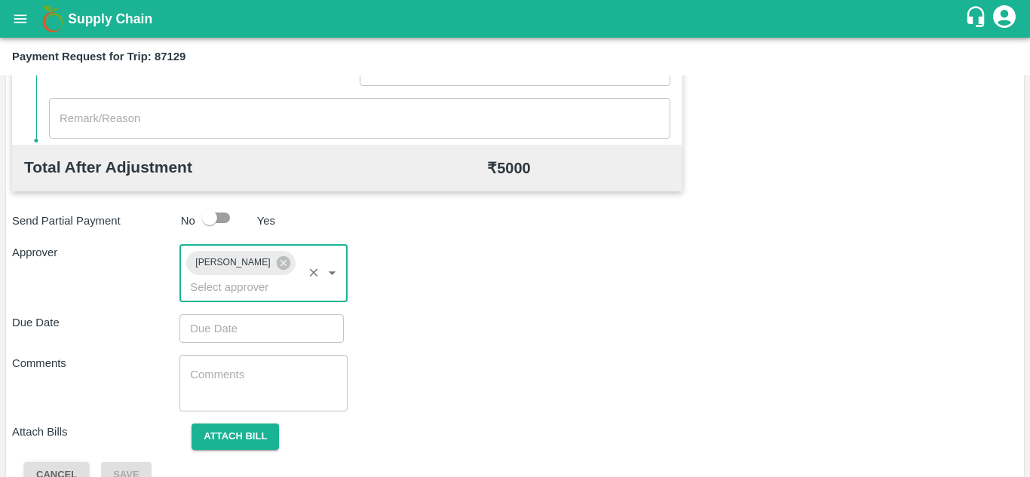
type input "DD/MM/YYYY hh:mm aa"
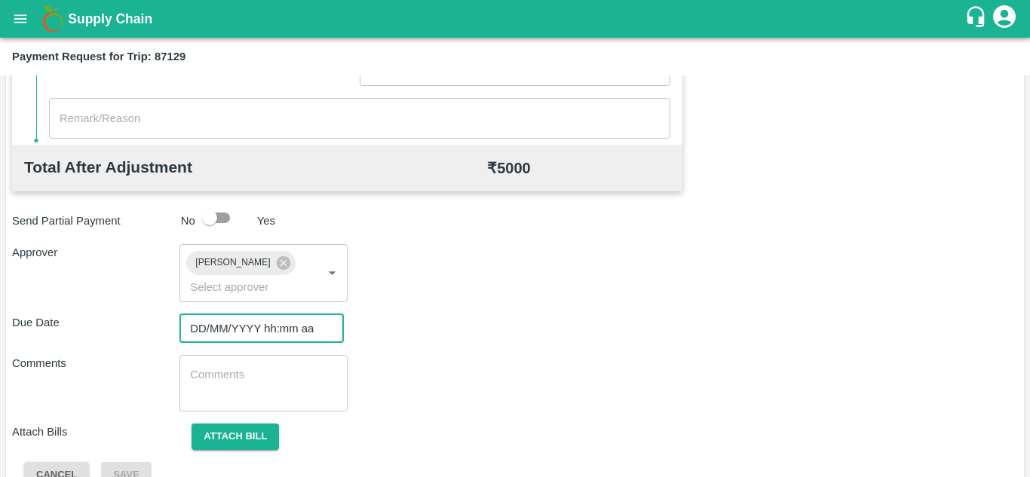
click at [232, 337] on input "DD/MM/YYYY hh:mm aa" at bounding box center [256, 328] width 154 height 29
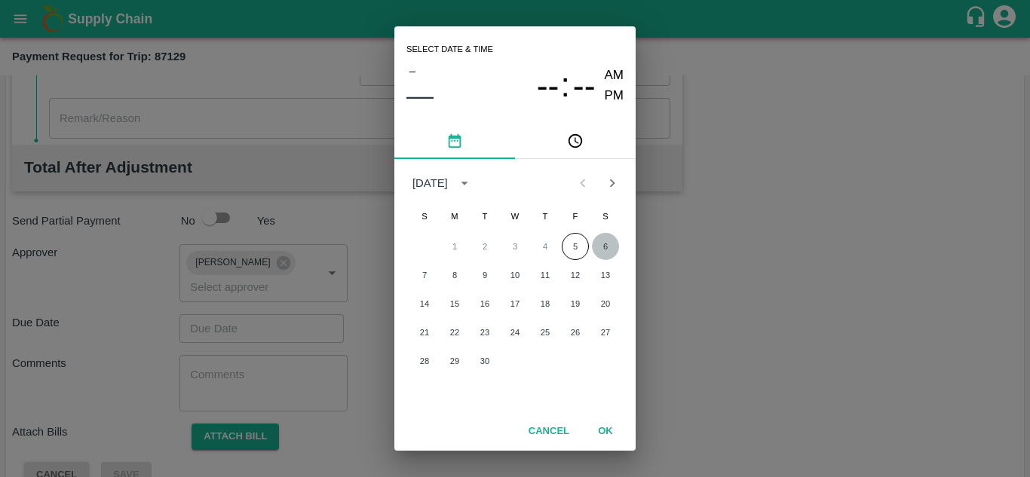
click at [602, 237] on button "6" at bounding box center [605, 246] width 27 height 27
type input "[DATE] 12:00 AM"
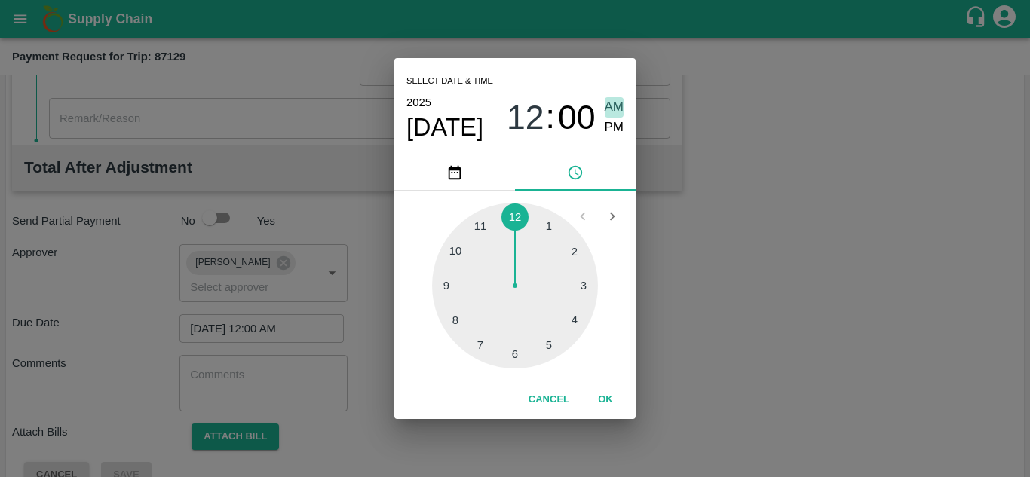
click at [614, 106] on span "AM" at bounding box center [615, 107] width 20 height 20
click at [605, 392] on button "OK" at bounding box center [605, 400] width 48 height 26
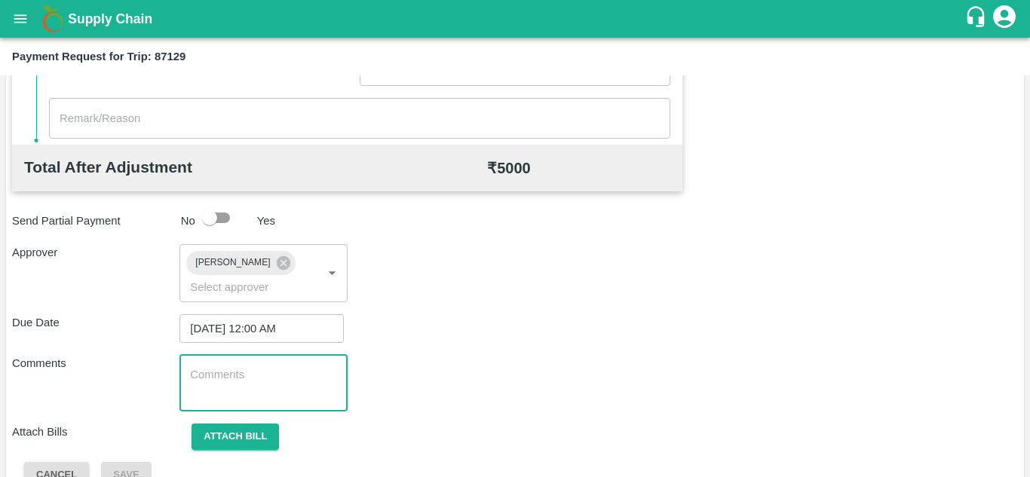
click at [236, 385] on textarea at bounding box center [263, 383] width 146 height 32
paste textarea "T"
type textarea "Transport Bill"
click at [329, 401] on div "Transport Bill x ​" at bounding box center [262, 383] width 167 height 57
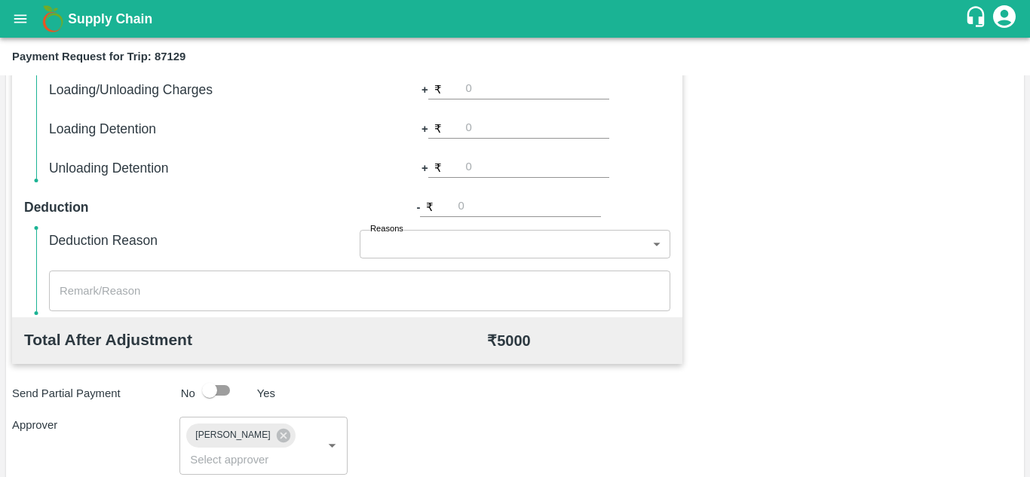
scroll to position [715, 0]
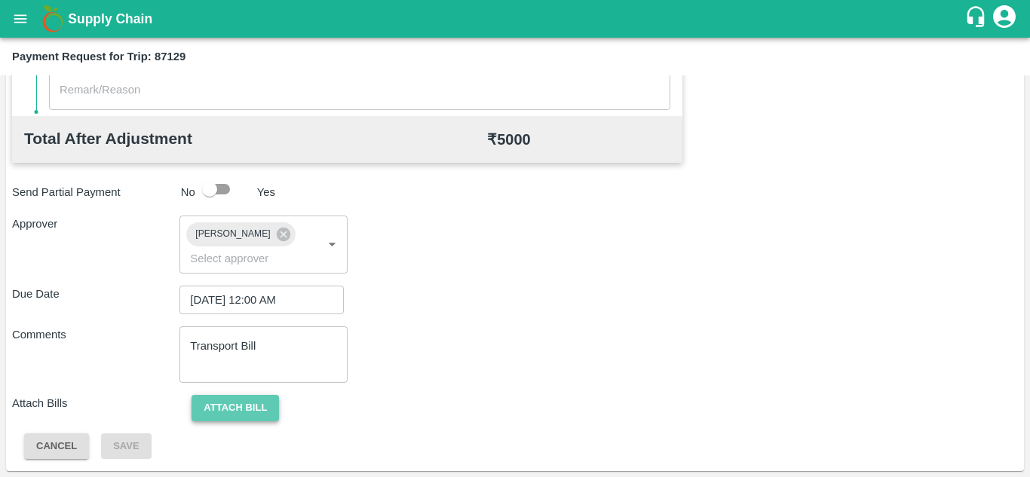
click at [246, 405] on button "Attach bill" at bounding box center [235, 408] width 87 height 26
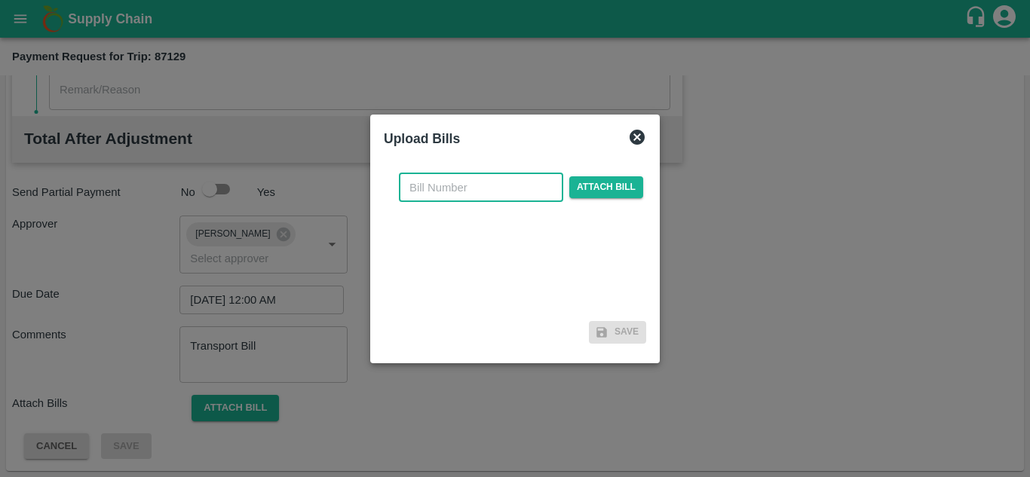
click at [425, 189] on input "text" at bounding box center [481, 187] width 164 height 29
type input "PA/TR/63"
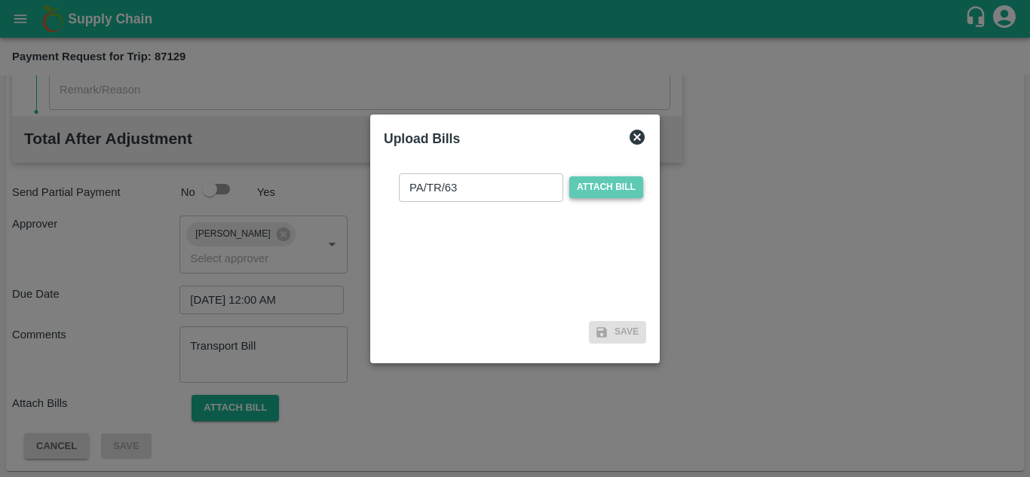
click at [617, 179] on span "Attach bill" at bounding box center [606, 187] width 74 height 22
click at [0, 0] on input "Attach bill" at bounding box center [0, 0] width 0 height 0
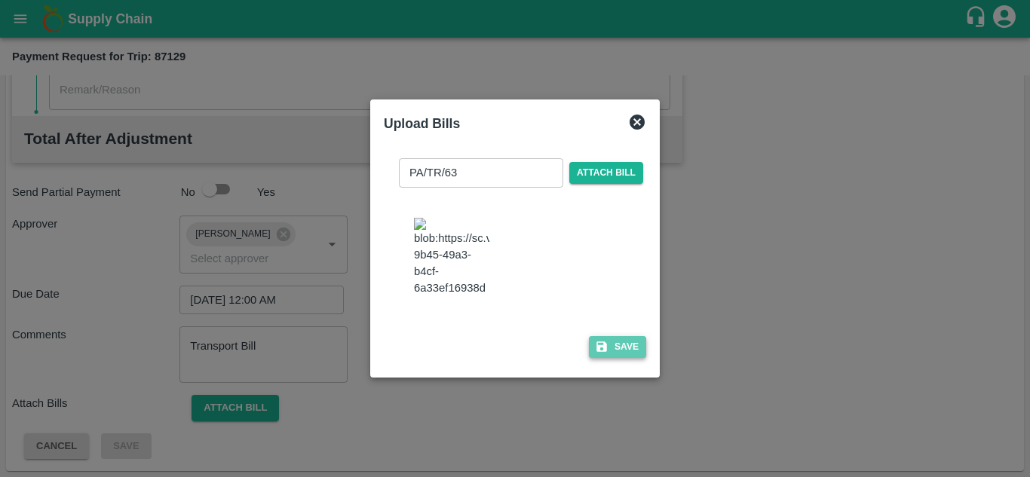
click at [631, 351] on button "Save" at bounding box center [617, 347] width 57 height 22
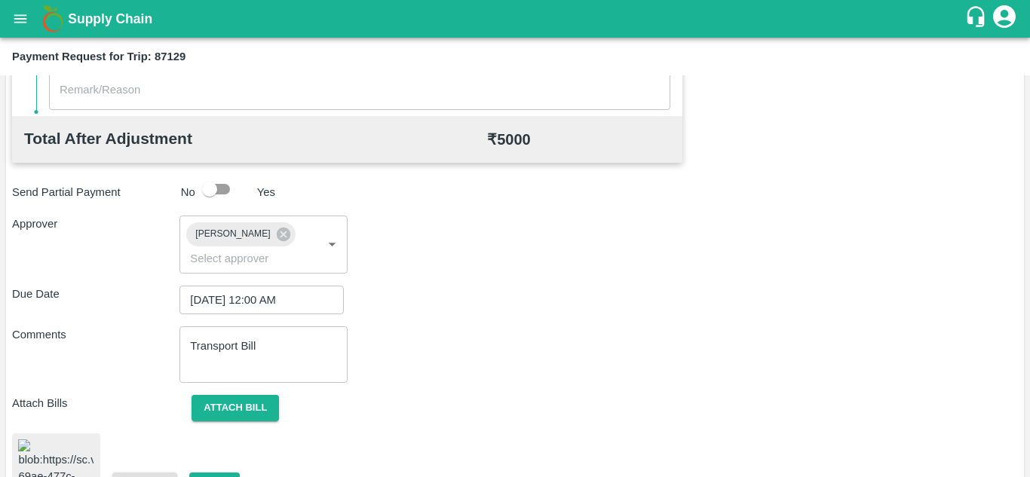
scroll to position [817, 0]
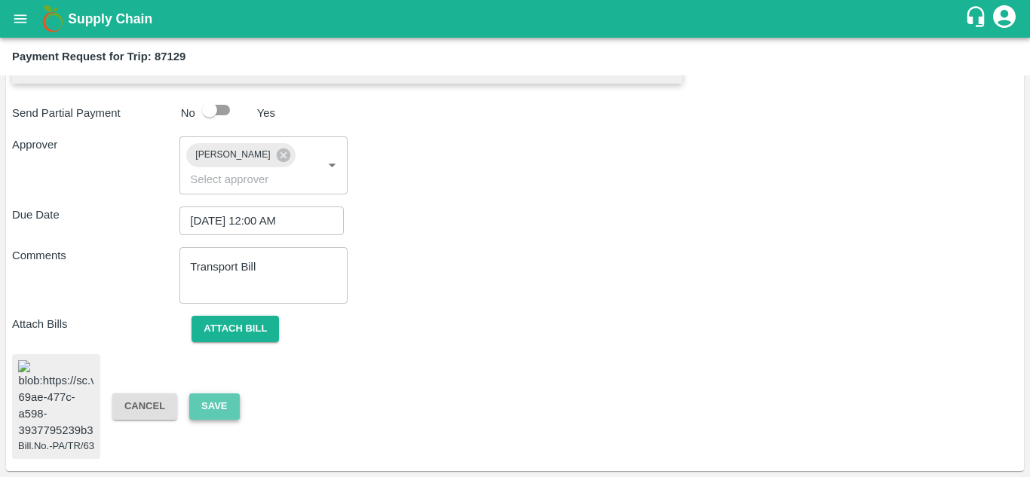
click at [222, 399] on button "Save" at bounding box center [214, 407] width 50 height 26
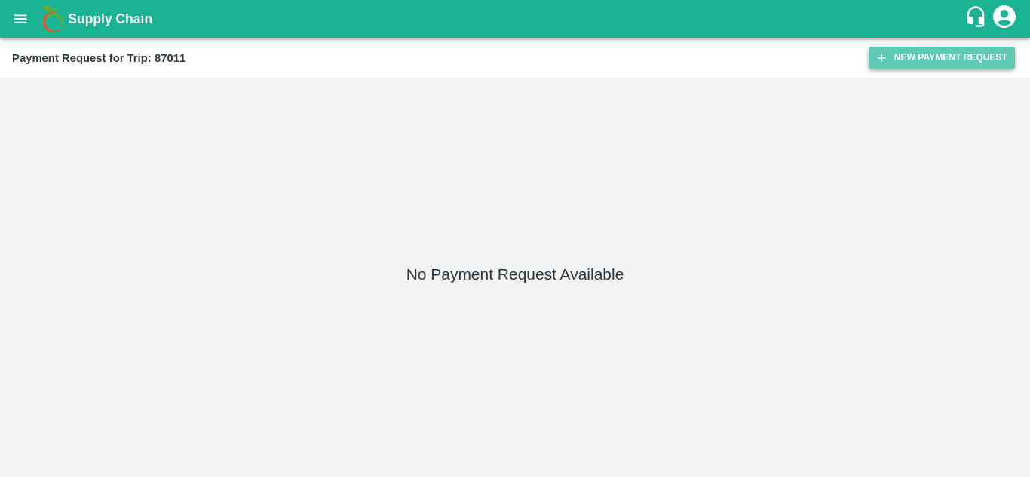
click at [906, 49] on button "New Payment Request" at bounding box center [942, 58] width 146 height 22
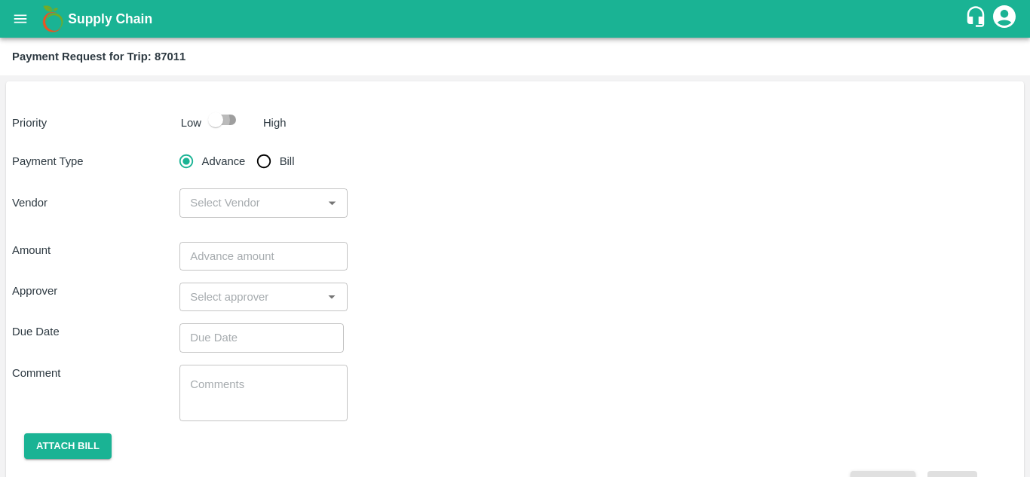
click at [232, 118] on input "checkbox" at bounding box center [216, 120] width 86 height 29
checkbox input "true"
click at [265, 158] on input "Bill" at bounding box center [264, 161] width 30 height 30
radio input "true"
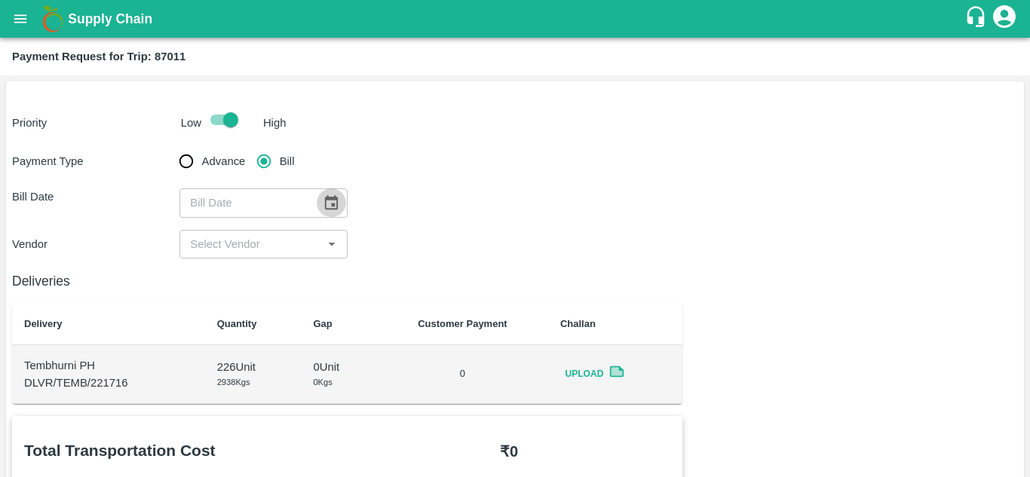
click at [332, 207] on icon "Choose date" at bounding box center [331, 202] width 13 height 14
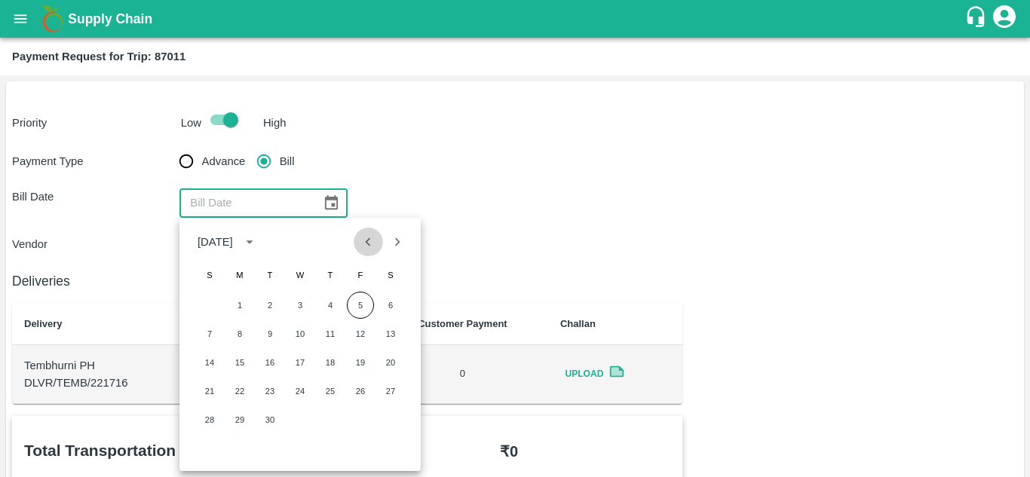
click at [368, 250] on icon "Previous month" at bounding box center [368, 242] width 17 height 17
click at [360, 416] on button "29" at bounding box center [360, 419] width 27 height 27
type input "[DATE]"
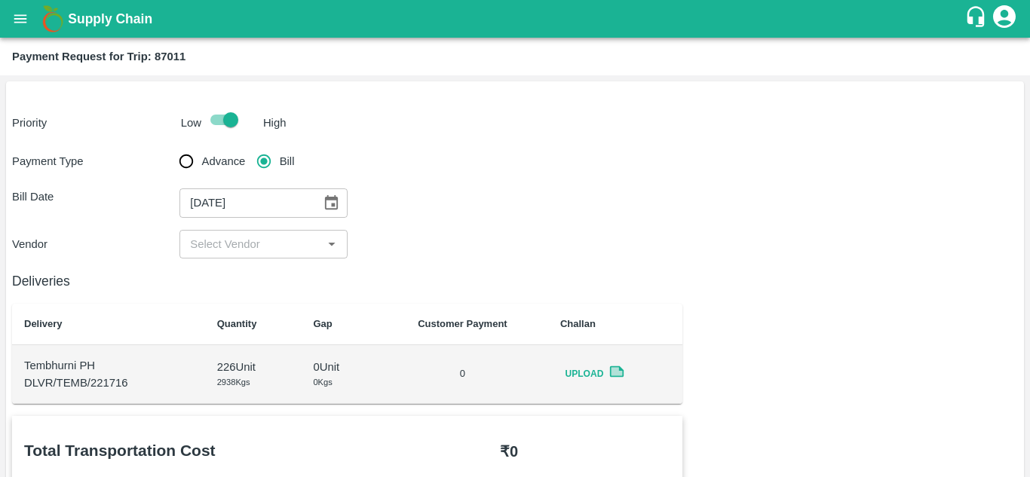
click at [288, 240] on input "input" at bounding box center [250, 245] width 133 height 20
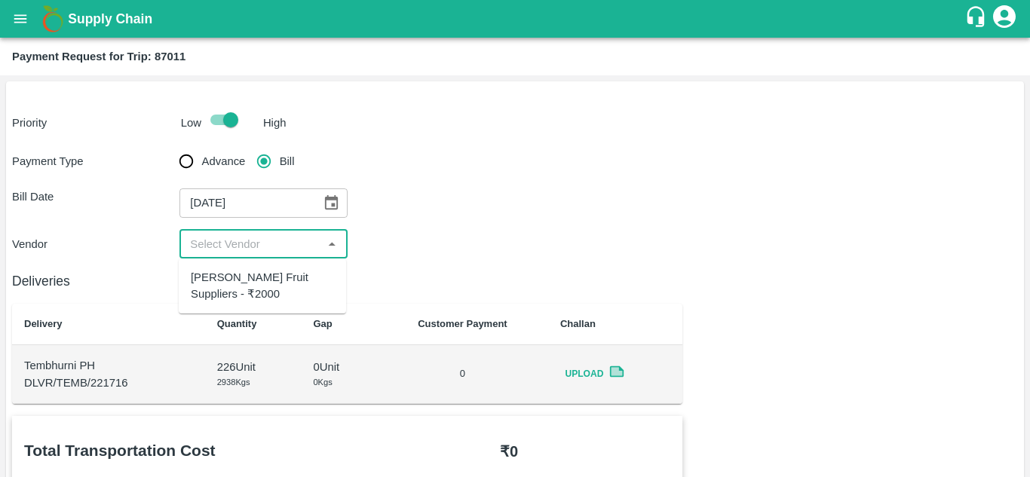
click at [287, 269] on div "[PERSON_NAME] Fruit Suppliers - ₹2000" at bounding box center [262, 286] width 143 height 34
type input "[PERSON_NAME] Fruit Suppliers - ₹2000"
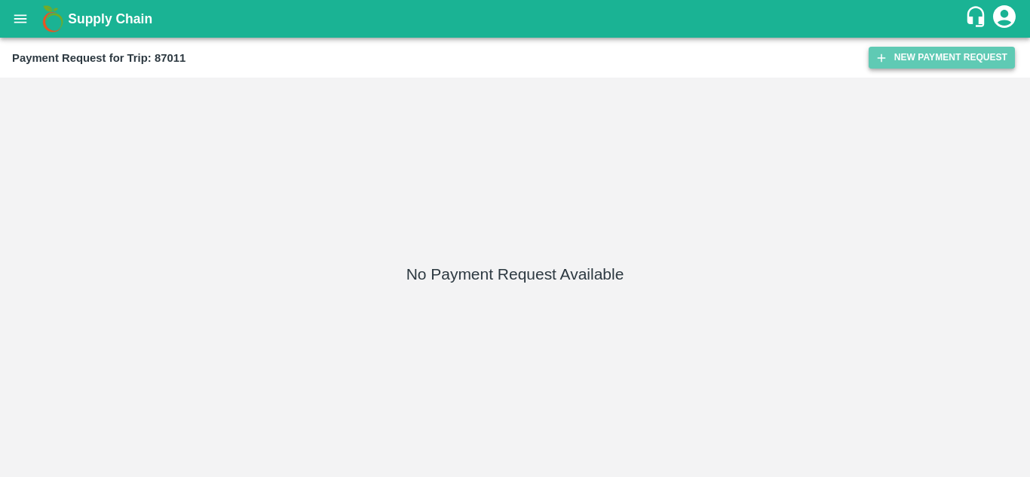
click at [924, 51] on button "New Payment Request" at bounding box center [942, 58] width 146 height 22
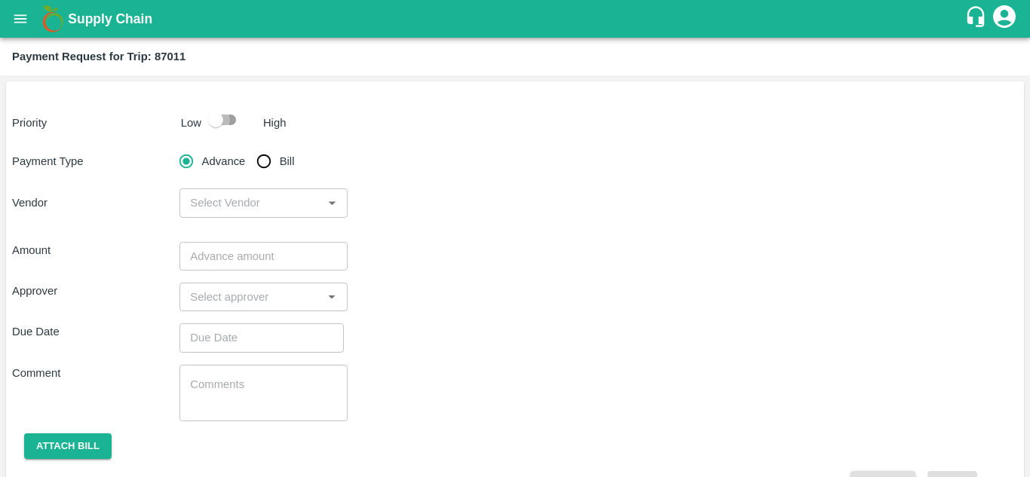
click at [225, 120] on input "checkbox" at bounding box center [216, 120] width 86 height 29
checkbox input "true"
click at [256, 162] on input "Bill" at bounding box center [264, 161] width 30 height 30
radio input "true"
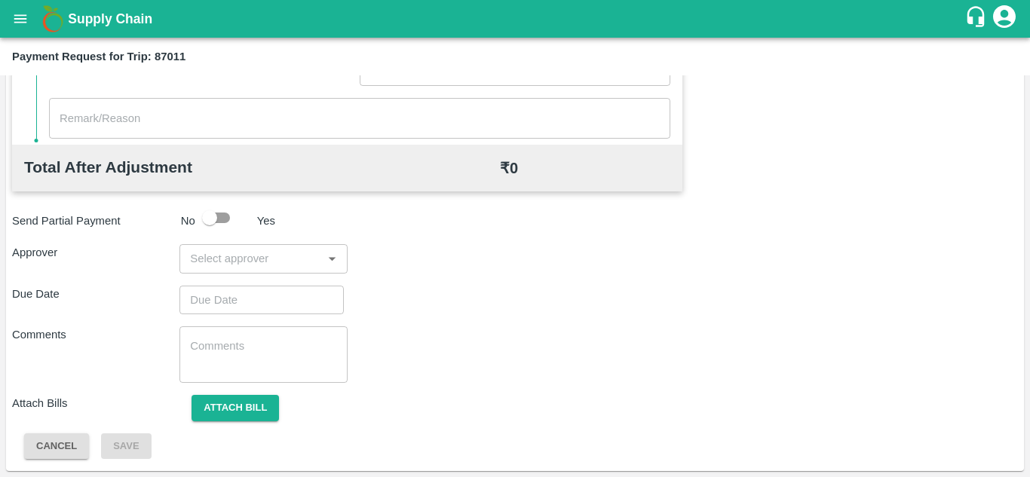
scroll to position [661, 0]
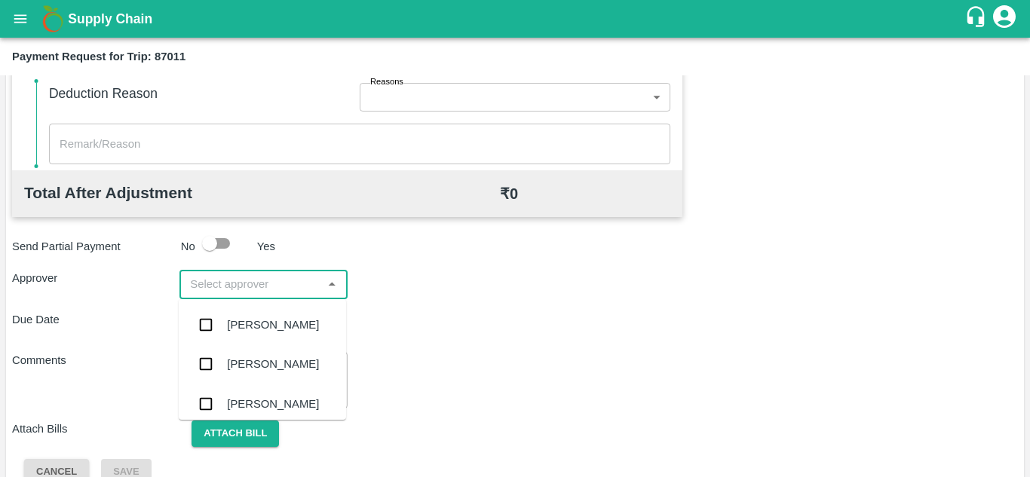
click at [222, 291] on input "input" at bounding box center [250, 284] width 133 height 20
type input "PRASA"
click at [240, 318] on div "[PERSON_NAME]" at bounding box center [273, 325] width 92 height 17
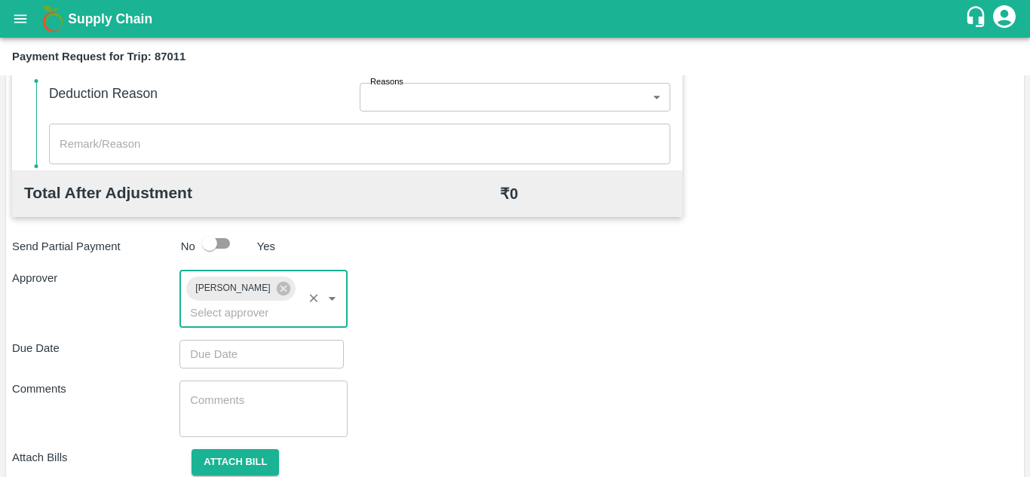
type input "DD/MM/YYYY hh:mm aa"
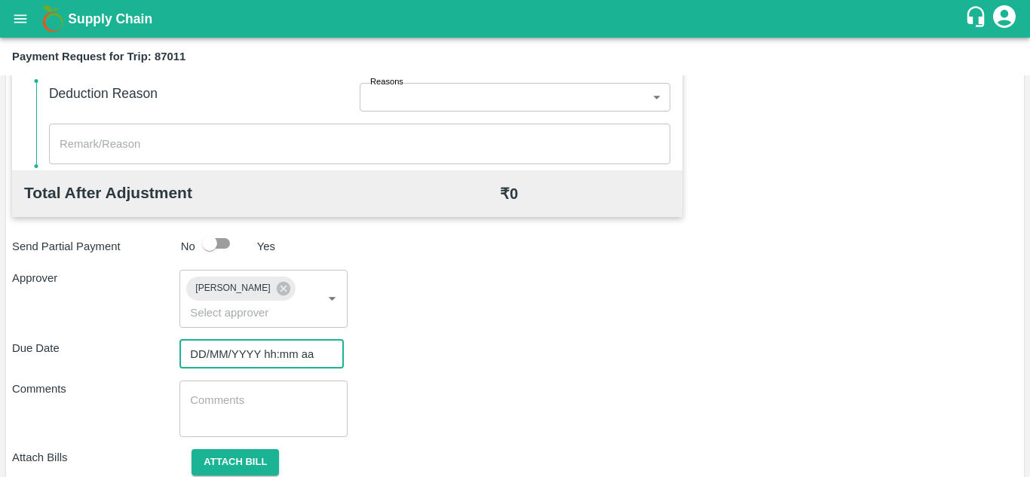
click at [222, 357] on input "DD/MM/YYYY hh:mm aa" at bounding box center [256, 354] width 154 height 29
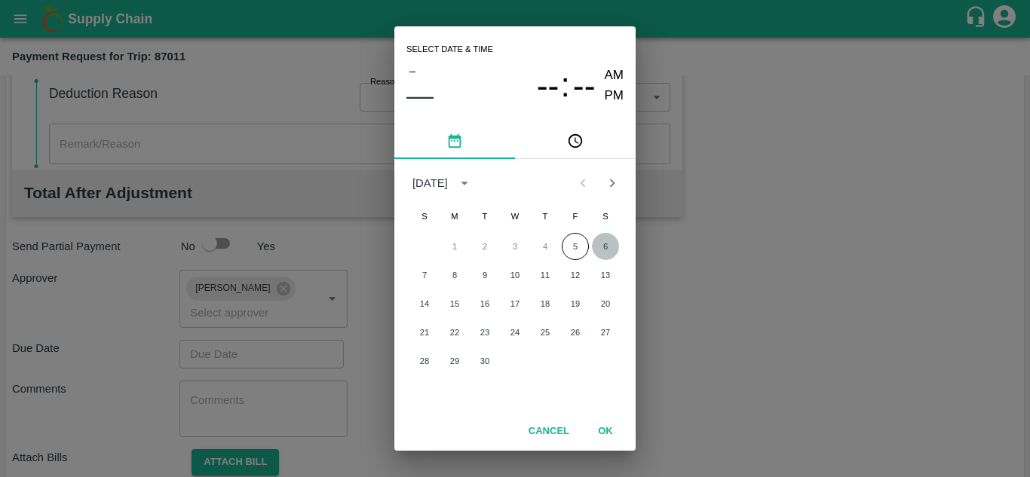
click at [604, 254] on button "6" at bounding box center [605, 246] width 27 height 27
type input "[DATE] 12:00 AM"
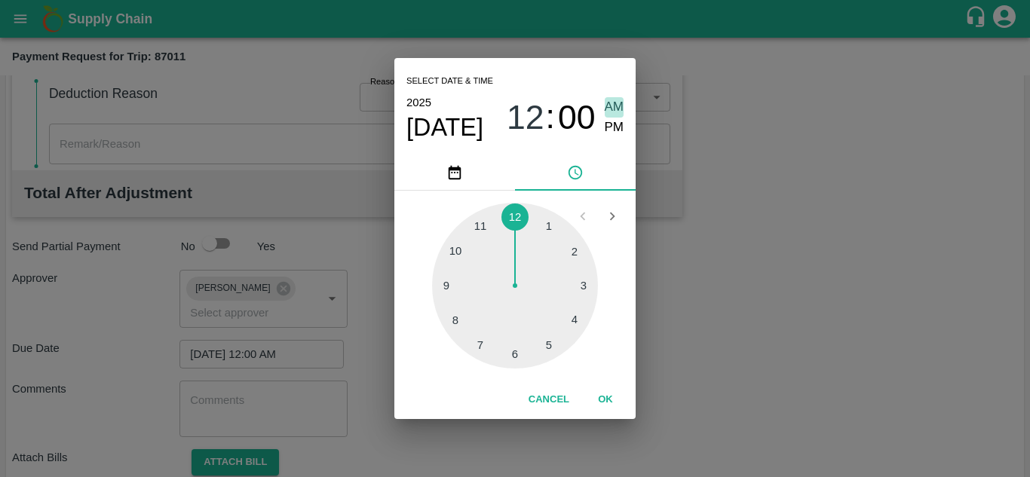
click at [622, 100] on span "AM" at bounding box center [615, 107] width 20 height 20
click at [600, 401] on button "OK" at bounding box center [605, 400] width 48 height 26
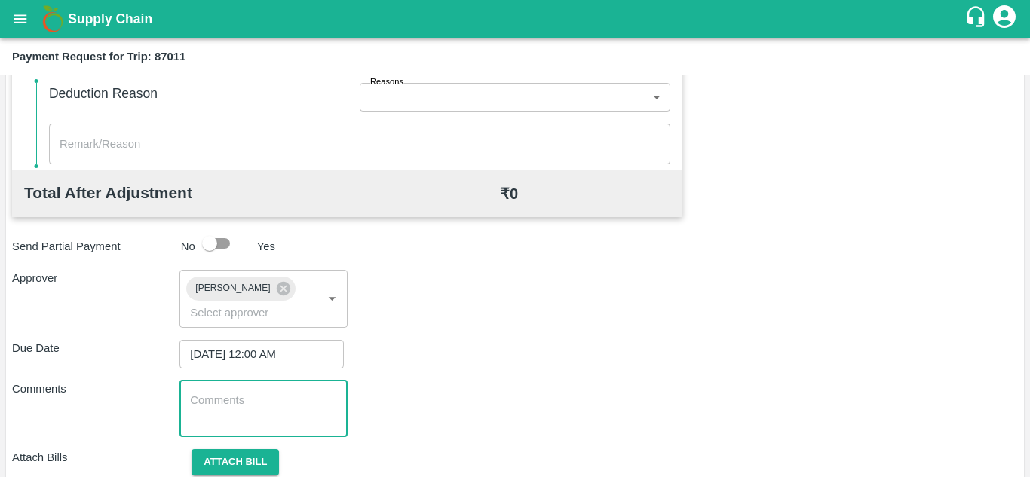
click at [206, 404] on textarea at bounding box center [263, 409] width 146 height 32
paste textarea "Transport Bill"
type textarea "Transport Bill"
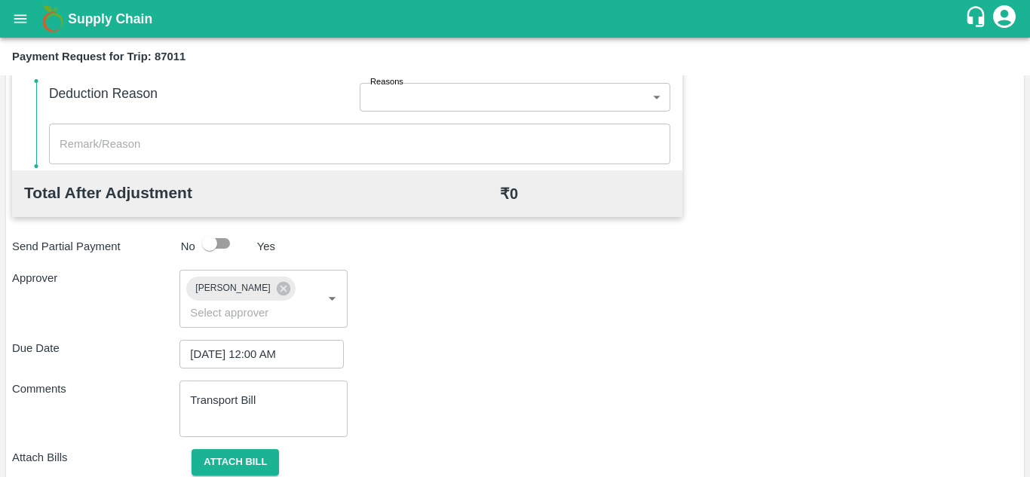
click at [557, 272] on div "Approver [PERSON_NAME] ​" at bounding box center [515, 298] width 1006 height 57
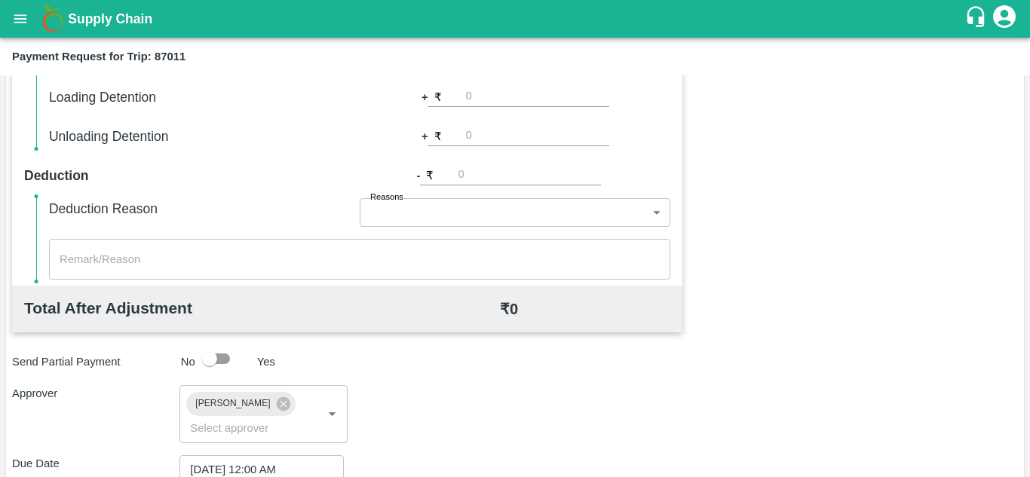
scroll to position [715, 0]
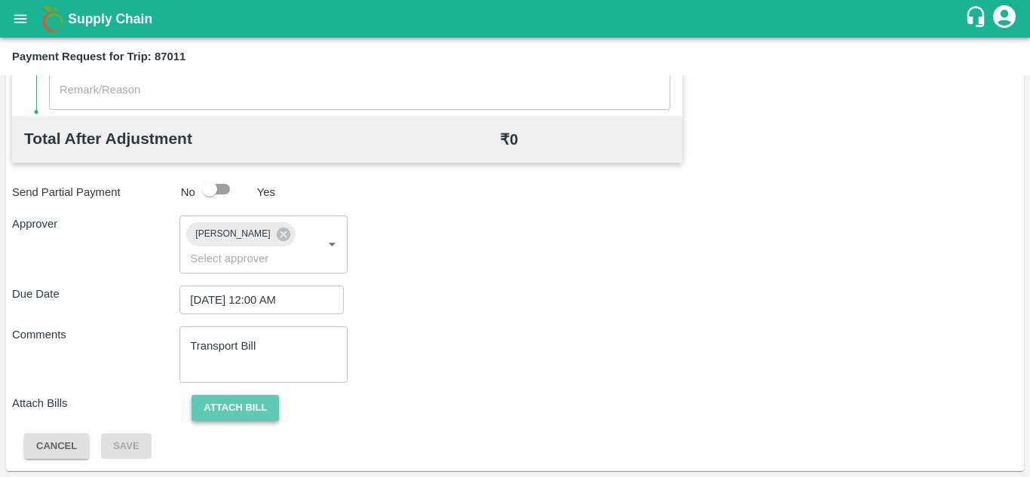
click at [253, 400] on button "Attach bill" at bounding box center [235, 408] width 87 height 26
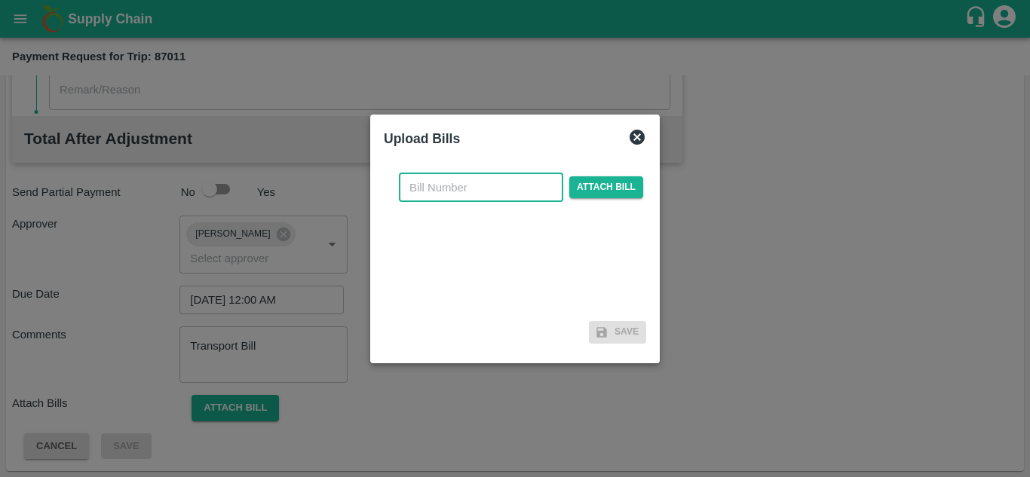
click at [422, 191] on input "text" at bounding box center [481, 187] width 164 height 29
type input "731"
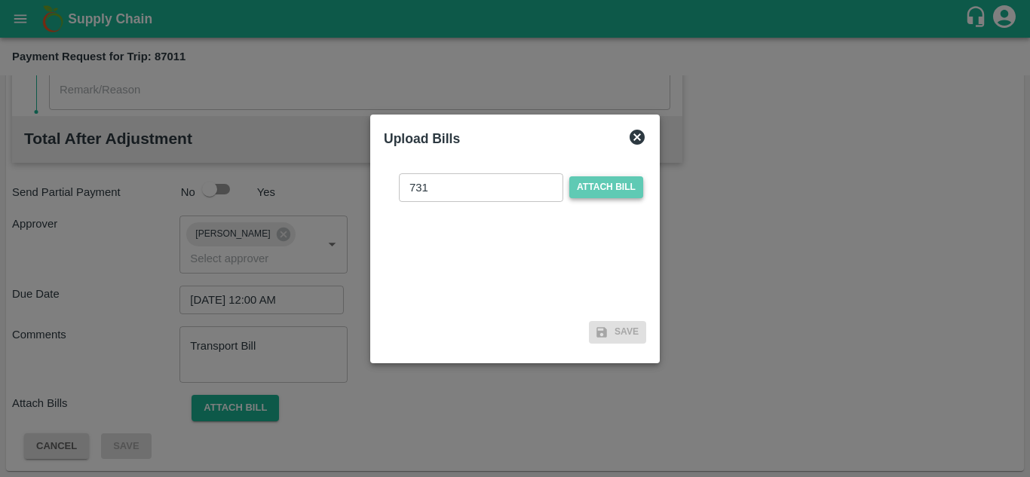
click at [622, 183] on span "Attach bill" at bounding box center [606, 187] width 74 height 22
click at [0, 0] on input "Attach bill" at bounding box center [0, 0] width 0 height 0
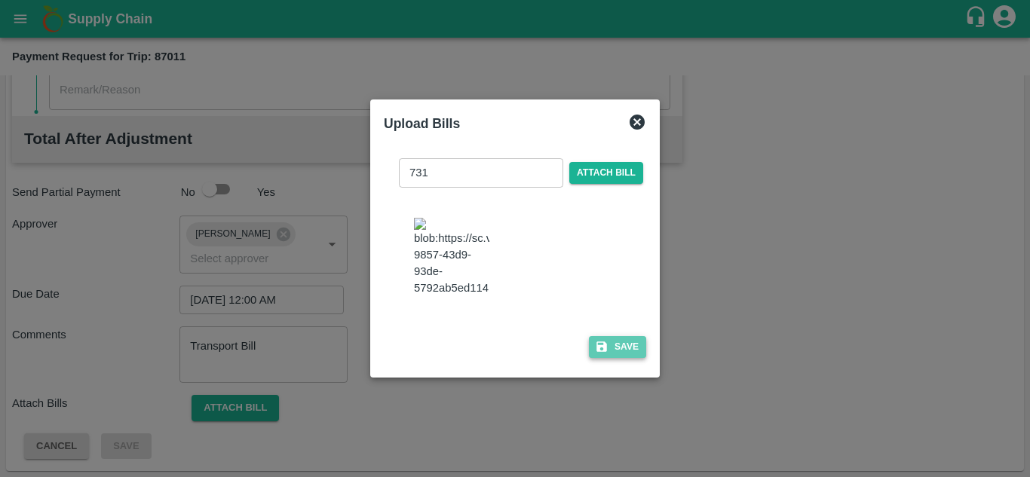
click at [618, 356] on button "Save" at bounding box center [617, 347] width 57 height 22
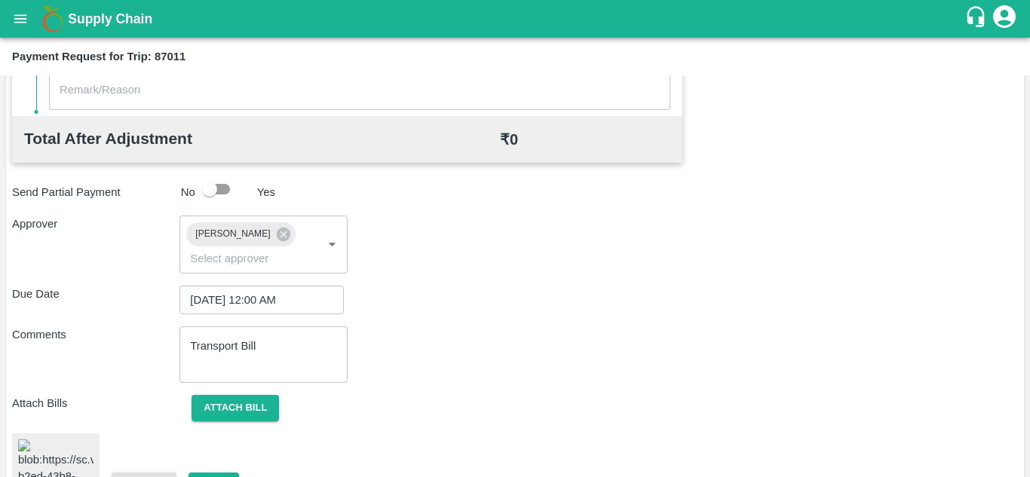
scroll to position [811, 0]
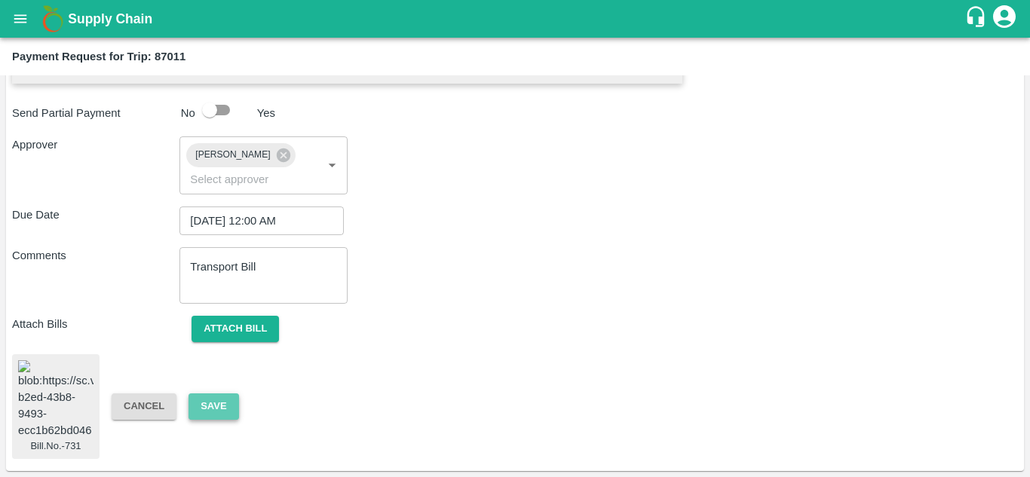
click at [217, 395] on button "Save" at bounding box center [214, 407] width 50 height 26
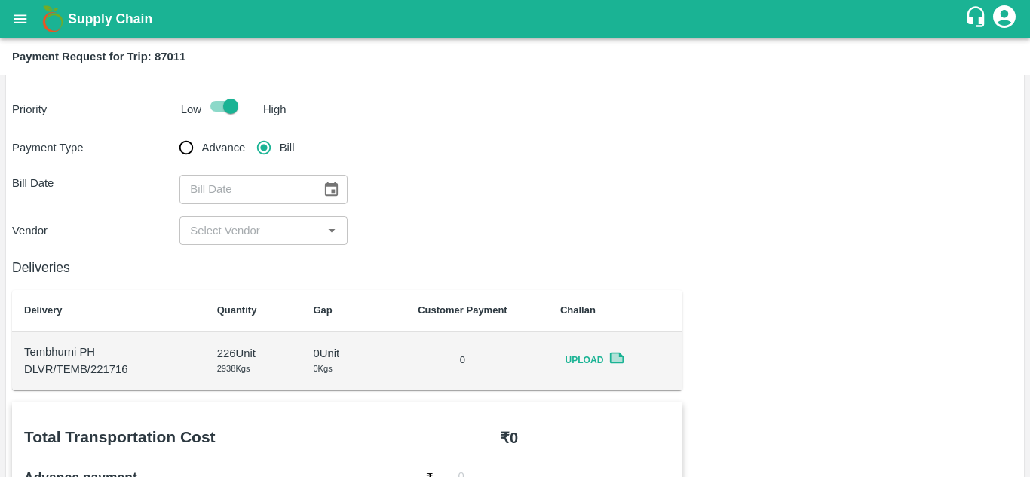
scroll to position [0, 0]
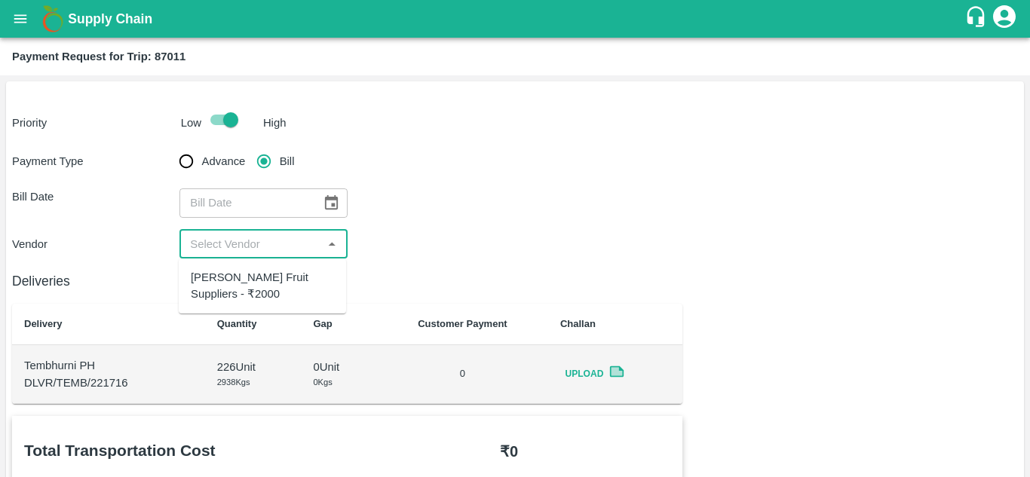
click at [305, 241] on input "input" at bounding box center [250, 245] width 133 height 20
click at [276, 280] on div "[PERSON_NAME] Fruit Suppliers - ₹2000" at bounding box center [262, 286] width 143 height 34
type input "[PERSON_NAME] Fruit Suppliers - ₹2000"
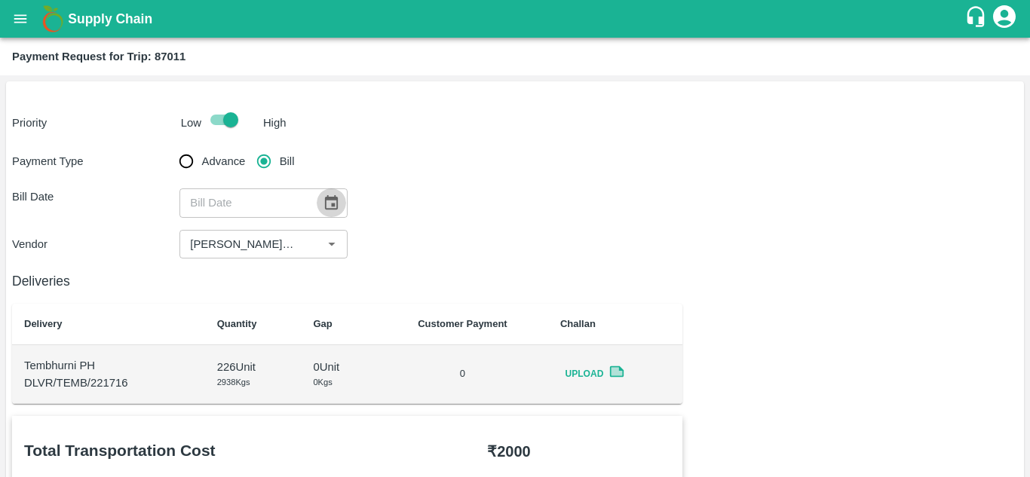
click at [329, 198] on icon "Choose date" at bounding box center [331, 202] width 13 height 14
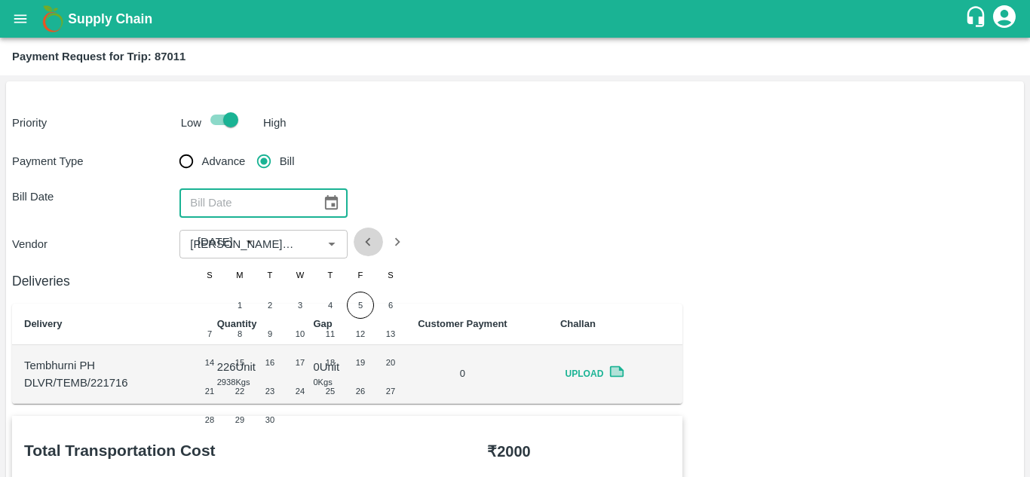
click at [371, 236] on icon "Previous month" at bounding box center [368, 242] width 17 height 17
click at [357, 421] on button "29" at bounding box center [360, 419] width 27 height 27
type input "[DATE]"
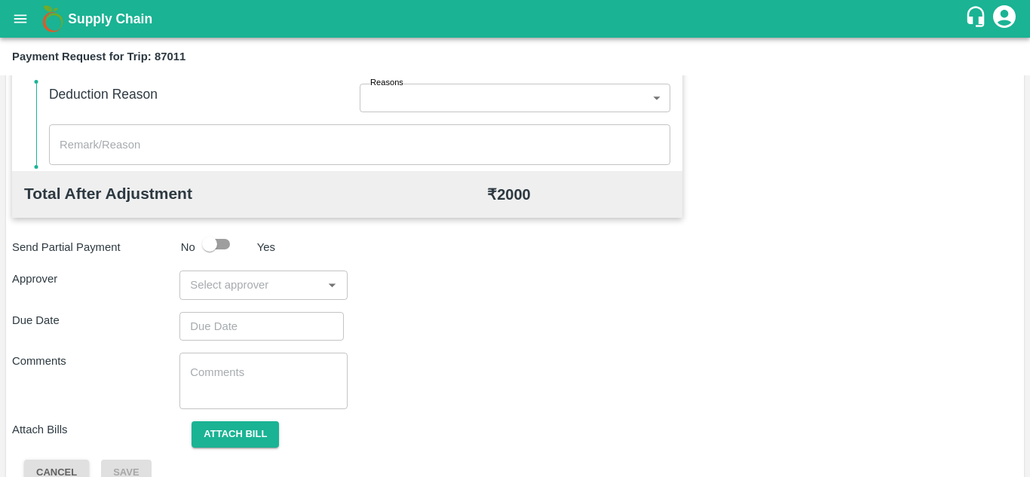
scroll to position [686, 0]
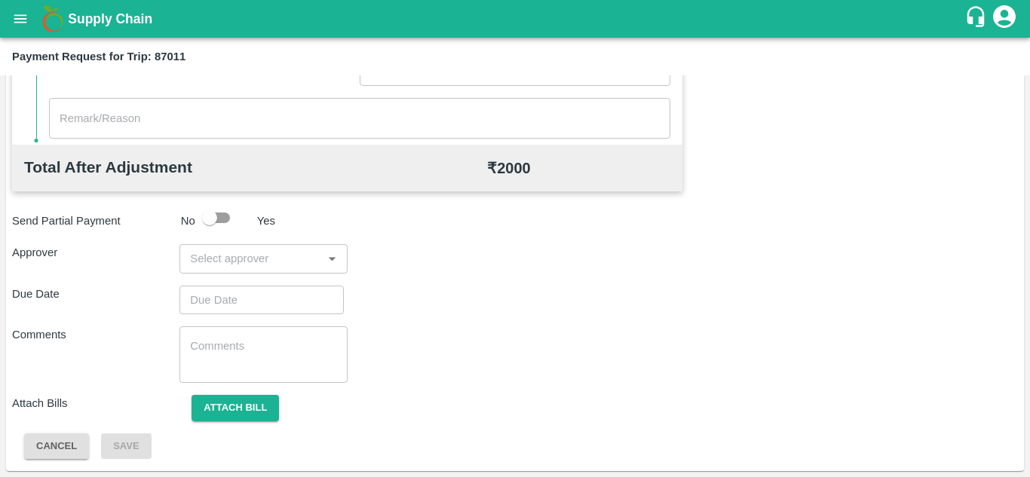
click at [284, 267] on input "input" at bounding box center [250, 259] width 133 height 20
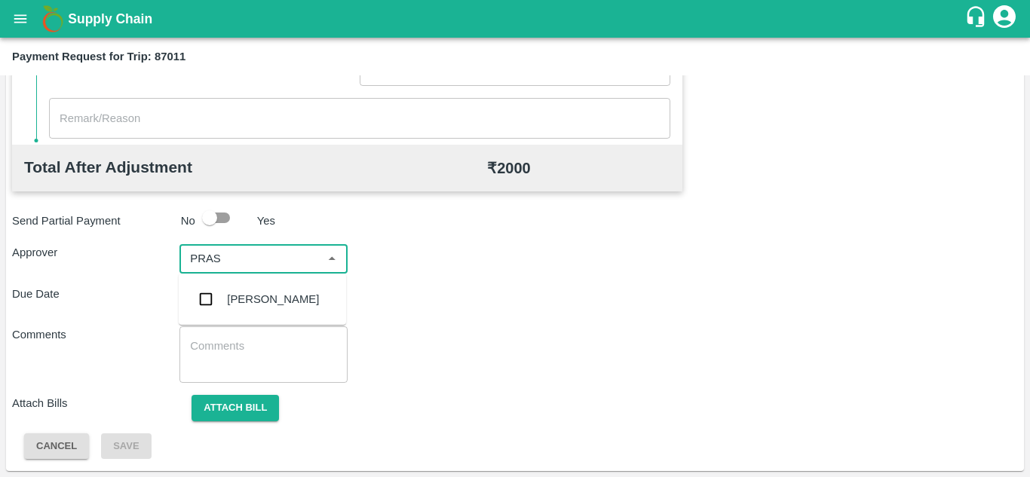
type input "PRASA"
click at [276, 299] on div "[PERSON_NAME]" at bounding box center [273, 299] width 92 height 17
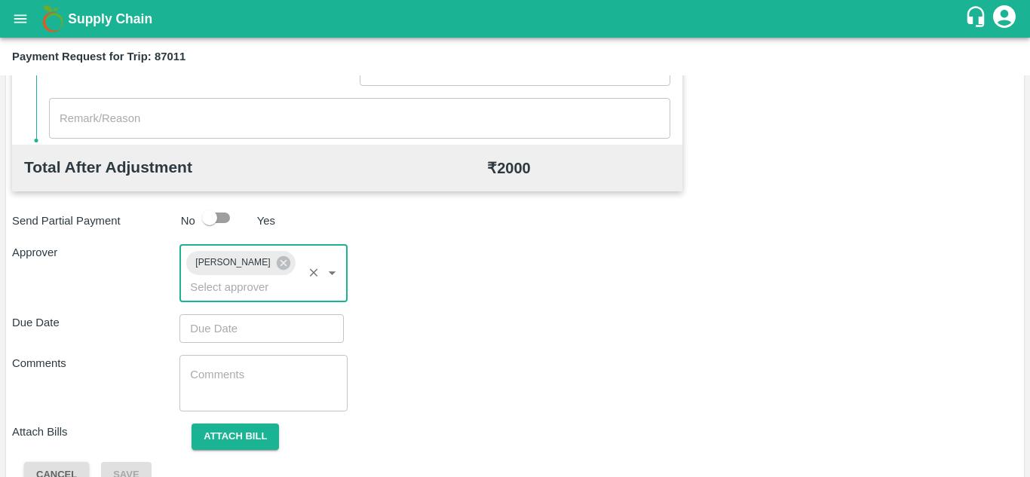
type input "DD/MM/YYYY hh:mm aa"
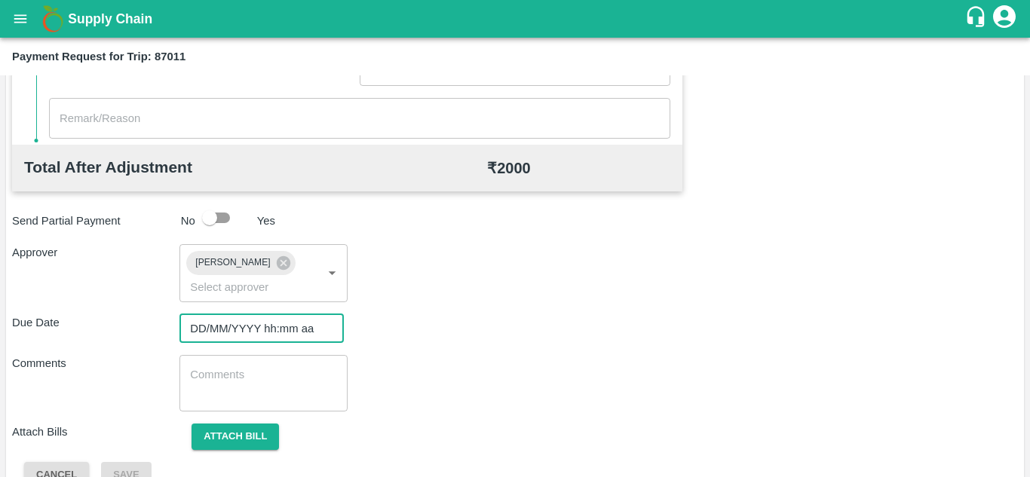
click at [224, 326] on input "DD/MM/YYYY hh:mm aa" at bounding box center [256, 328] width 154 height 29
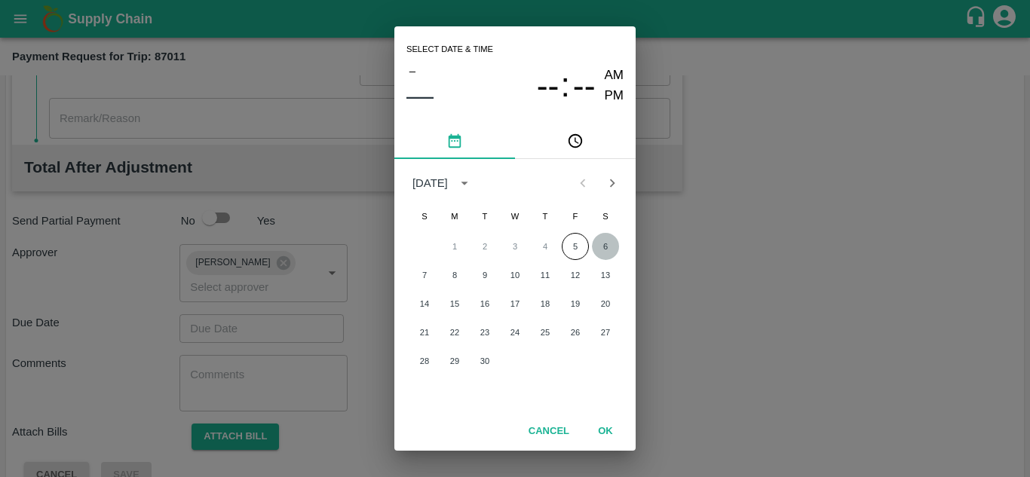
click at [604, 250] on button "6" at bounding box center [605, 246] width 27 height 27
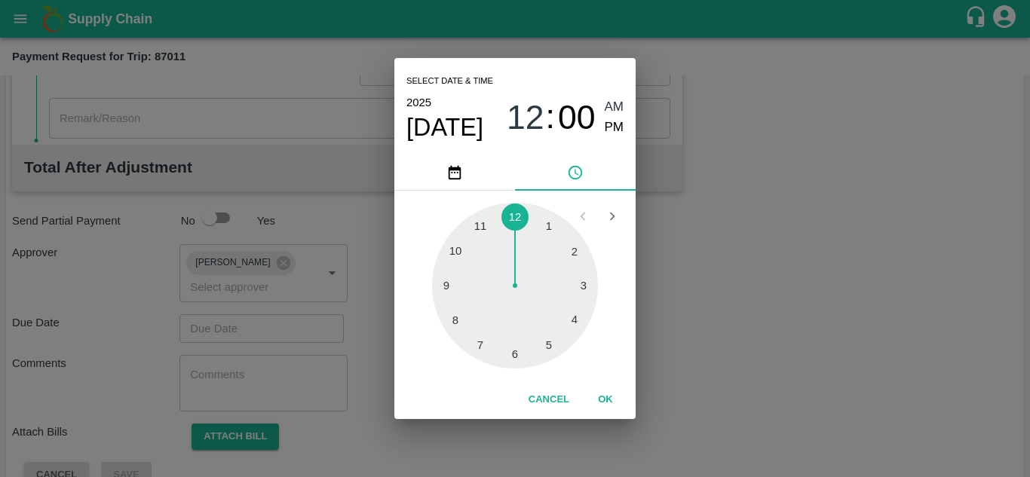
type input "[DATE] 12:00 AM"
click at [610, 104] on span "AM" at bounding box center [615, 107] width 20 height 20
click at [607, 400] on button "OK" at bounding box center [605, 400] width 48 height 26
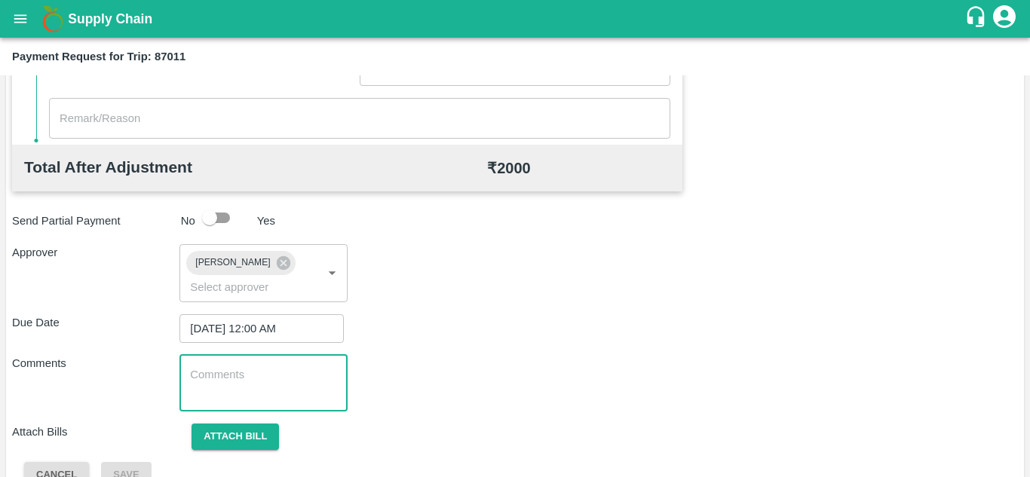
click at [271, 382] on textarea at bounding box center [263, 383] width 146 height 32
paste textarea "Transport Bill"
type textarea "Transport Bill"
click at [464, 360] on div "Comments Transport Bill x ​" at bounding box center [515, 383] width 1006 height 57
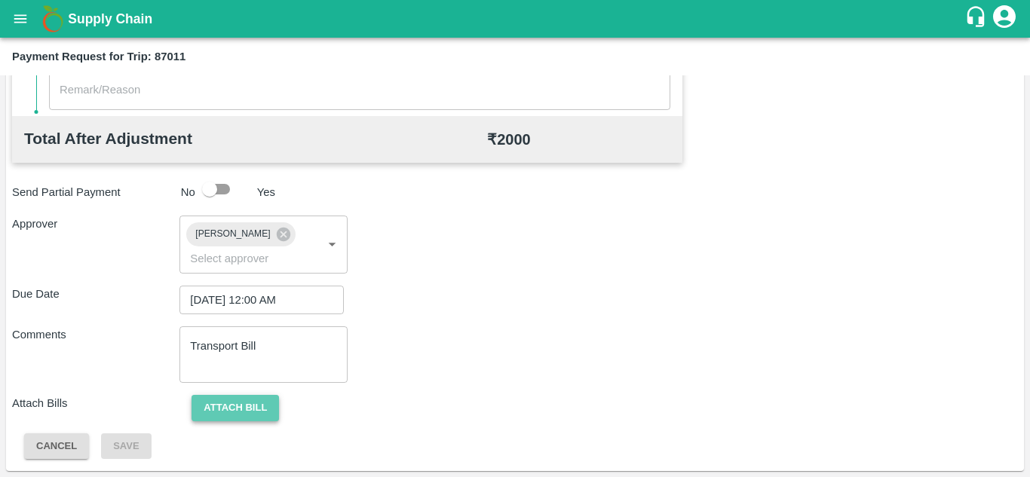
click at [253, 402] on button "Attach bill" at bounding box center [235, 408] width 87 height 26
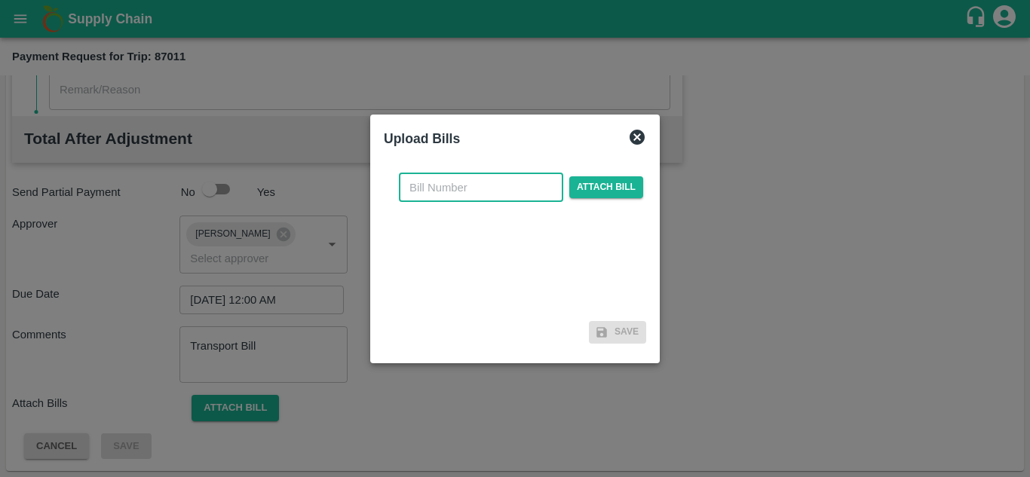
click at [431, 179] on input "text" at bounding box center [481, 187] width 164 height 29
type input "731"
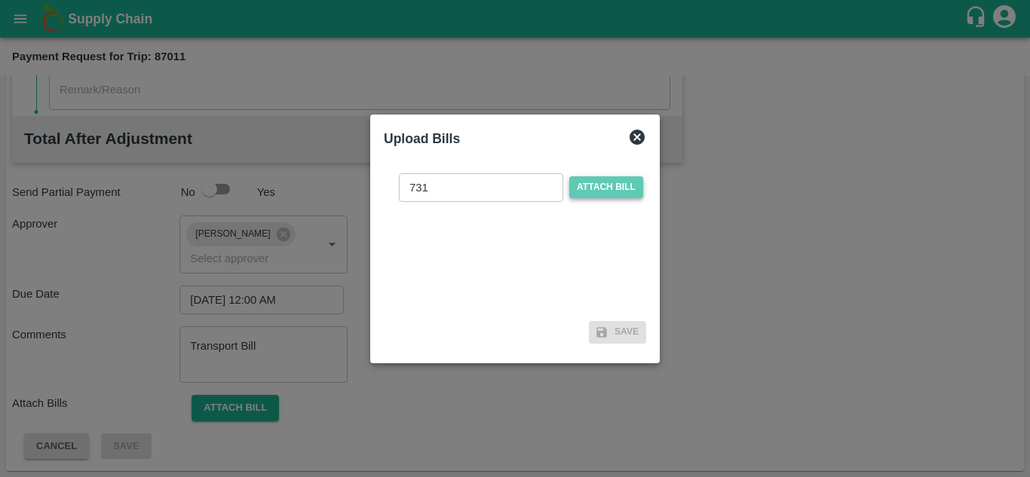
click at [584, 192] on span "Attach bill" at bounding box center [606, 187] width 74 height 22
click at [0, 0] on input "Attach bill" at bounding box center [0, 0] width 0 height 0
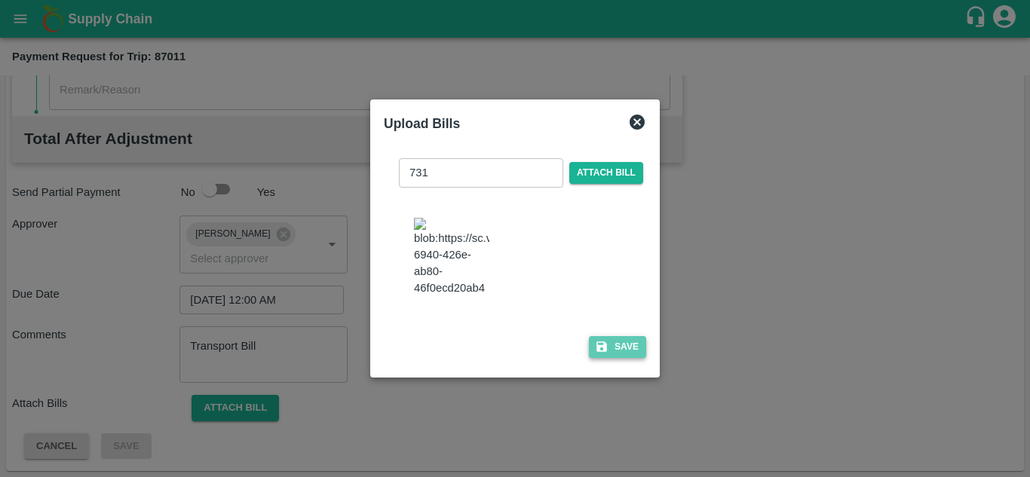
click at [621, 358] on button "Save" at bounding box center [617, 347] width 57 height 22
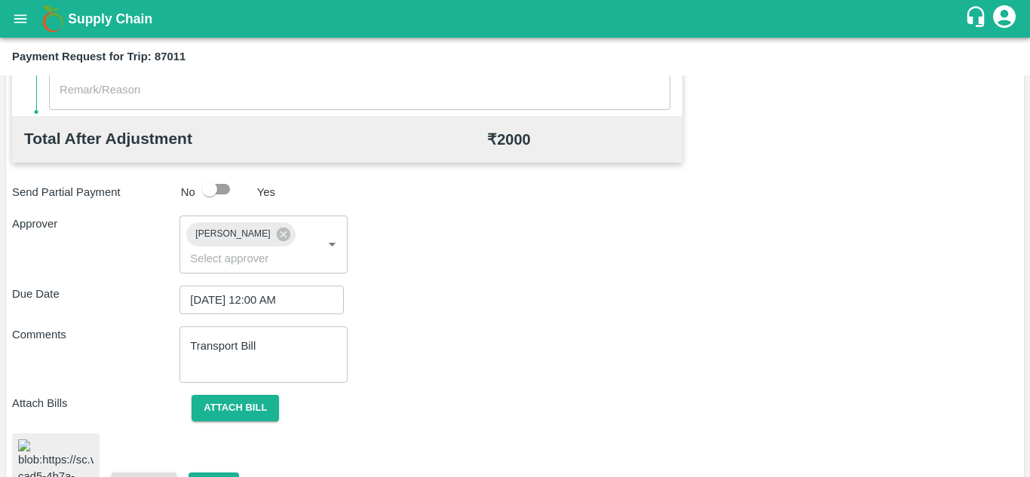
scroll to position [811, 0]
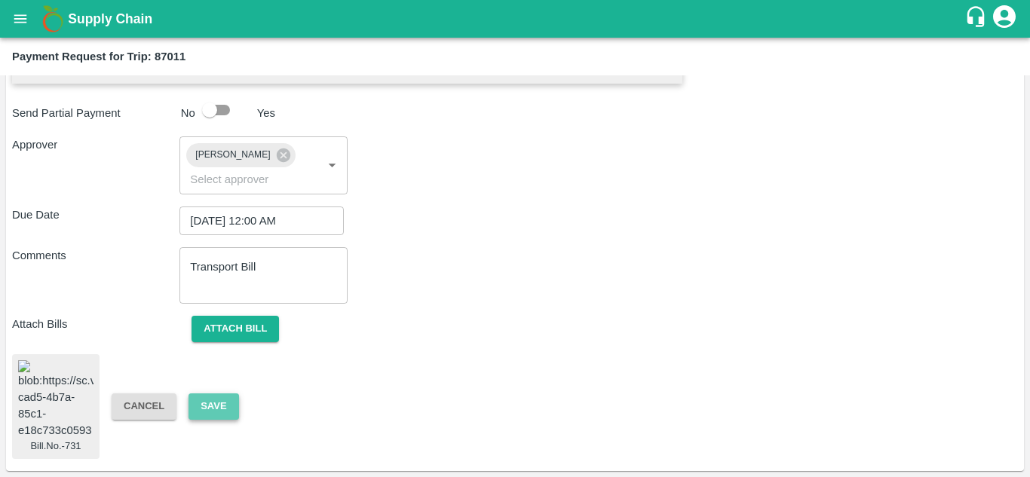
click at [207, 394] on button "Save" at bounding box center [214, 407] width 50 height 26
